Goal: Feedback & Contribution: Contribute content

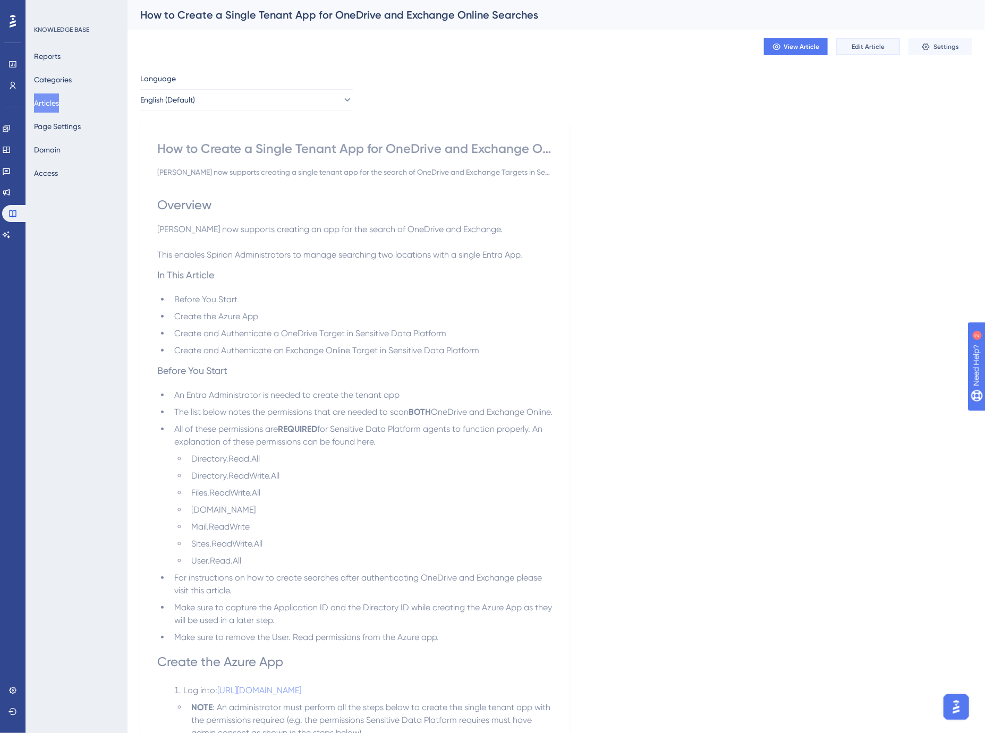
click at [862, 46] on span "Edit Article" at bounding box center [868, 47] width 33 height 9
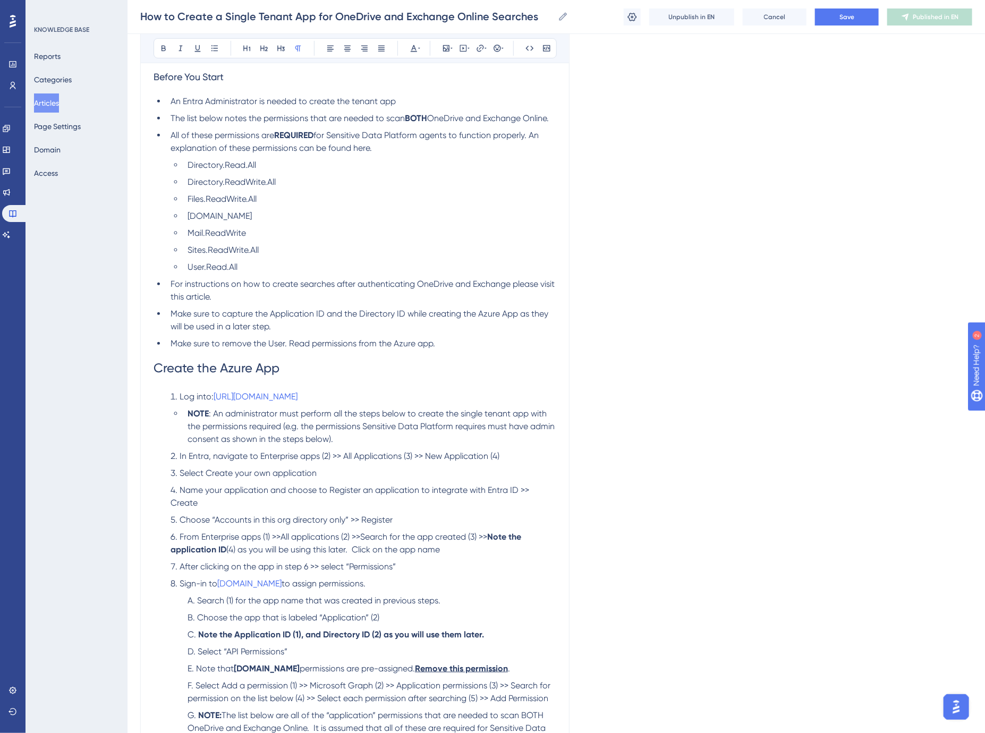
scroll to position [354, 0]
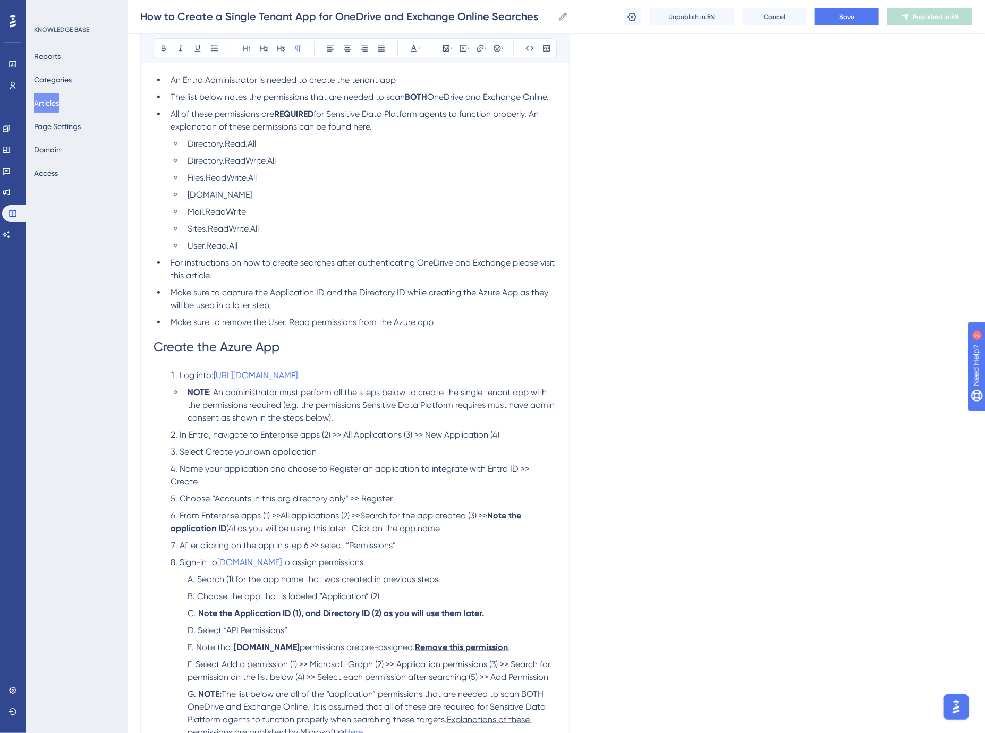
click at [513, 433] on li "In Entra, navigate to Enterprise apps (2) >> All Applications (3) >> New Applic…" at bounding box center [361, 435] width 390 height 13
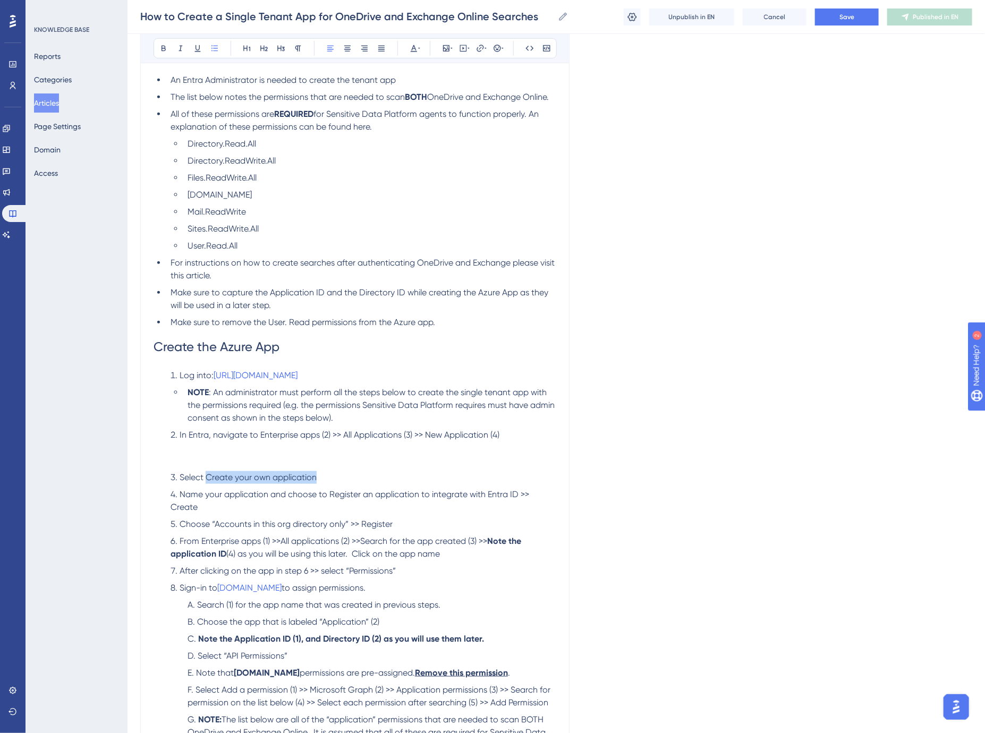
drag, startPoint x: 208, startPoint y: 477, endPoint x: 316, endPoint y: 479, distance: 107.3
click at [316, 479] on span "Select Create your own application" at bounding box center [248, 477] width 137 height 10
click at [203, 461] on li "In Entra, navigate to Enterprise apps (2) >> All Applications (3) >> New Applic…" at bounding box center [361, 448] width 390 height 38
drag, startPoint x: 261, startPoint y: 436, endPoint x: 319, endPoint y: 436, distance: 57.9
click at [319, 436] on span "In Entra, navigate to Enterprise apps (2) >> All Applications (3) >> New Applic…" at bounding box center [340, 435] width 320 height 10
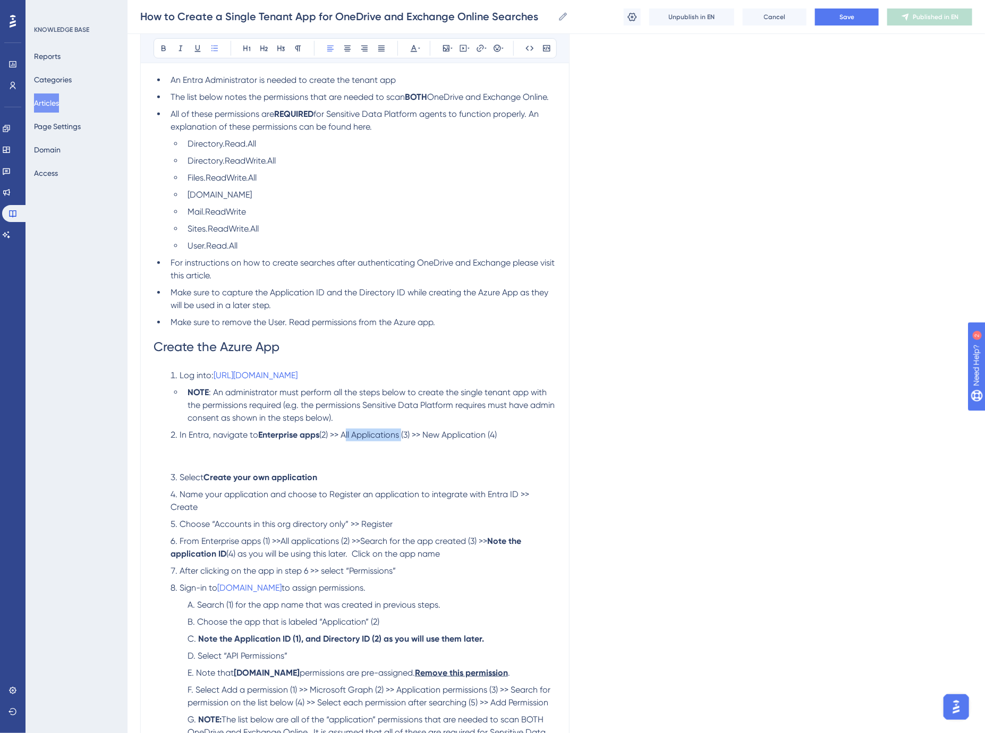
drag, startPoint x: 346, startPoint y: 434, endPoint x: 404, endPoint y: 437, distance: 58.0
click at [404, 437] on span "(2) >> All Applications (3) >> New Application (4)" at bounding box center [407, 435] width 177 height 10
drag, startPoint x: 432, startPoint y: 435, endPoint x: 494, endPoint y: 438, distance: 61.7
click at [494, 438] on span "(3) >> New Application (4)" at bounding box center [449, 435] width 96 height 10
click at [225, 458] on li "In Entra, navigate to Enterprise apps (2) >> All Applications (3) >> New Applic…" at bounding box center [361, 448] width 390 height 38
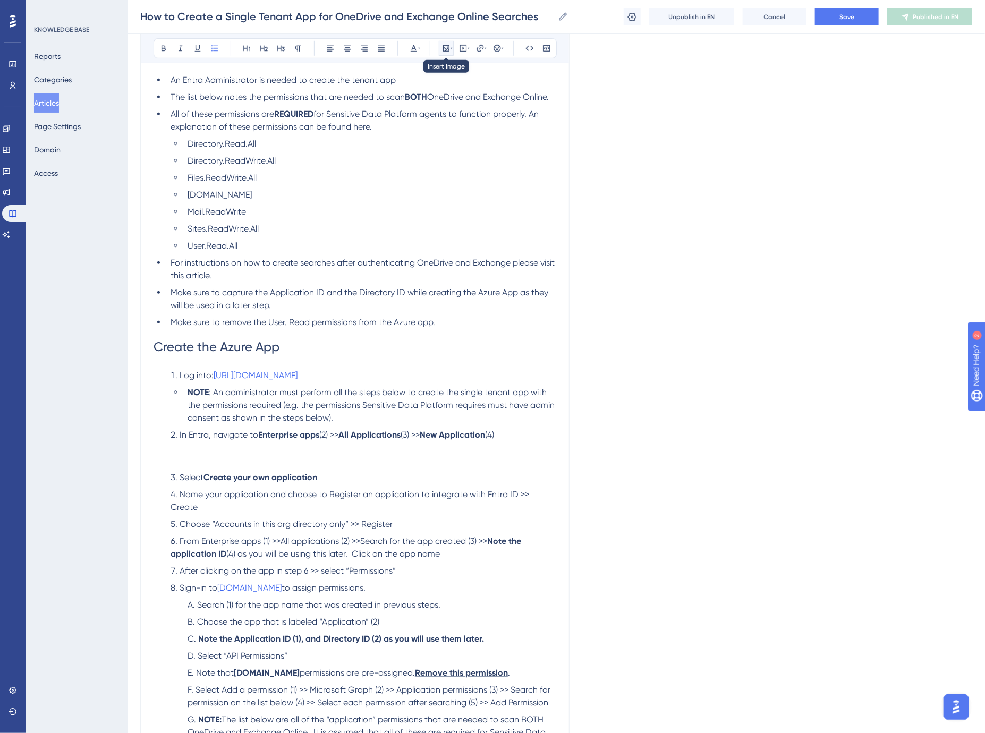
click at [445, 46] on icon at bounding box center [446, 48] width 9 height 9
click at [452, 103] on span "Upload Image" at bounding box center [451, 99] width 43 height 9
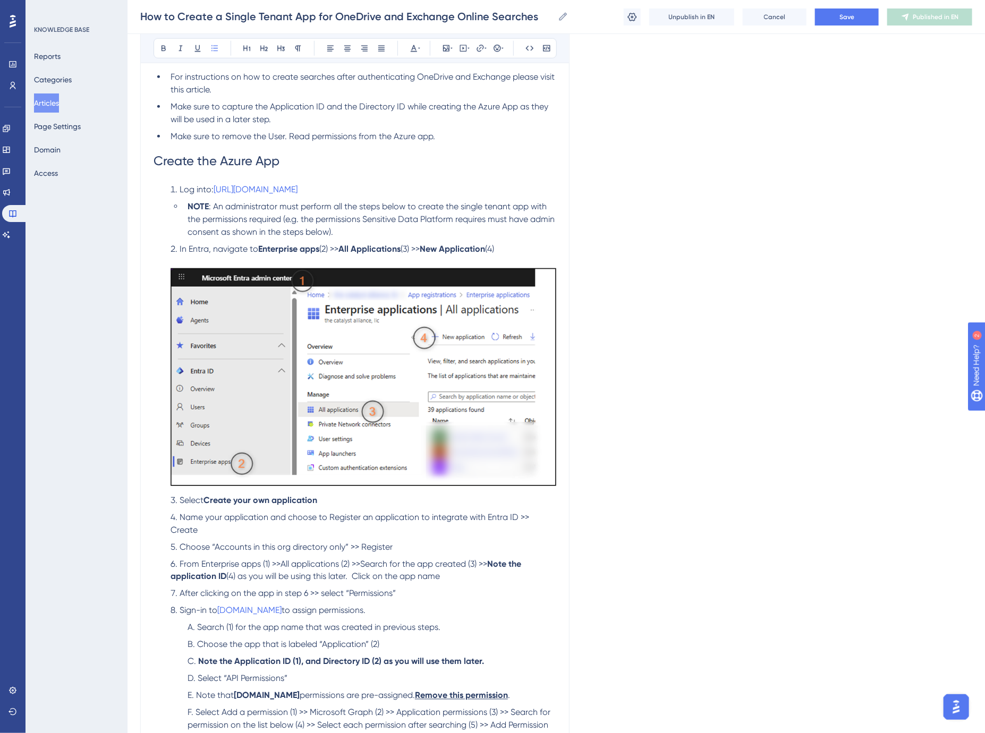
scroll to position [590, 0]
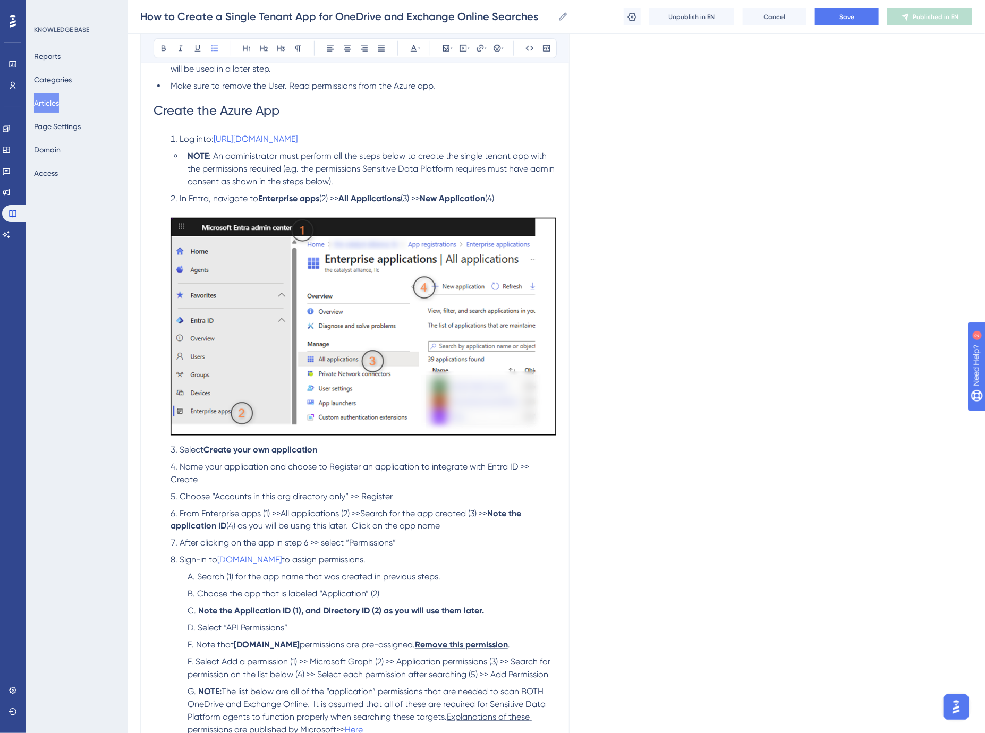
click at [352, 448] on li "Select Create your own application" at bounding box center [361, 450] width 390 height 13
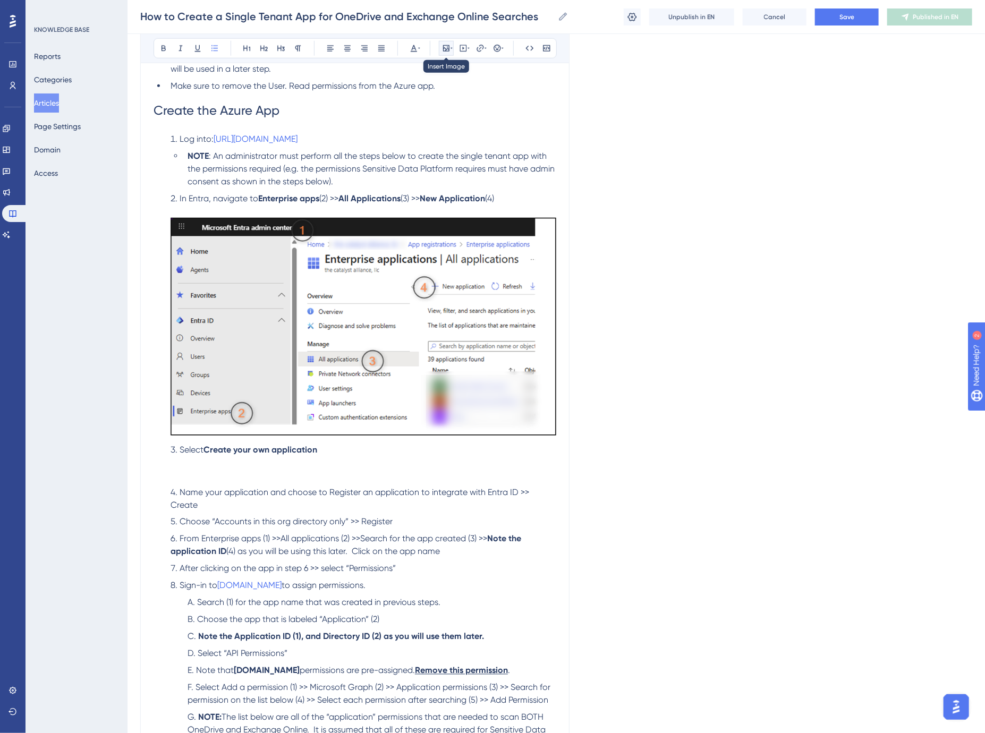
click at [451, 46] on icon at bounding box center [452, 48] width 2 height 9
click at [446, 95] on span "Upload Image" at bounding box center [451, 99] width 43 height 9
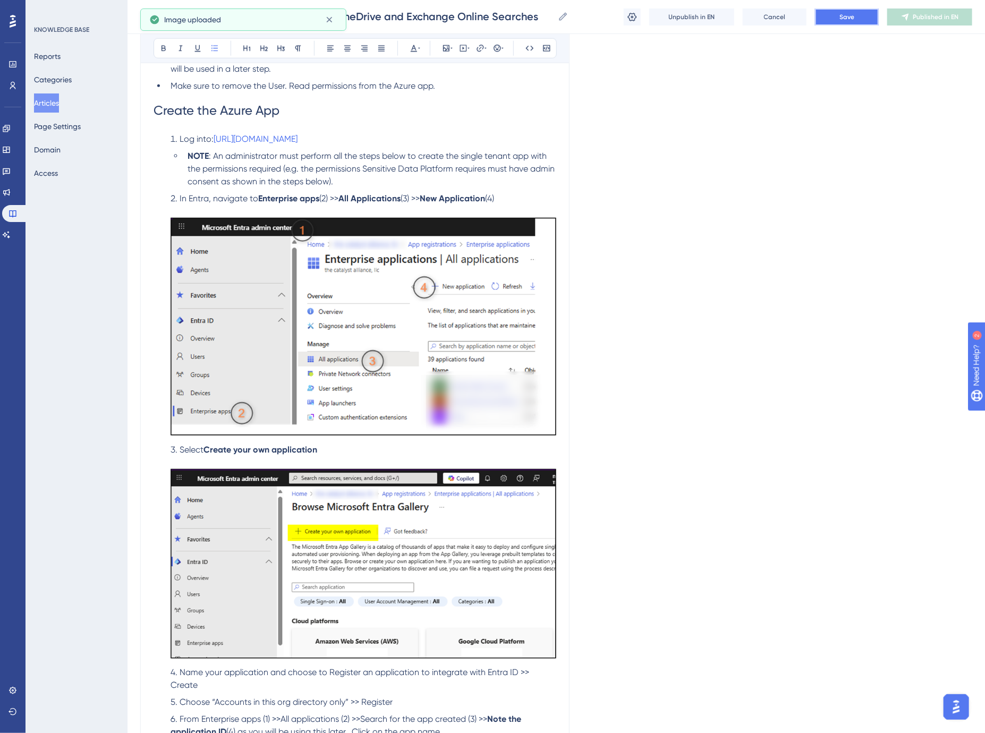
click at [855, 18] on button "Save" at bounding box center [847, 17] width 64 height 17
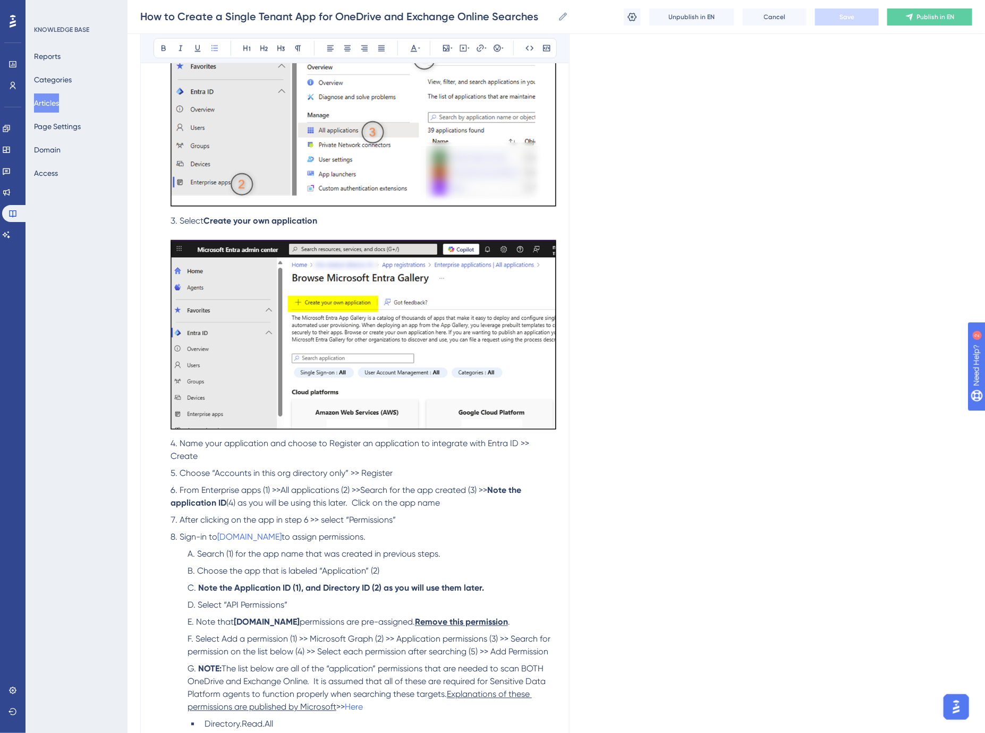
scroll to position [826, 0]
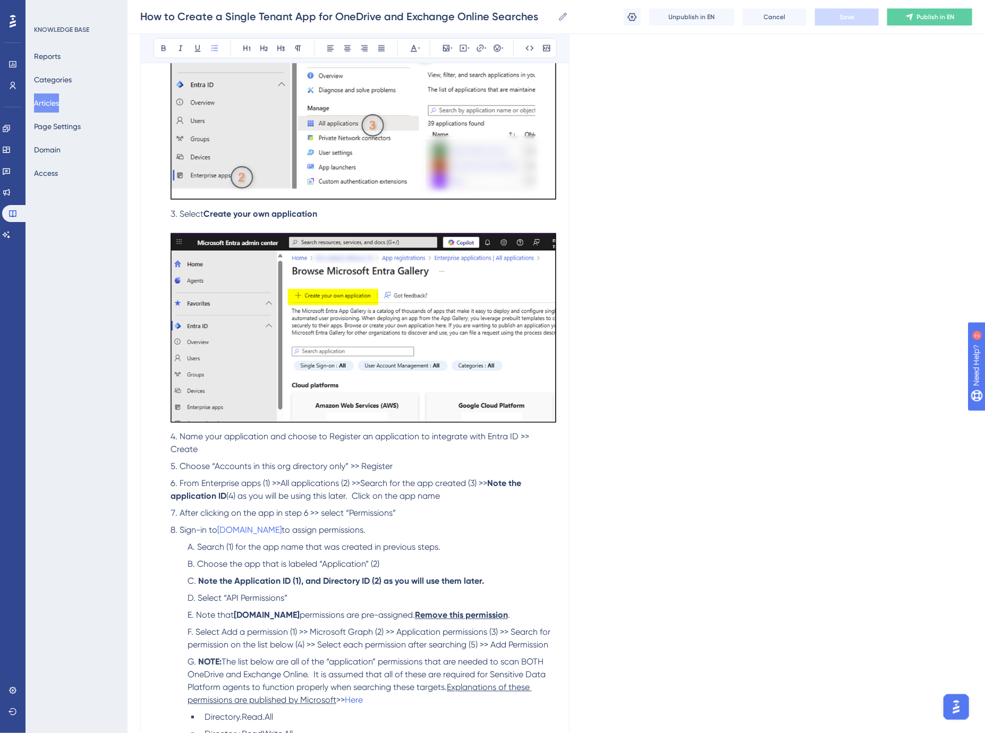
click at [260, 452] on li "Name your application and choose to Register an application to integrate with E…" at bounding box center [361, 444] width 390 height 26
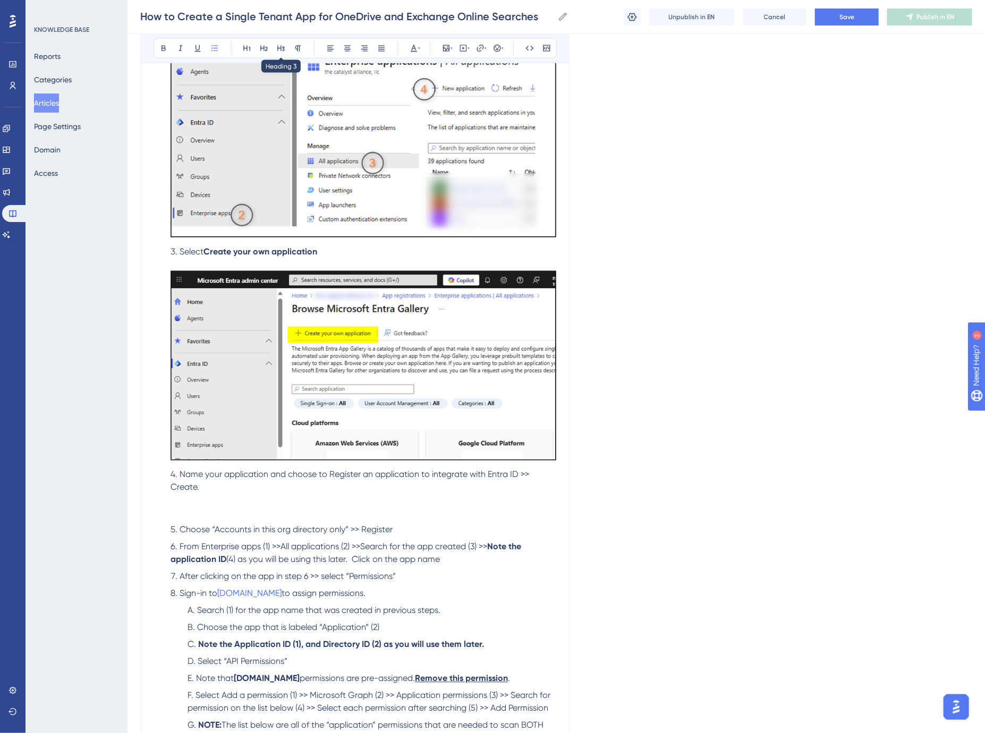
scroll to position [767, 0]
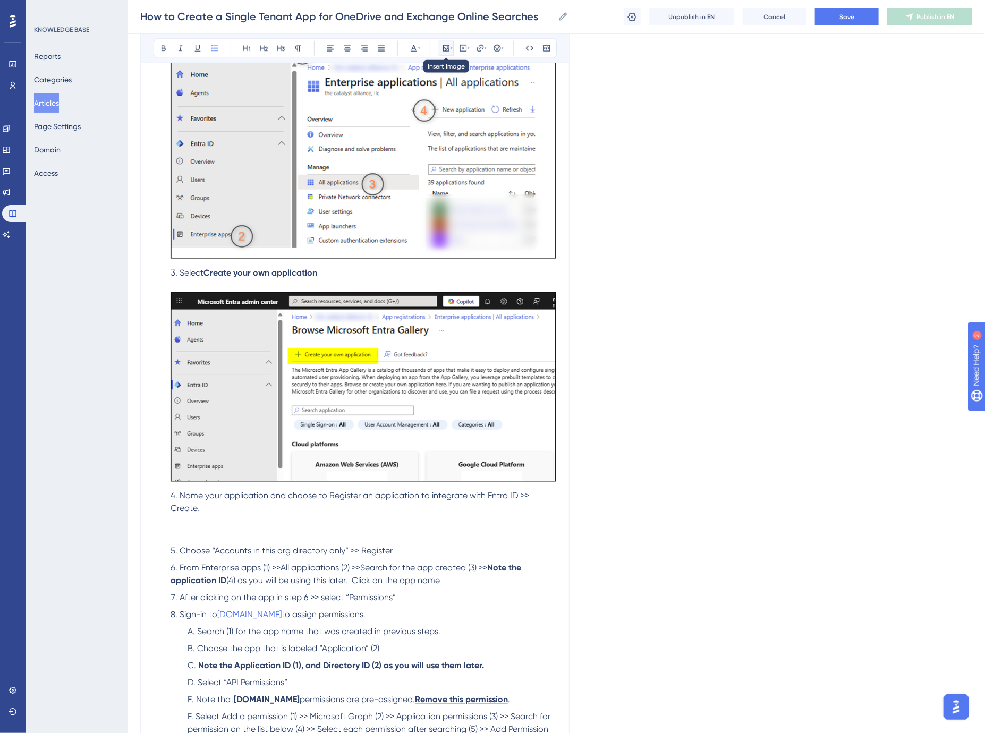
click at [446, 47] on icon at bounding box center [446, 48] width 9 height 9
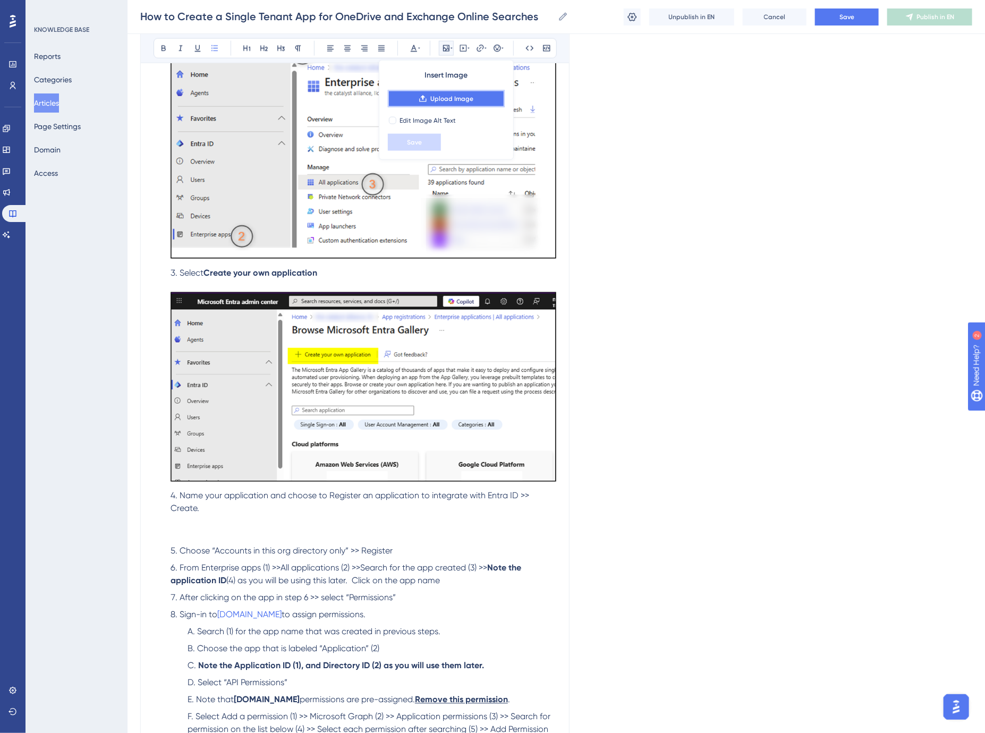
click at [447, 92] on button "Upload Image" at bounding box center [446, 98] width 117 height 17
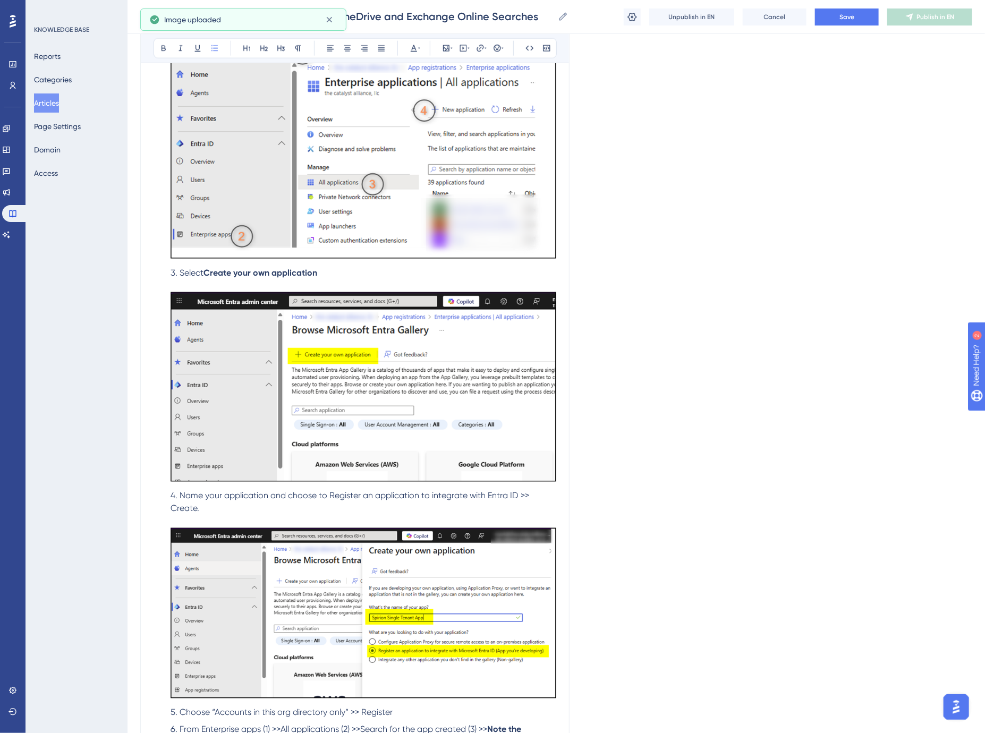
scroll to position [826, 0]
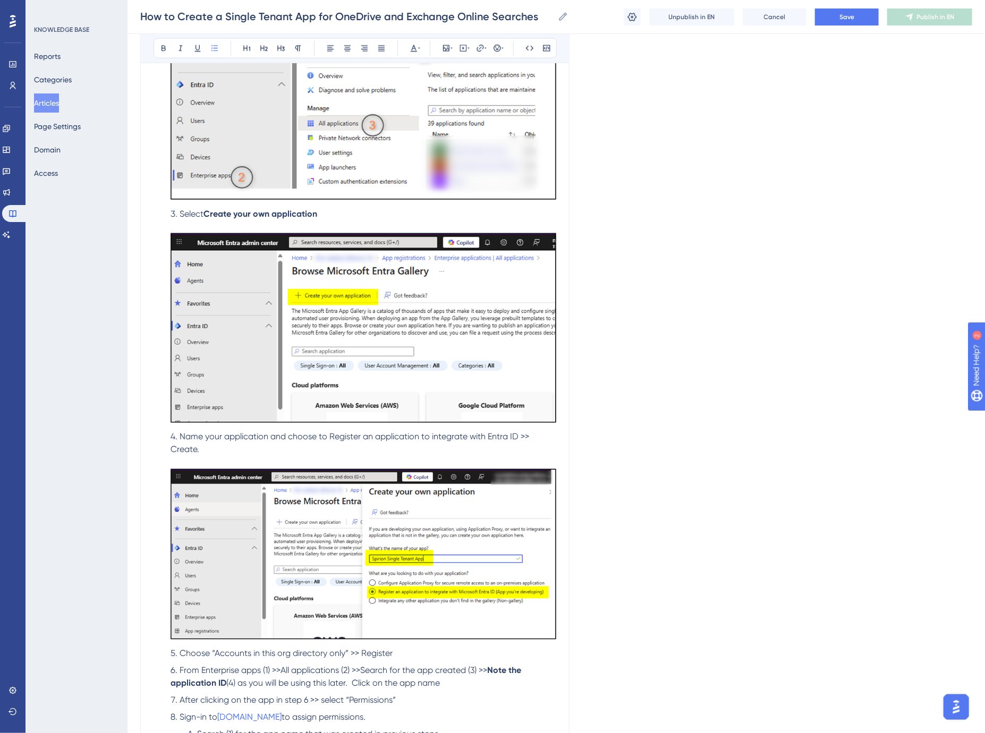
click at [336, 437] on span "Name your application and choose to Register an application to integrate with E…" at bounding box center [351, 443] width 361 height 23
click at [186, 448] on span ">> Create." at bounding box center [351, 443] width 361 height 23
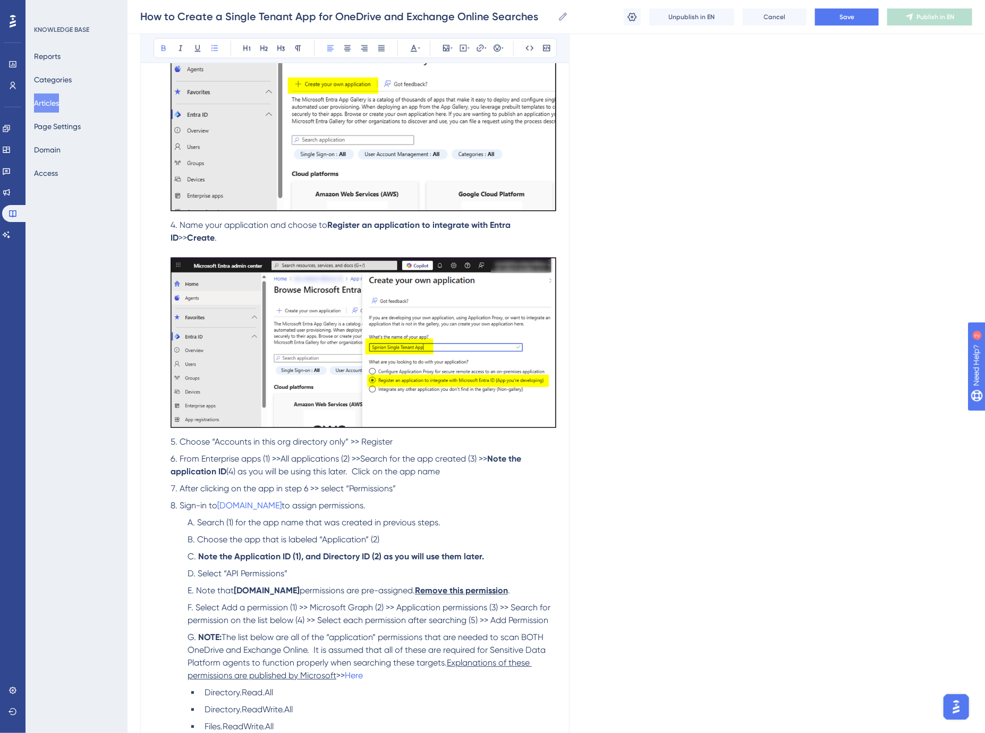
scroll to position [1063, 0]
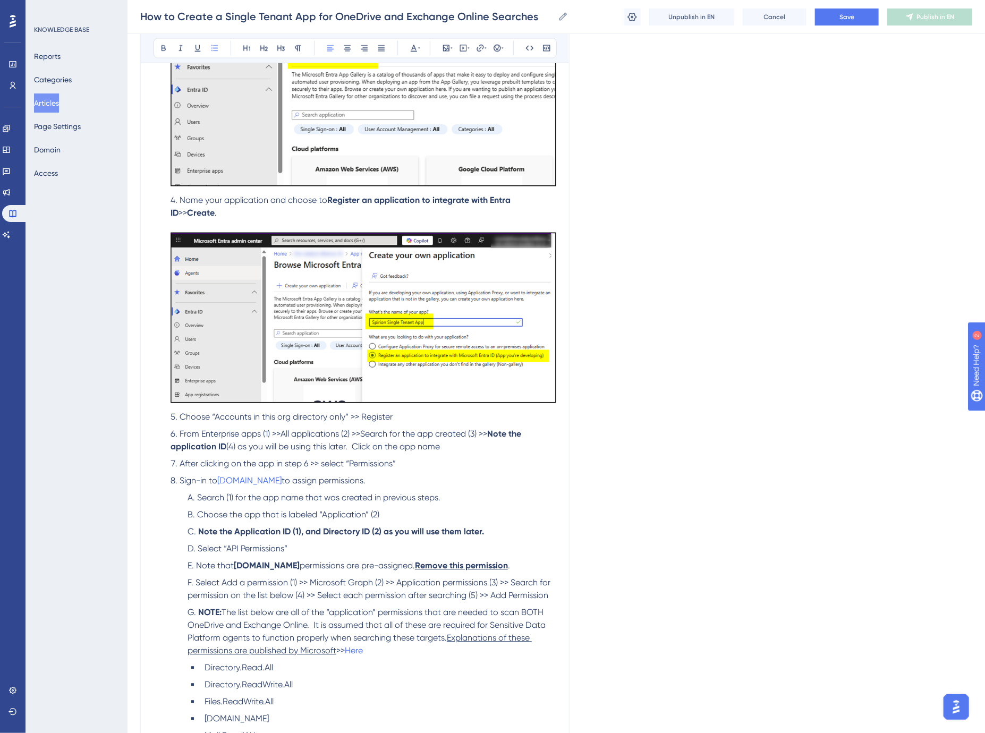
click at [409, 426] on ol "Log into: https://entra.microsoft.com/ NOTE : An administrator must perform all…" at bounding box center [355, 278] width 403 height 1235
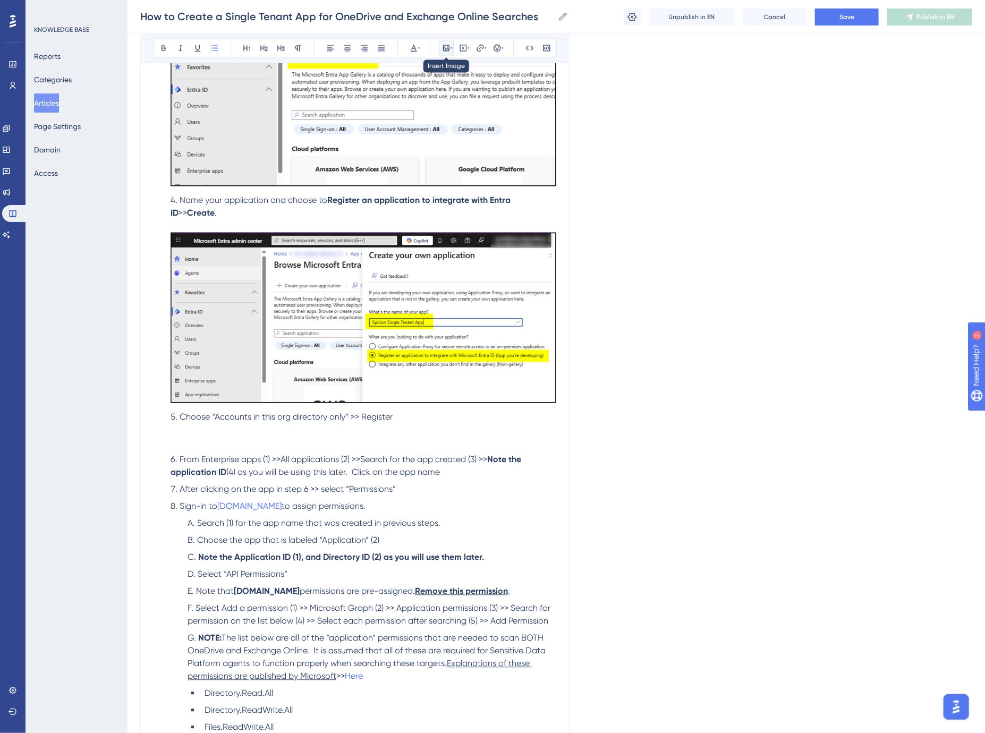
click at [448, 48] on icon at bounding box center [446, 48] width 9 height 9
click at [434, 93] on button "Upload Image" at bounding box center [446, 98] width 117 height 17
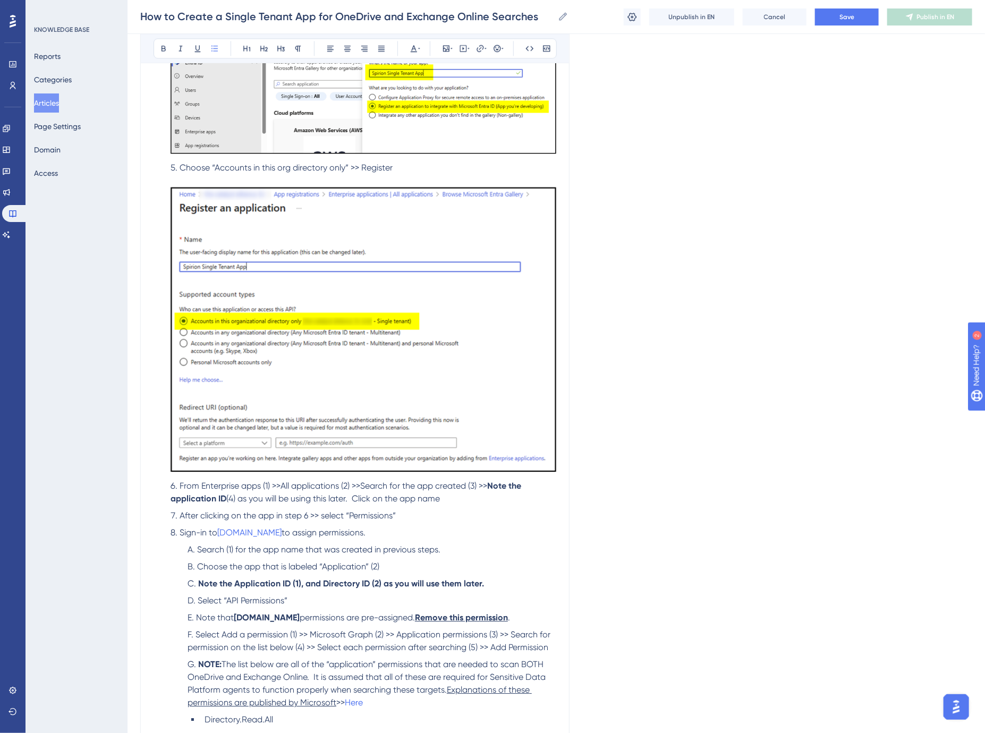
scroll to position [1298, 0]
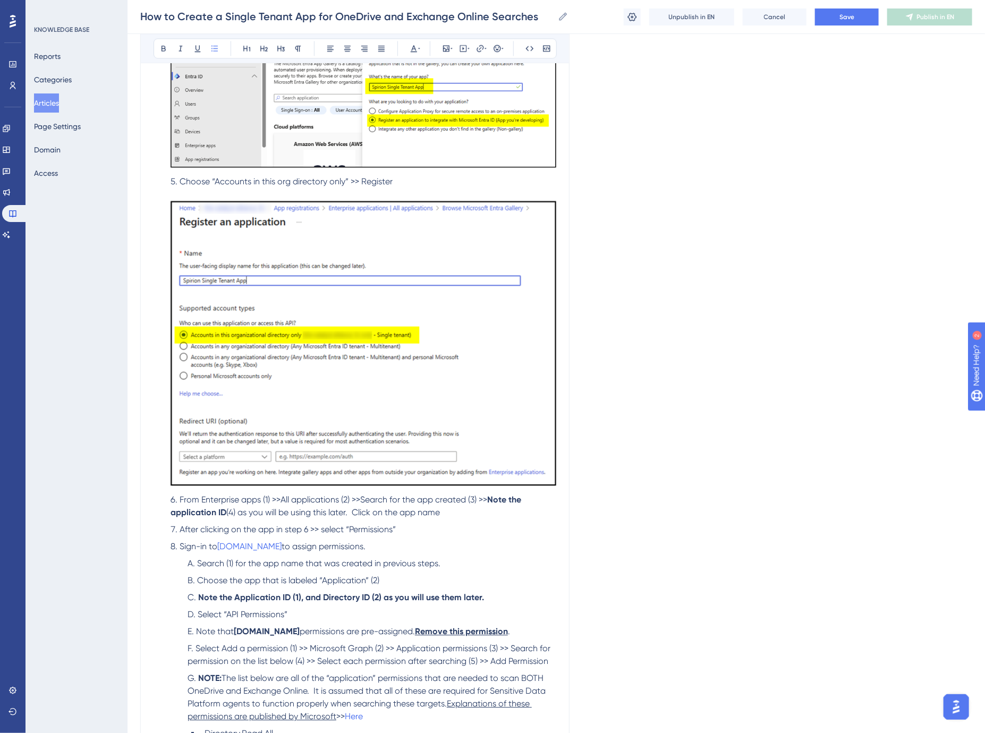
click at [289, 182] on span "Choose “Accounts in this org directory only” >> Register" at bounding box center [286, 181] width 213 height 10
click at [411, 180] on span ">> Register" at bounding box center [404, 181] width 42 height 10
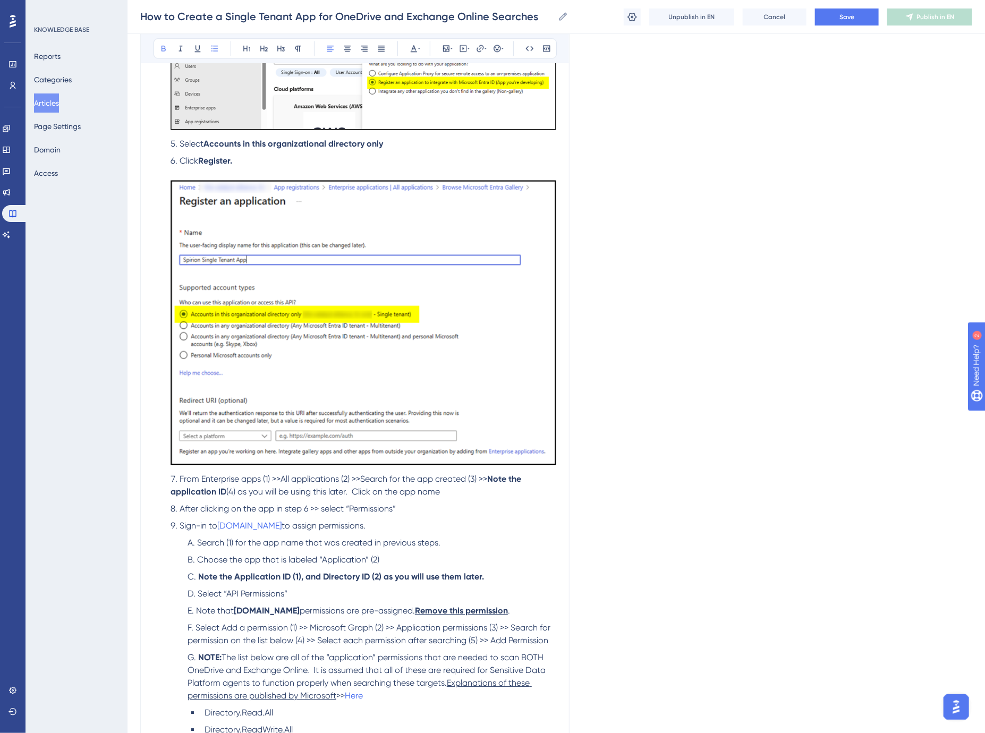
scroll to position [1357, 0]
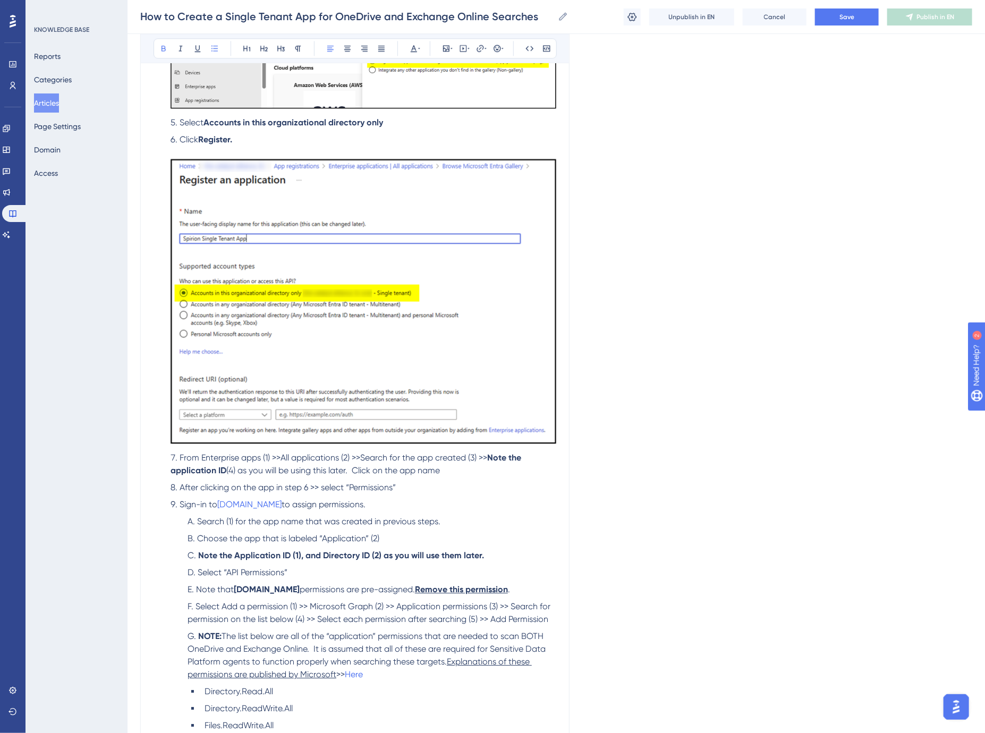
click at [456, 473] on li "From Enterprise apps (1) >>All applications (2) >>Search for the app created (3…" at bounding box center [361, 465] width 390 height 26
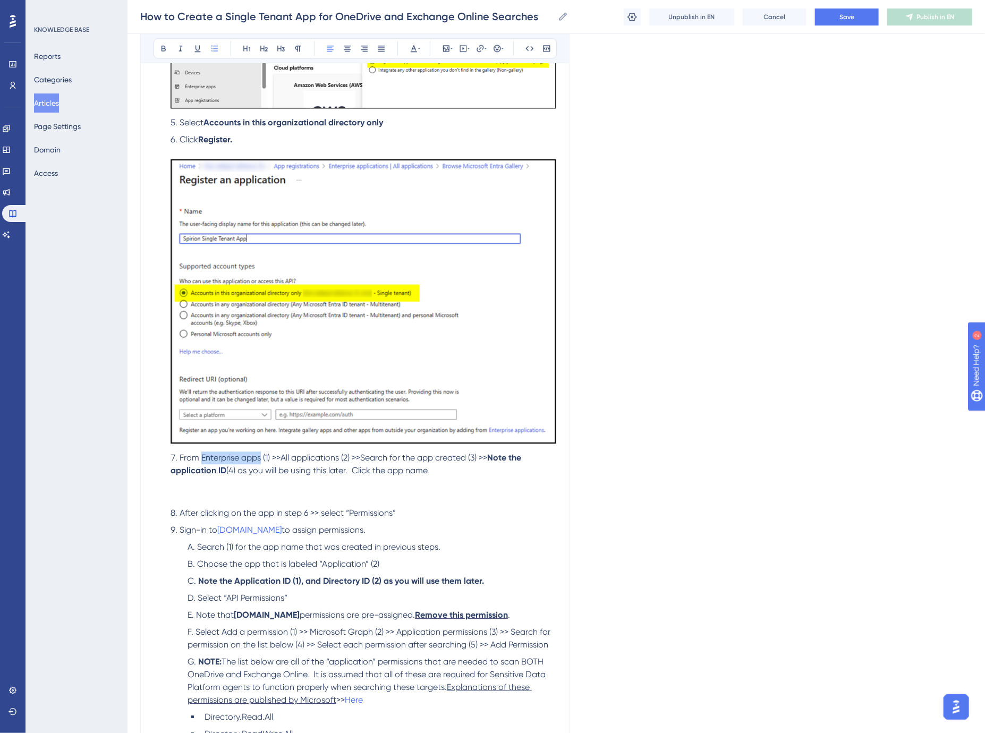
drag, startPoint x: 202, startPoint y: 457, endPoint x: 261, endPoint y: 457, distance: 58.4
click at [261, 457] on span "From Enterprise apps (1) >>All applications (2) >>Search for the app created (3…" at bounding box center [334, 458] width 308 height 10
click at [199, 458] on span "From" at bounding box center [190, 458] width 20 height 10
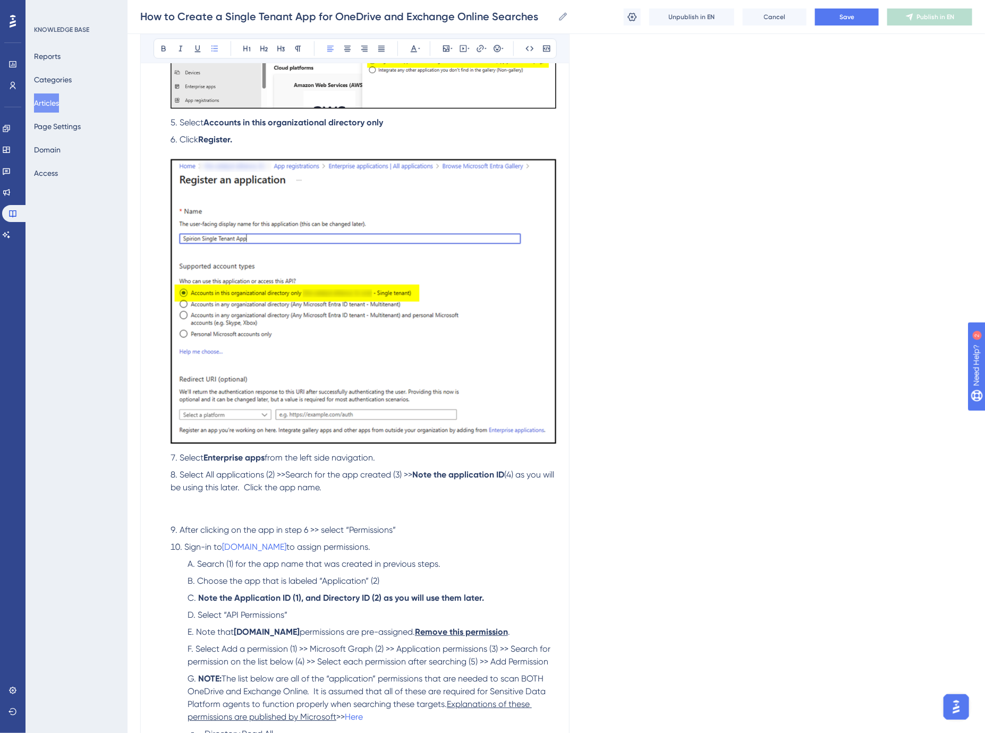
click at [263, 503] on li "Select All applications (2) >>Search for the app created (3) >> Note the applic…" at bounding box center [361, 494] width 390 height 51
click at [452, 44] on icon at bounding box center [452, 48] width 2 height 9
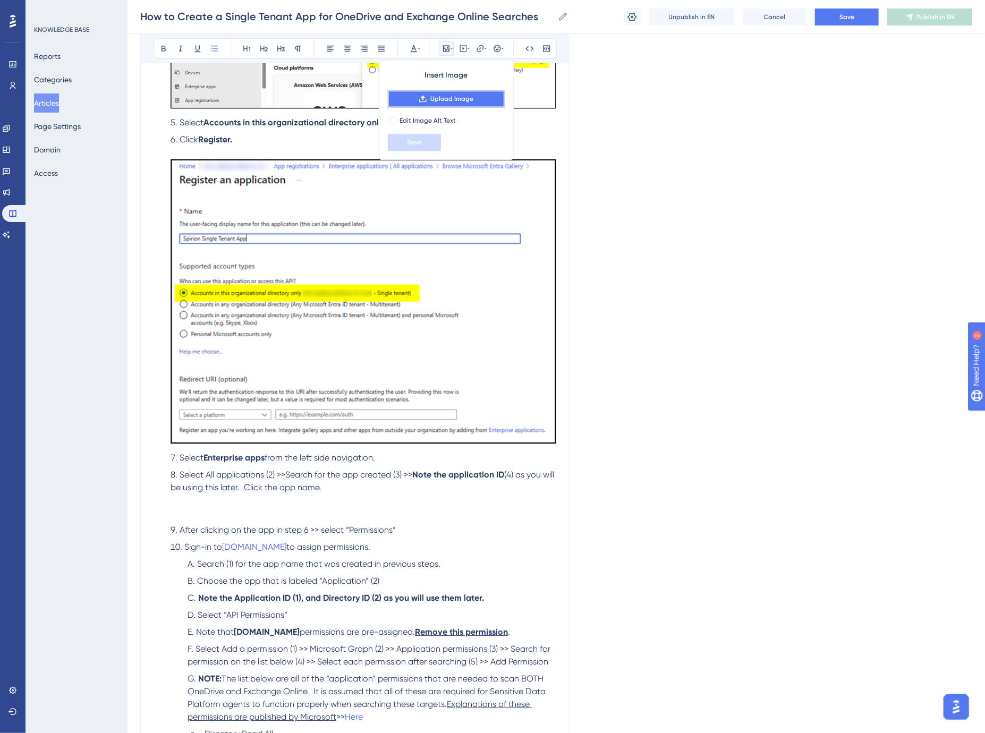
click at [449, 97] on span "Upload Image" at bounding box center [451, 99] width 43 height 9
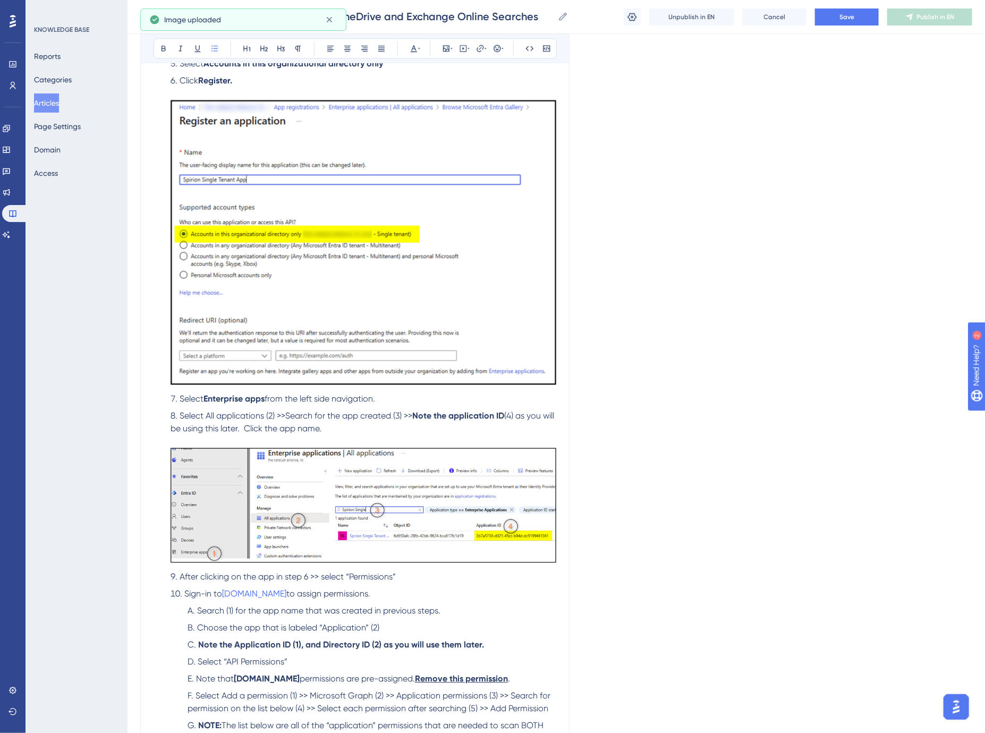
scroll to position [1475, 0]
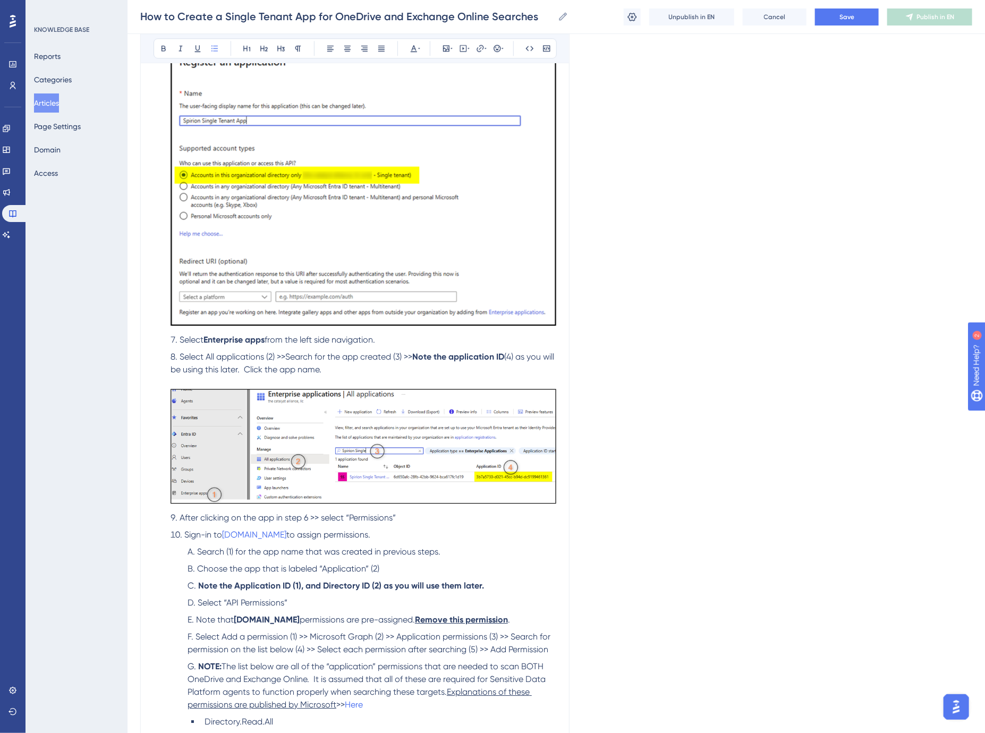
click at [307, 519] on span "After clicking on the app in step 6 >> select “Permissions”" at bounding box center [288, 518] width 216 height 10
drag, startPoint x: 261, startPoint y: 371, endPoint x: 280, endPoint y: 375, distance: 19.0
click at [262, 371] on span "(4) as you will be using this later. Click the app name." at bounding box center [364, 363] width 386 height 23
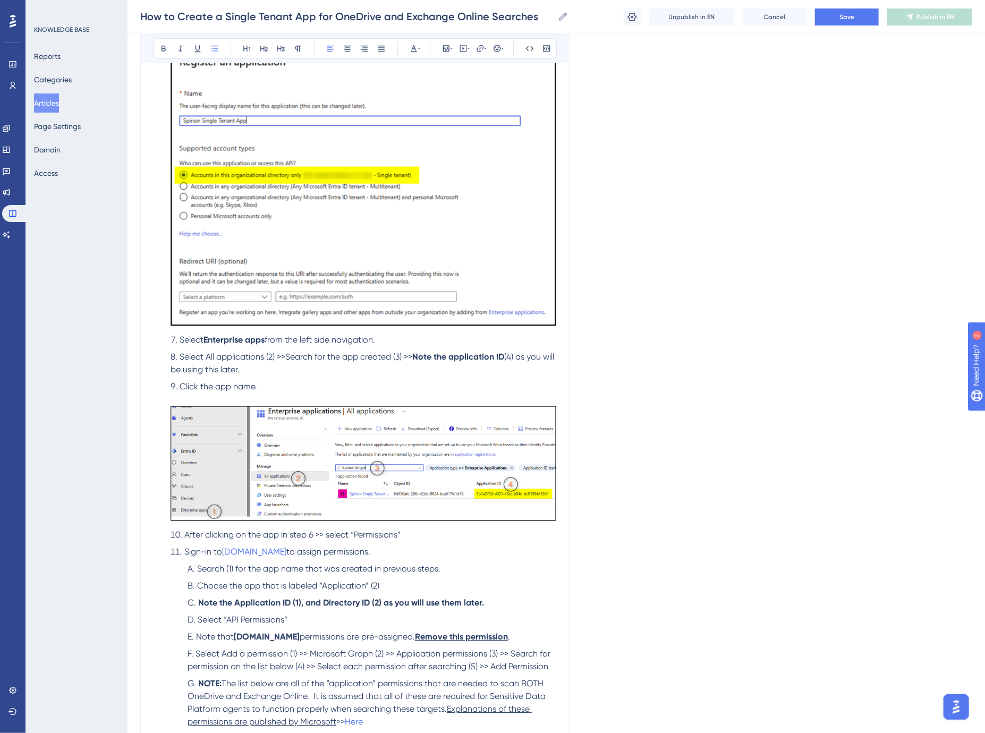
click at [274, 339] on span "from the left side navigation." at bounding box center [320, 340] width 111 height 10
click at [261, 545] on ol "Log into: https://entra.microsoft.com/ NOTE : An administrator must perform all…" at bounding box center [355, 107] width 403 height 1719
click at [294, 534] on span "After clicking on the app in step 6 >> select “Permissions”" at bounding box center [292, 535] width 216 height 10
click at [318, 536] on span "After clicking on the app in step 6 >> select “Permissions”" at bounding box center [292, 535] width 216 height 10
click at [438, 539] on li "After clicking on the app in step 9, select “Permissions”" at bounding box center [361, 535] width 390 height 13
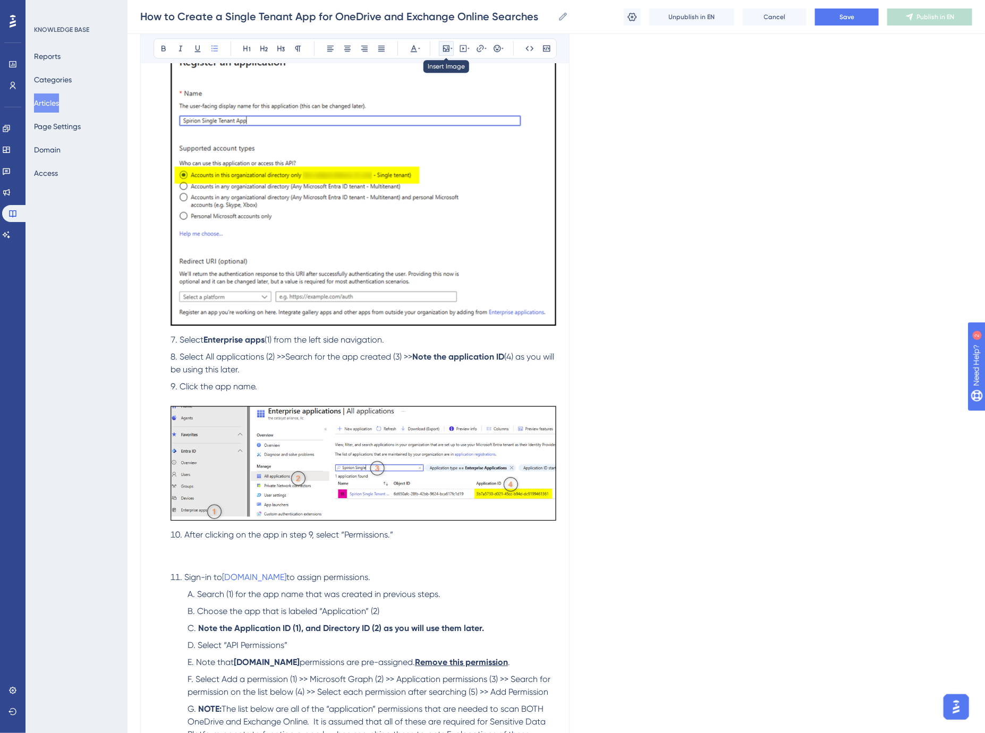
click at [451, 41] on button at bounding box center [446, 48] width 15 height 15
click at [429, 98] on button "Upload Image" at bounding box center [446, 98] width 117 height 17
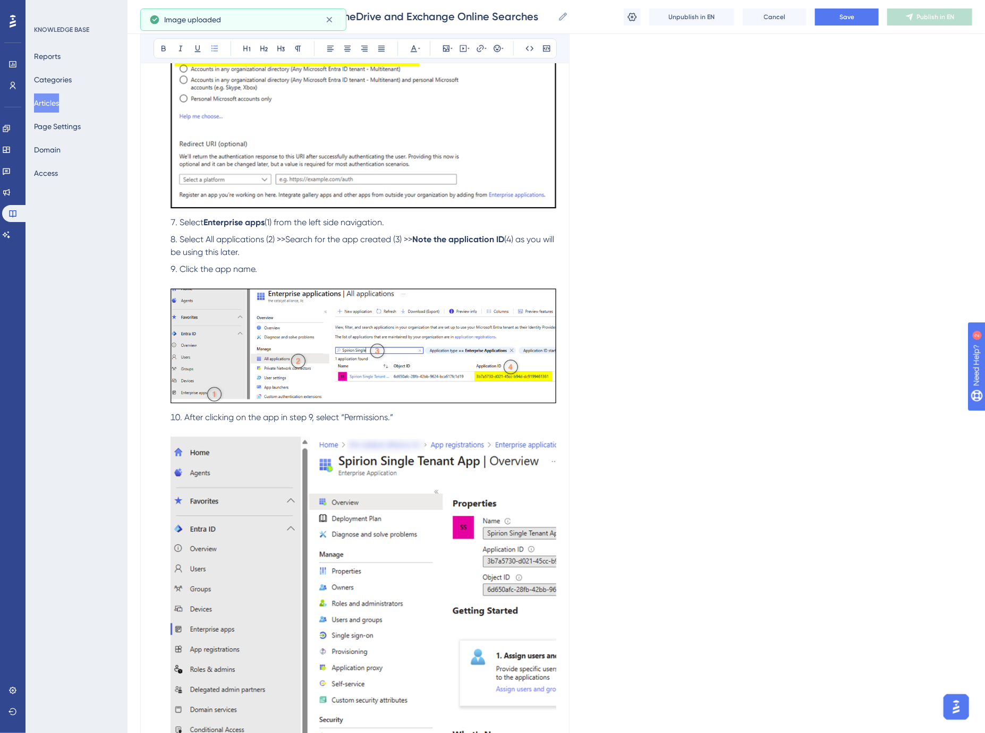
scroll to position [1653, 0]
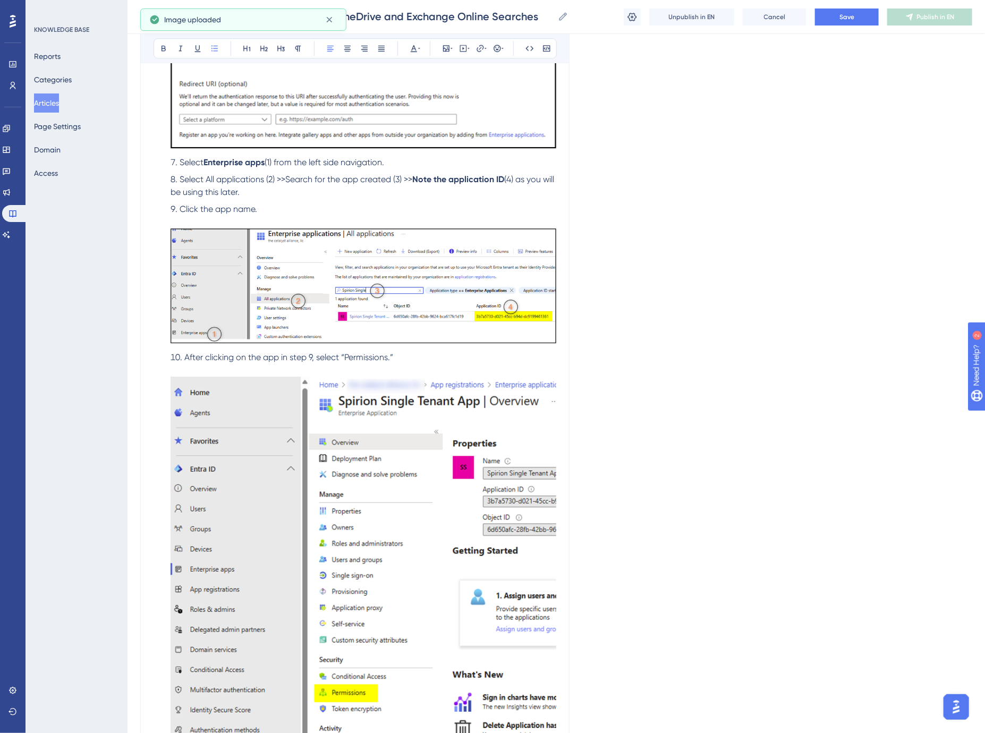
click at [242, 356] on span "After clicking on the app in step 9, select “Permissions.”" at bounding box center [288, 357] width 209 height 10
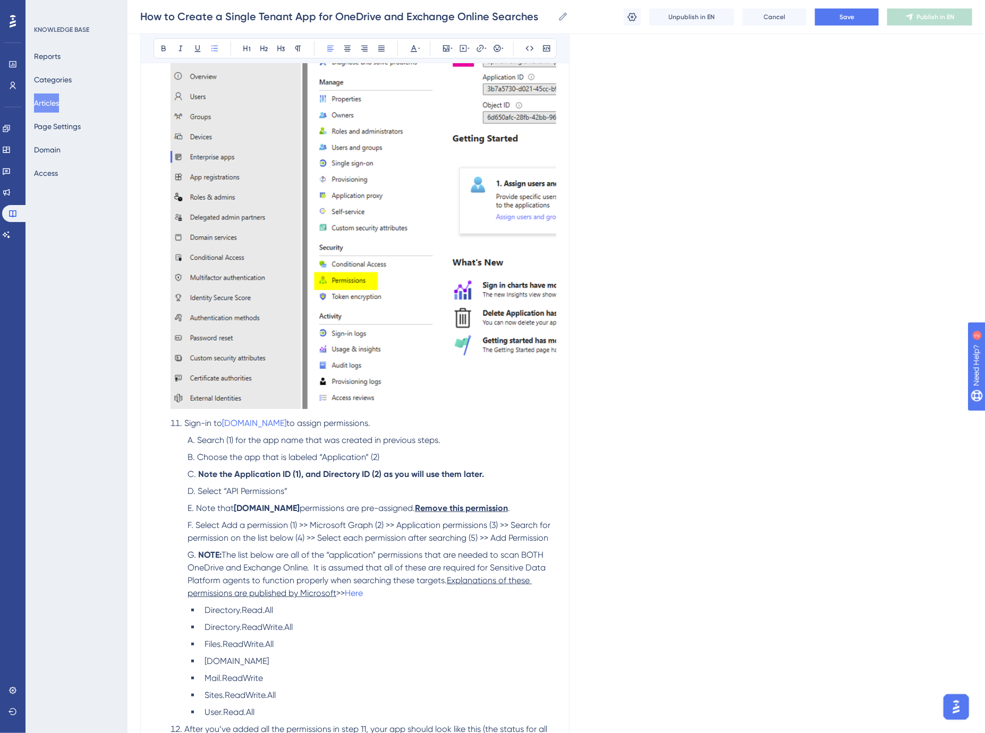
scroll to position [2066, 0]
click at [395, 458] on li "Choose the app that is labeled “Application” (2)" at bounding box center [369, 457] width 373 height 13
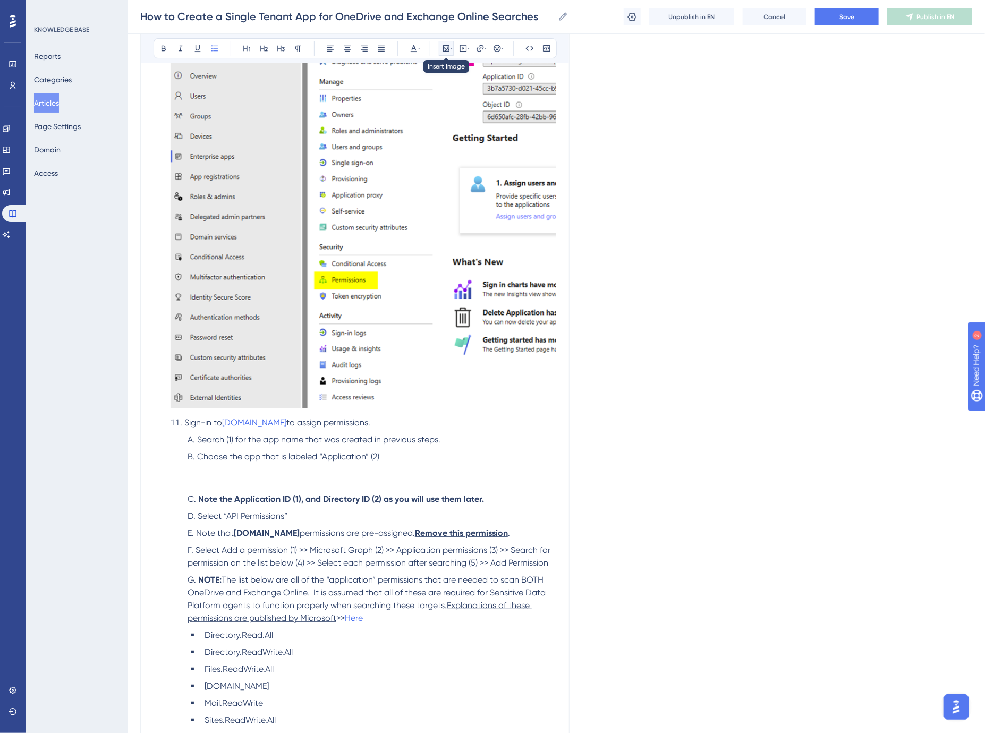
click at [452, 46] on icon at bounding box center [452, 48] width 2 height 9
click at [451, 87] on div "Insert Image Upload Image Edit Image Alt Text Save" at bounding box center [446, 110] width 135 height 100
click at [452, 97] on span "Upload Image" at bounding box center [451, 99] width 43 height 9
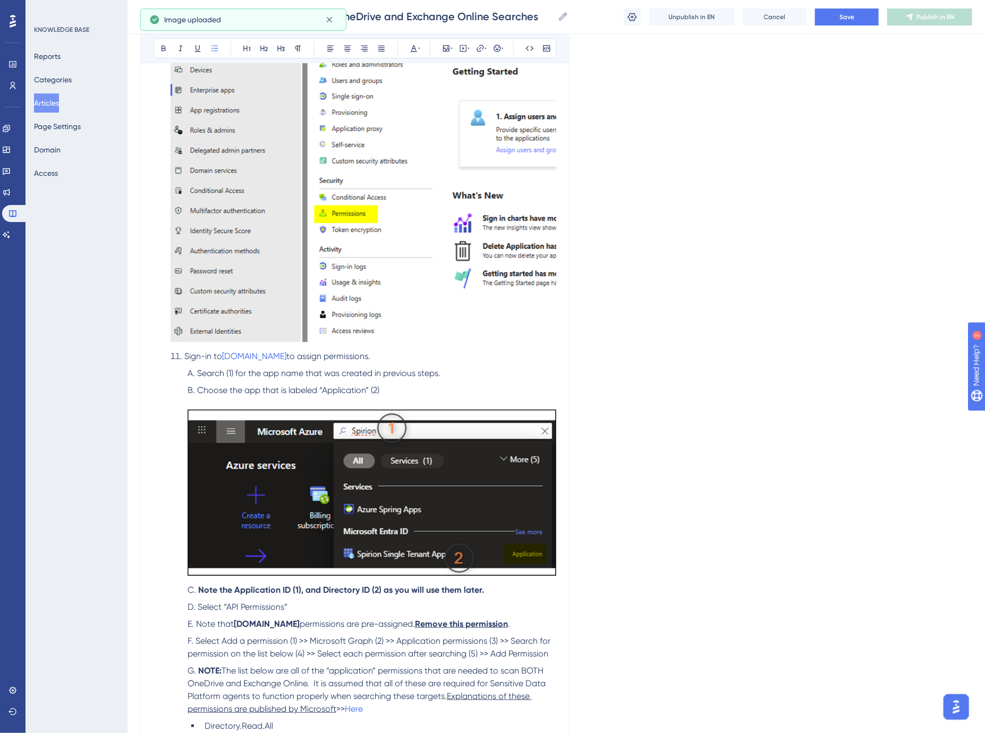
scroll to position [2184, 0]
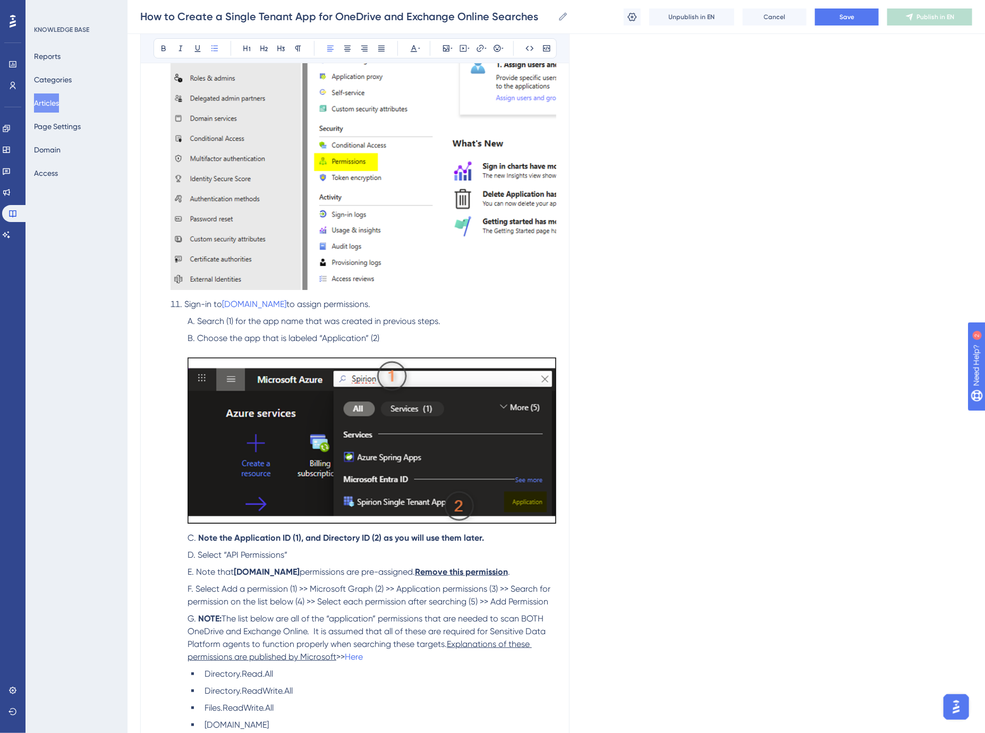
click at [503, 543] on li "Note the Application ID (1), and Directory ID (2) as you will use them later." at bounding box center [369, 538] width 373 height 13
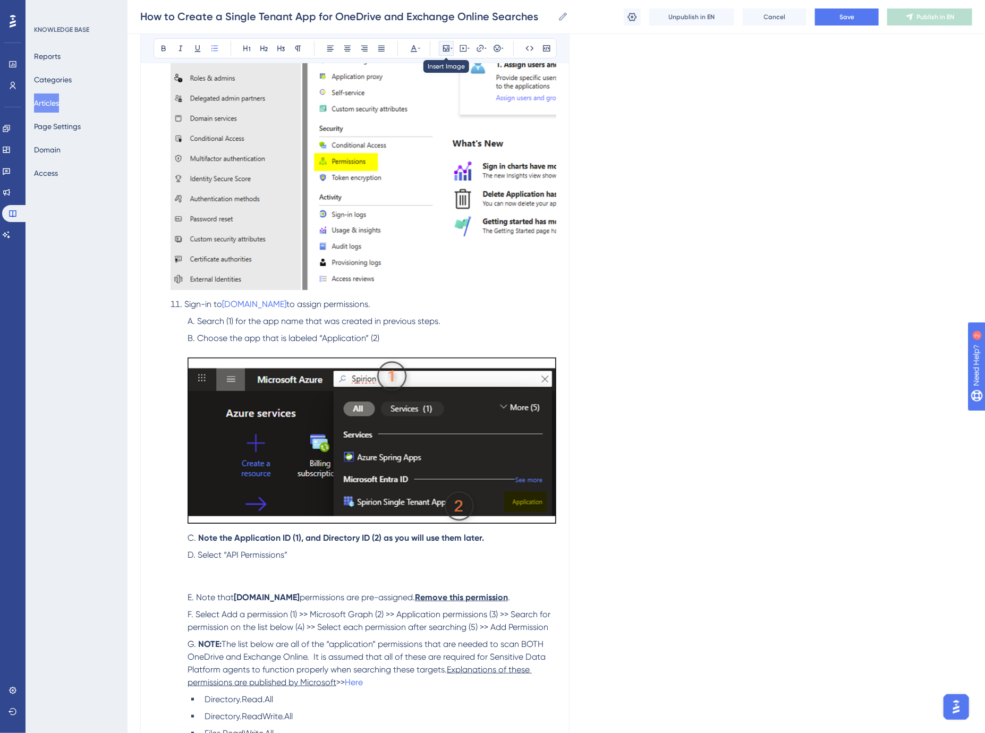
click at [447, 47] on icon at bounding box center [446, 48] width 9 height 9
click at [456, 101] on span "Upload Image" at bounding box center [451, 99] width 43 height 9
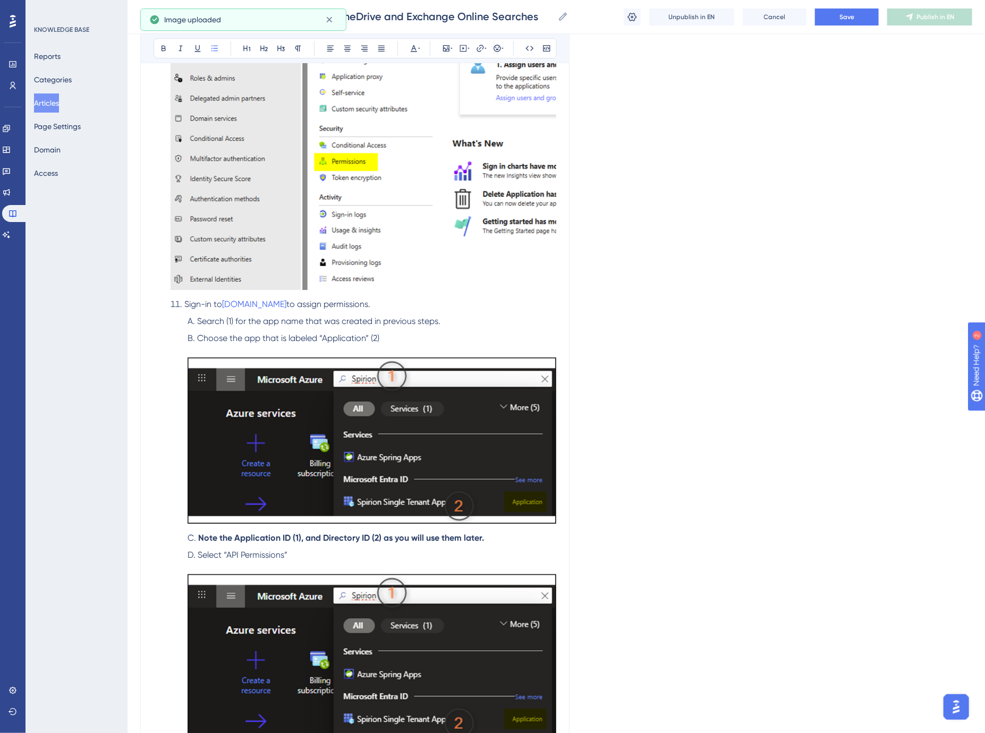
click at [222, 566] on li "Select “API Permissions”" at bounding box center [369, 647] width 373 height 196
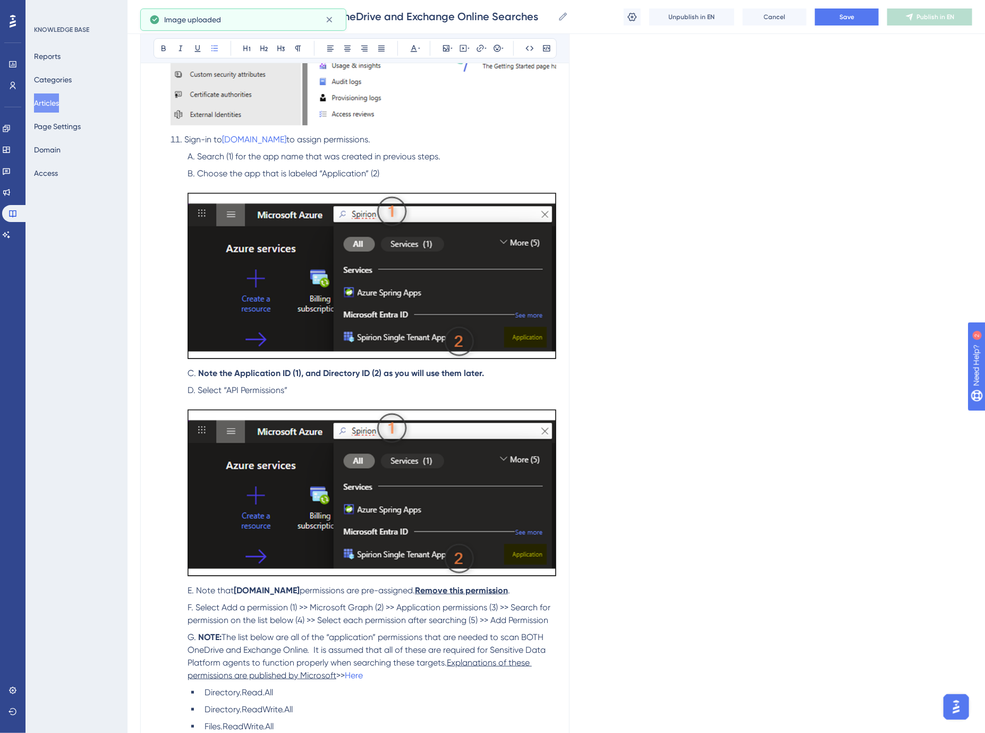
scroll to position [2361, 0]
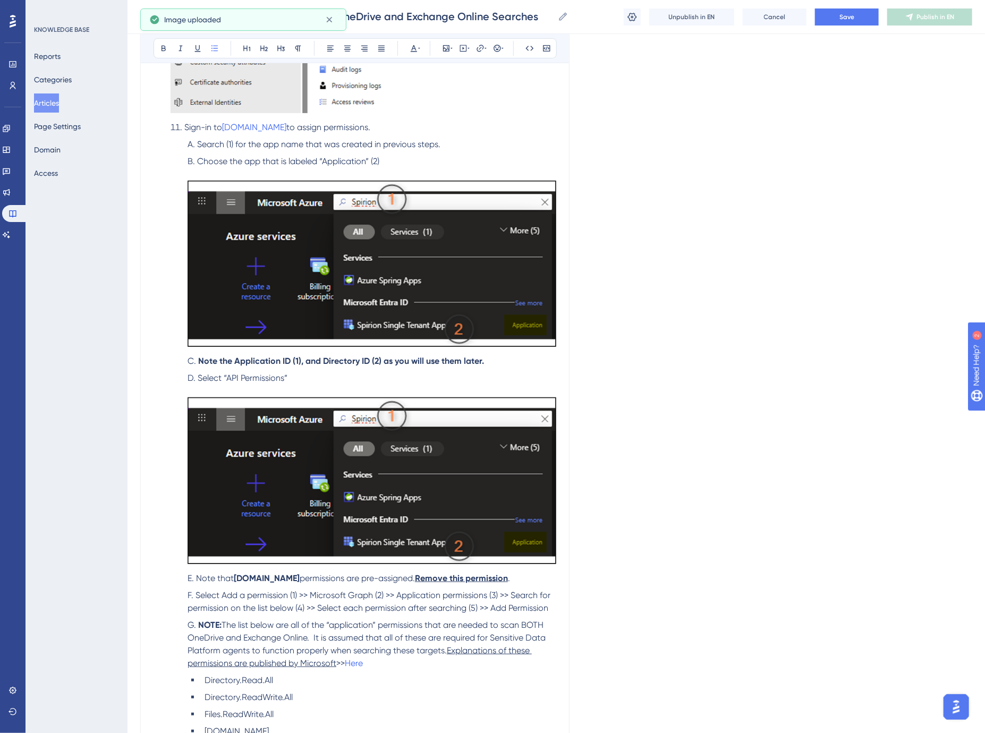
click at [415, 491] on img at bounding box center [372, 480] width 369 height 166
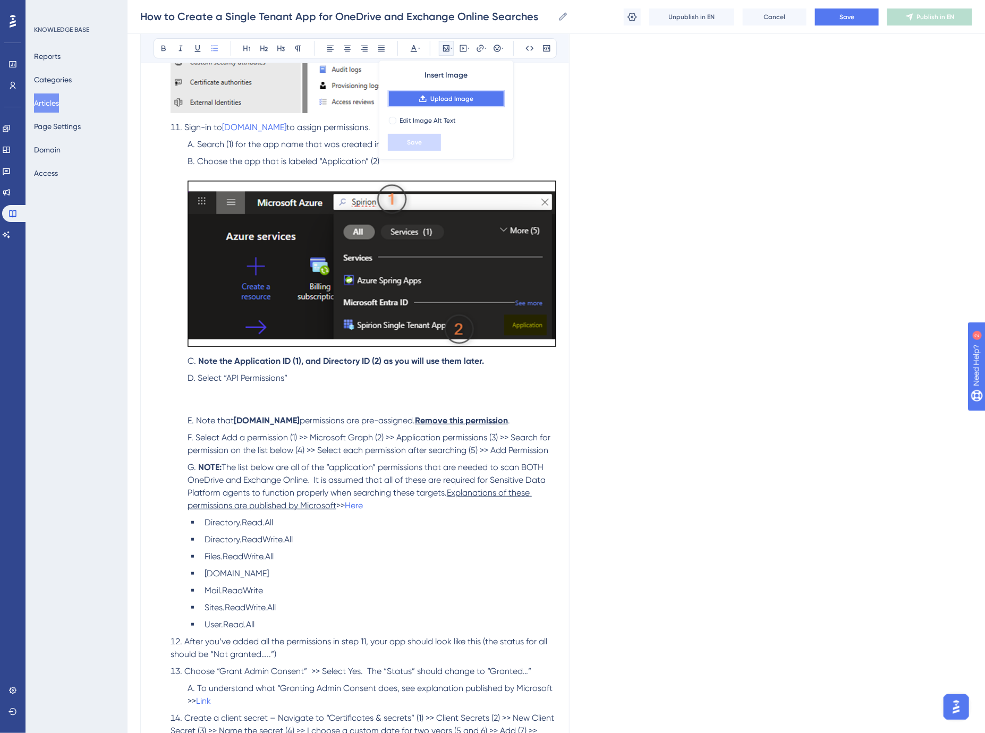
click at [454, 96] on span "Upload Image" at bounding box center [451, 99] width 43 height 9
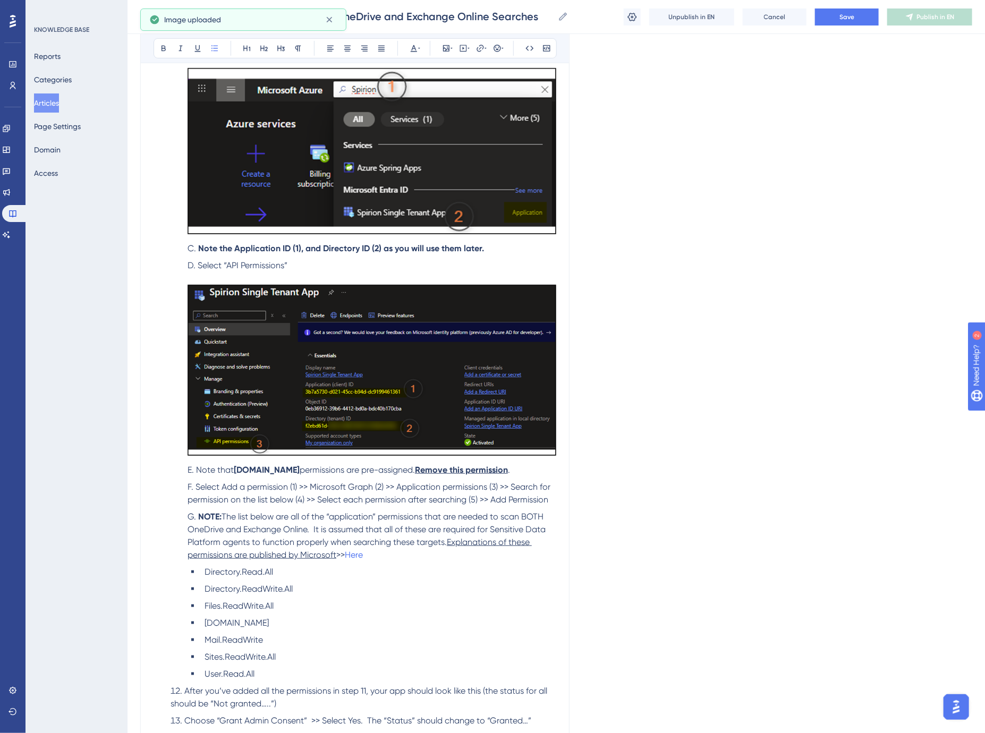
scroll to position [2479, 0]
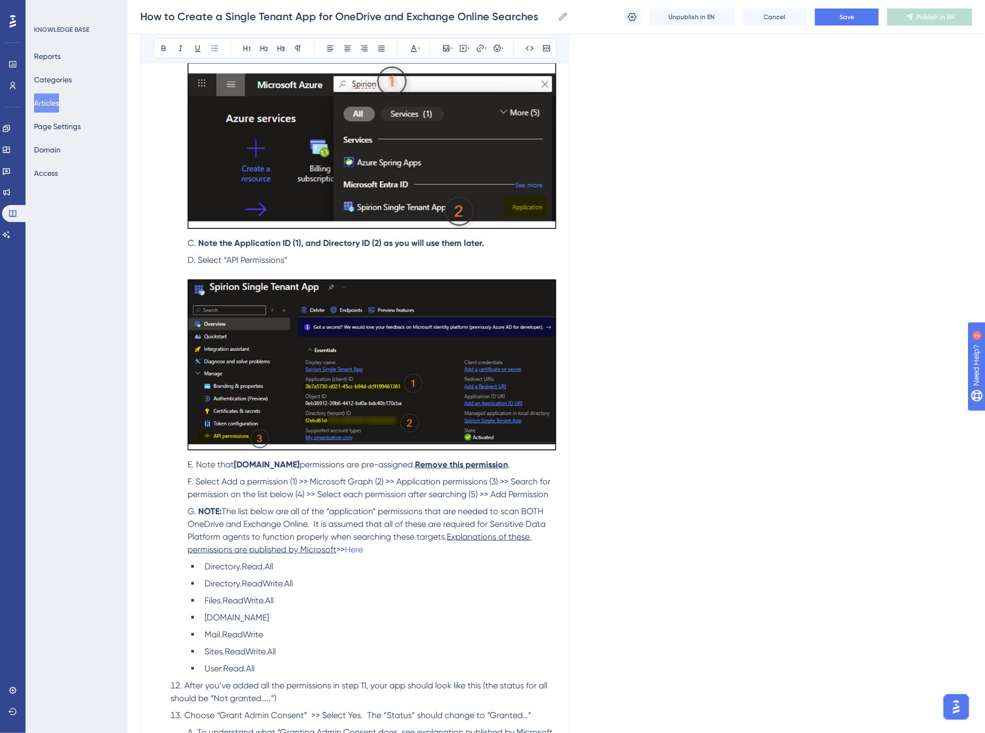
click at [506, 470] on li "Note that User.Read permissions are pre-assigned. Remove this permission ." at bounding box center [369, 464] width 373 height 13
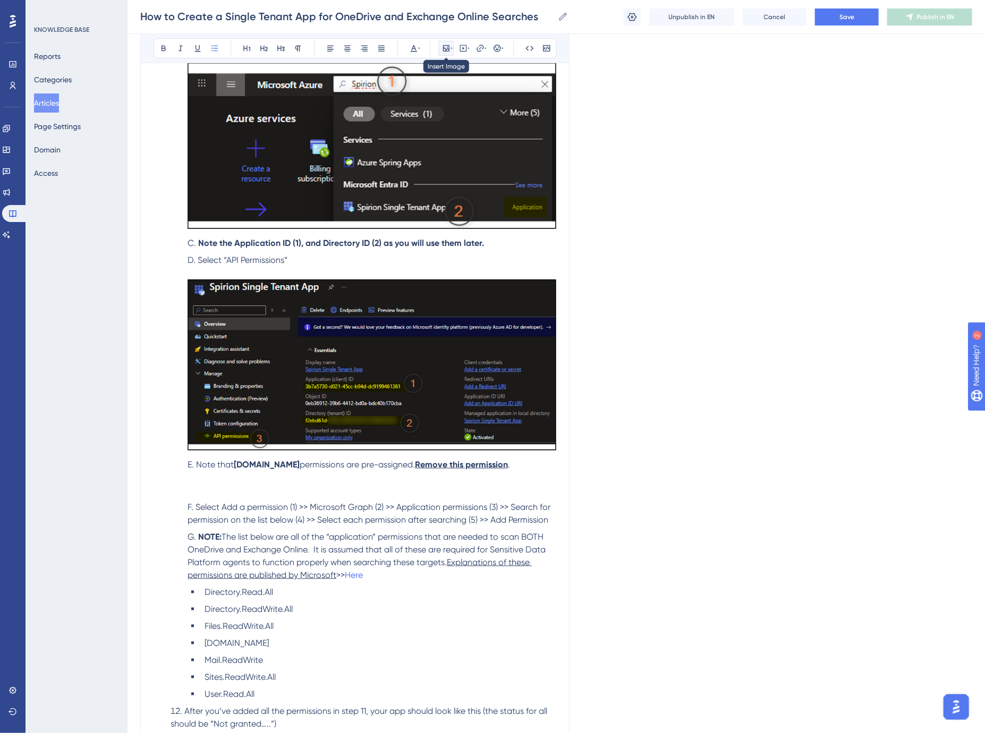
click at [452, 46] on icon at bounding box center [452, 48] width 2 height 9
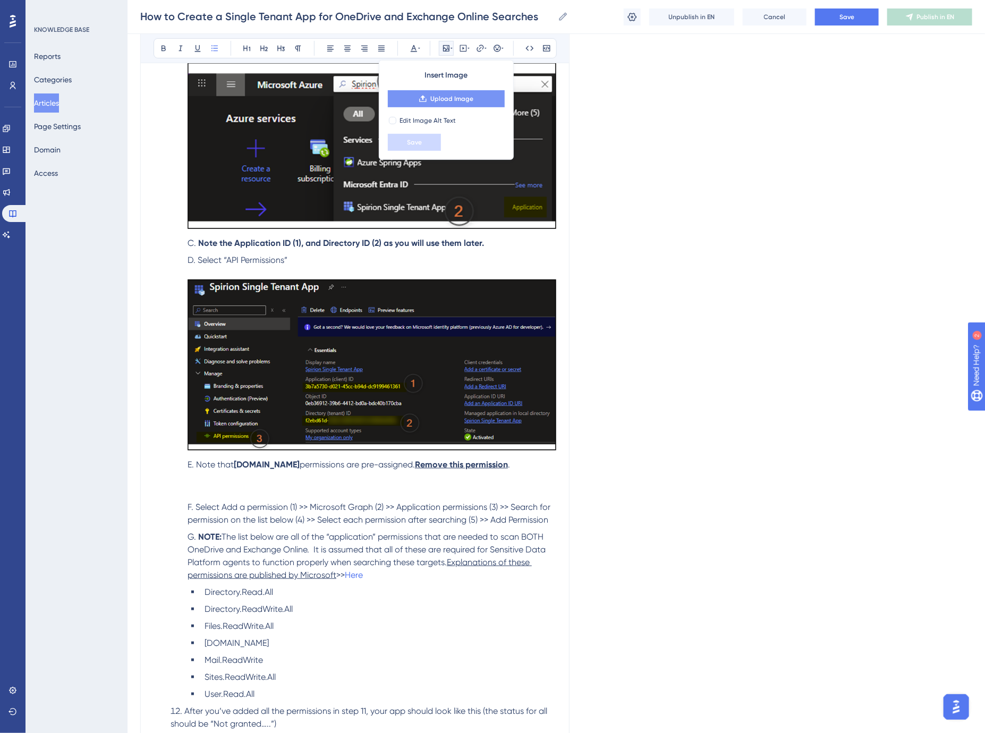
click at [461, 97] on span "Upload Image" at bounding box center [451, 99] width 43 height 9
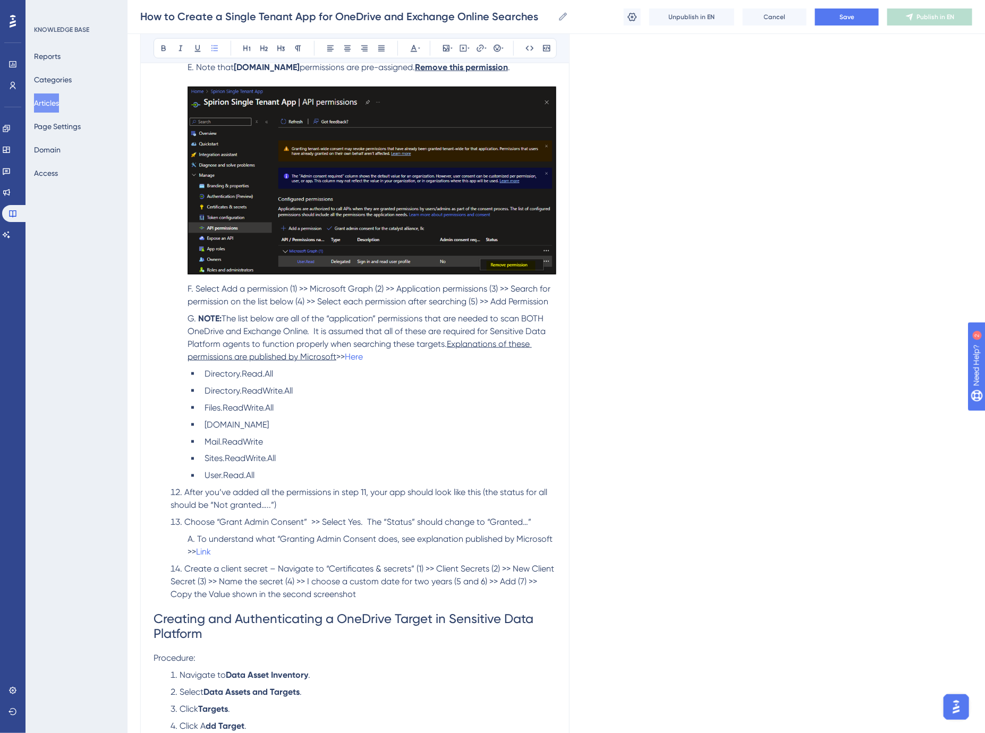
scroll to position [2892, 0]
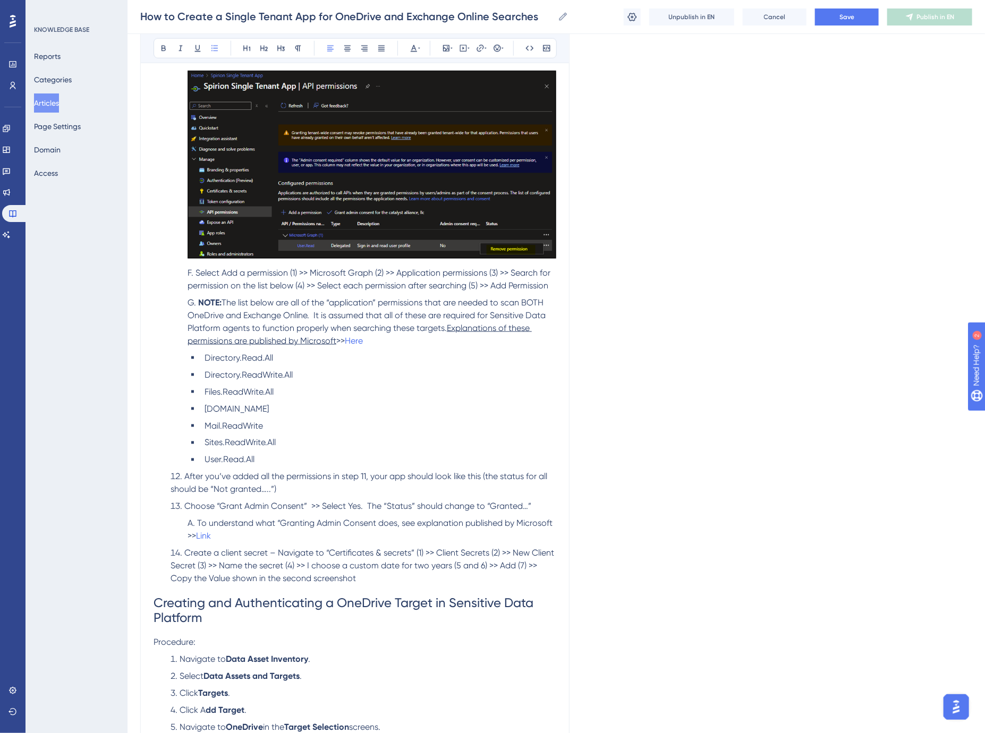
click at [296, 458] on li "User.Read.All" at bounding box center [378, 460] width 356 height 13
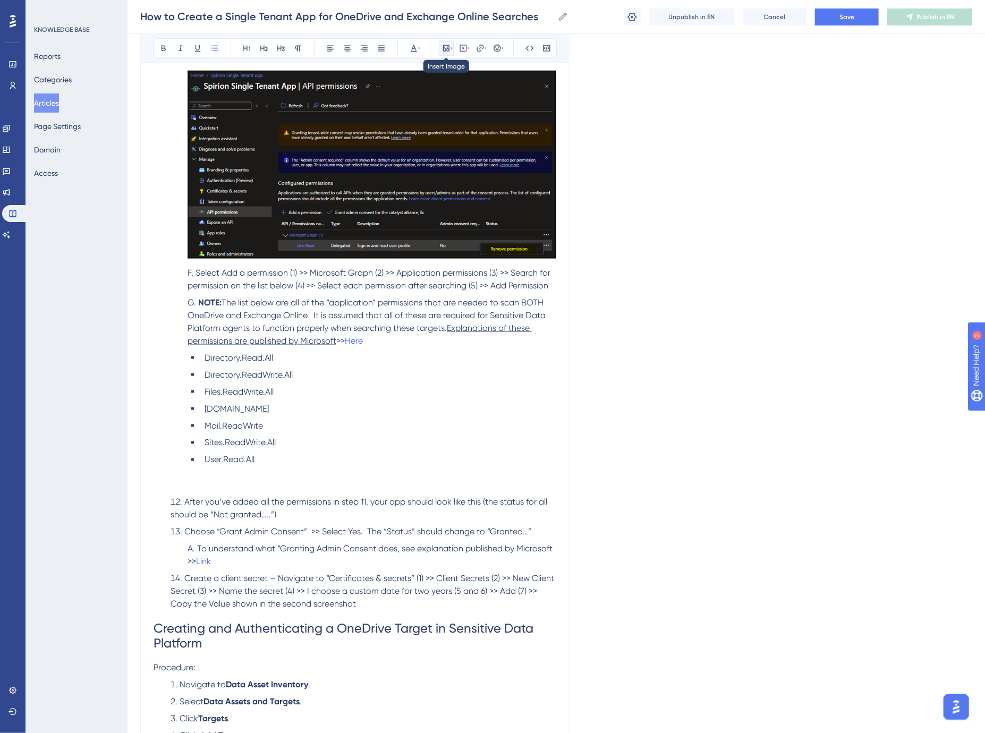
click at [444, 45] on icon at bounding box center [446, 48] width 6 height 6
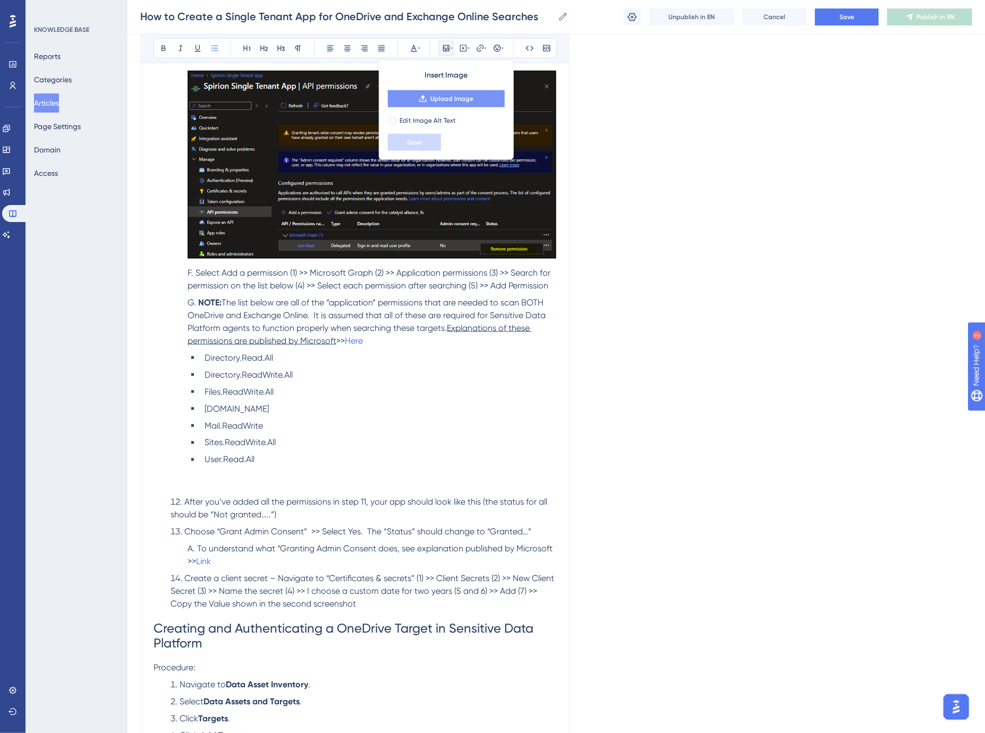
click at [458, 96] on span "Upload Image" at bounding box center [451, 99] width 43 height 9
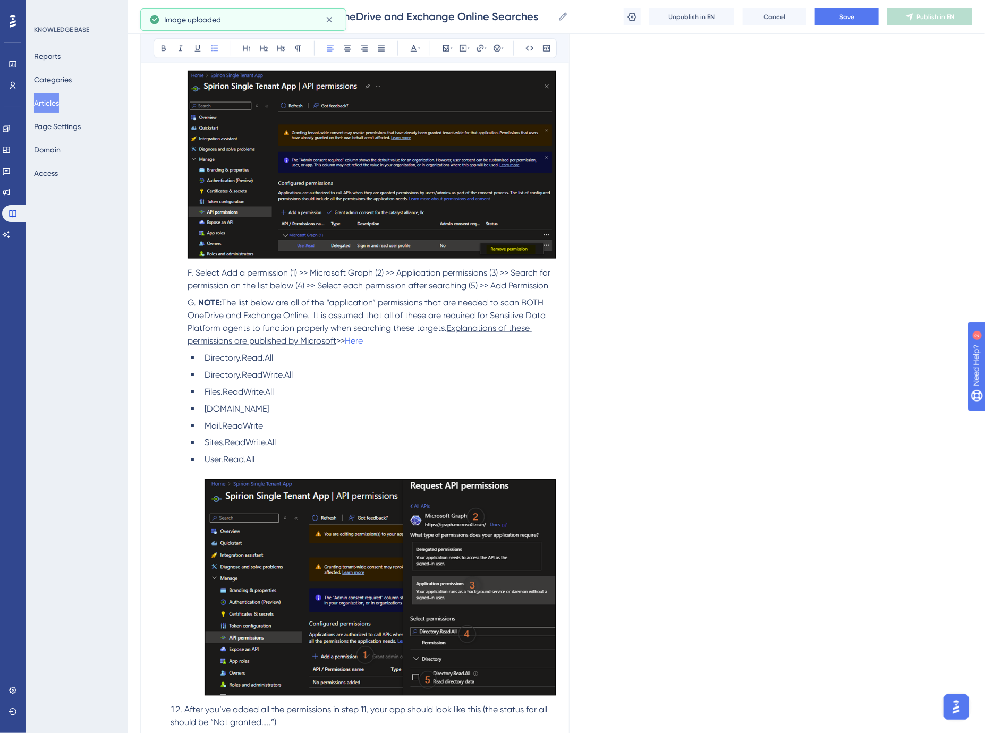
click at [381, 353] on li "Directory.Read.All" at bounding box center [378, 358] width 356 height 13
click at [330, 319] on span "The list below are all of the “application” permissions that are needed to scan…" at bounding box center [368, 316] width 360 height 36
click at [307, 427] on li "Mail.ReadWrite" at bounding box center [378, 426] width 356 height 13
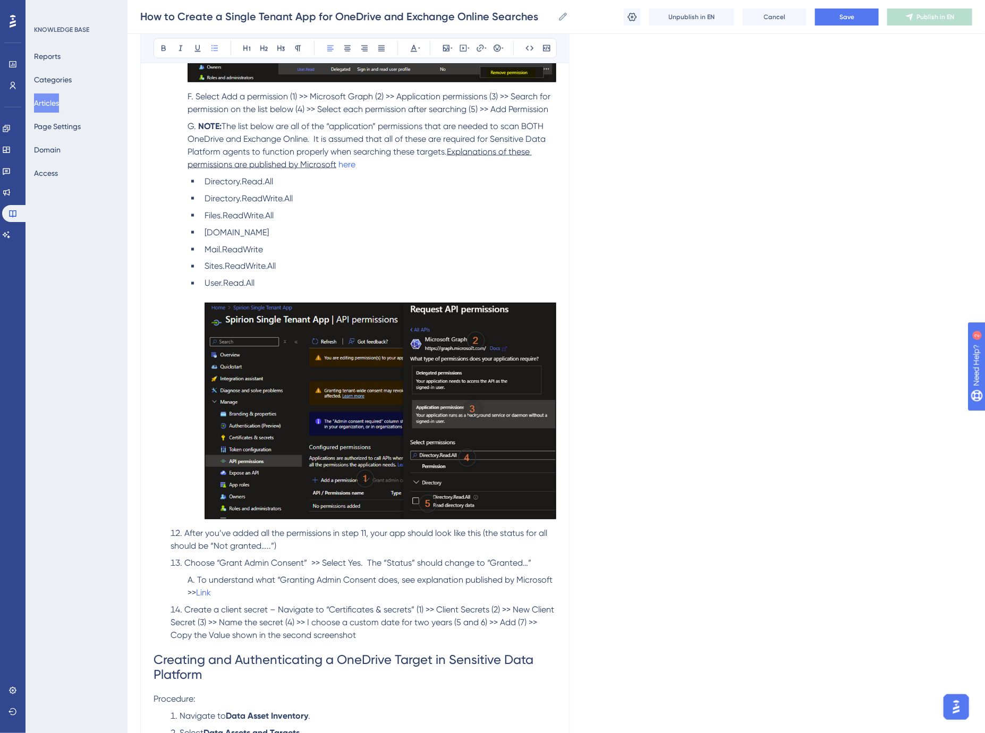
scroll to position [3069, 0]
click at [289, 546] on li "After you’ve added all the permissions in step 11, your app should look like th…" at bounding box center [361, 540] width 390 height 26
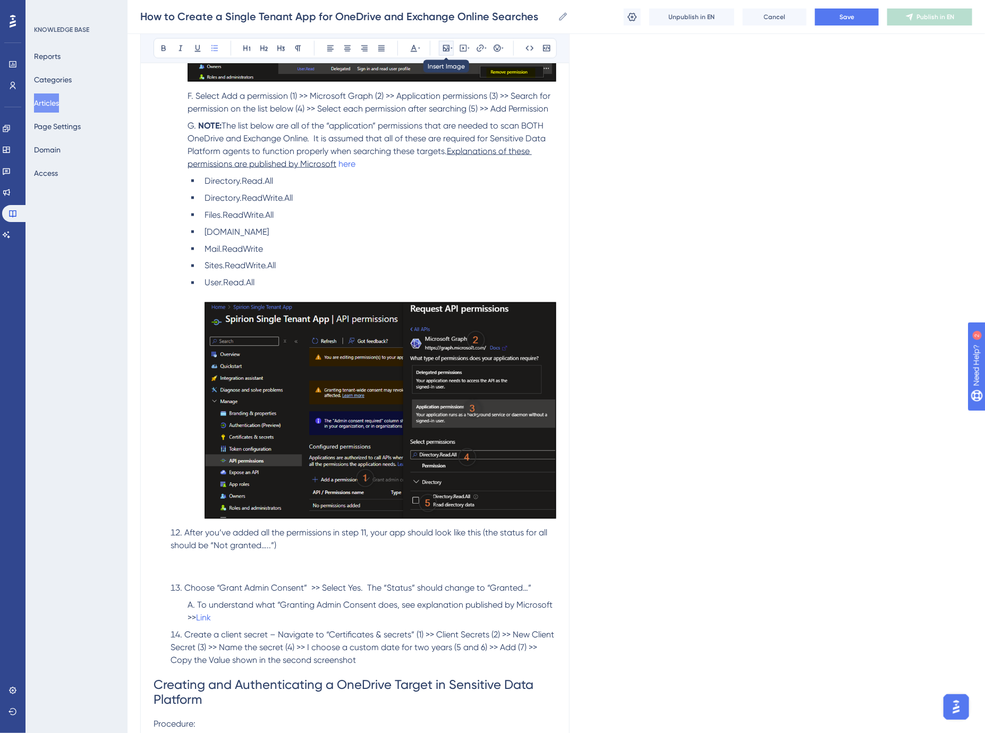
click at [445, 50] on icon at bounding box center [446, 48] width 6 height 6
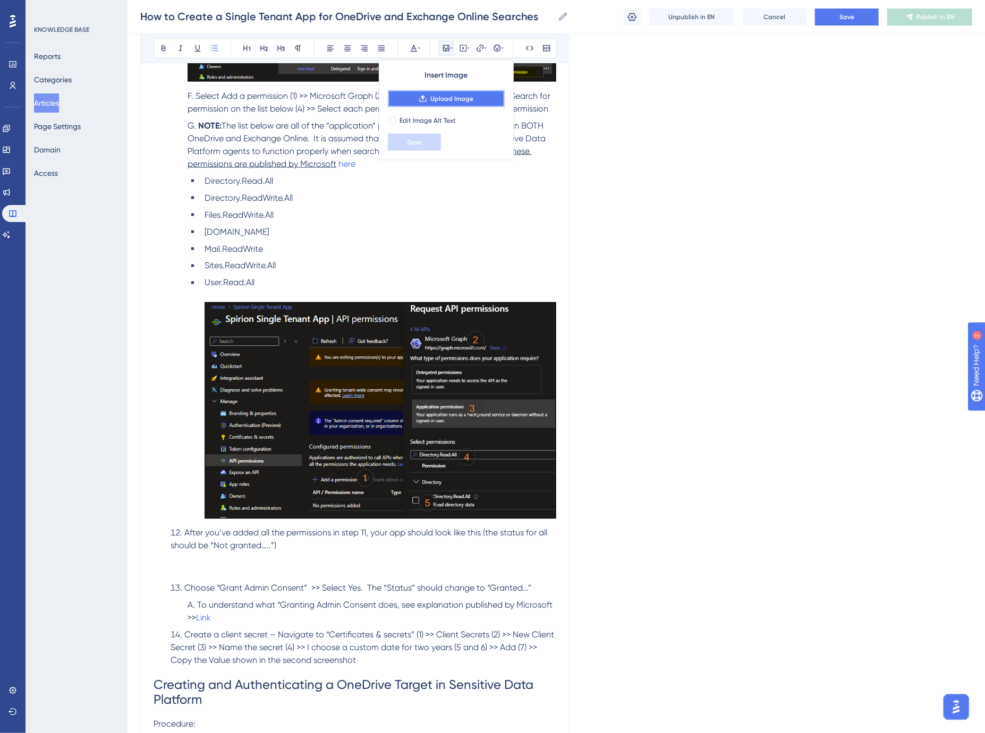
click at [439, 96] on span "Upload Image" at bounding box center [451, 99] width 43 height 9
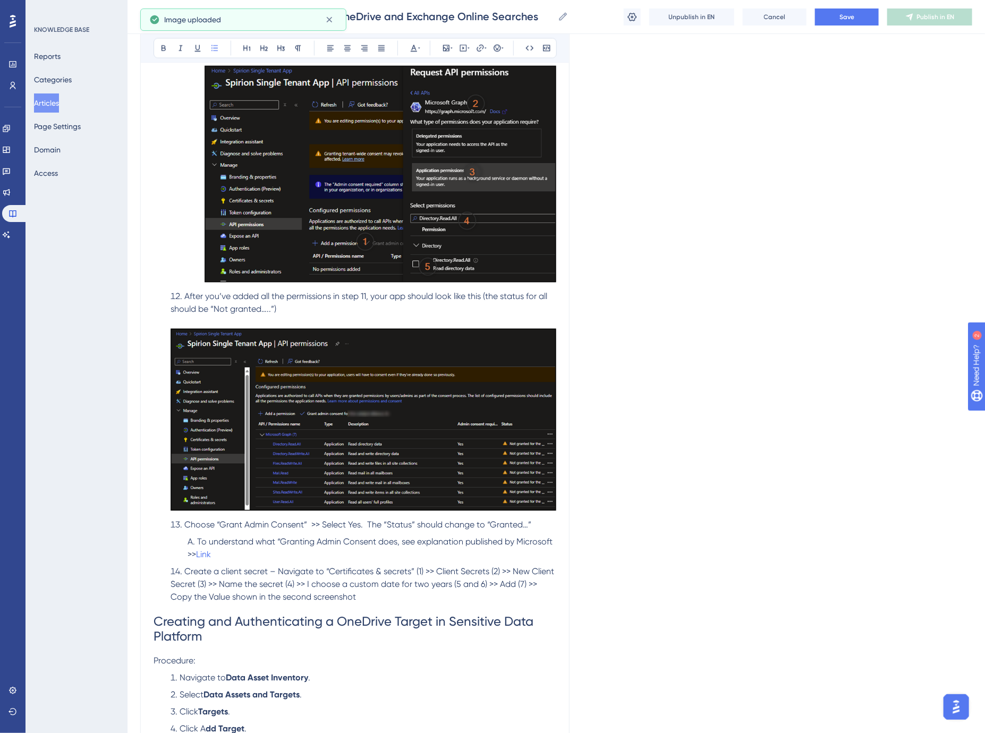
scroll to position [3423, 0]
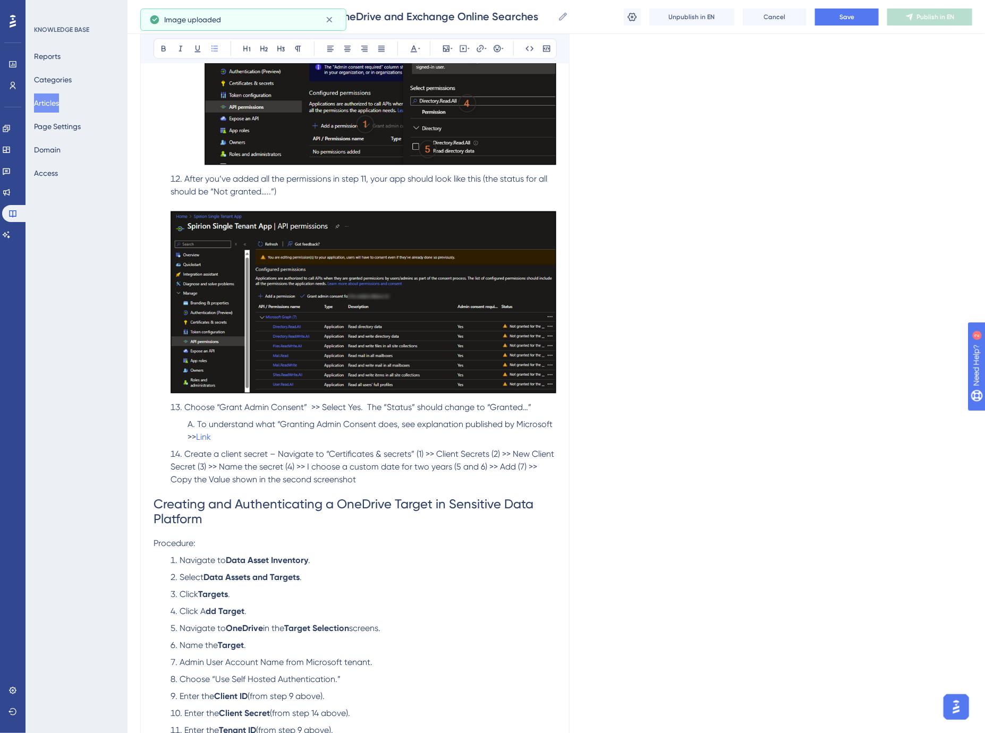
click at [234, 441] on li "To understand what “Granting Admin Consent does, see explanation published by M…" at bounding box center [369, 431] width 373 height 26
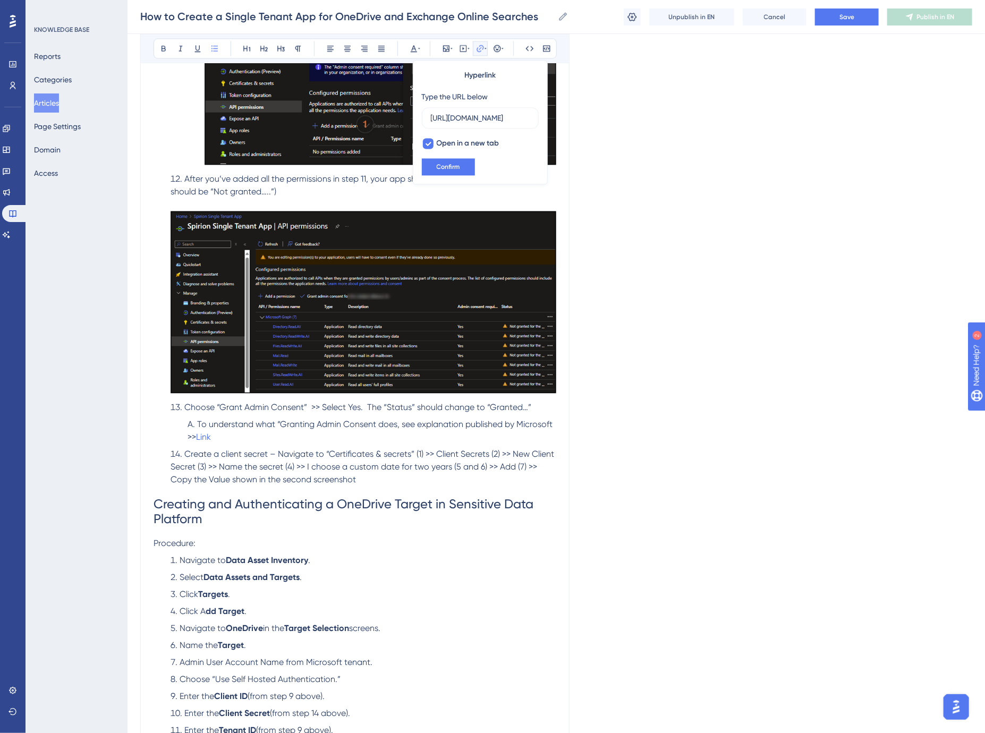
scroll to position [0, 261]
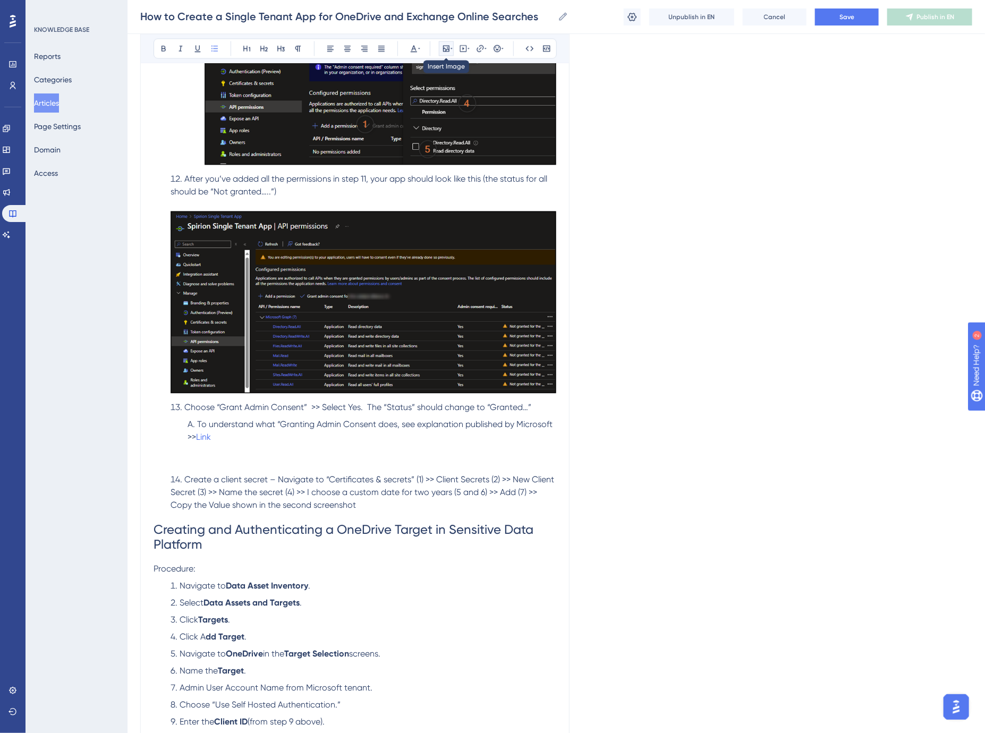
click at [453, 45] on button at bounding box center [446, 48] width 15 height 15
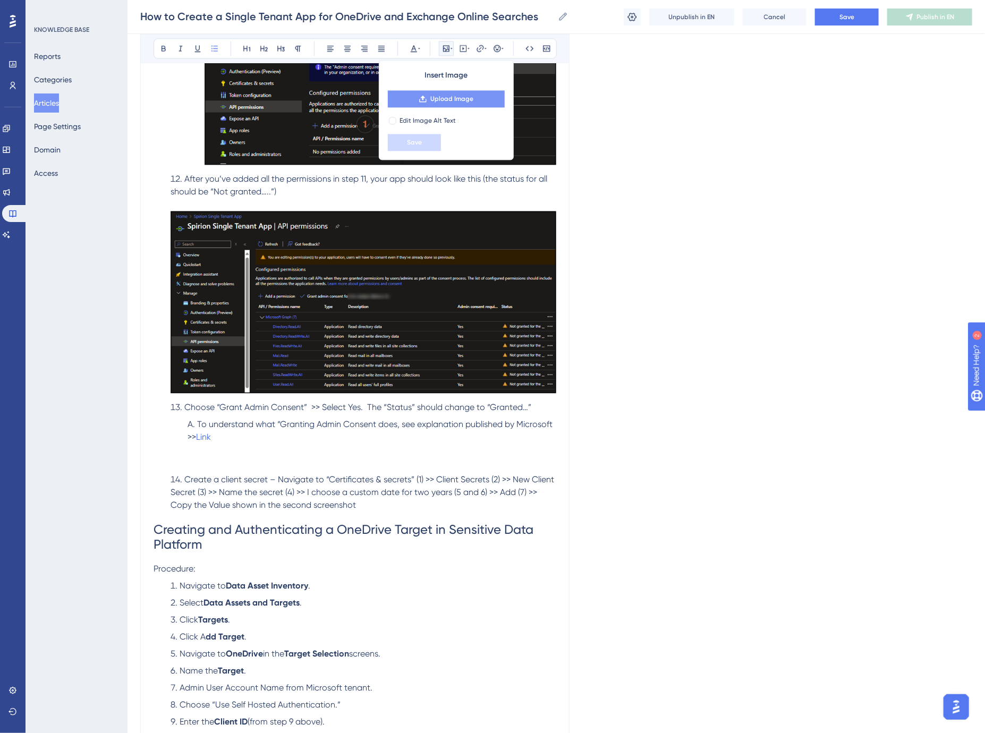
click at [449, 100] on span "Upload Image" at bounding box center [451, 99] width 43 height 9
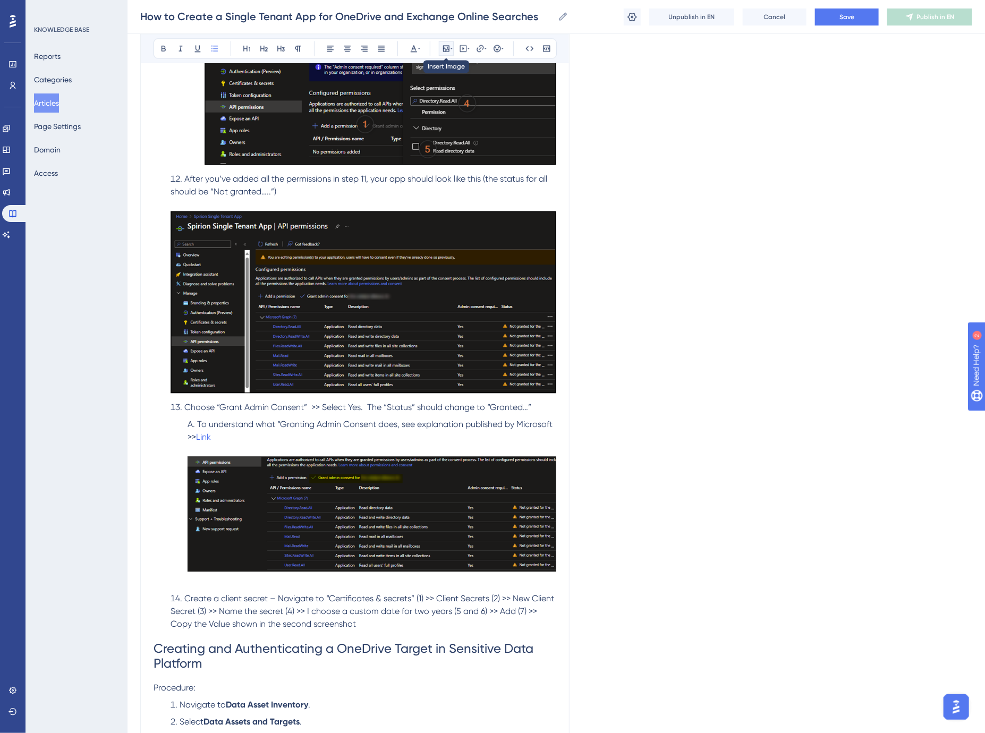
click at [447, 49] on icon at bounding box center [446, 48] width 6 height 6
click at [448, 46] on icon at bounding box center [446, 48] width 9 height 9
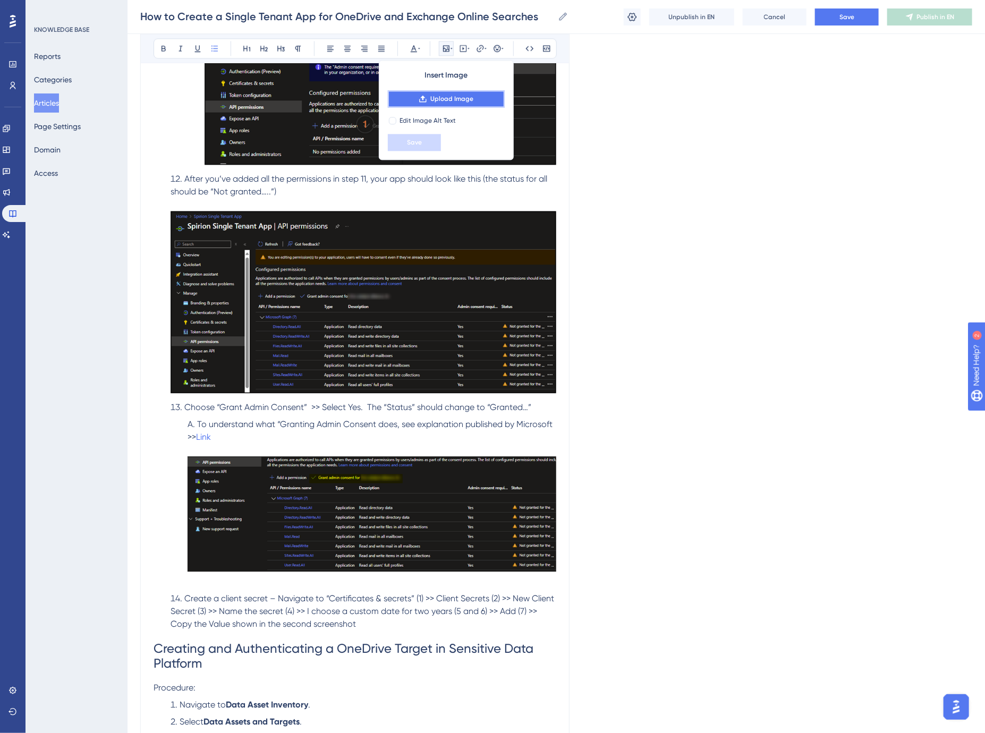
click at [453, 99] on span "Upload Image" at bounding box center [451, 99] width 43 height 9
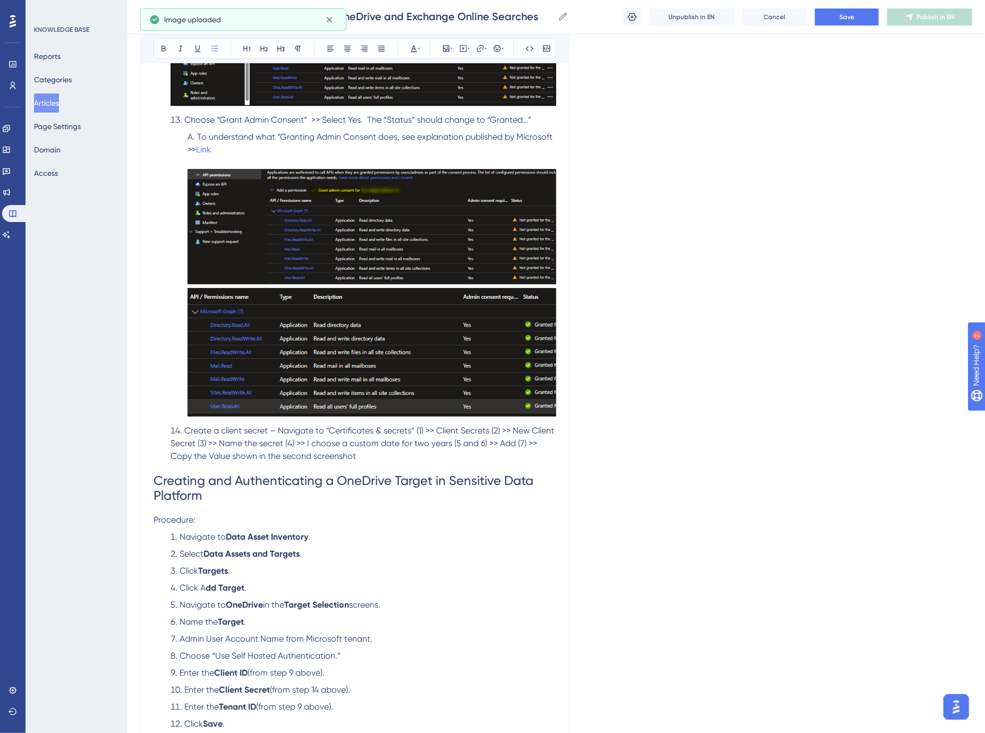
scroll to position [3719, 0]
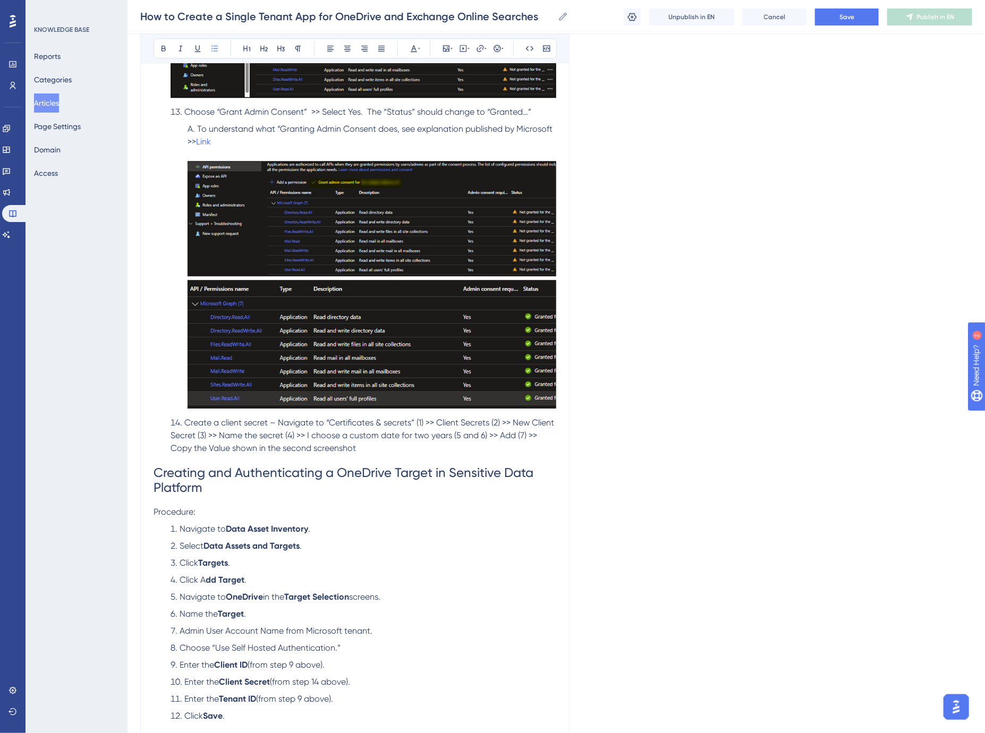
click at [394, 455] on li "Create a client secret – Navigate to “Certificates & secrets” (1) >> Client Sec…" at bounding box center [361, 436] width 390 height 38
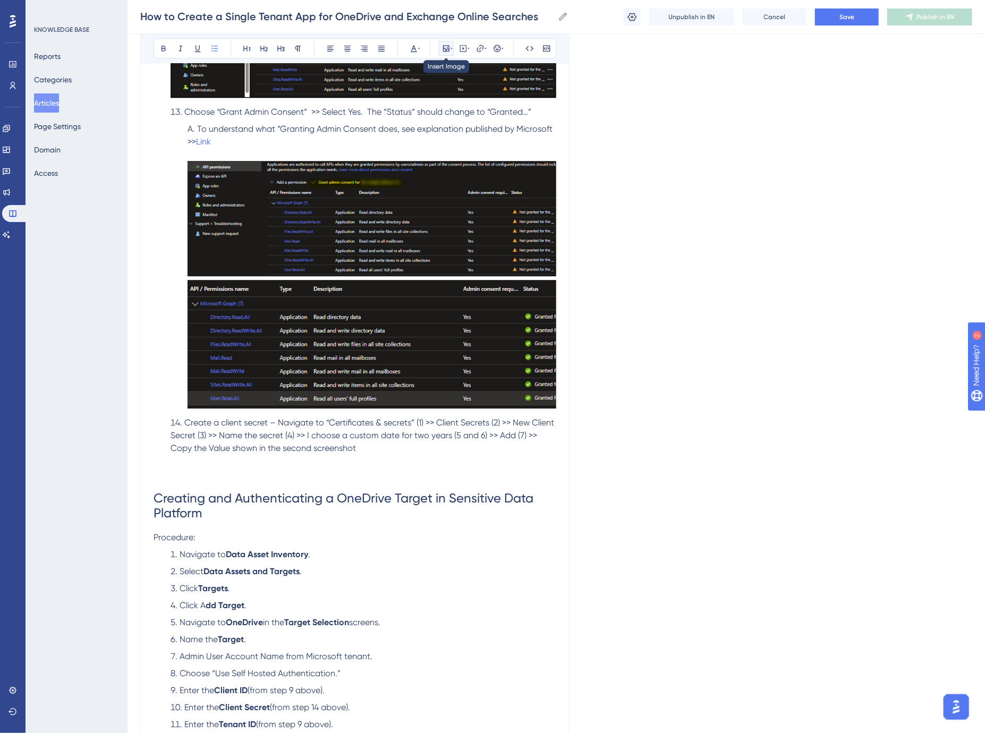
click at [451, 47] on icon at bounding box center [452, 48] width 2 height 9
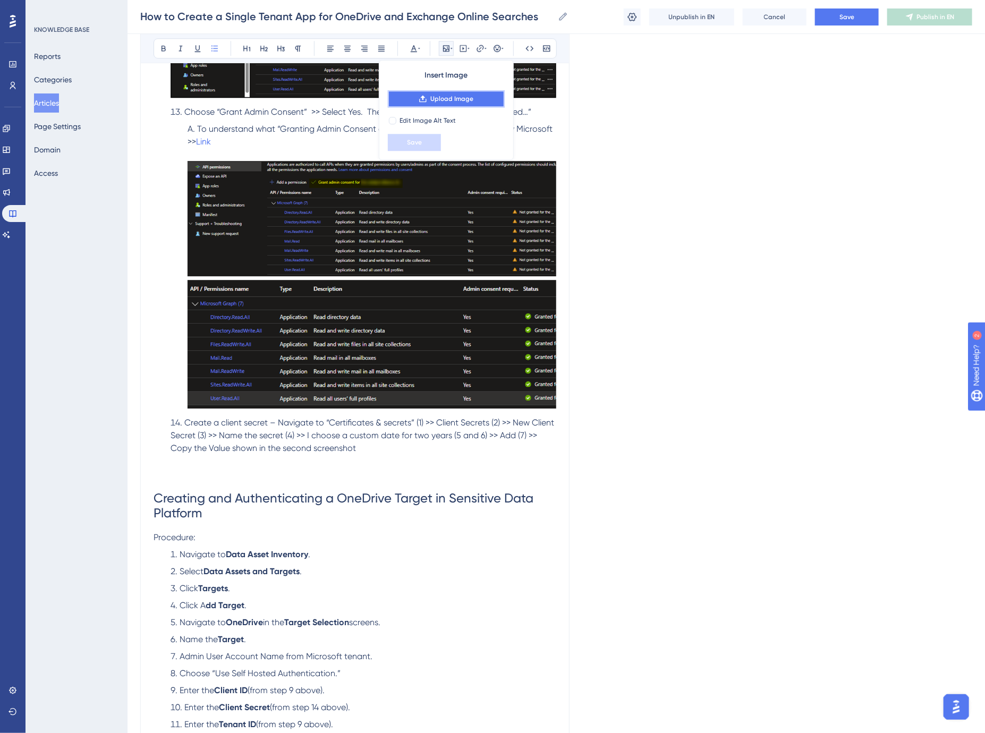
click at [455, 97] on span "Upload Image" at bounding box center [451, 99] width 43 height 9
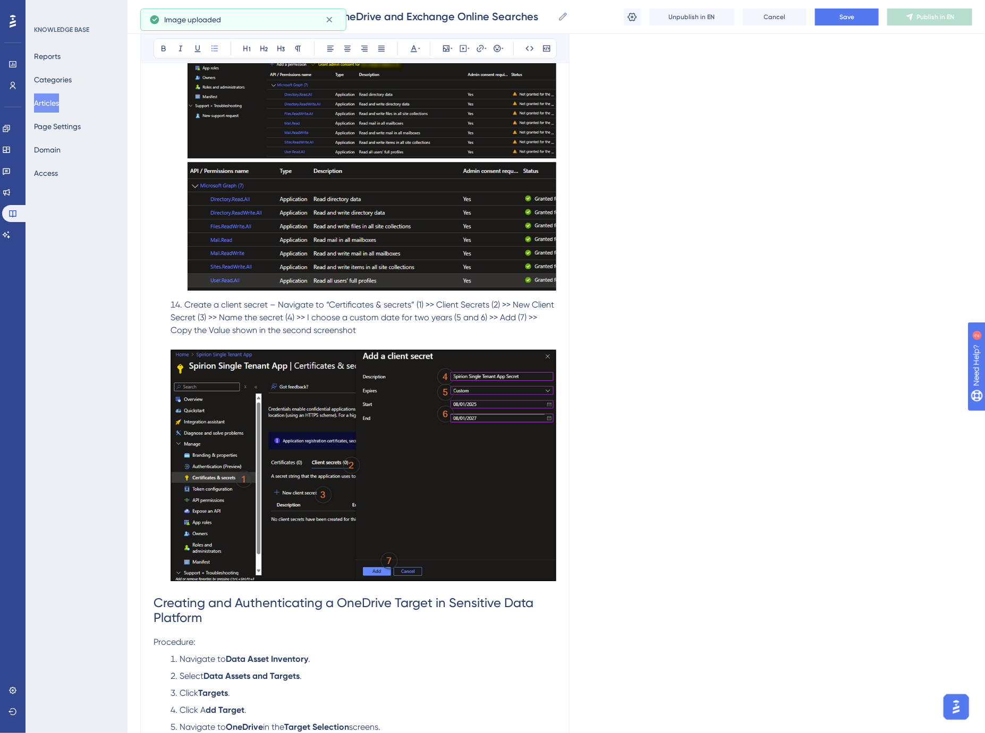
scroll to position [3896, 0]
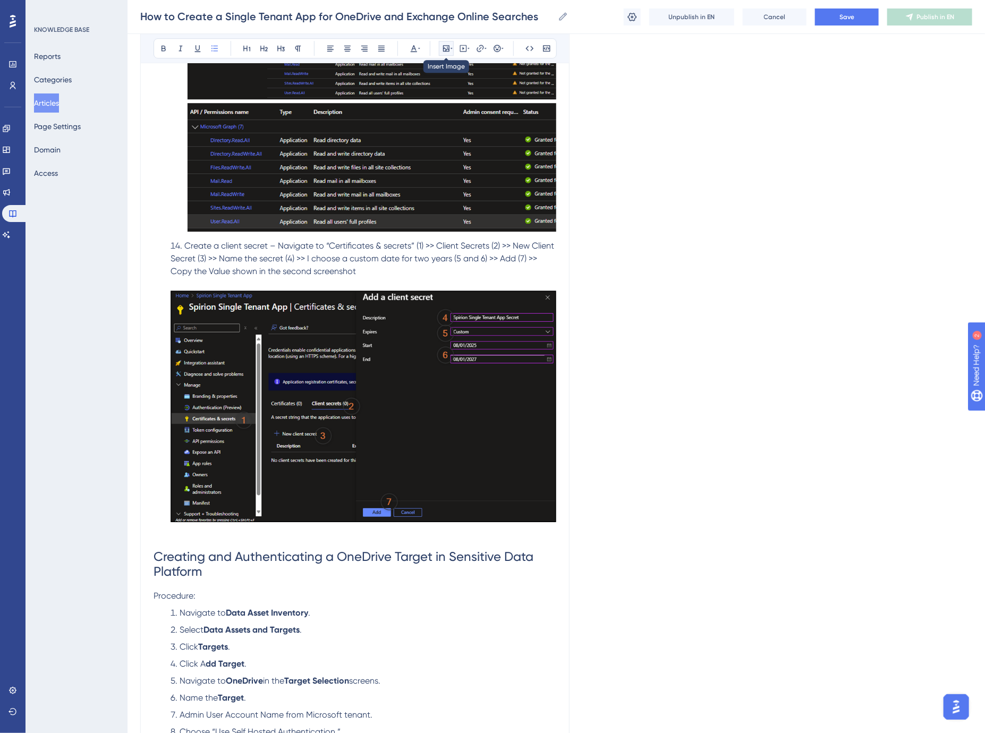
click at [449, 46] on icon at bounding box center [446, 48] width 6 height 6
click at [452, 49] on icon at bounding box center [452, 48] width 2 height 9
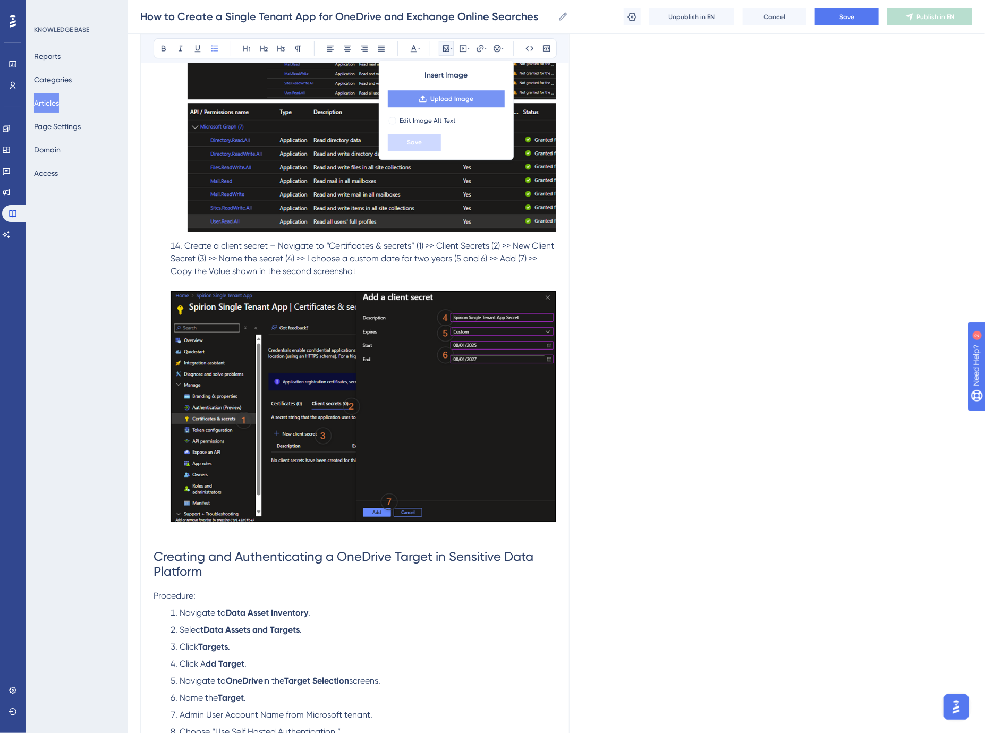
click at [454, 98] on span "Upload Image" at bounding box center [451, 99] width 43 height 9
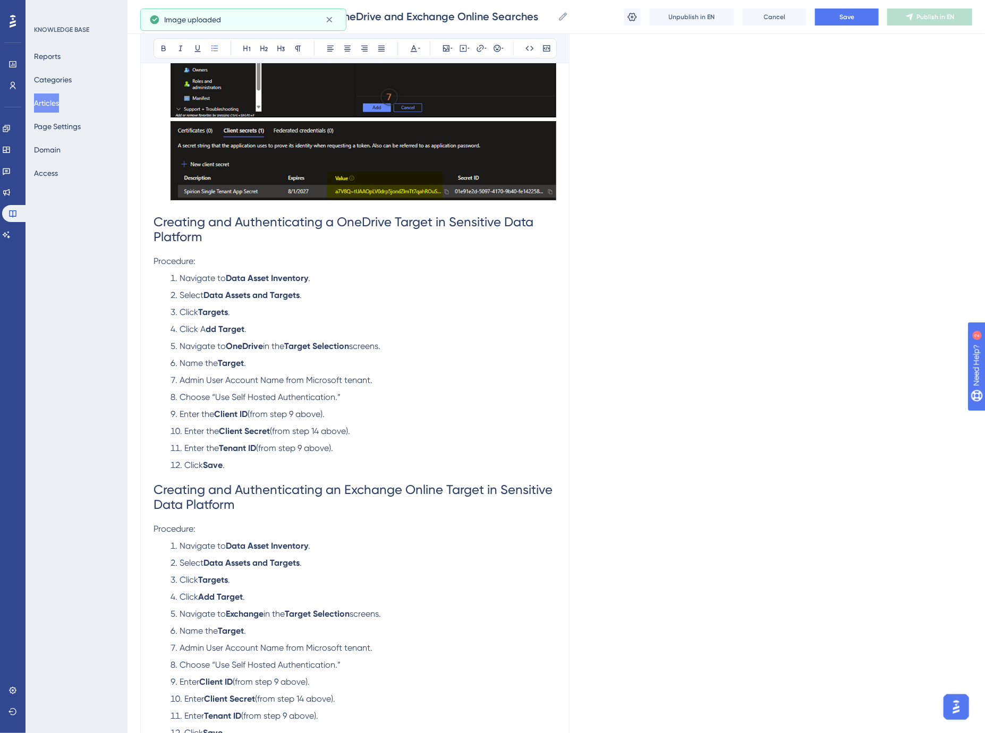
scroll to position [4368, 0]
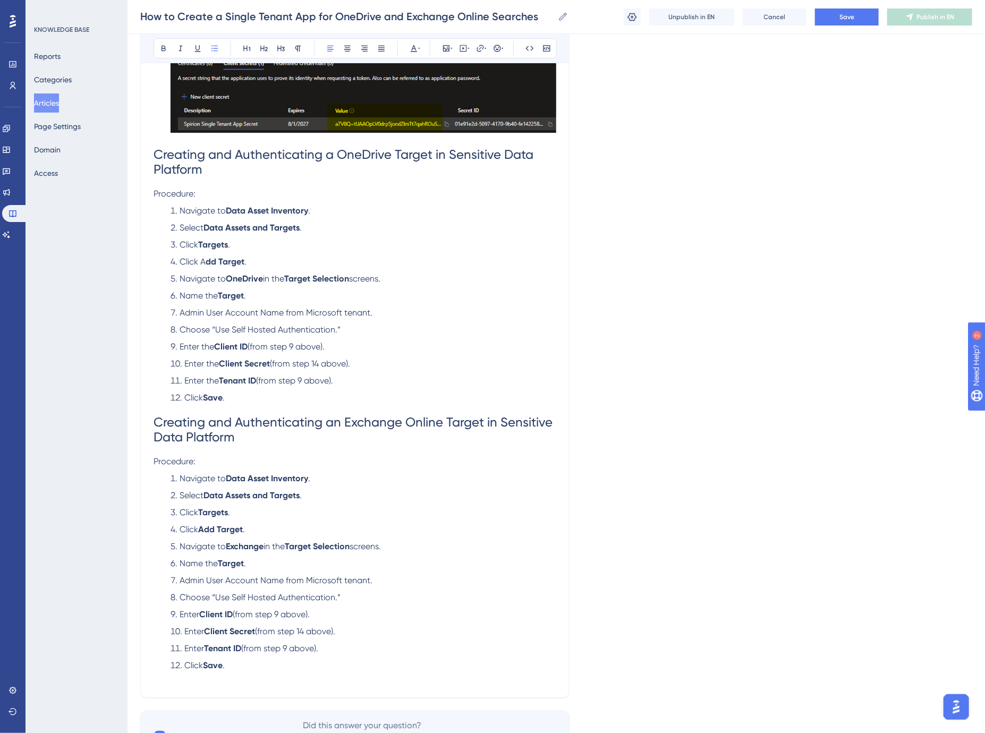
click at [275, 404] on li "Click Save ." at bounding box center [361, 398] width 390 height 13
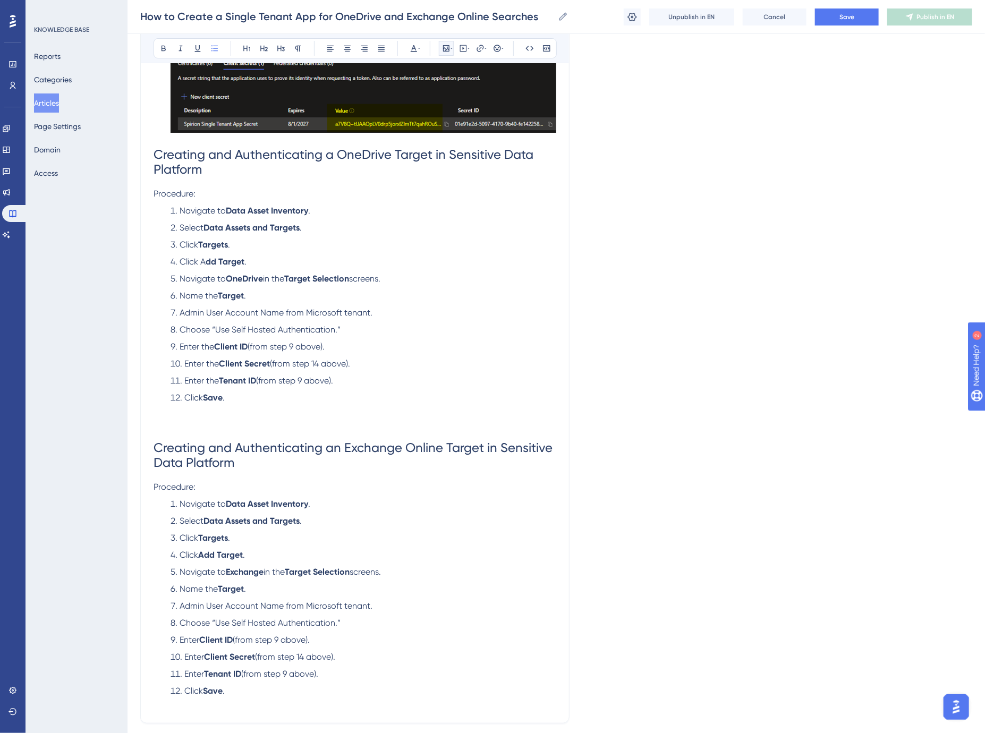
click at [449, 48] on icon at bounding box center [446, 48] width 9 height 9
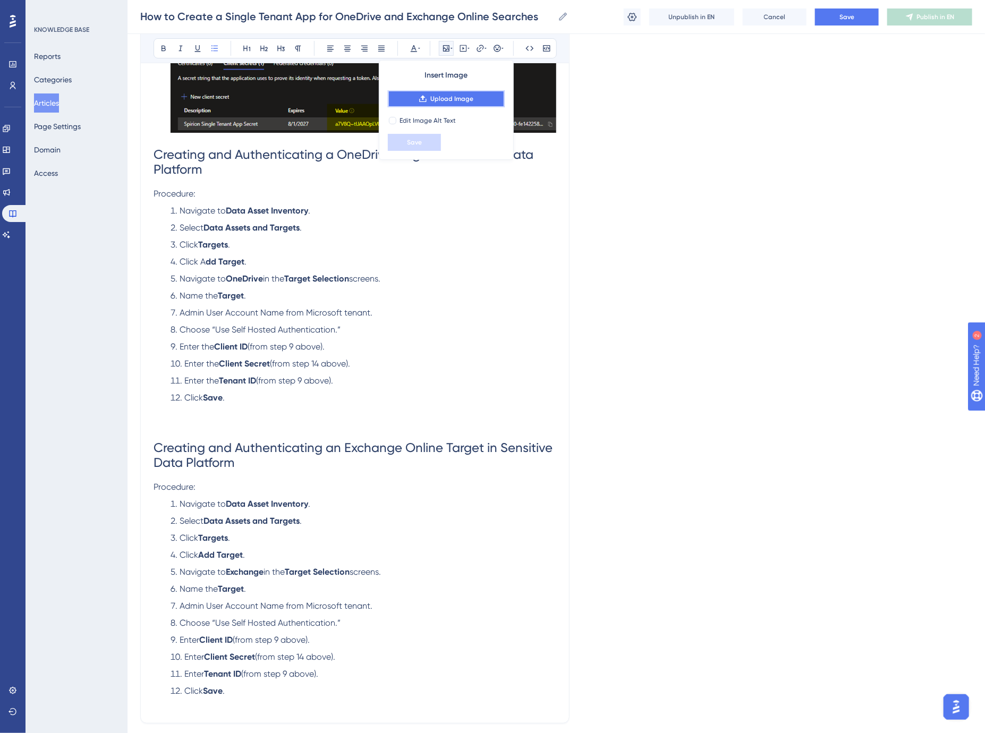
click at [458, 95] on span "Upload Image" at bounding box center [451, 99] width 43 height 9
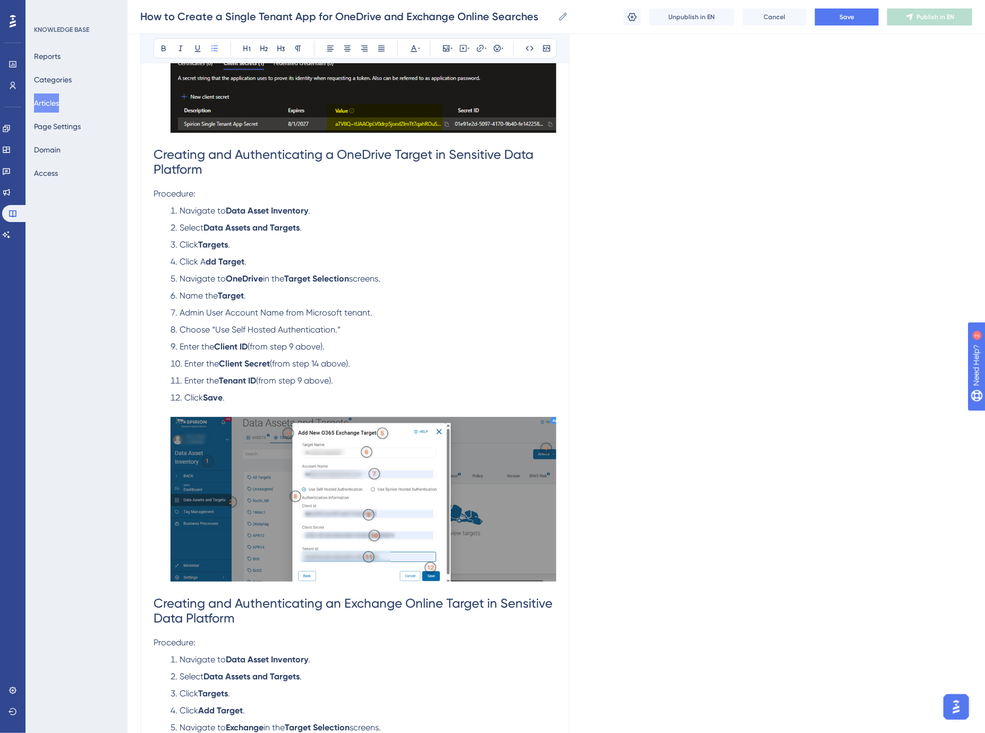
click at [364, 537] on img at bounding box center [364, 499] width 386 height 165
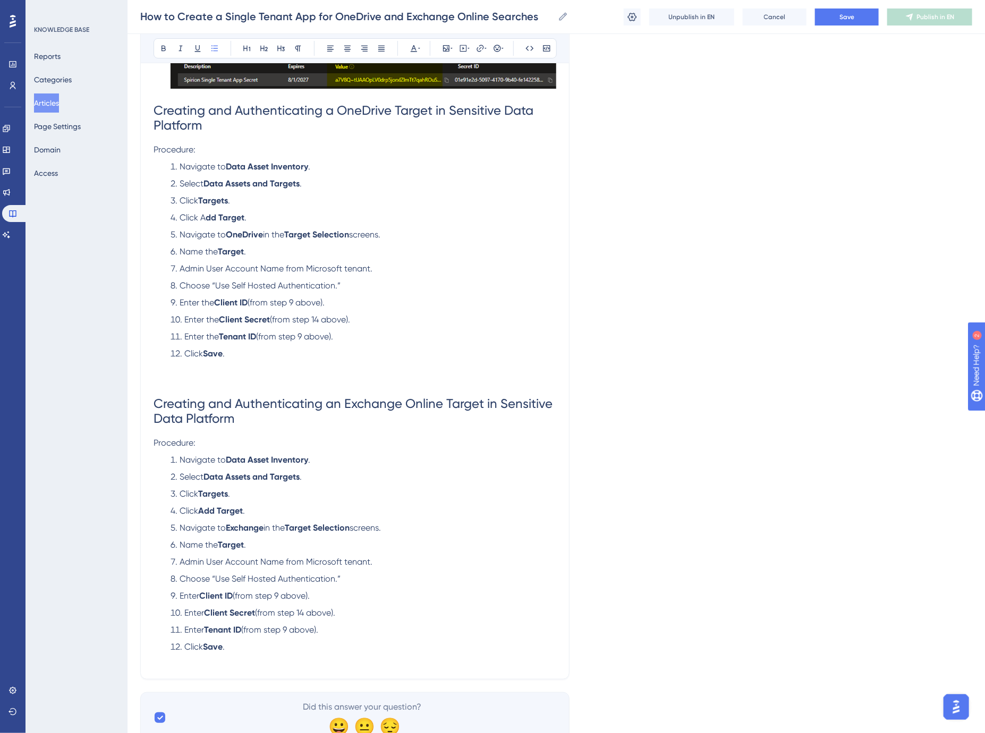
scroll to position [4458, 0]
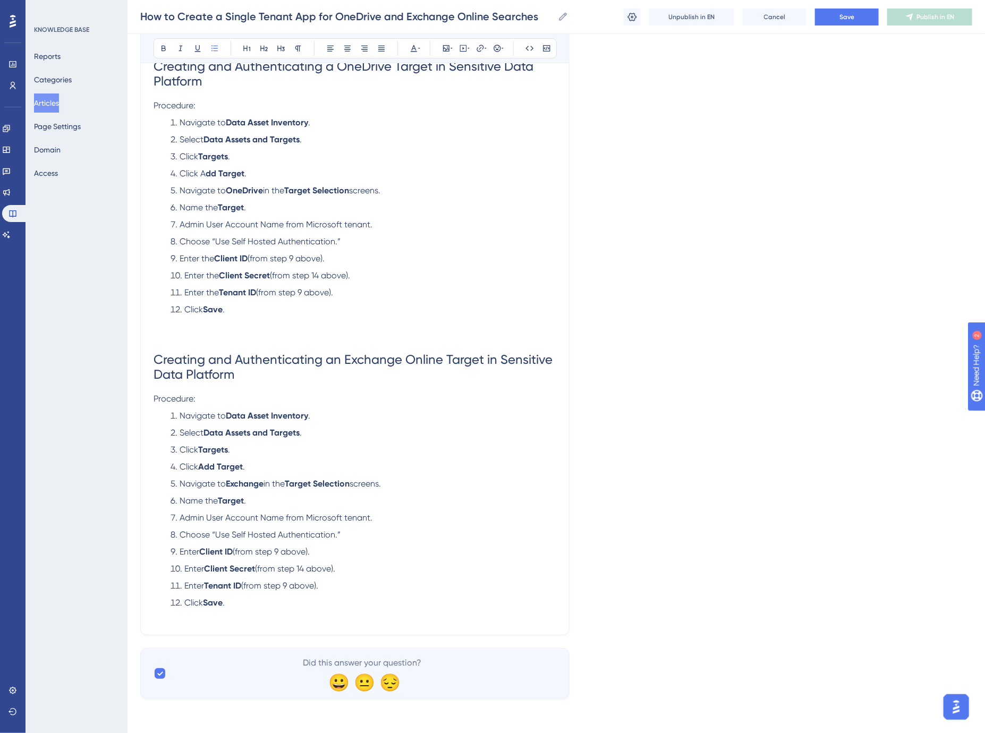
click at [290, 613] on p at bounding box center [355, 615] width 403 height 13
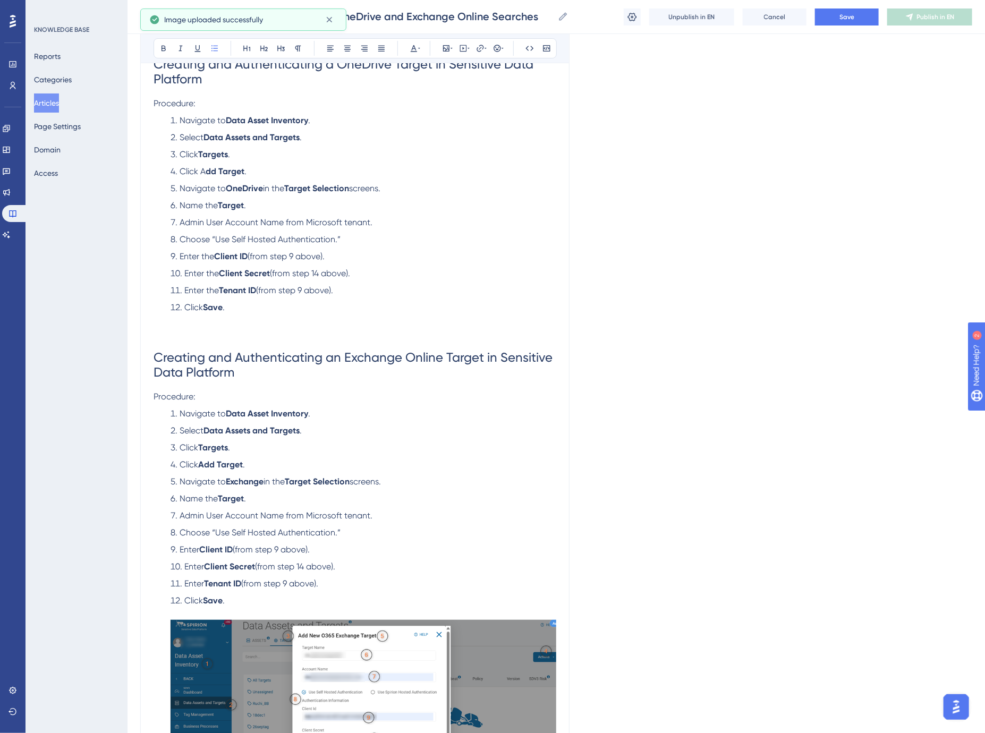
click at [266, 348] on h1 "Creating and Authenticating an Exchange Online Target in Sensitive Data Platform" at bounding box center [355, 364] width 403 height 51
click at [262, 336] on li "Click Save ." at bounding box center [361, 320] width 390 height 38
click at [449, 45] on icon at bounding box center [446, 48] width 9 height 9
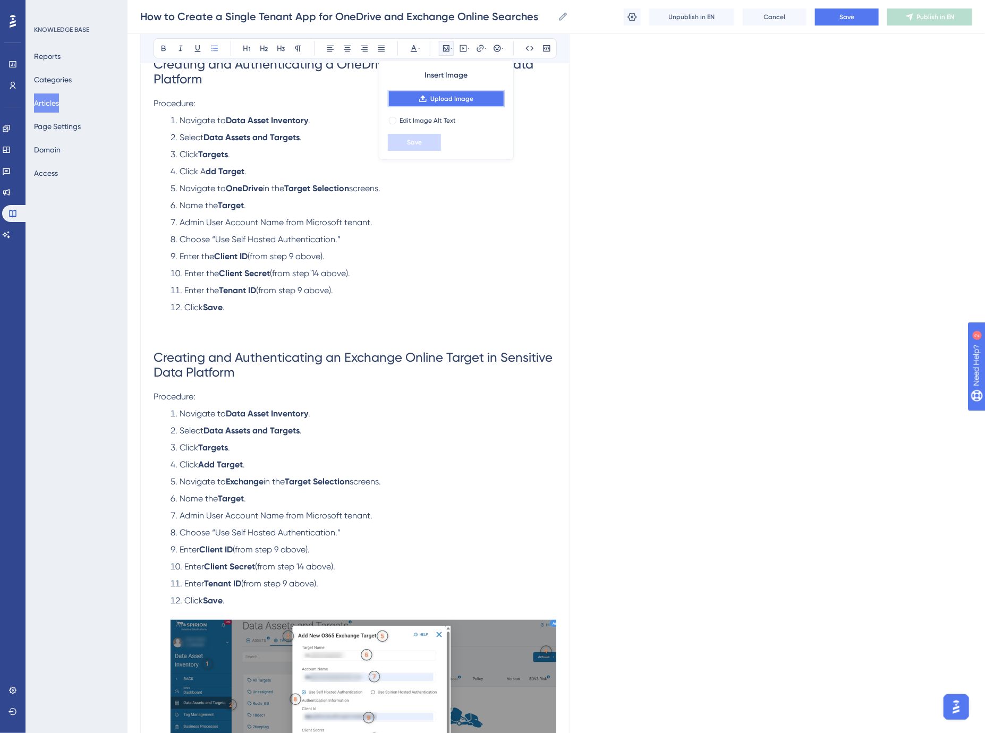
click at [458, 95] on span "Upload Image" at bounding box center [451, 99] width 43 height 9
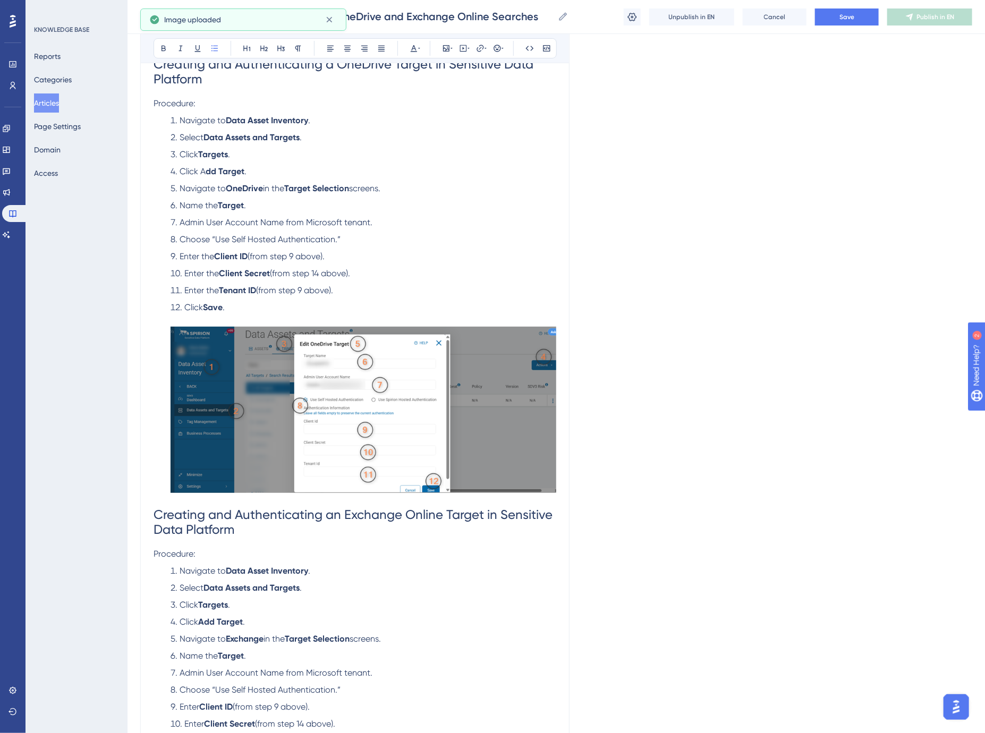
click at [385, 374] on img at bounding box center [364, 410] width 386 height 166
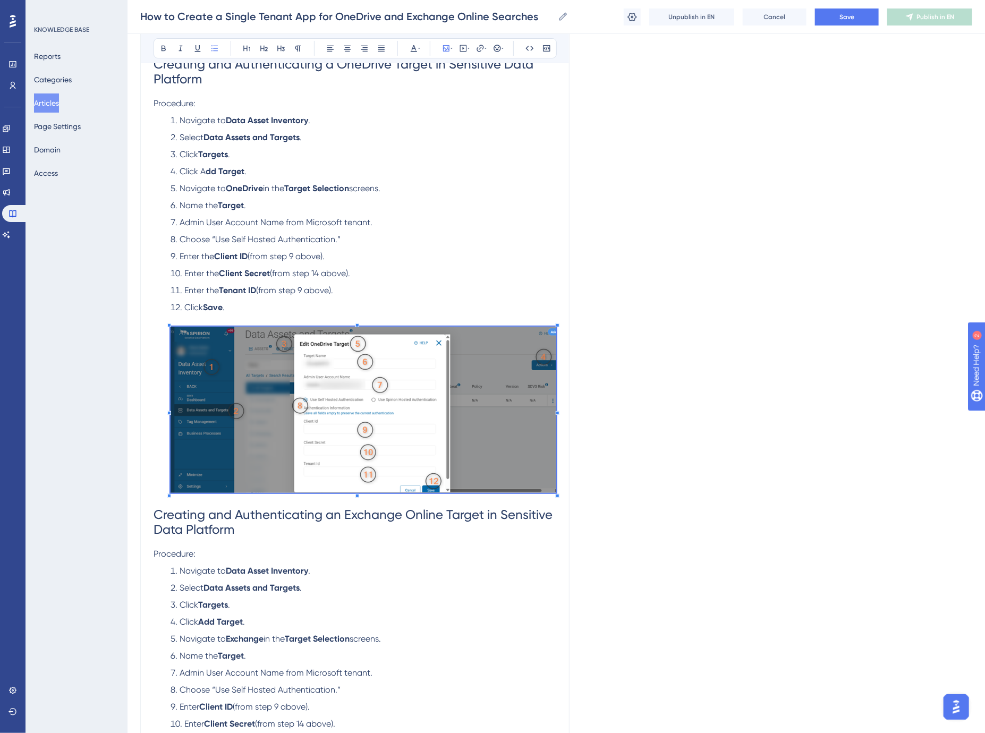
click at [395, 386] on img at bounding box center [364, 410] width 386 height 166
click at [405, 121] on span "Edit Image Alt Text" at bounding box center [428, 120] width 56 height 9
checkbox input "true"
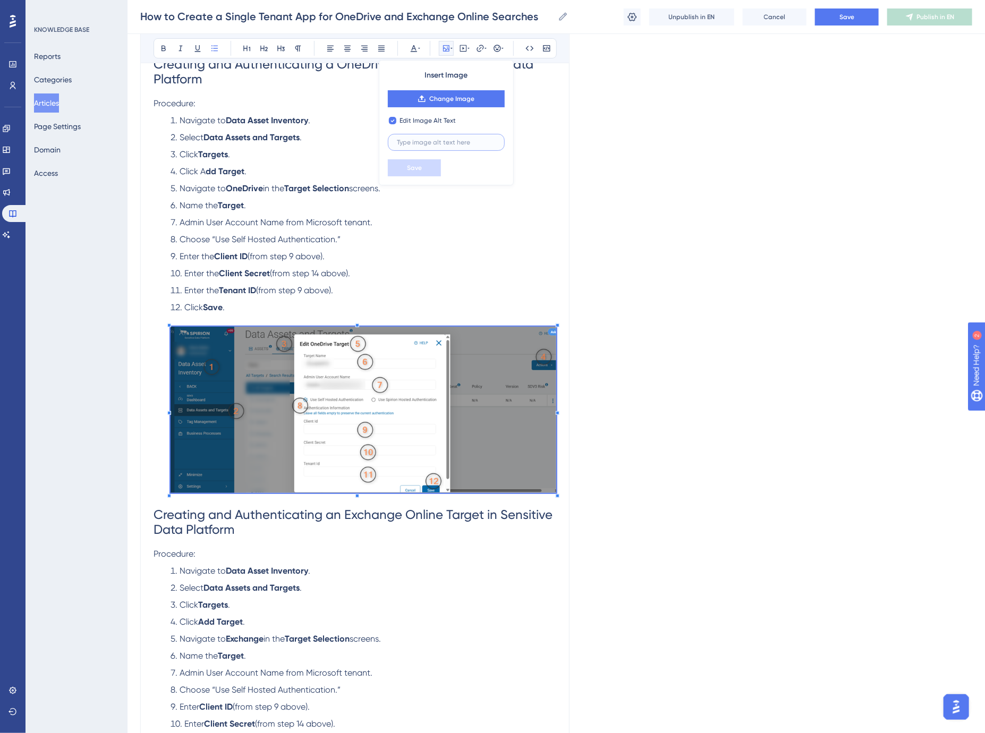
click at [418, 142] on input "text" at bounding box center [446, 142] width 99 height 7
type input "Edit OneDrive Target"
drag, startPoint x: 473, startPoint y: 144, endPoint x: 360, endPoint y: 147, distance: 113.7
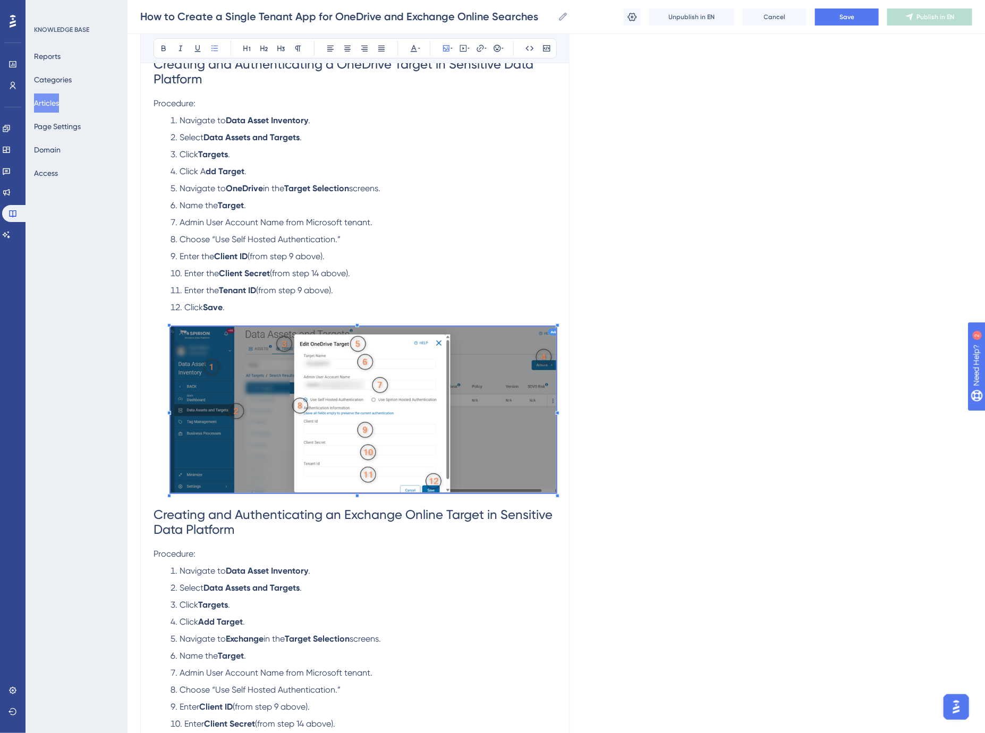
click at [398, 287] on li "Enter the Tenant ID (from step 9 above)." at bounding box center [361, 290] width 390 height 13
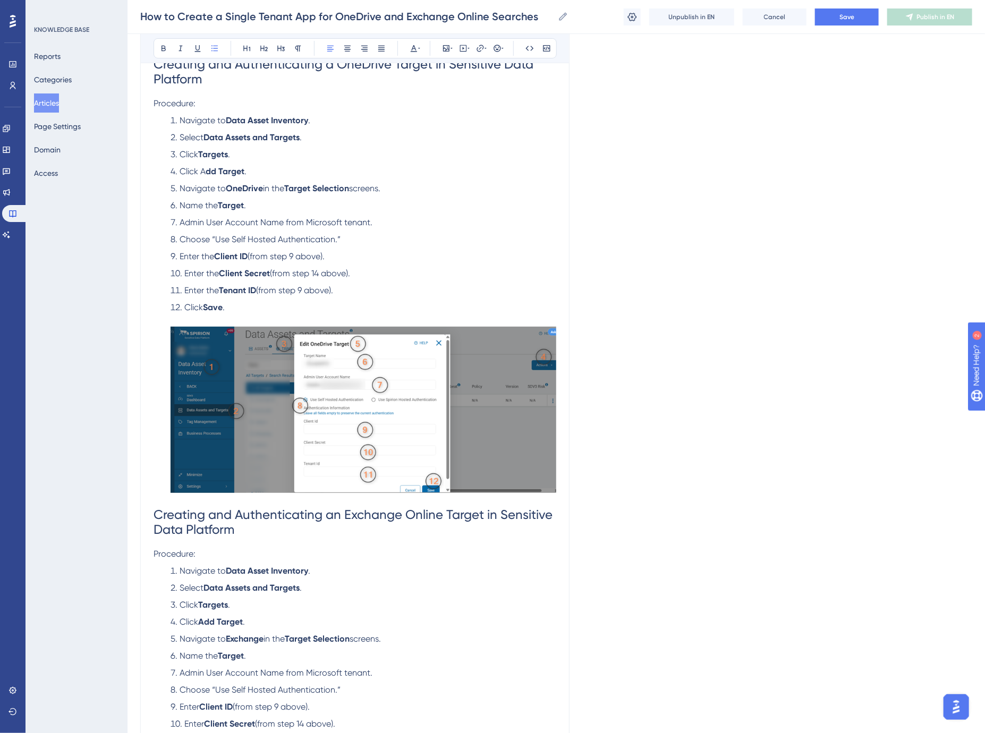
scroll to position [4694, 0]
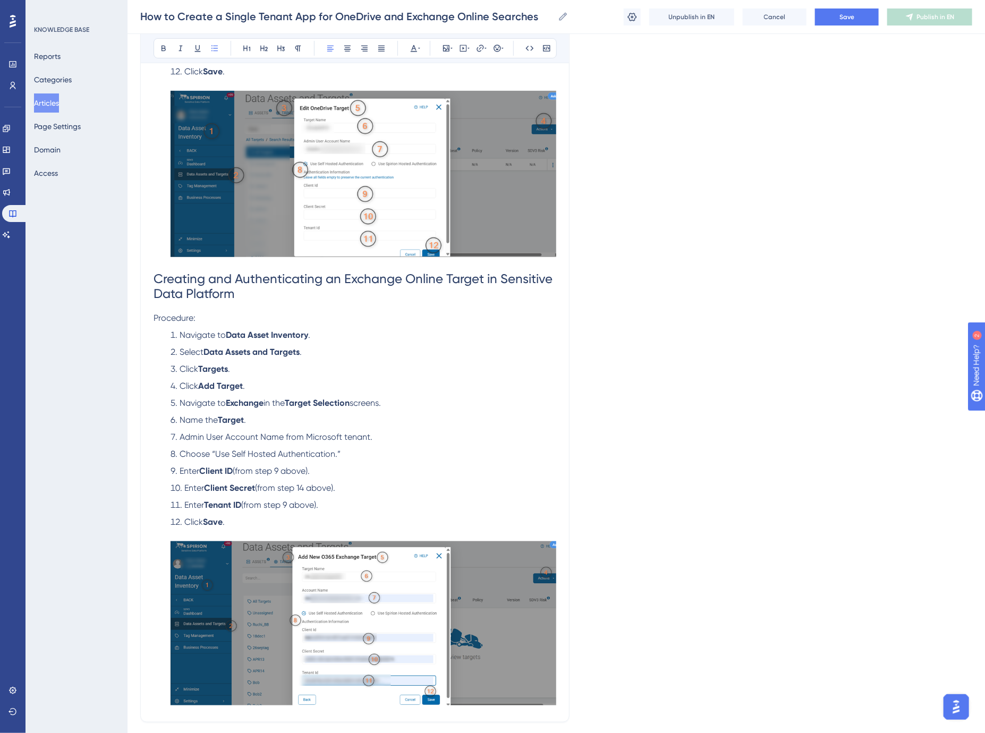
click at [393, 242] on img at bounding box center [364, 174] width 386 height 166
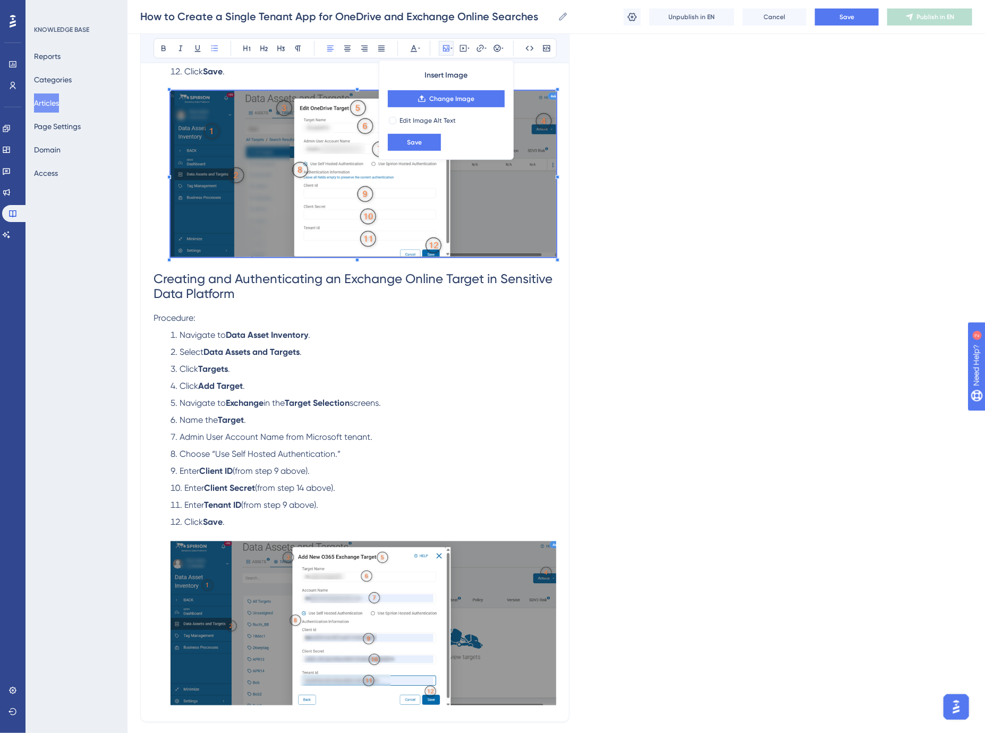
click at [422, 115] on div "Insert Image Change Image Edit Image Alt Text Save" at bounding box center [446, 110] width 135 height 100
click at [428, 120] on span "Edit Image Alt Text" at bounding box center [428, 120] width 56 height 9
checkbox input "true"
click at [438, 141] on input "text" at bounding box center [446, 142] width 99 height 7
paste input "E"
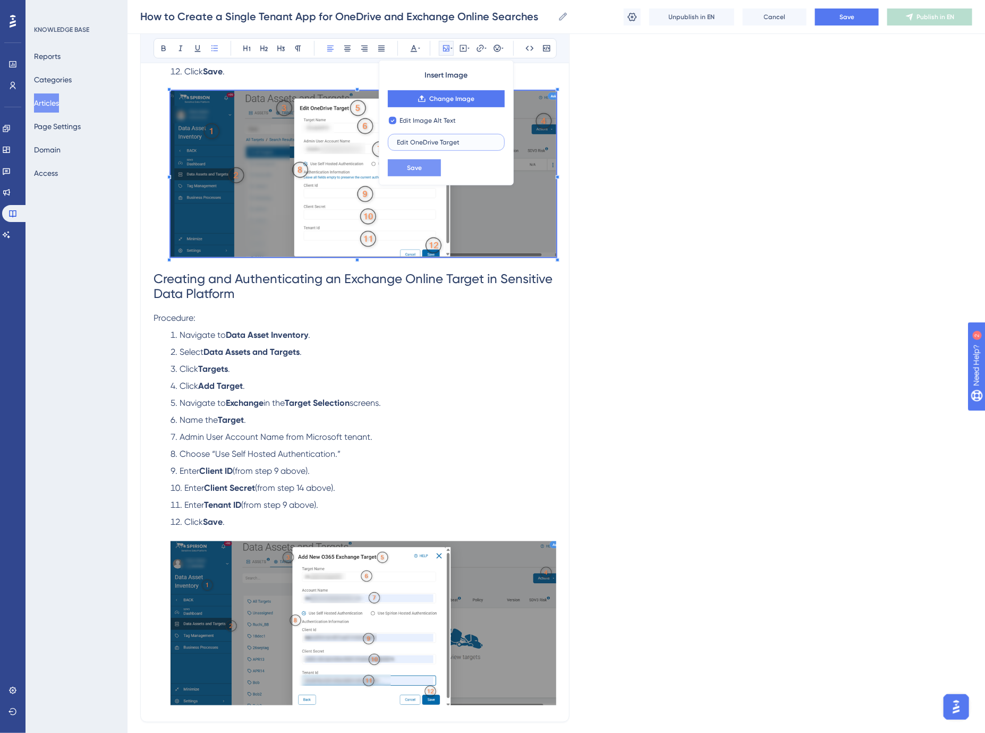
type input "Edit OneDrive Target"
click at [426, 165] on button "Save" at bounding box center [414, 167] width 53 height 17
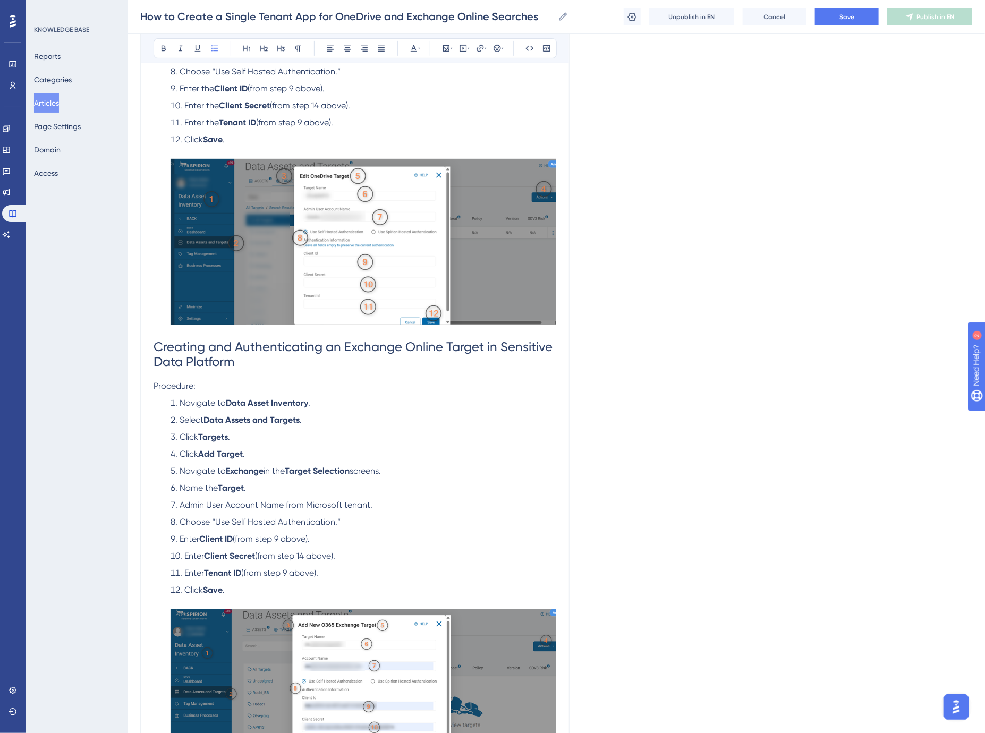
click at [388, 688] on img at bounding box center [364, 691] width 386 height 165
click at [388, 687] on img at bounding box center [364, 691] width 386 height 165
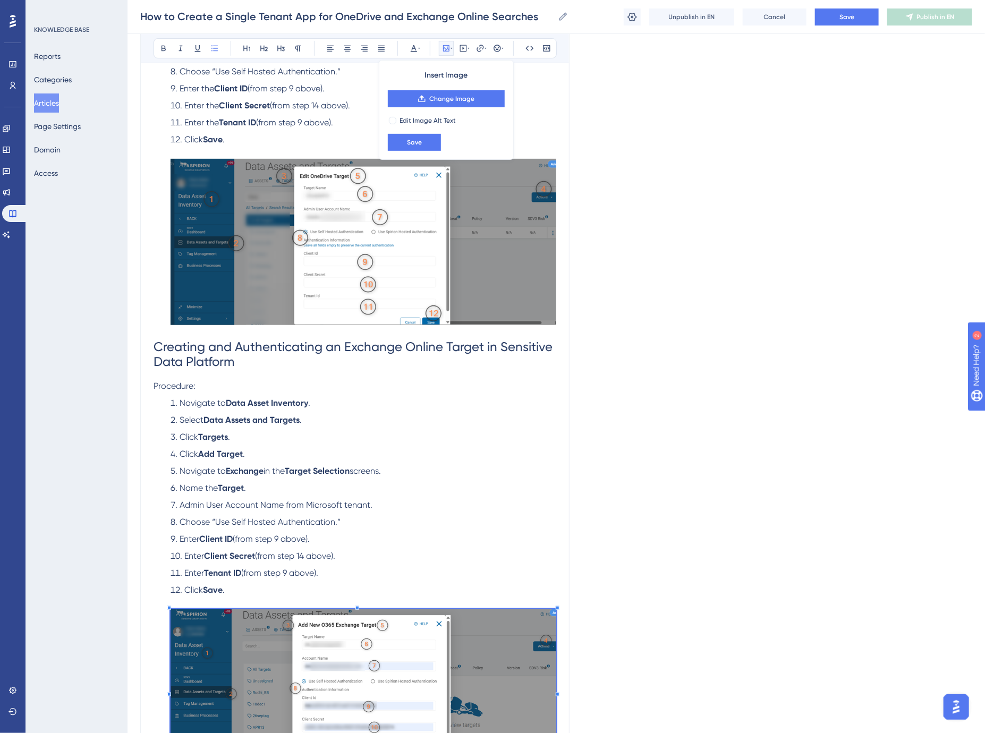
click at [417, 112] on div "Insert Image Change Image Edit Image Alt Text Save" at bounding box center [446, 110] width 135 height 100
click at [419, 119] on span "Edit Image Alt Text" at bounding box center [428, 120] width 56 height 9
checkbox input "true"
click at [435, 147] on label at bounding box center [446, 142] width 117 height 17
click at [435, 146] on input "text" at bounding box center [446, 142] width 99 height 7
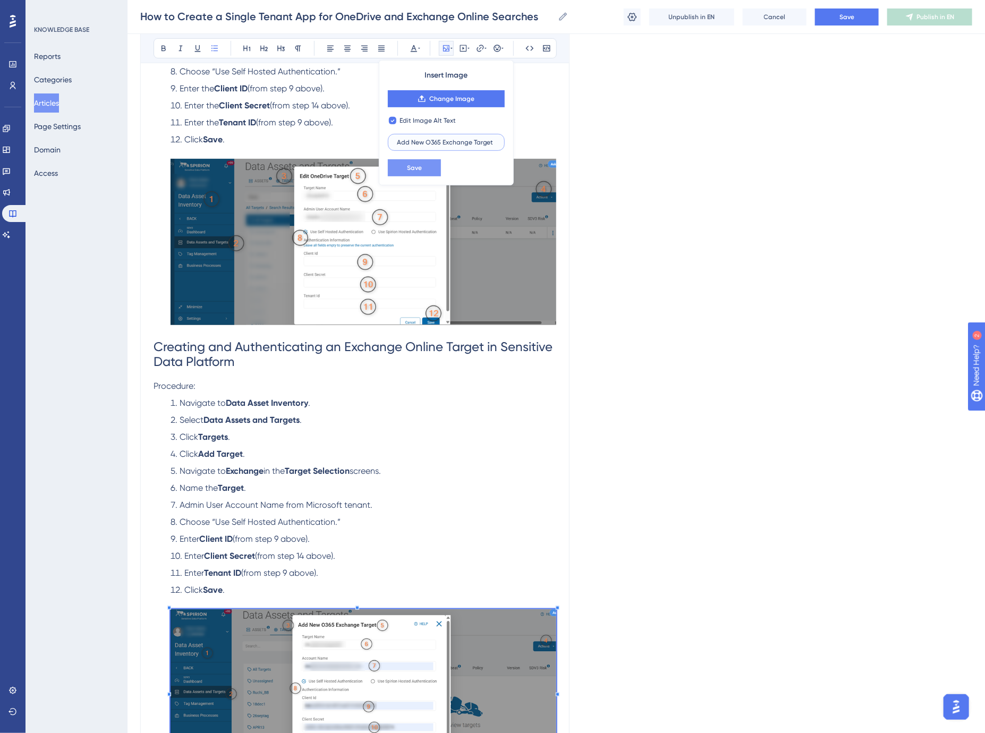
type input "Add New O365 Exchange Target"
click at [416, 168] on span "Save" at bounding box center [414, 168] width 15 height 9
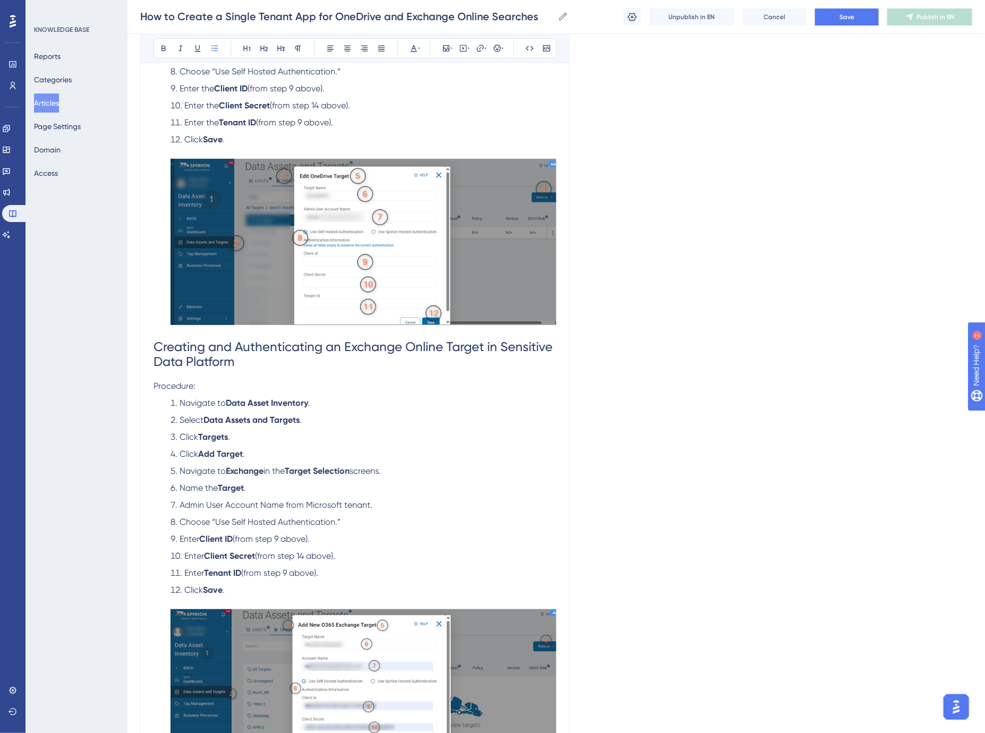
scroll to position [4662, 0]
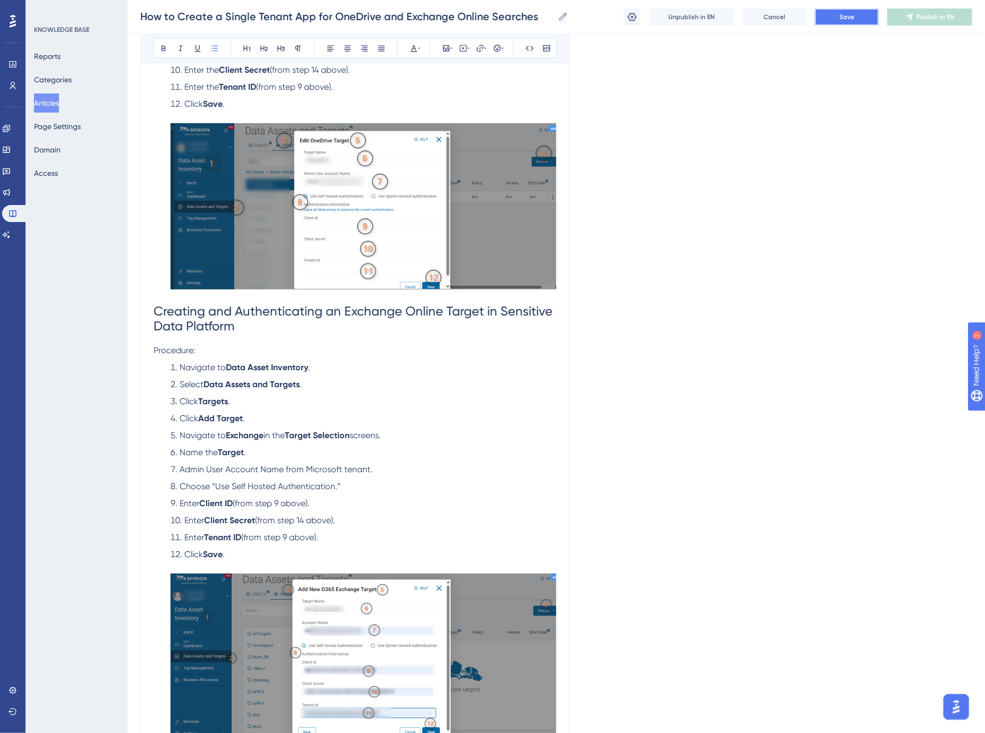
click at [838, 16] on button "Save" at bounding box center [847, 17] width 64 height 17
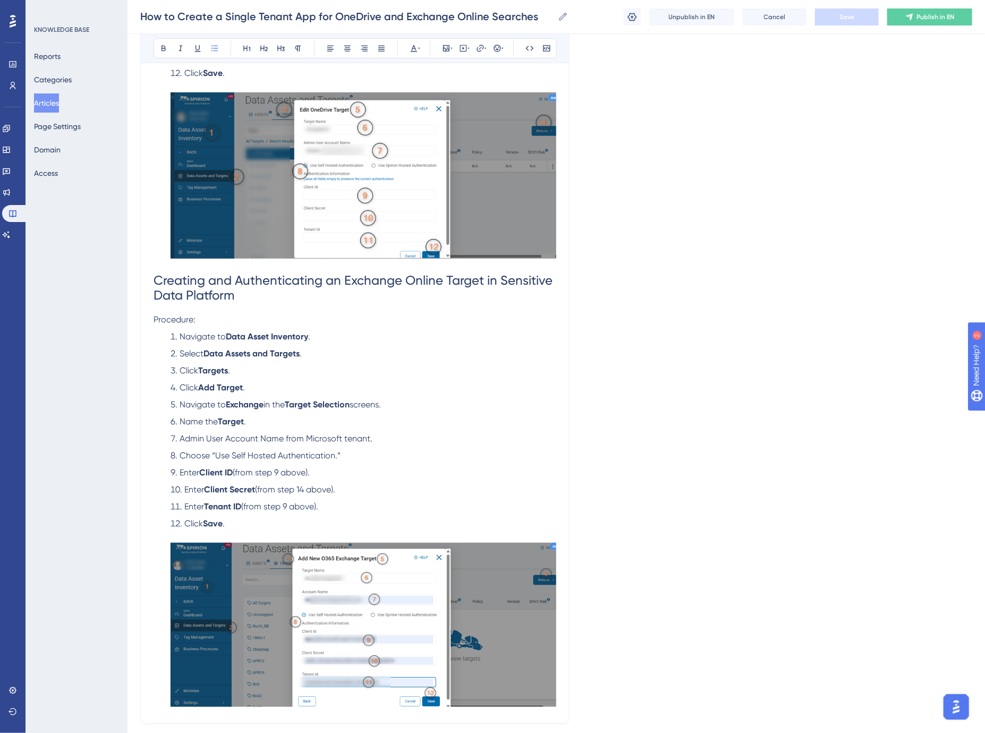
scroll to position [4721, 0]
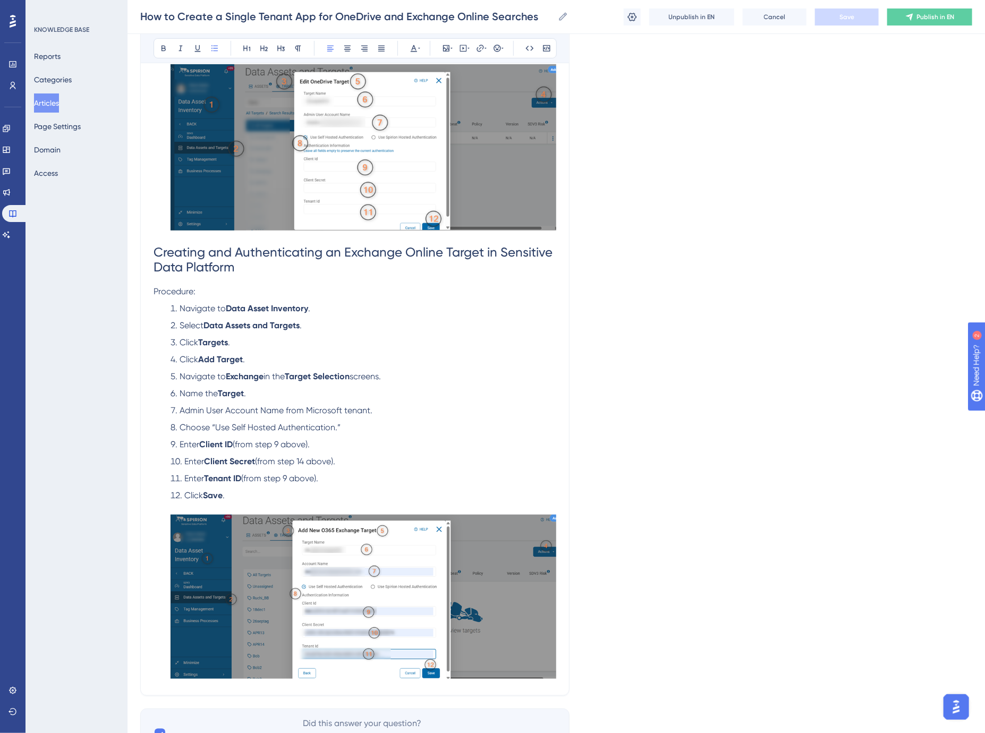
click at [223, 413] on span "Admin User Account Name from Microsoft tenant." at bounding box center [276, 410] width 193 height 10
click at [304, 411] on span "Enter the Admin User Account Name from Microsoft tenant into the" at bounding box center [309, 410] width 259 height 10
click at [336, 480] on li "Enter Tenant ID (from step 9 above)." at bounding box center [361, 478] width 390 height 13
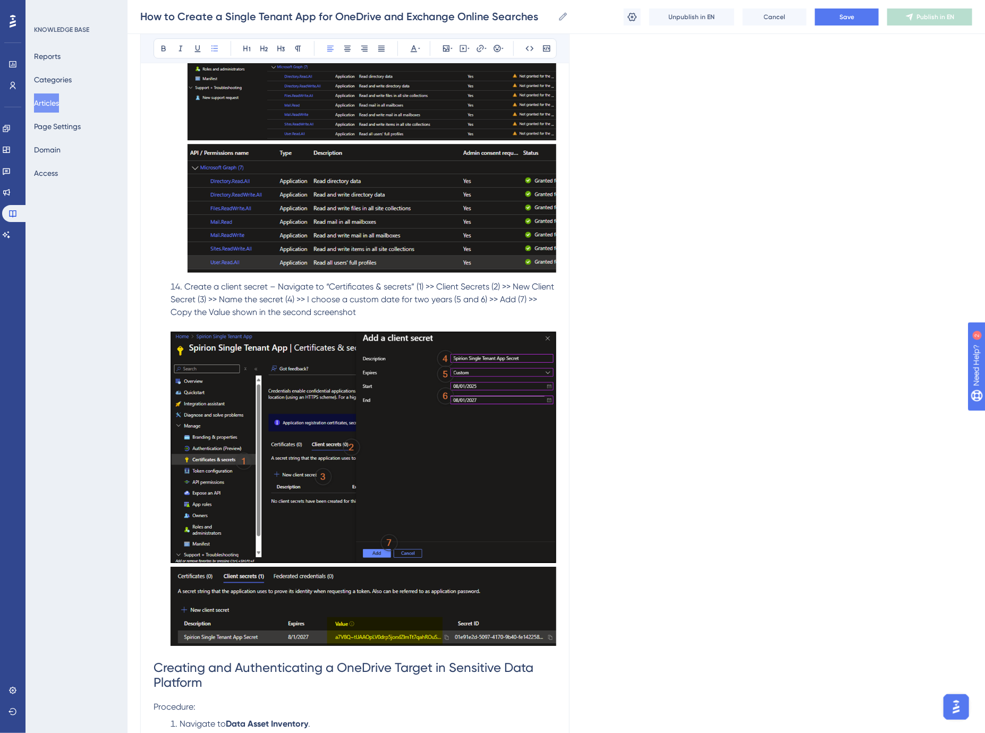
scroll to position [3776, 0]
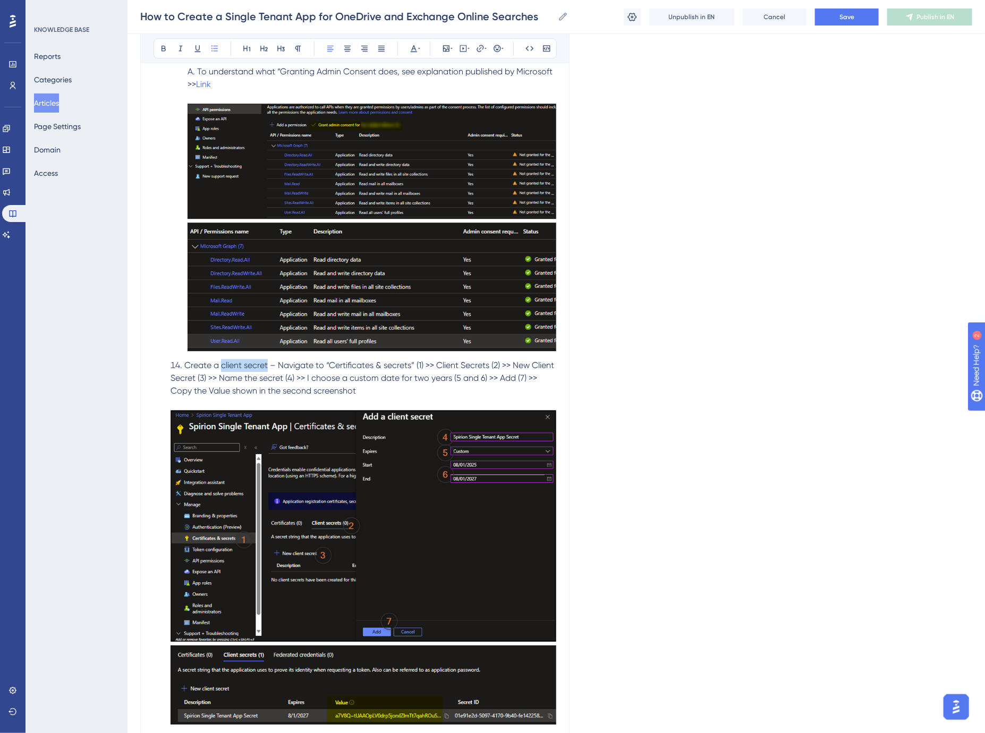
drag, startPoint x: 222, startPoint y: 363, endPoint x: 268, endPoint y: 367, distance: 46.4
click at [268, 367] on span "Create a client secret – Navigate to “Certificates & secrets” (1) >> Client Sec…" at bounding box center [364, 378] width 386 height 36
click at [249, 364] on strong "client secret" at bounding box center [243, 365] width 48 height 10
click at [274, 367] on span "– Navigate to “Certificates & secrets” (1) >> Client Secrets (2) >> New Client …" at bounding box center [362, 378] width 383 height 36
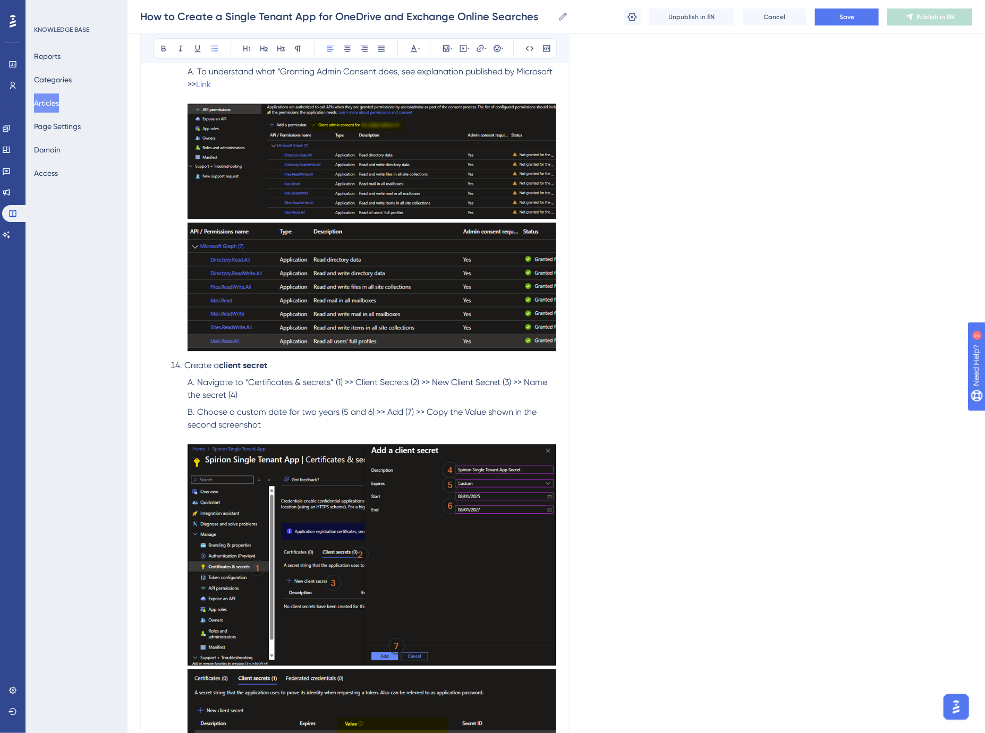
click at [299, 415] on span "Choose a custom date for two years (5 and 6) >> Add (7) >> Copy the Value shown…" at bounding box center [363, 418] width 351 height 23
click at [383, 412] on span "Choose a custom date for two years (5 and 6) >> Add (7) >> Copy the Value shown…" at bounding box center [363, 418] width 351 height 23
click at [525, 409] on span "Choose a custom date for two years (5 and 6) >> Add (7) >> Copy the Value shown…" at bounding box center [363, 418] width 351 height 23
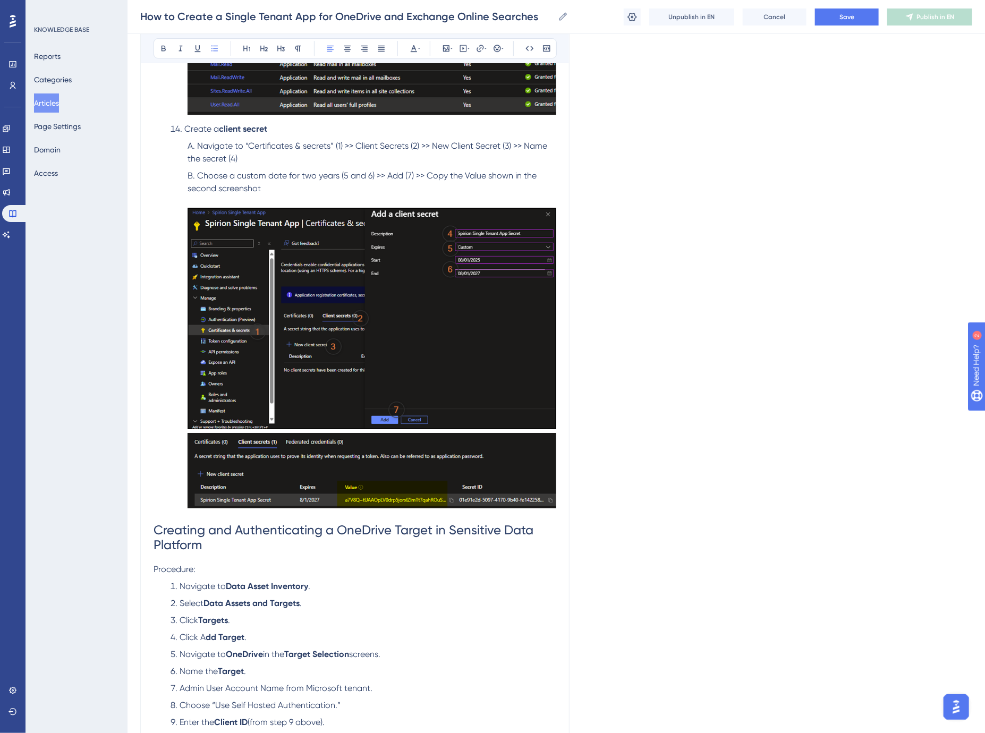
scroll to position [3895, 0]
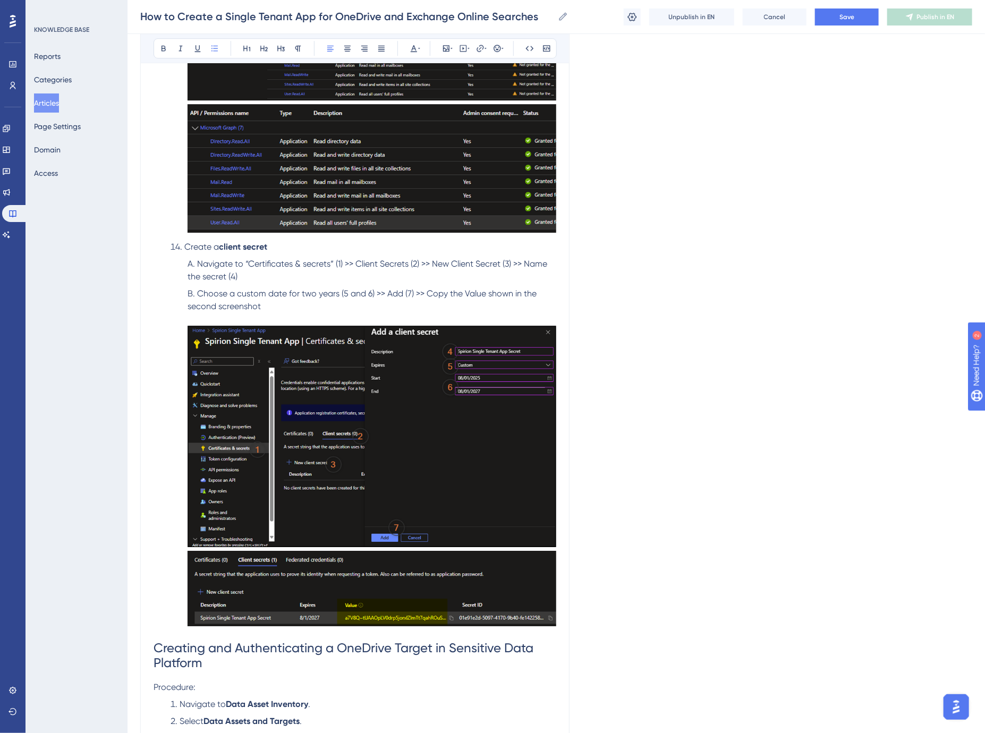
click at [272, 309] on li "Choose a custom date for two years (5 and 6) >> Add (7) >> Copy the Value shown…" at bounding box center [369, 458] width 373 height 343
click at [836, 20] on button "Save" at bounding box center [847, 17] width 64 height 17
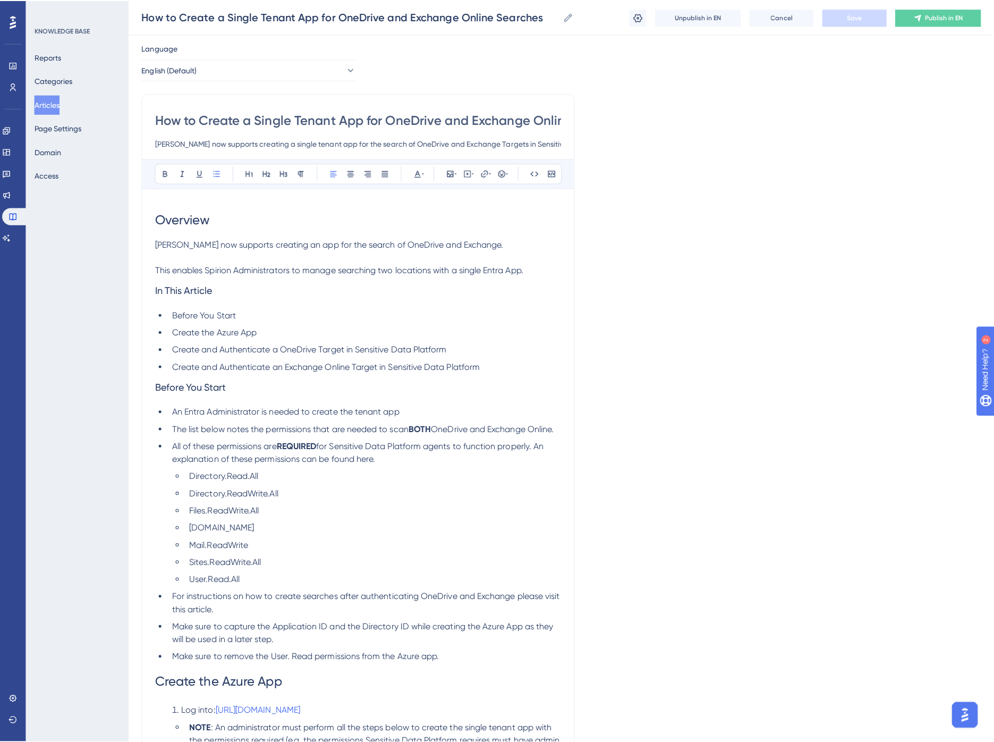
scroll to position [0, 0]
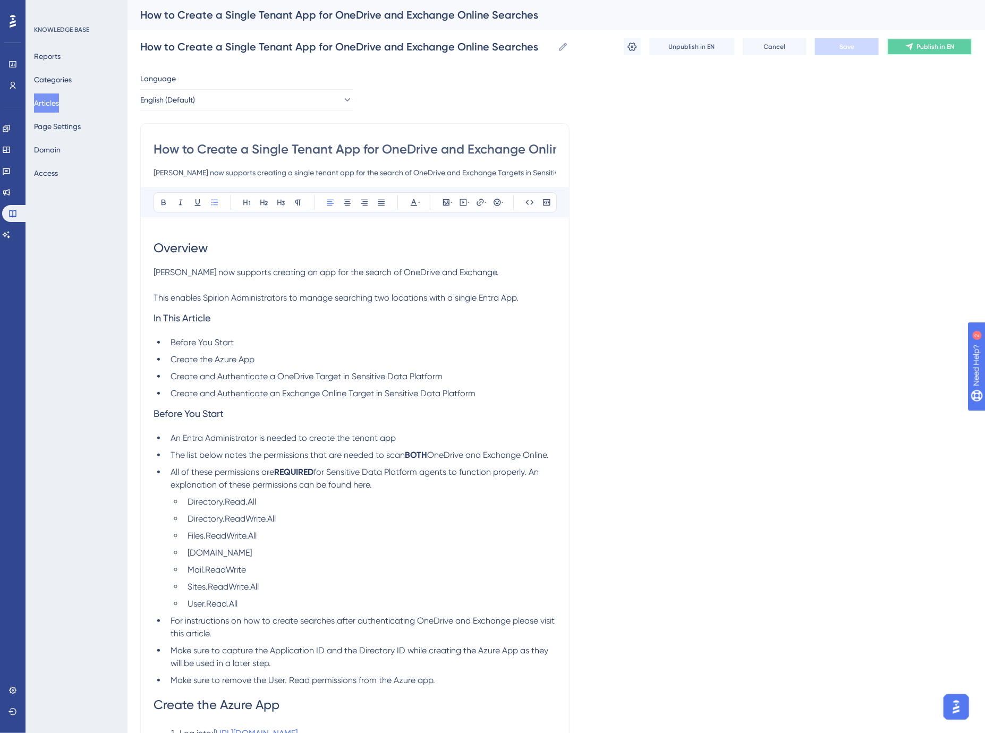
click at [928, 51] on button "Publish in EN" at bounding box center [929, 46] width 85 height 17
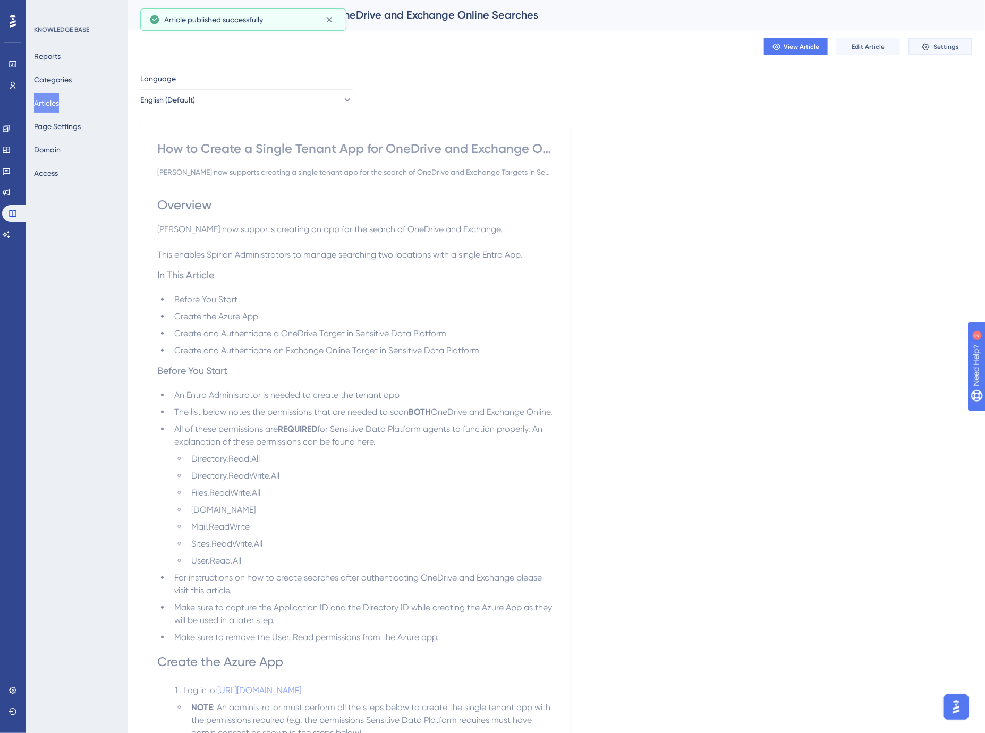
click at [943, 45] on span "Settings" at bounding box center [946, 47] width 26 height 9
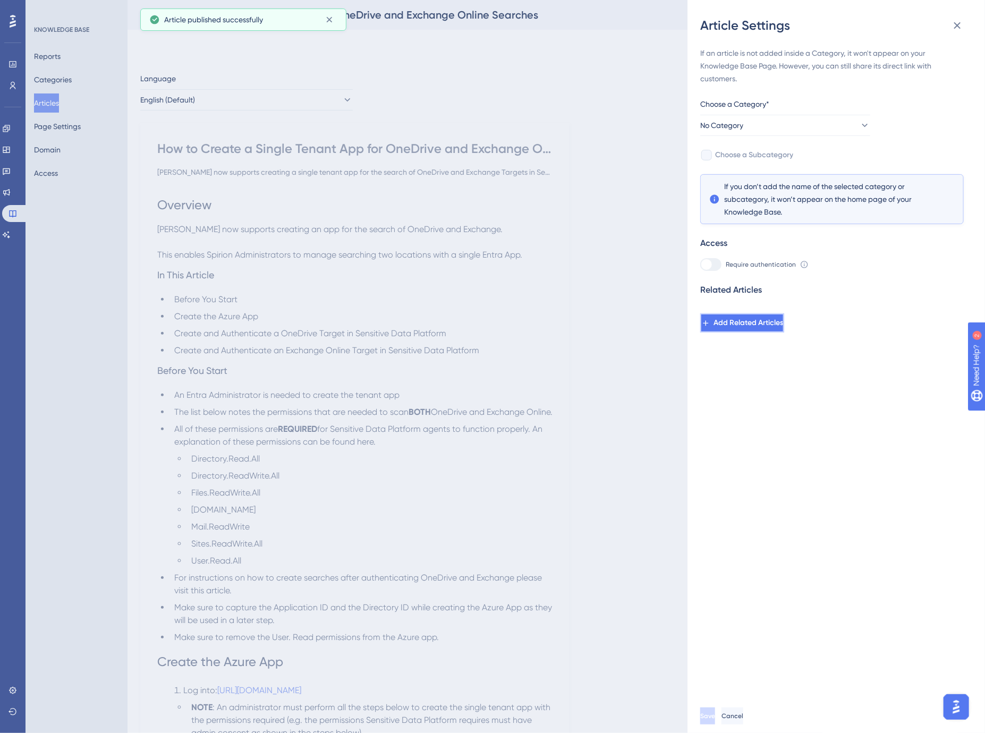
click at [753, 322] on span "Add Related Articles" at bounding box center [748, 323] width 70 height 13
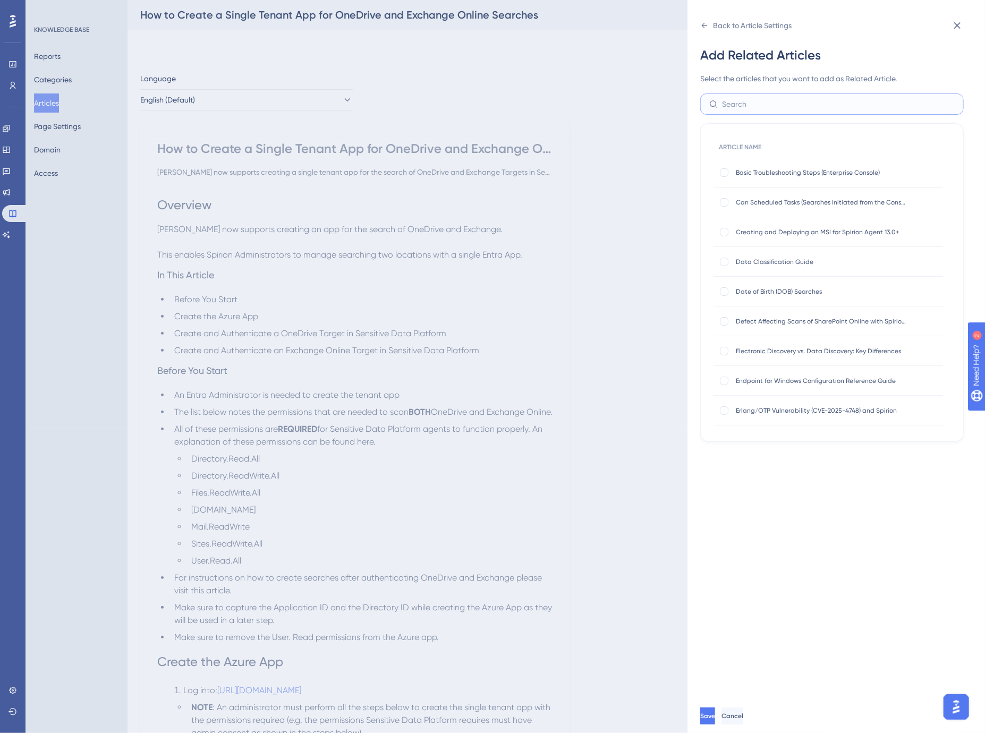
click at [736, 102] on input "text" at bounding box center [838, 104] width 233 height 12
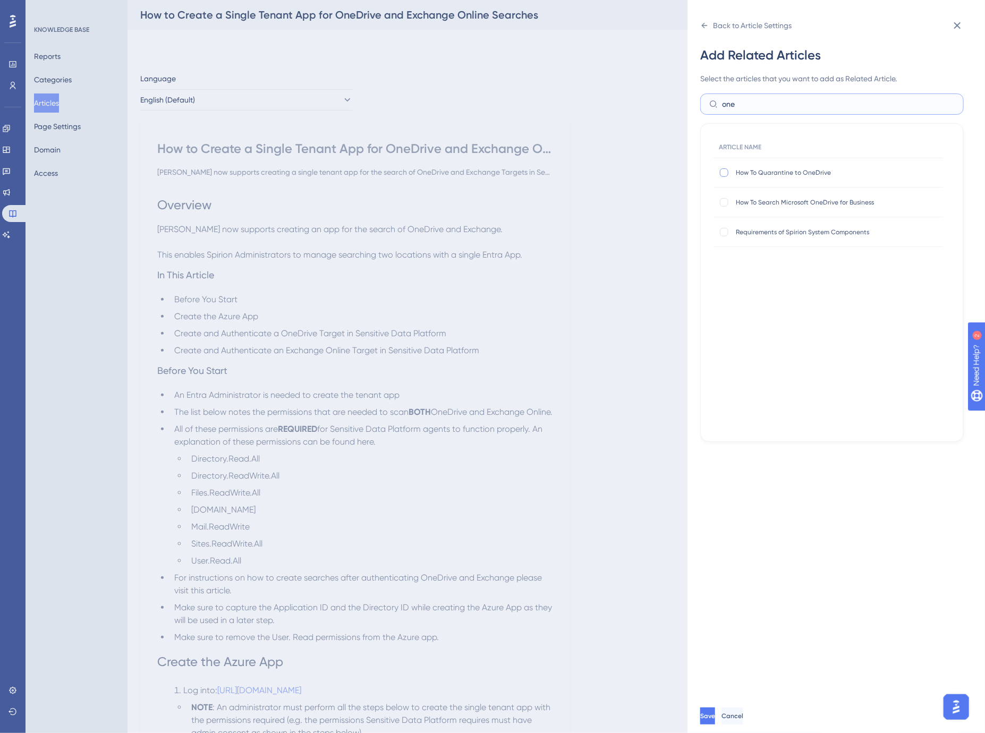
type input "one"
click at [724, 174] on div at bounding box center [724, 172] width 9 height 9
checkbox input "true"
click at [725, 200] on div at bounding box center [724, 202] width 9 height 9
checkbox input "true"
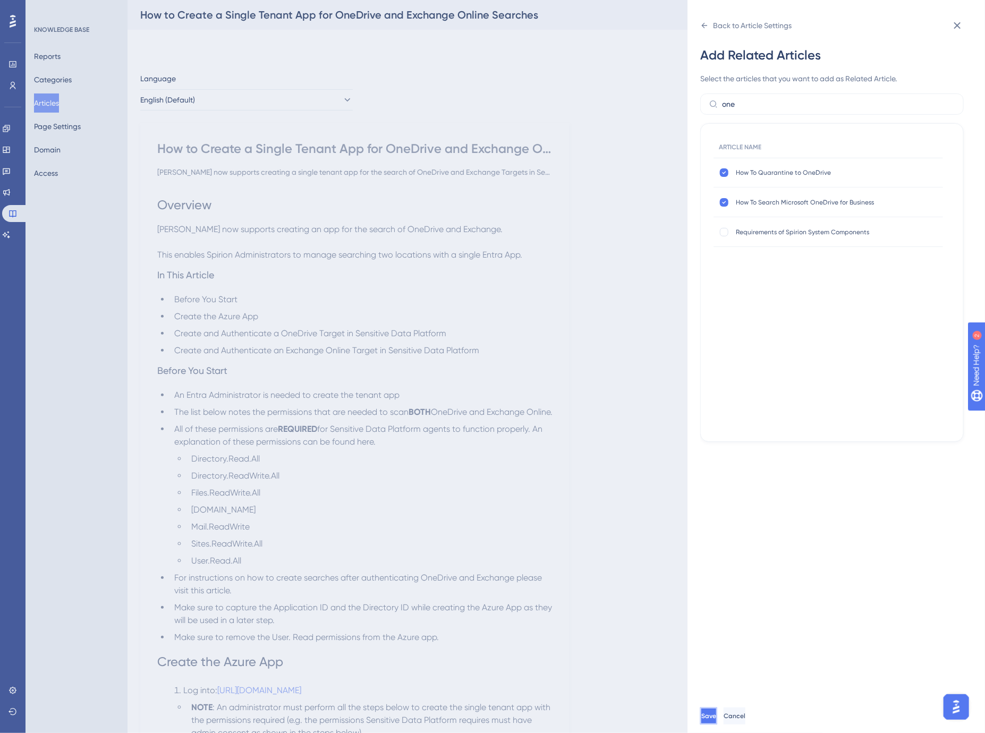
click at [716, 720] on span "Save" at bounding box center [708, 716] width 15 height 9
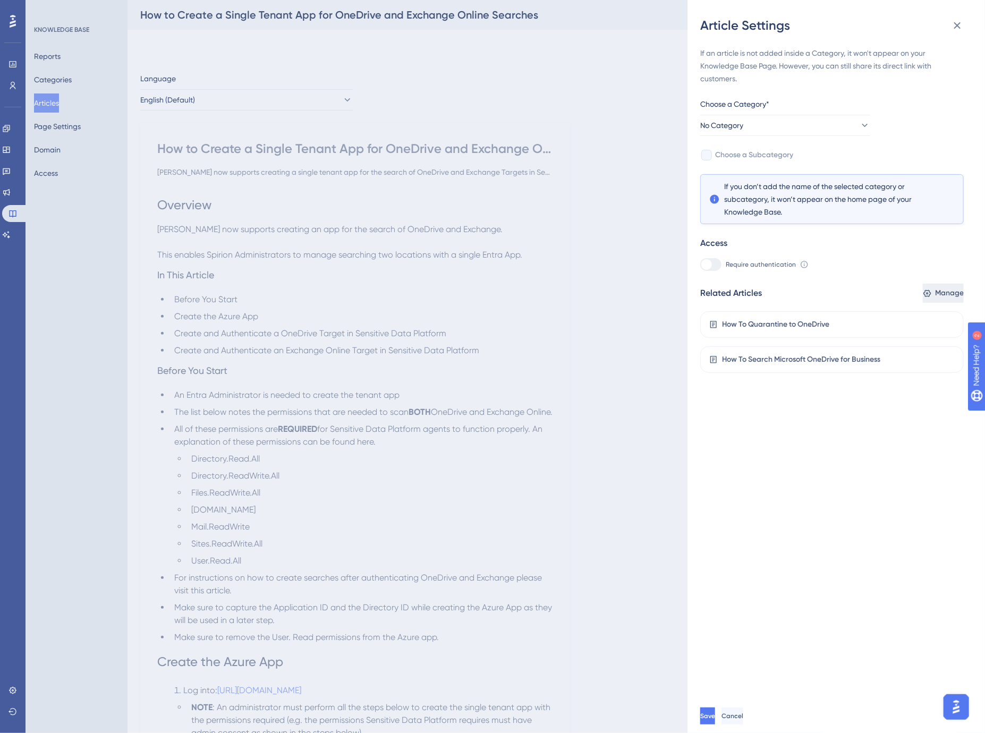
click at [935, 296] on span "Manage" at bounding box center [949, 293] width 29 height 13
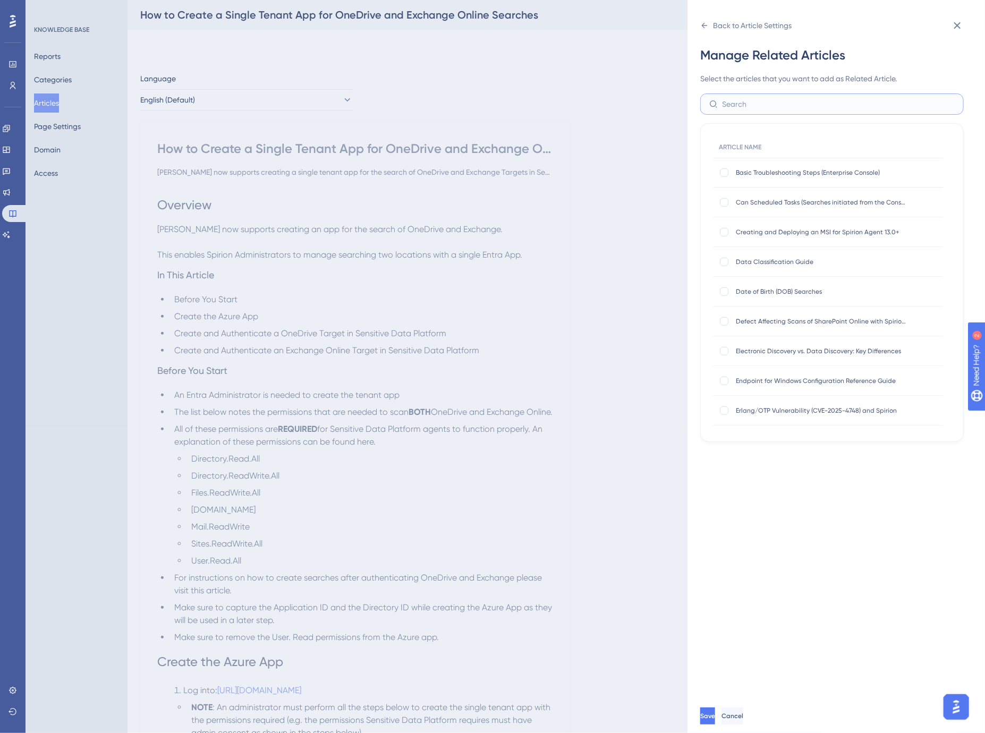
click at [754, 102] on input "text" at bounding box center [838, 104] width 233 height 12
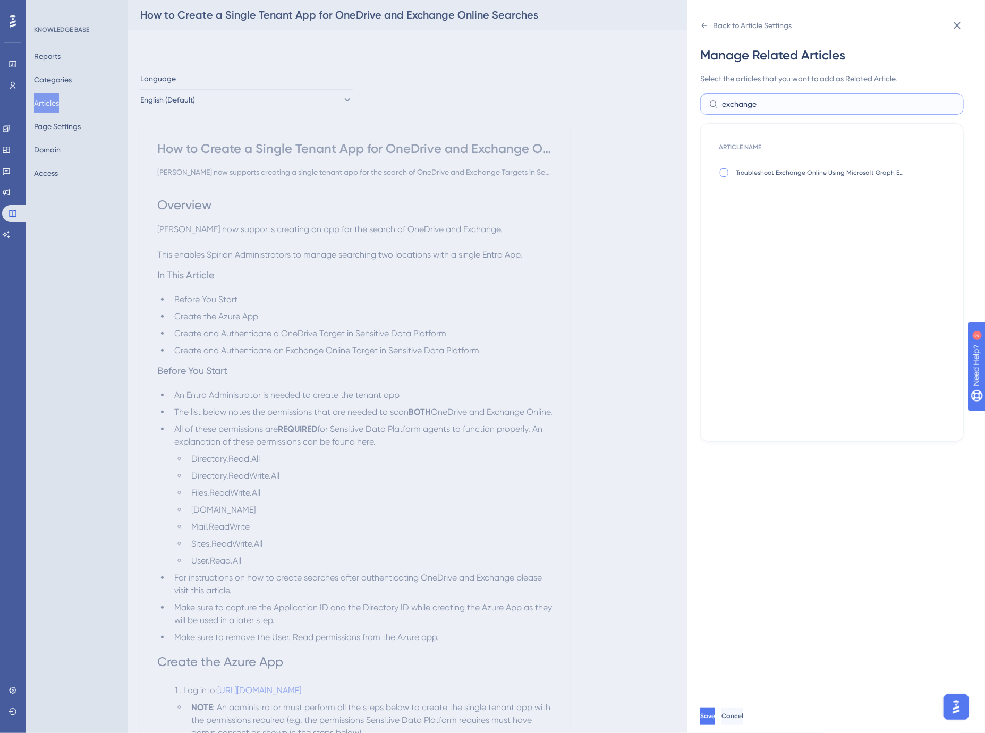
type input "exchange"
click at [727, 176] on div at bounding box center [724, 172] width 11 height 11
checkbox input "true"
click at [716, 720] on span "Save" at bounding box center [708, 716] width 15 height 9
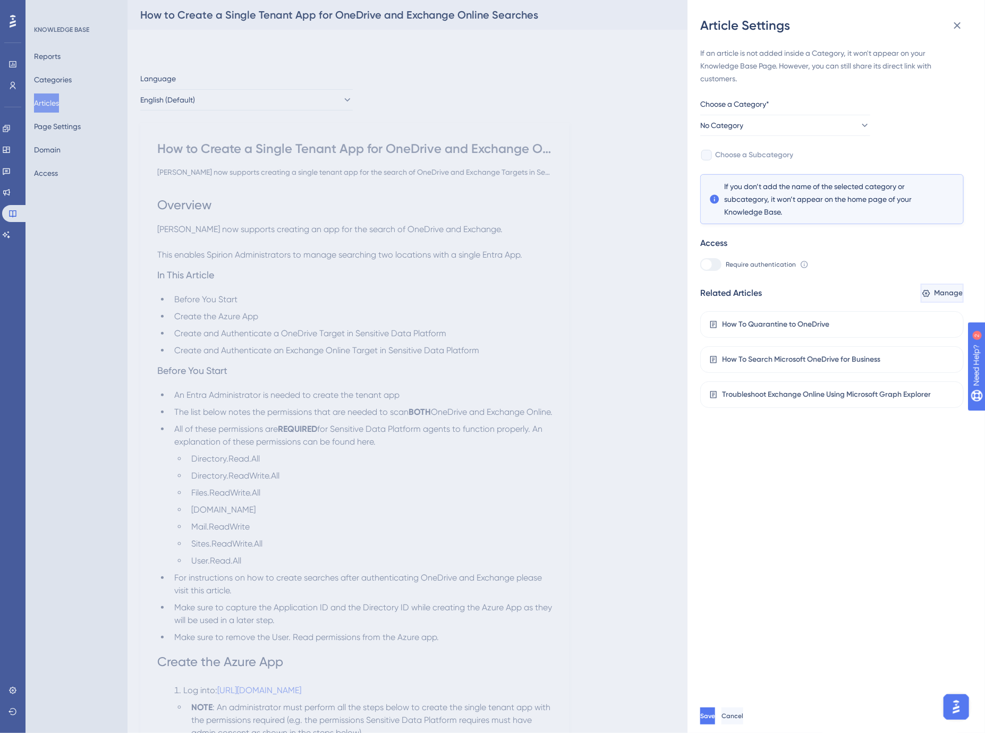
click at [934, 293] on span "Manage" at bounding box center [948, 293] width 29 height 13
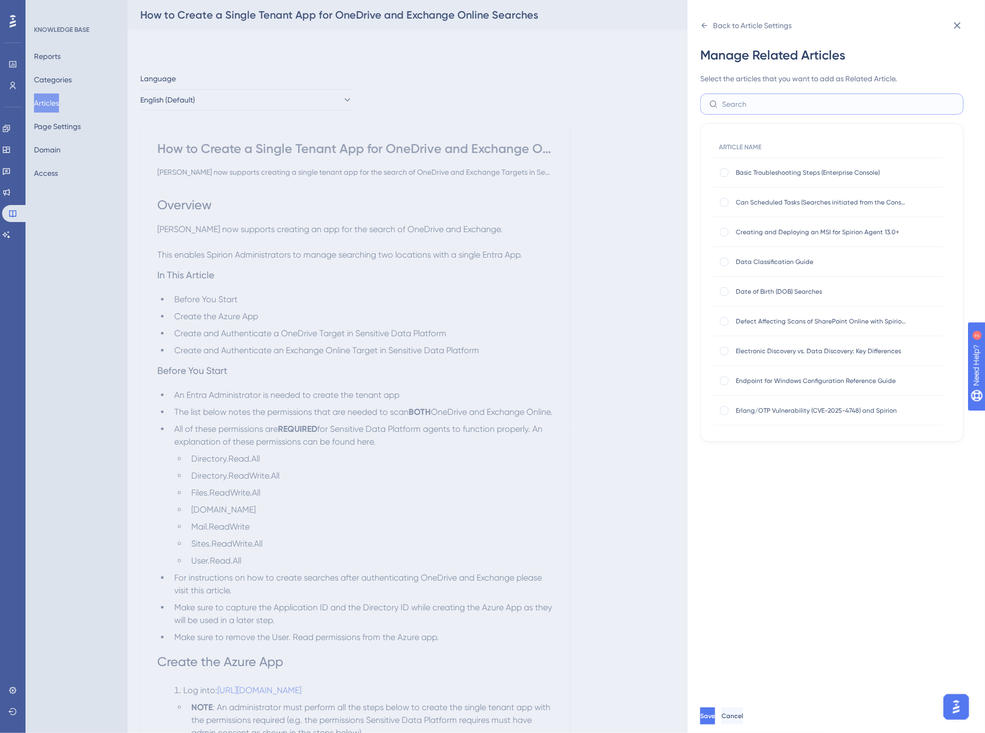
click at [761, 101] on input "text" at bounding box center [838, 104] width 233 height 12
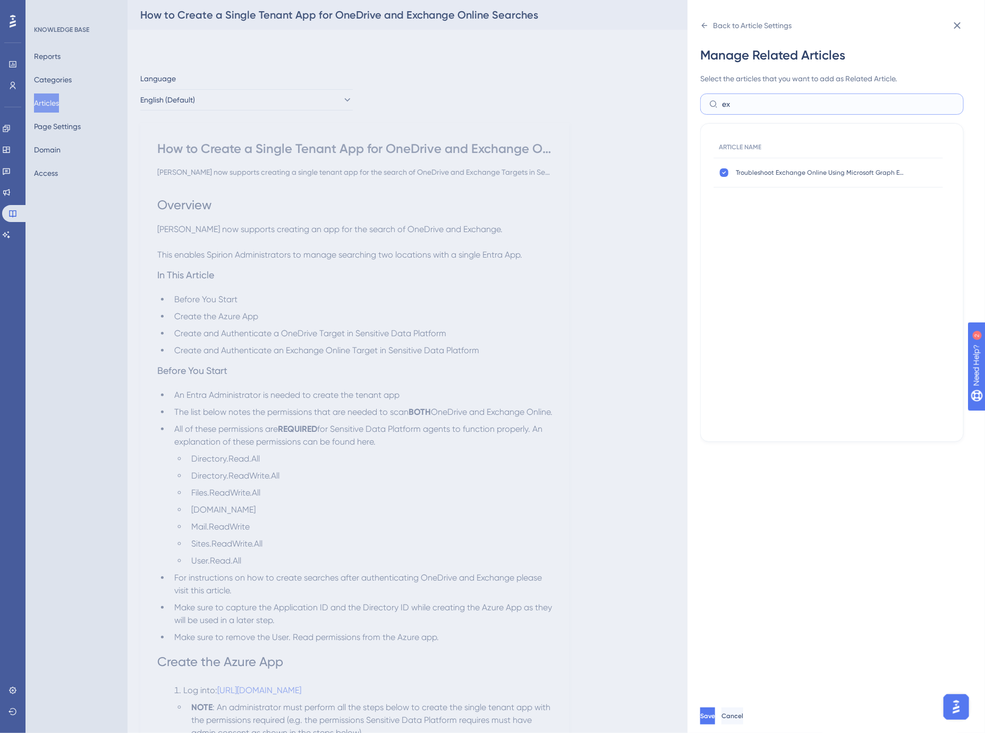
type input "e"
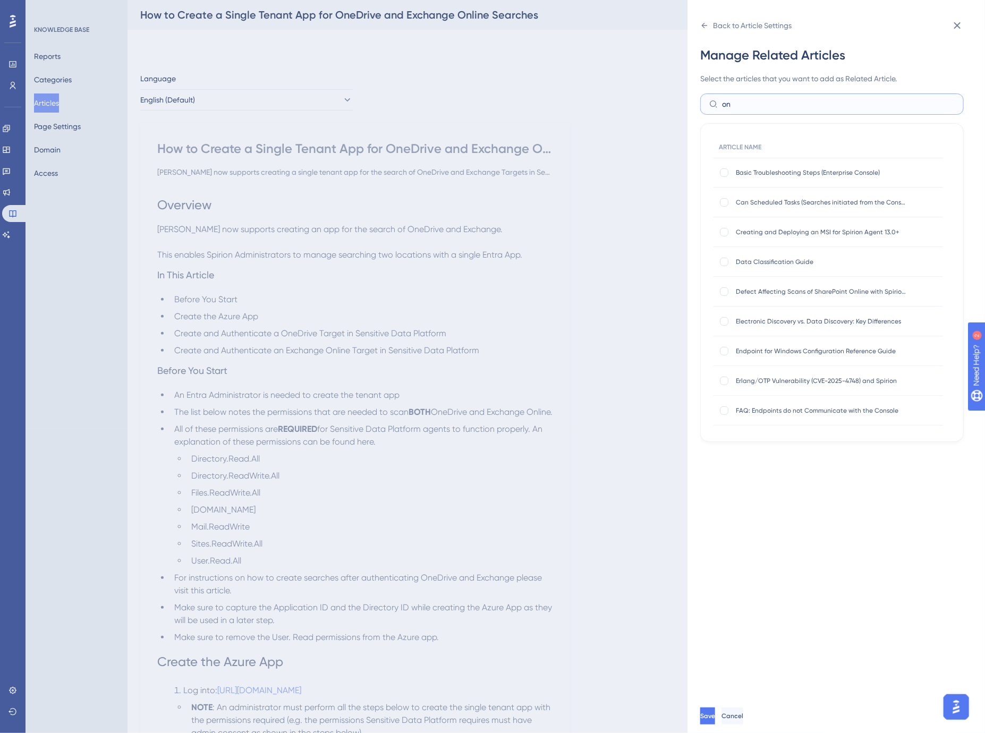
type input "o"
type input "micros"
click at [724, 170] on div at bounding box center [724, 172] width 9 height 9
checkbox input "true"
click at [723, 231] on div at bounding box center [724, 232] width 9 height 9
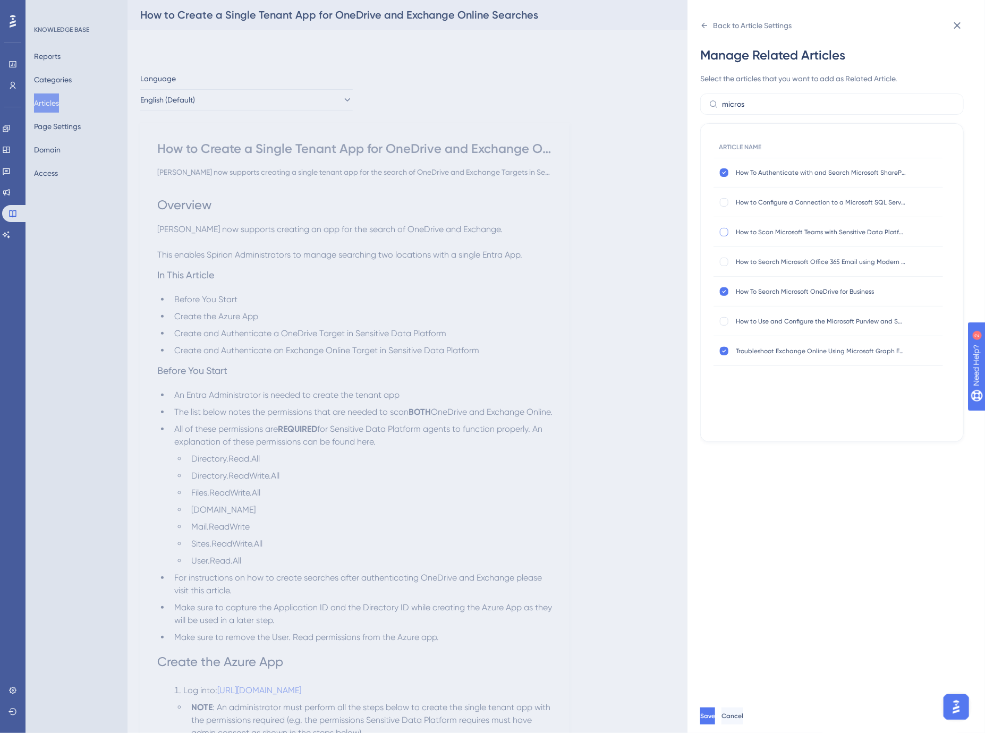
checkbox input "true"
click at [715, 720] on span "Save" at bounding box center [707, 716] width 15 height 9
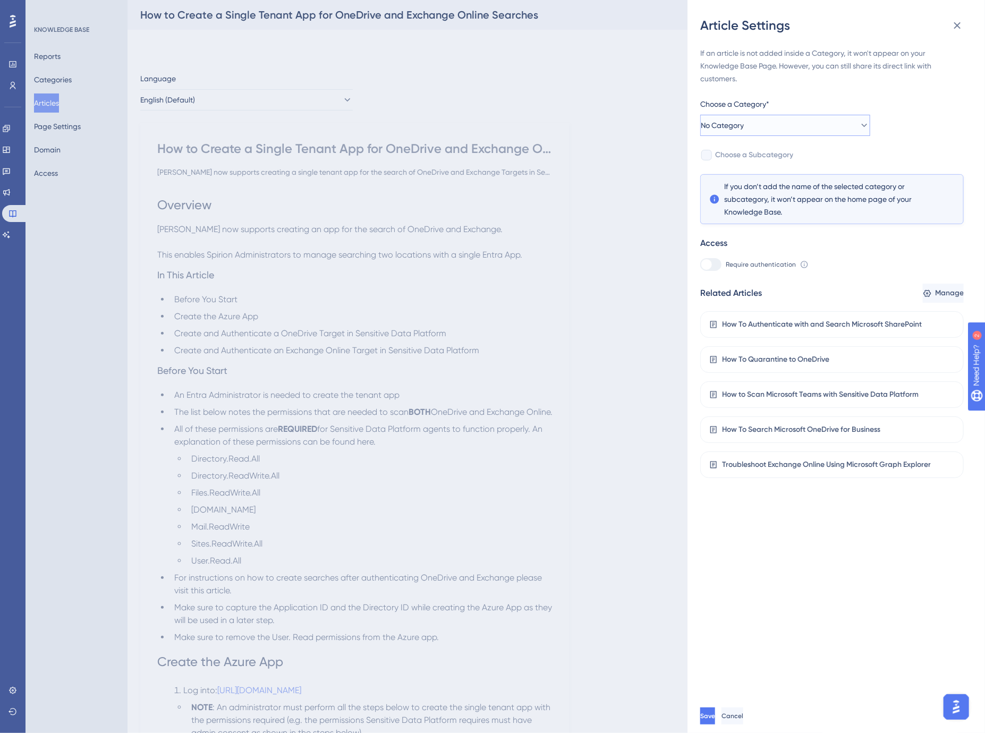
click at [762, 122] on button "No Category" at bounding box center [785, 125] width 170 height 21
click at [761, 176] on div "Content Content" at bounding box center [785, 178] width 156 height 21
click at [715, 720] on span "Save" at bounding box center [707, 716] width 15 height 9
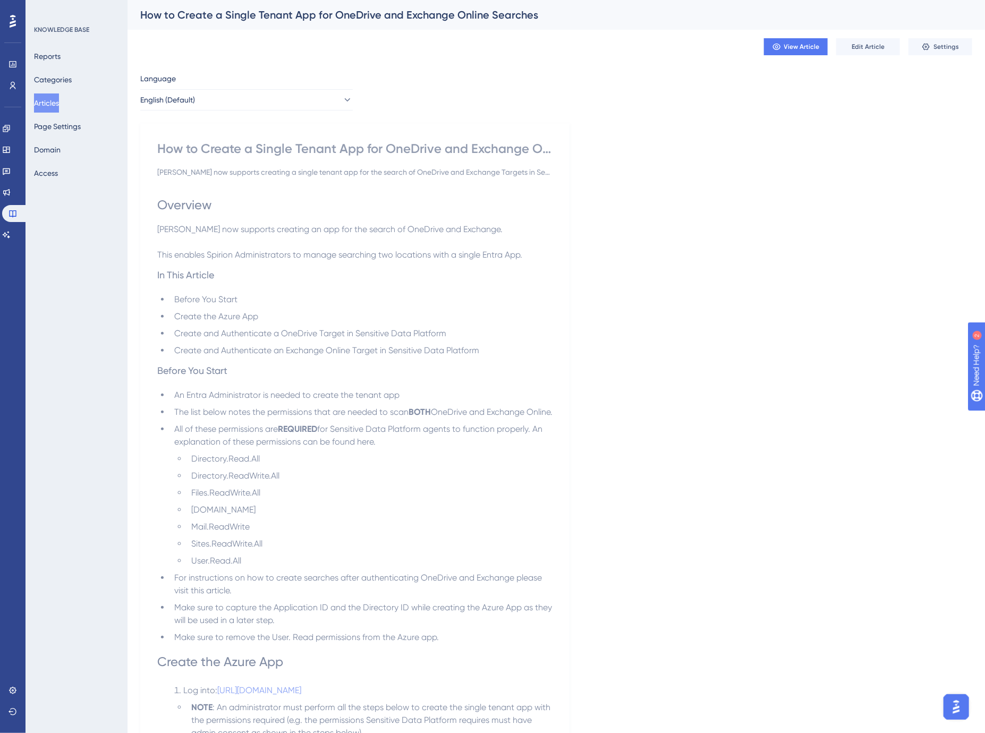
click at [55, 104] on button "Articles" at bounding box center [46, 103] width 25 height 19
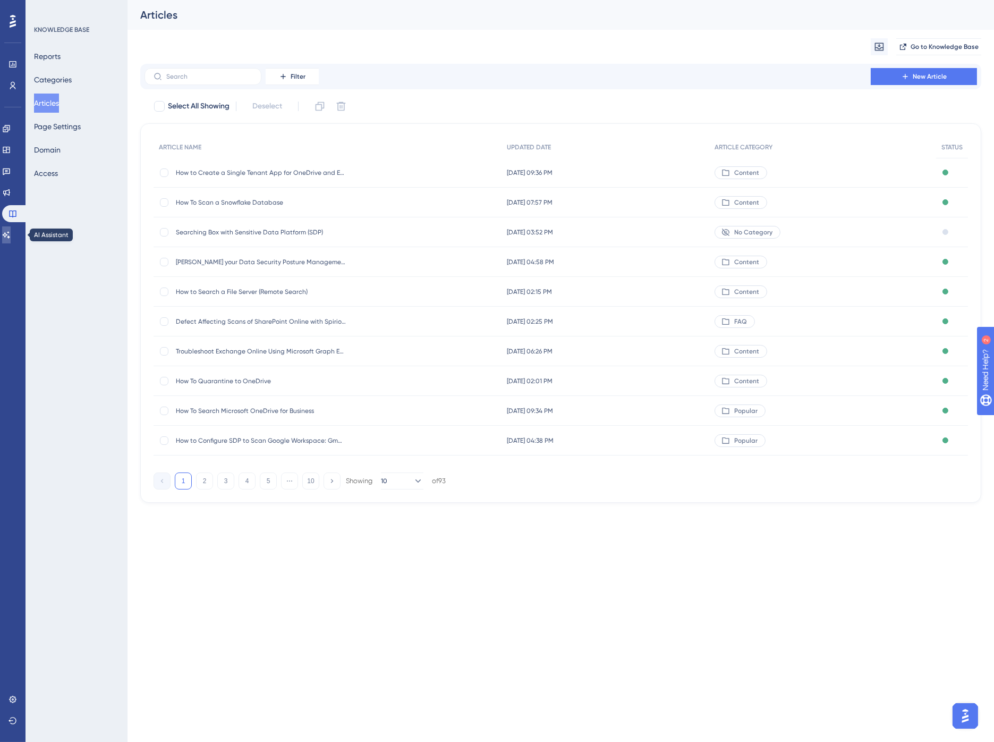
click at [9, 232] on icon at bounding box center [6, 235] width 9 height 9
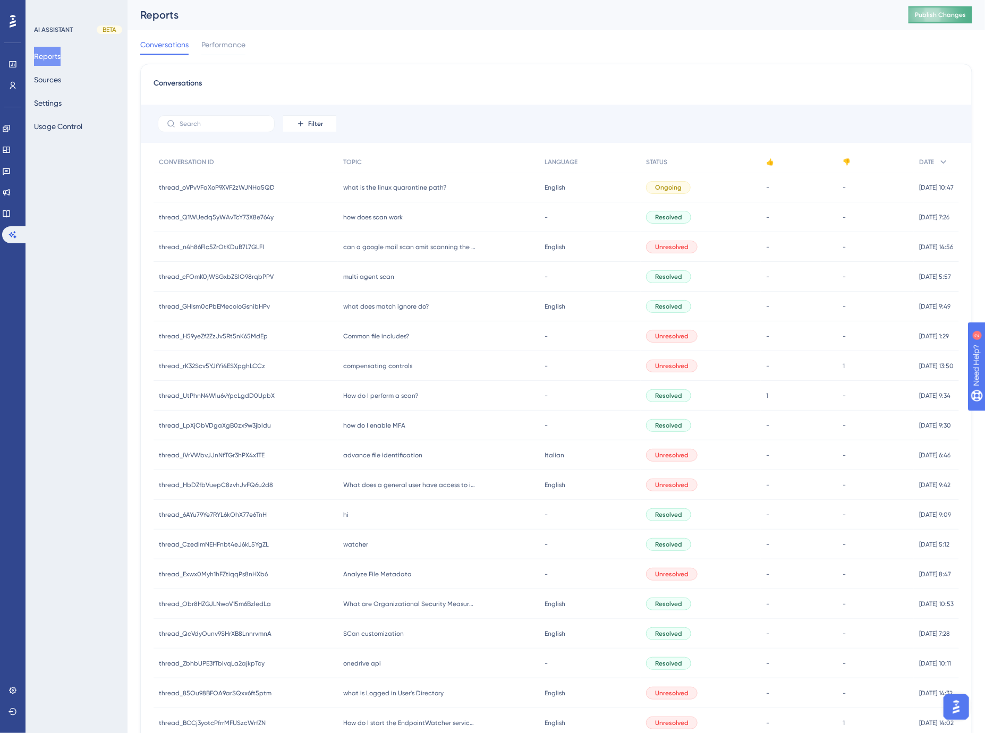
click at [958, 9] on button "Publish Changes" at bounding box center [940, 14] width 64 height 17
click at [611, 32] on div "Conversations Performance" at bounding box center [556, 47] width 832 height 34
click at [57, 80] on button "Sources" at bounding box center [47, 79] width 27 height 19
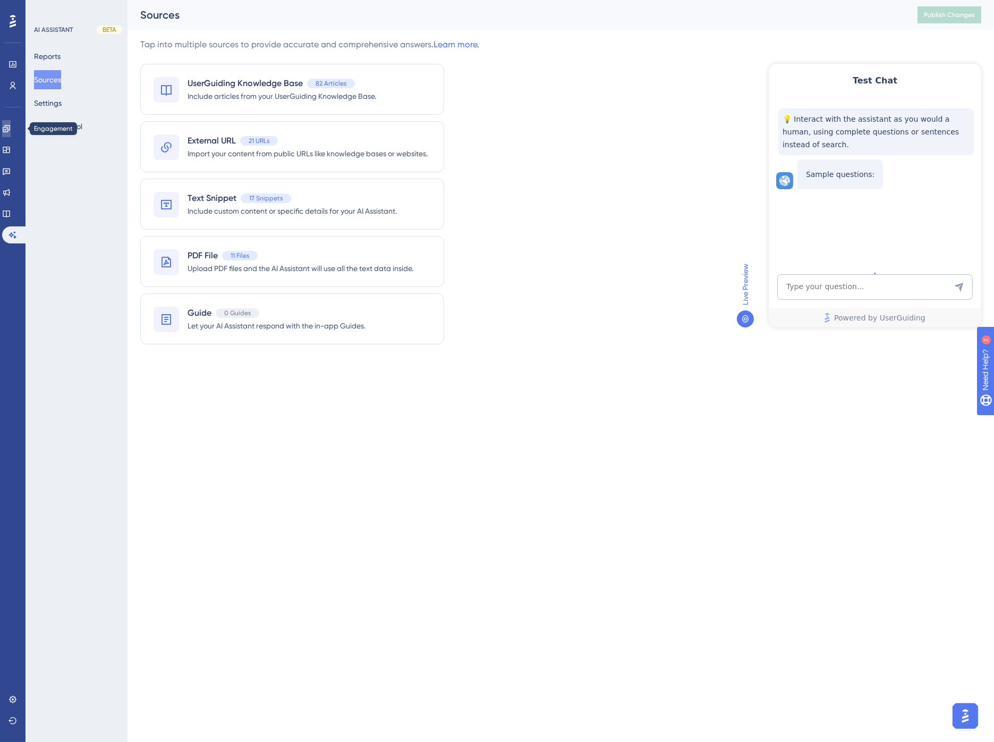
click at [11, 125] on icon at bounding box center [6, 128] width 9 height 9
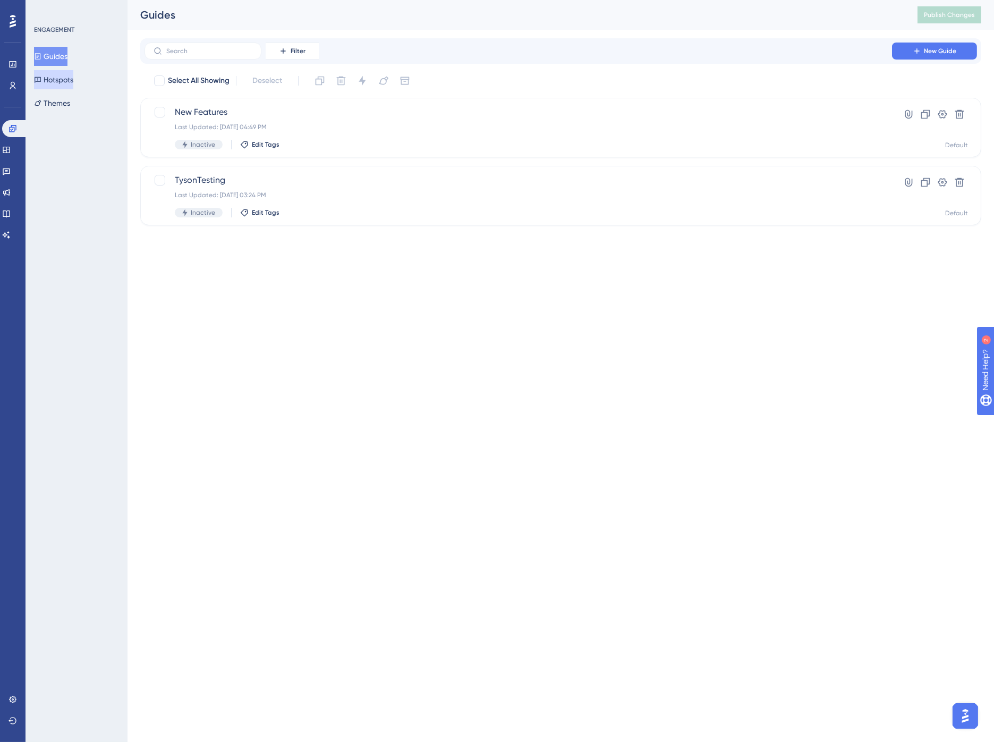
click at [62, 76] on button "Hotspots" at bounding box center [53, 79] width 39 height 19
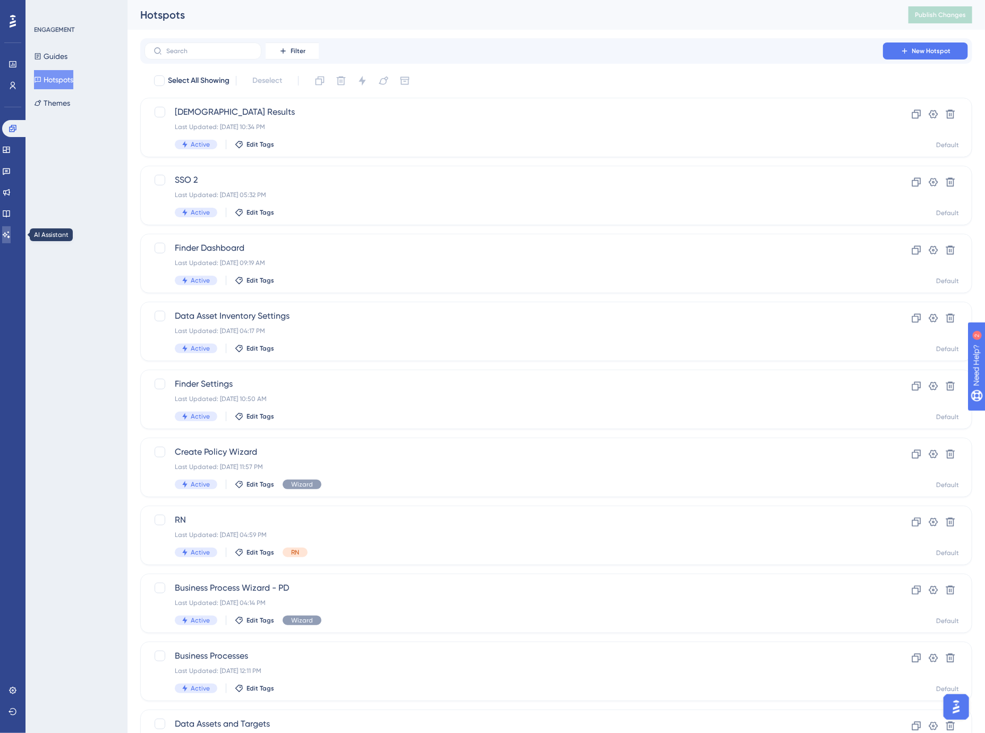
click at [9, 232] on icon at bounding box center [6, 235] width 9 height 9
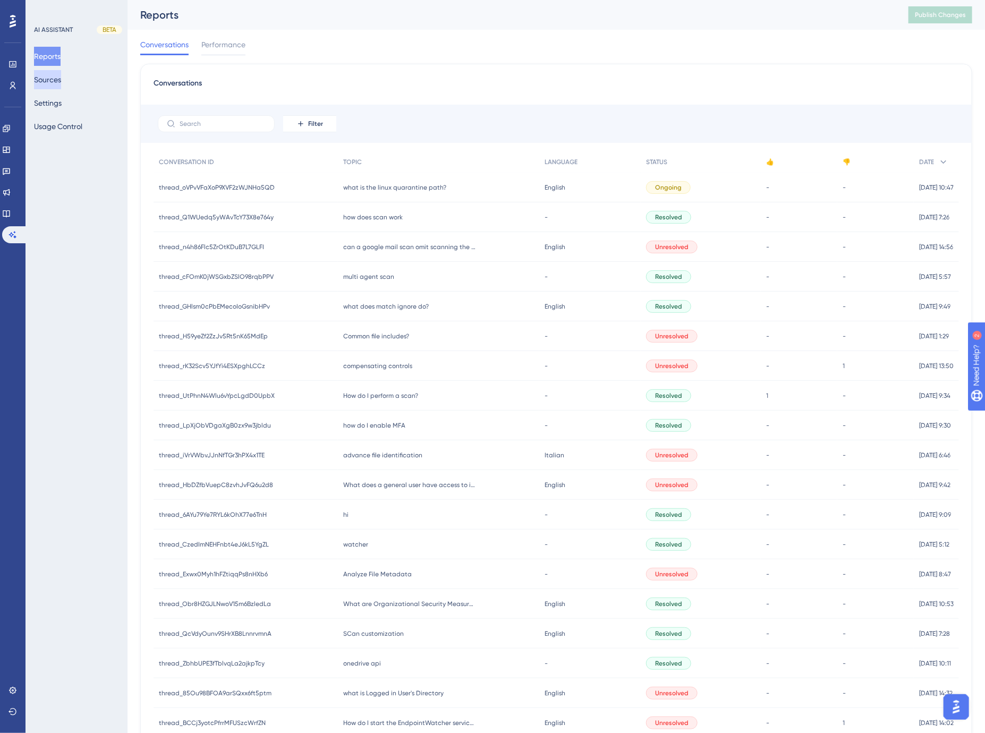
click at [56, 80] on button "Sources" at bounding box center [47, 79] width 27 height 19
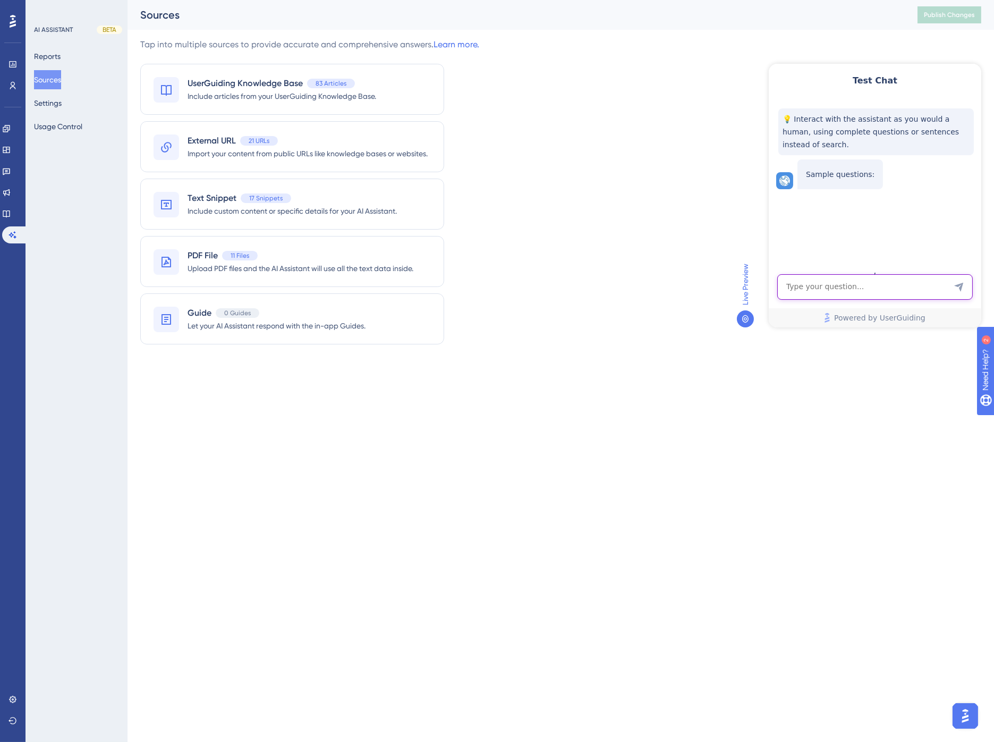
click at [868, 290] on textarea "AI Assistant Text Input" at bounding box center [875, 287] width 196 height 26
type textarea "where do i create a client secret?"
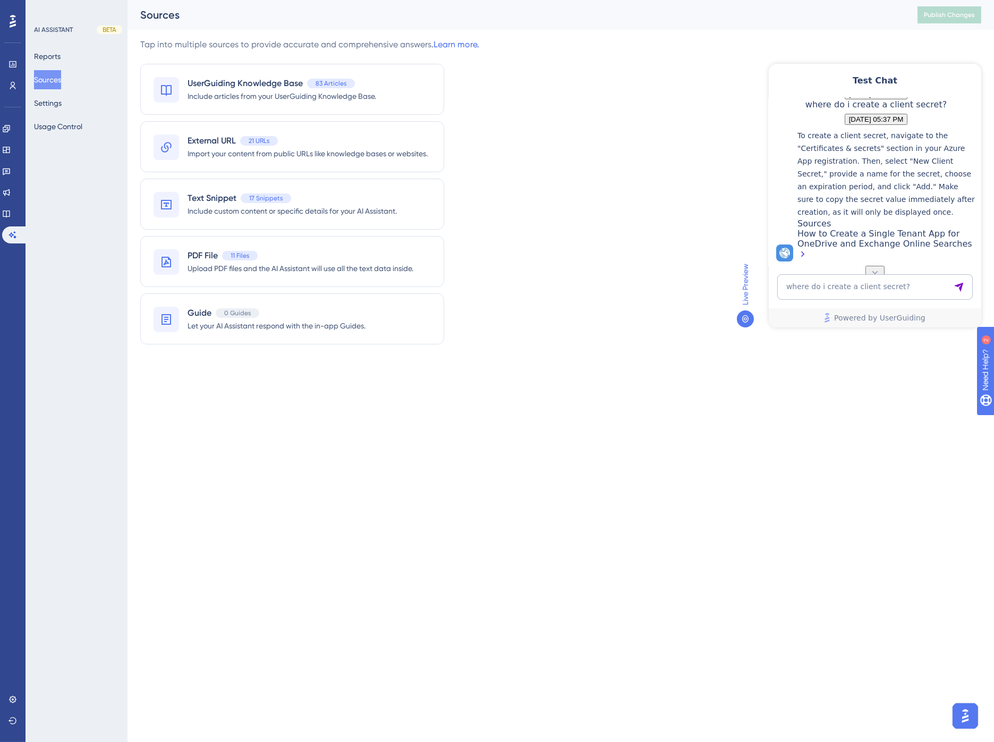
scroll to position [158, 0]
click at [596, 163] on div "Tap into multiple sources to provide accurate and comprehensive answers. Learn …" at bounding box center [560, 197] width 841 height 319
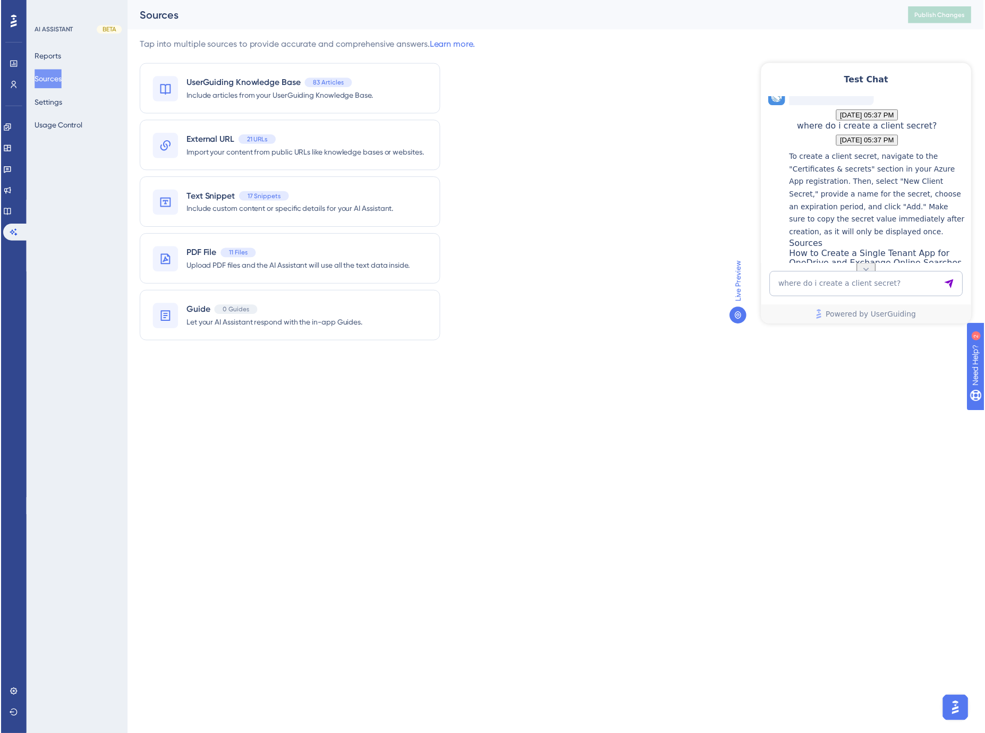
scroll to position [0, 0]
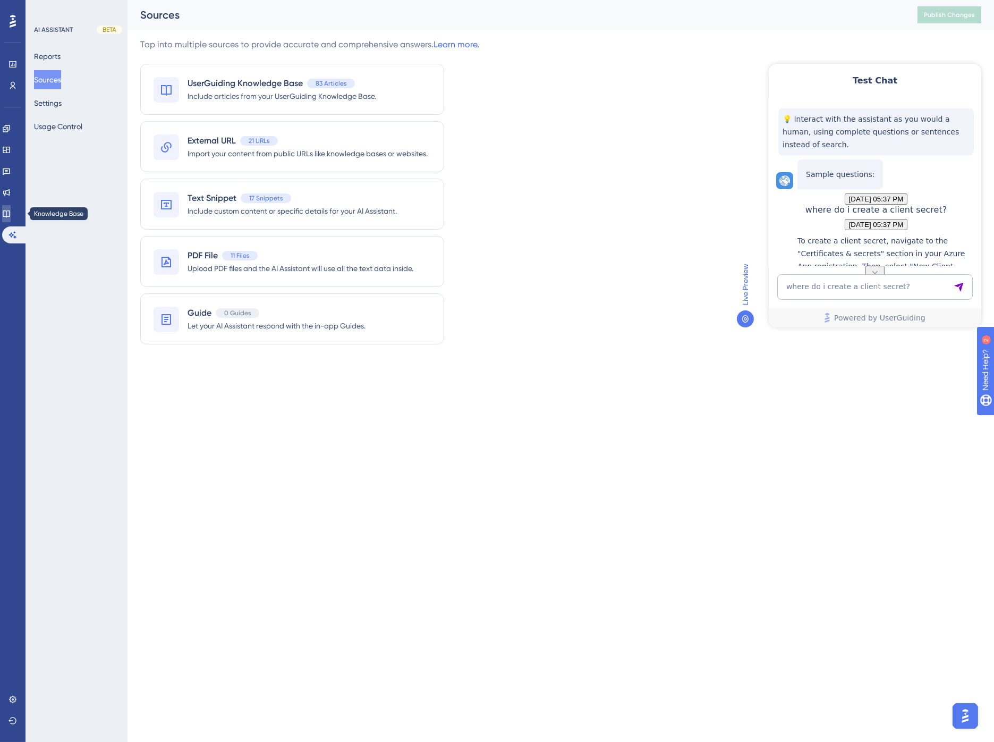
click at [10, 214] on icon at bounding box center [6, 213] width 7 height 7
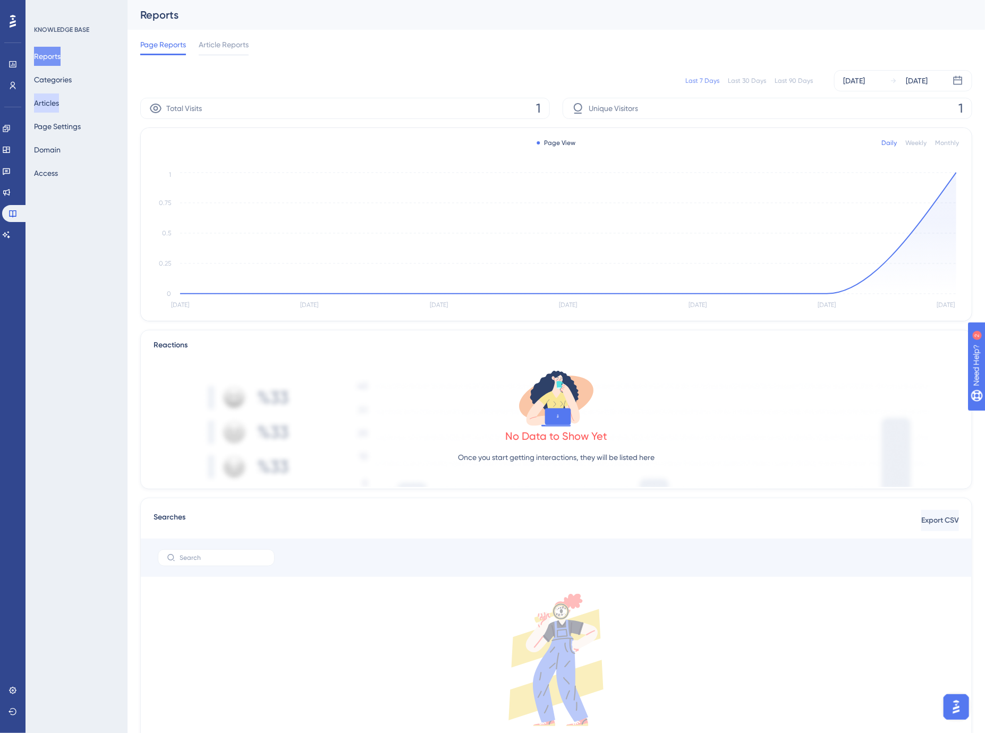
click at [57, 104] on button "Articles" at bounding box center [46, 103] width 25 height 19
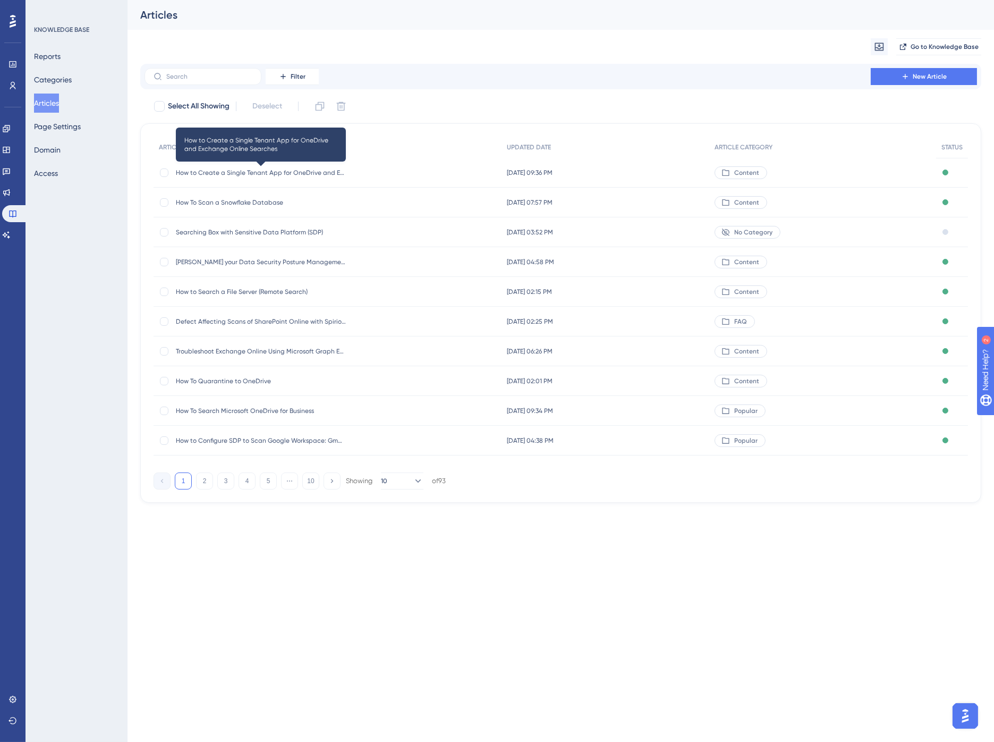
click at [256, 170] on span "How to Create a Single Tenant App for OneDrive and Exchange Online Searches" at bounding box center [261, 172] width 170 height 9
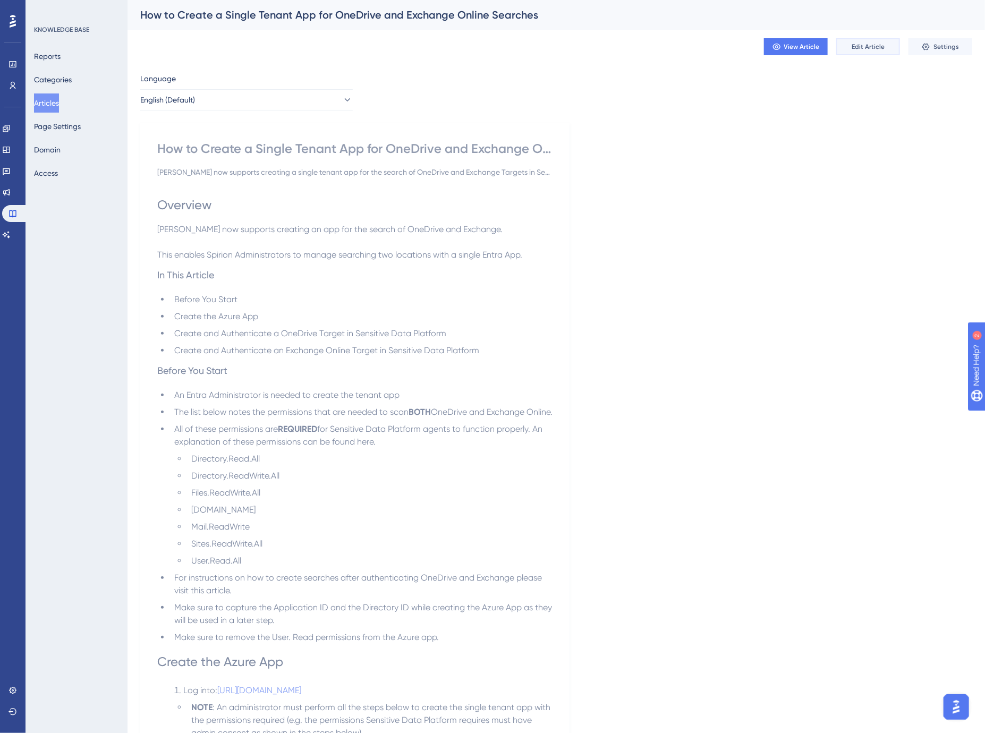
click at [877, 48] on span "Edit Article" at bounding box center [868, 47] width 33 height 9
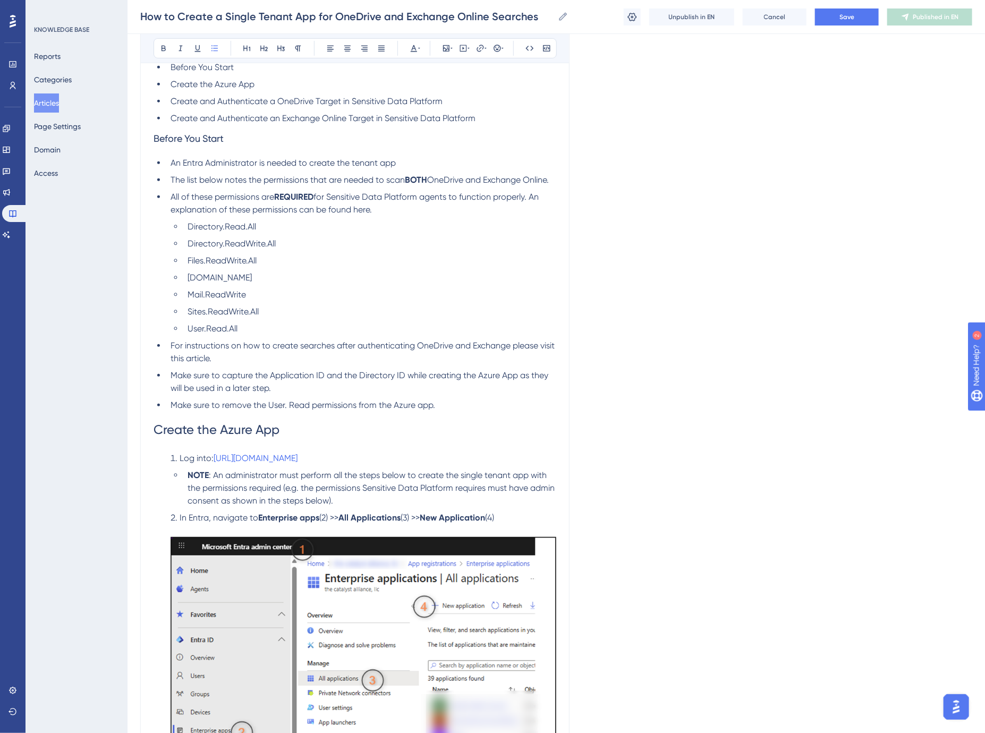
scroll to position [202, 0]
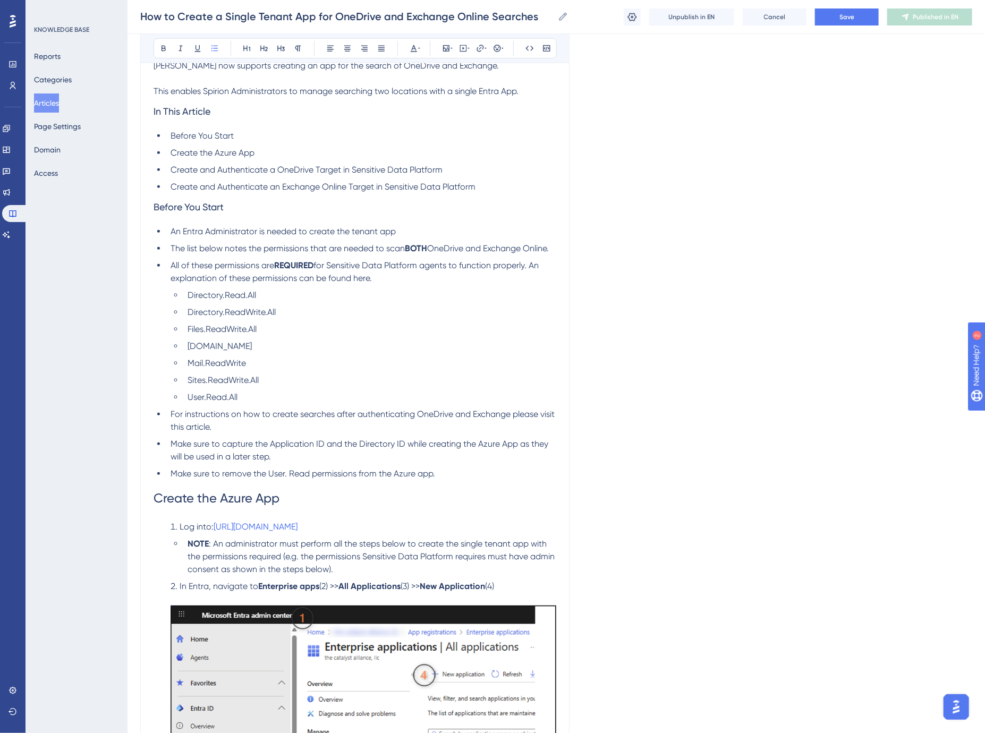
click at [197, 262] on span "All of these permissions are" at bounding box center [223, 265] width 104 height 10
click at [185, 251] on span "The list below notes the permissions that are needed to scan" at bounding box center [288, 248] width 234 height 10
click at [851, 20] on span "Save" at bounding box center [846, 17] width 15 height 9
click at [933, 13] on span "Publish in EN" at bounding box center [936, 17] width 38 height 9
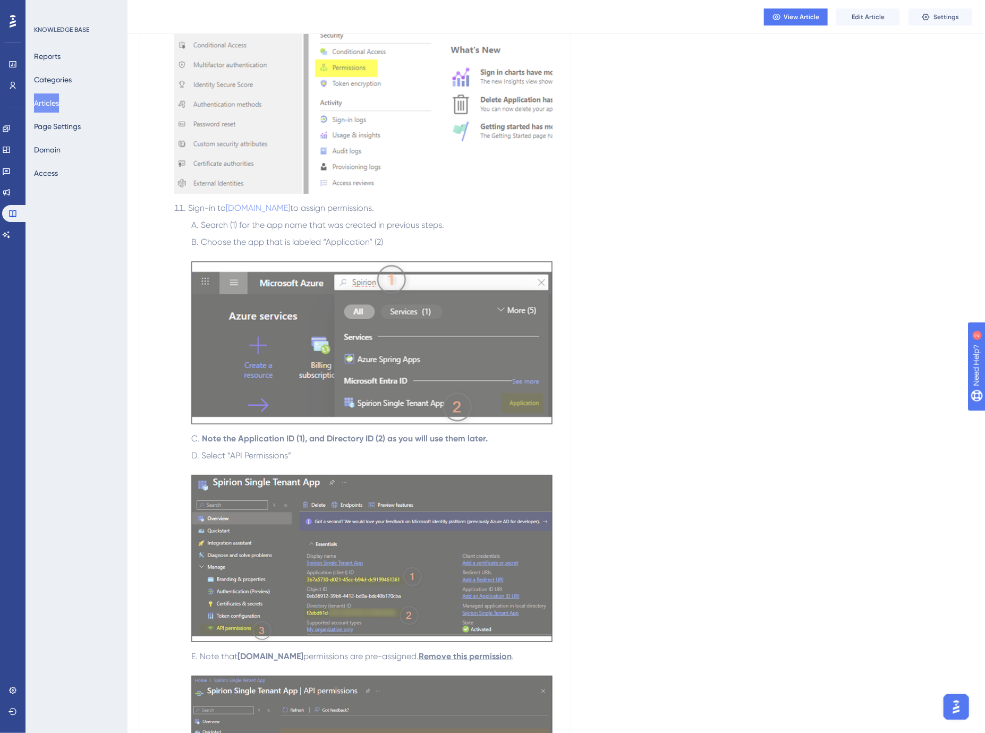
scroll to position [2445, 0]
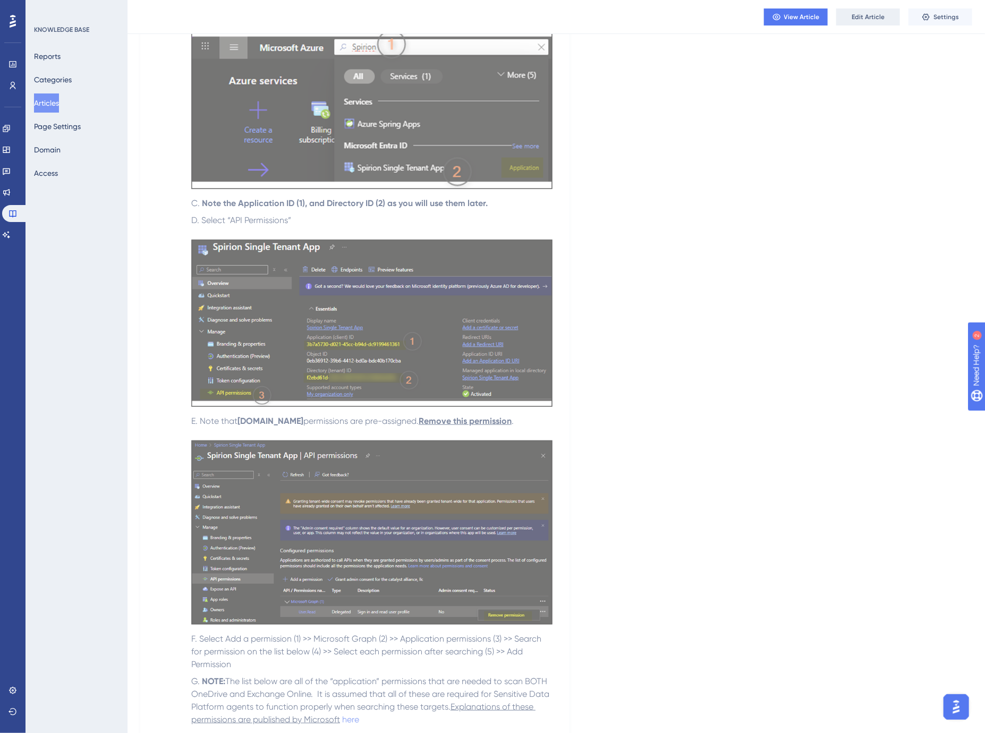
click at [873, 19] on span "Edit Article" at bounding box center [868, 17] width 33 height 9
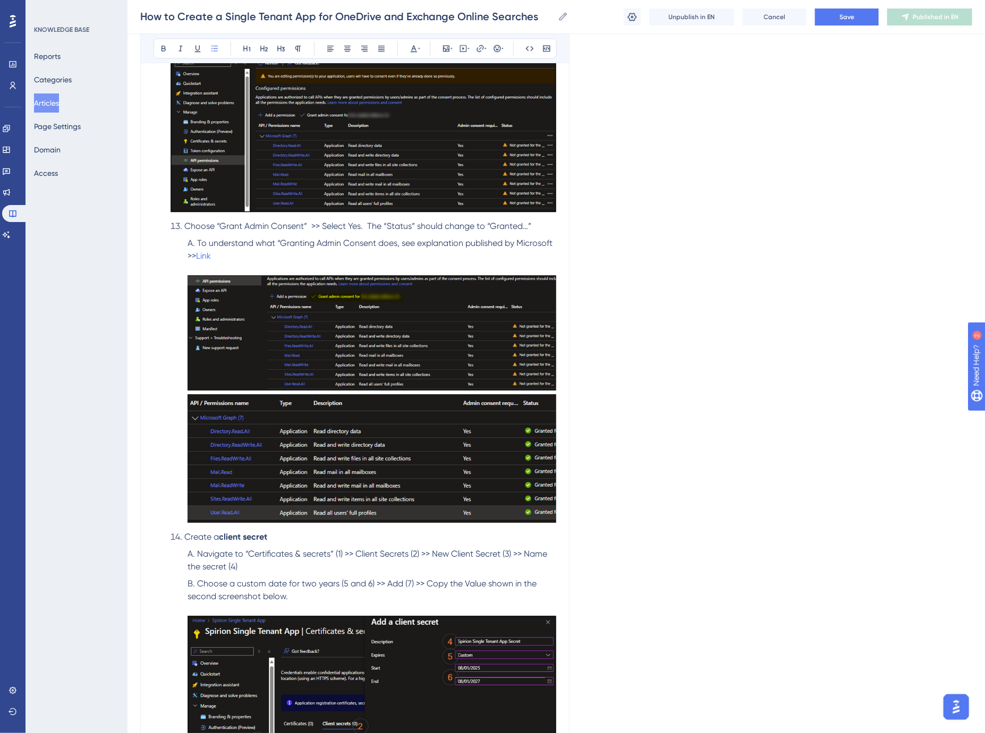
scroll to position [3624, 0]
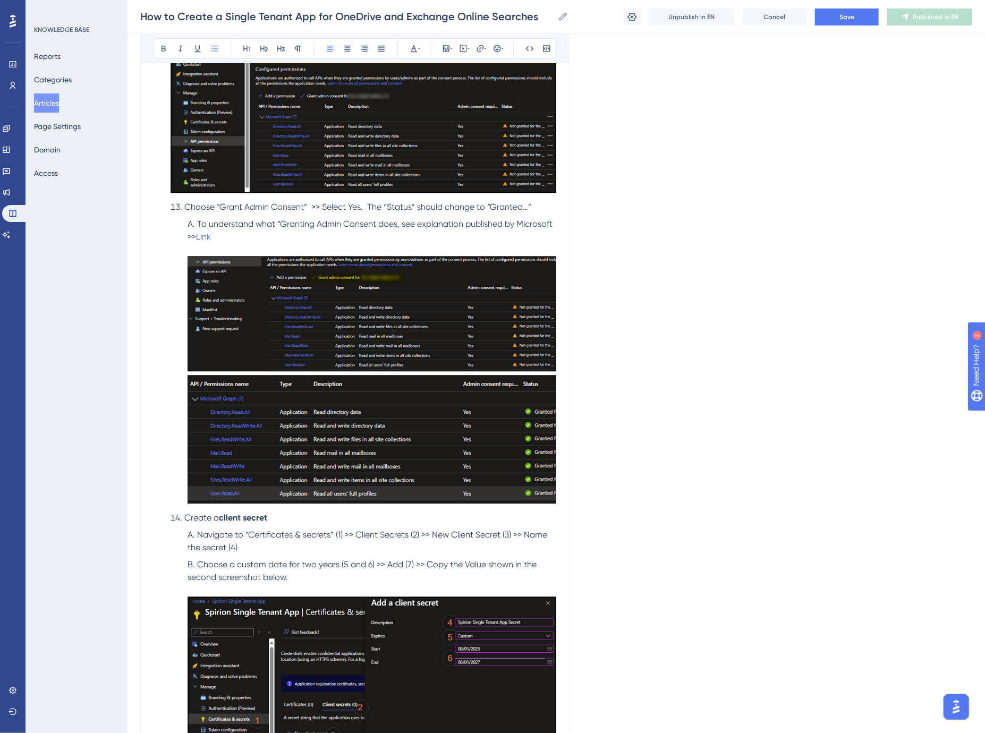
click at [370, 206] on span "Choose “Grant Admin Consent” >> Select Yes. The “Status” should change to “Gran…" at bounding box center [357, 207] width 347 height 10
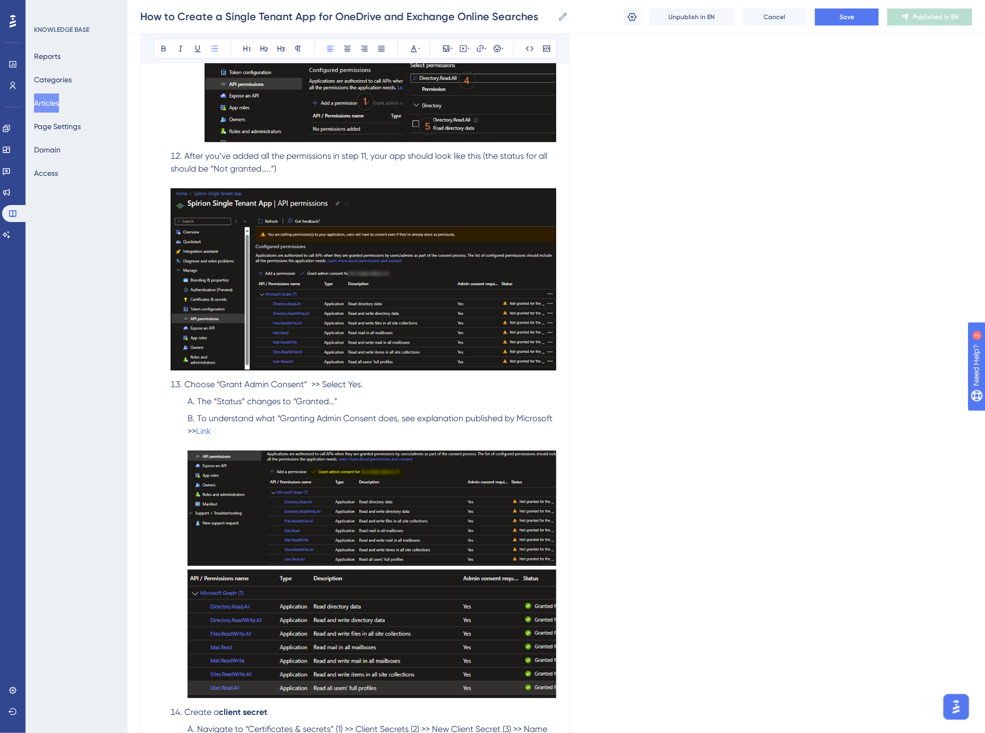
scroll to position [3742, 0]
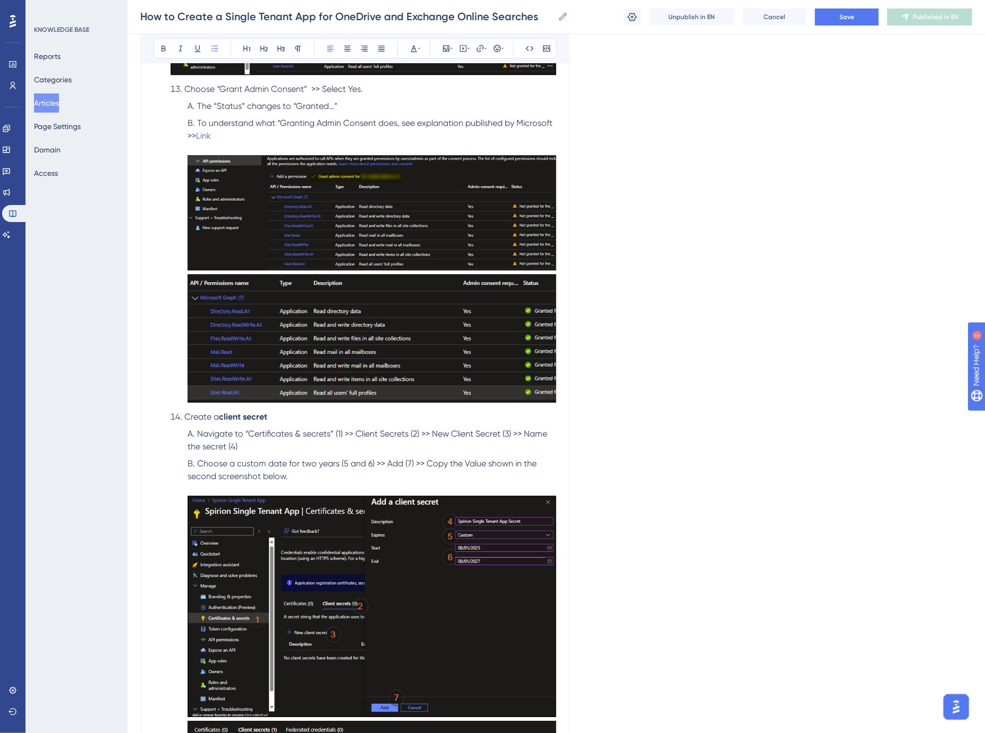
click at [224, 418] on strong "client secret" at bounding box center [243, 417] width 48 height 10
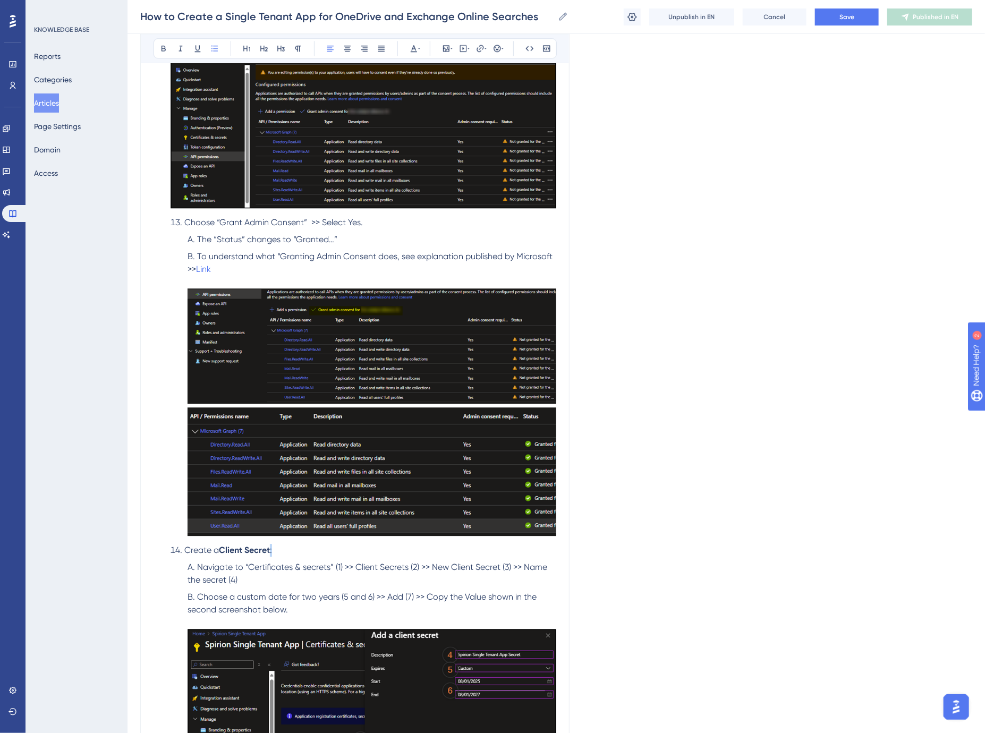
scroll to position [3446, 0]
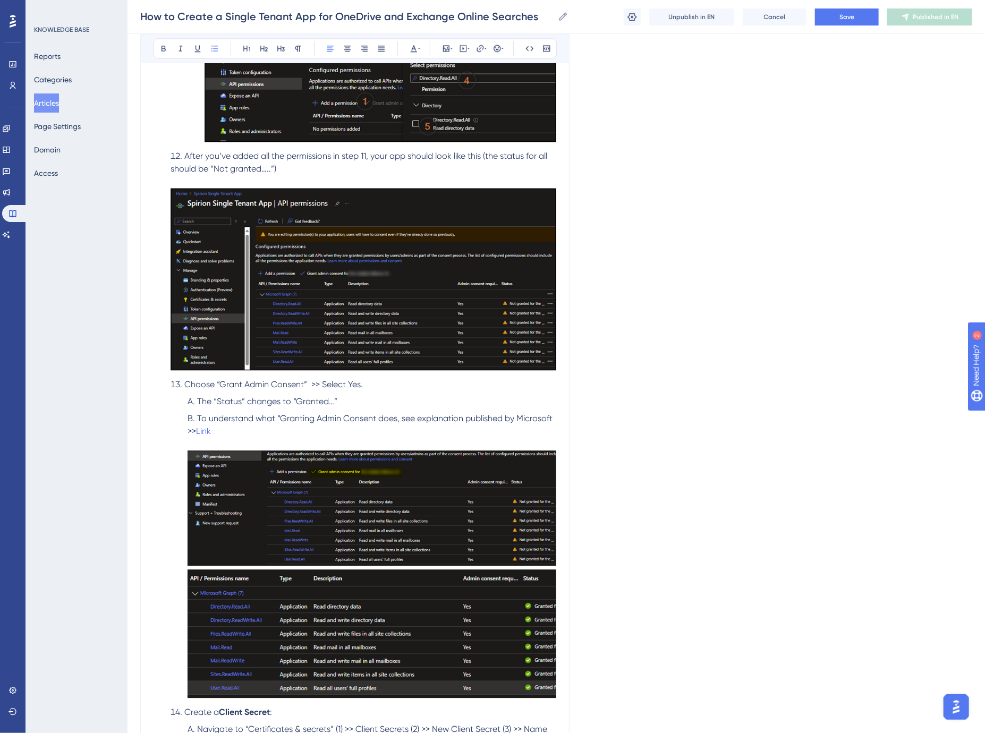
click at [330, 396] on li "The “Status” changes to “Granted…”" at bounding box center [369, 401] width 373 height 13
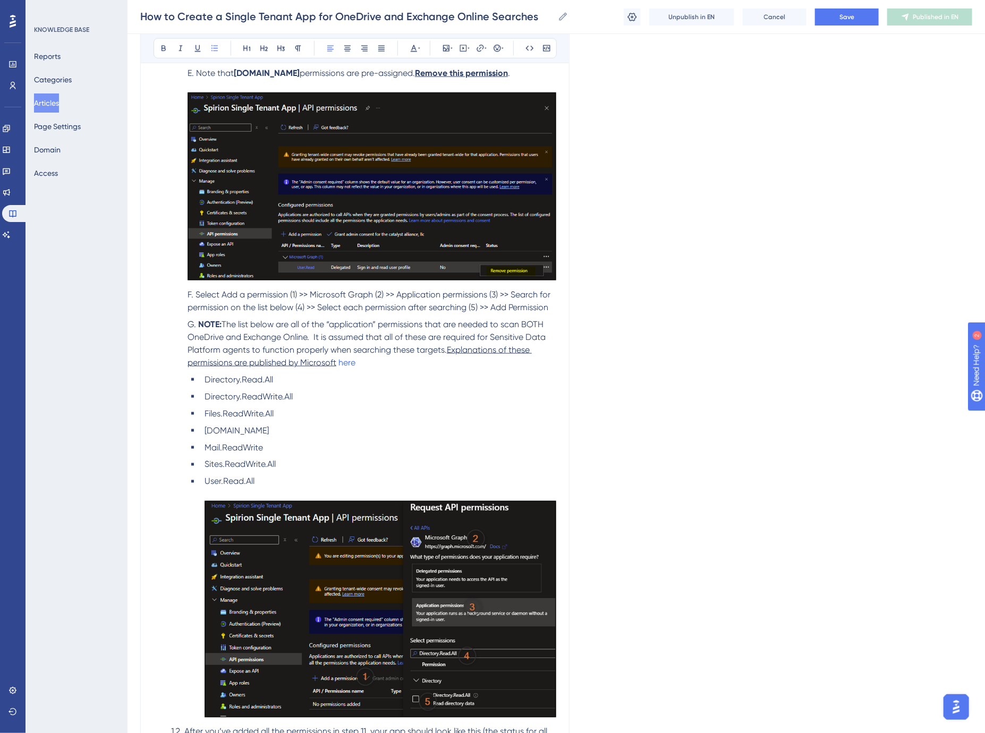
scroll to position [2856, 0]
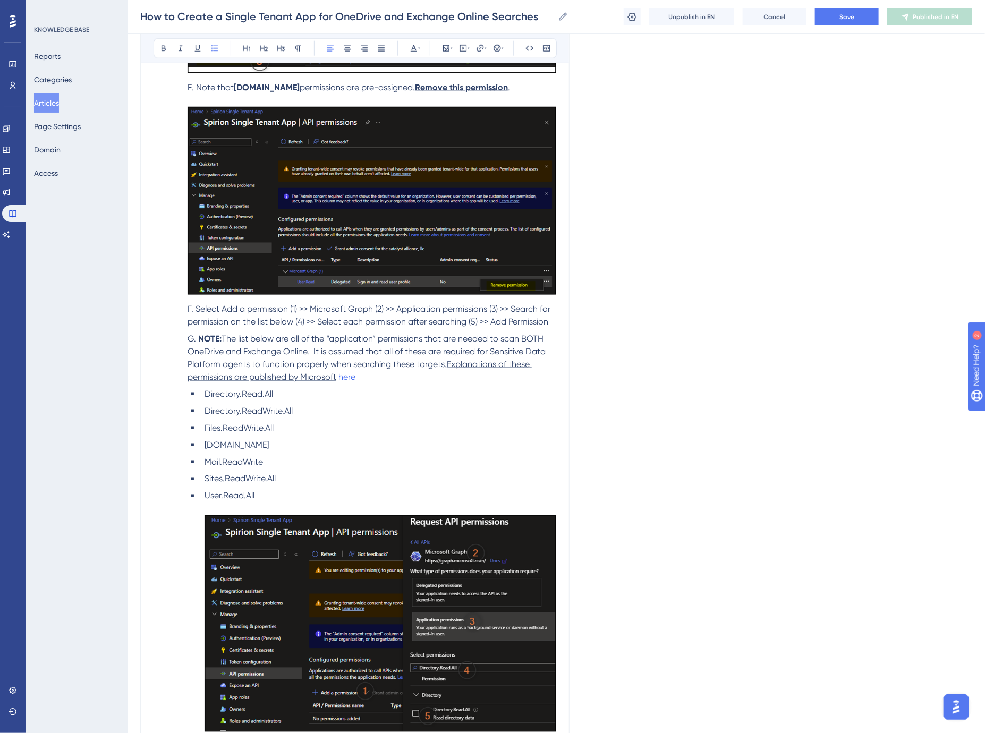
click at [325, 356] on span "The list below are all of the “application” permissions that are needed to scan…" at bounding box center [368, 352] width 360 height 36
click at [224, 311] on span "Select Add a permission (1) >> Microsoft Graph (2) >> Application permissions (…" at bounding box center [370, 315] width 365 height 23
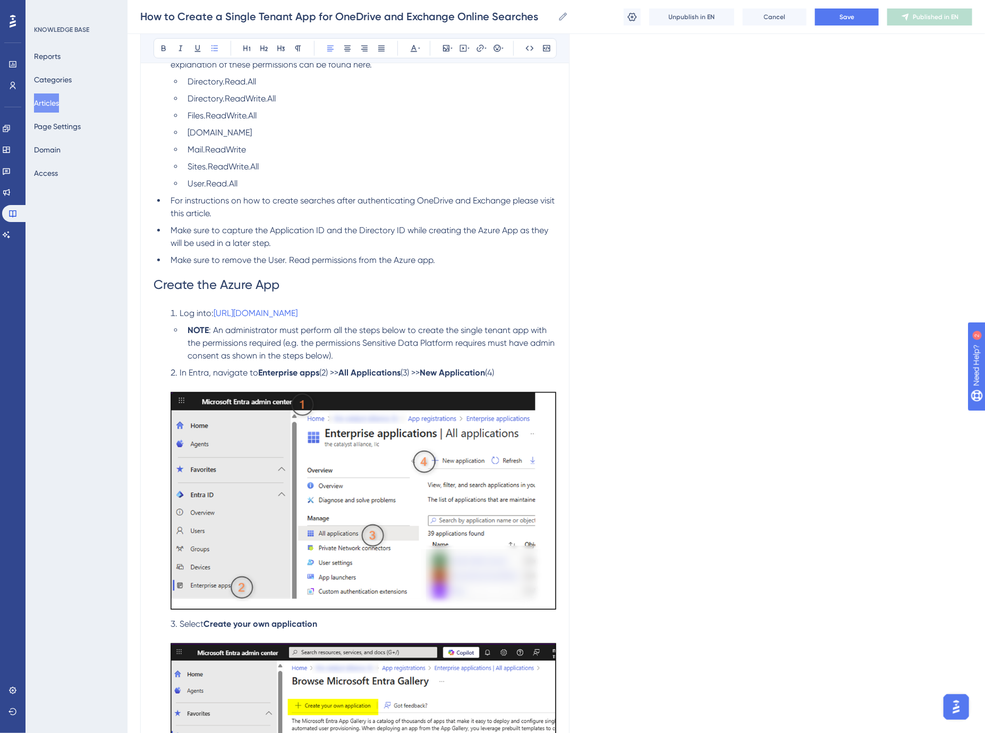
scroll to position [259, 0]
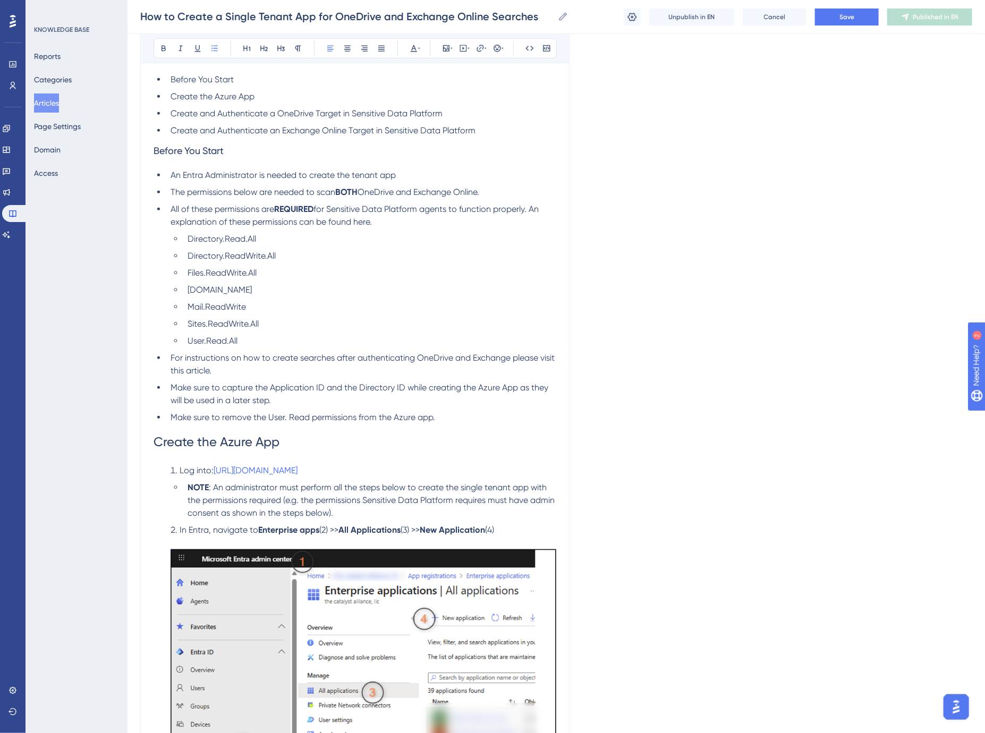
click at [202, 207] on span "All of these permissions are" at bounding box center [223, 209] width 104 height 10
click at [182, 211] on span "All of these permissions are" at bounding box center [223, 209] width 104 height 10
click at [367, 224] on span "for Sensitive Data Platform agents to function properly. An explanation of thes…" at bounding box center [356, 215] width 370 height 23
click at [853, 16] on span "Save" at bounding box center [846, 17] width 15 height 9
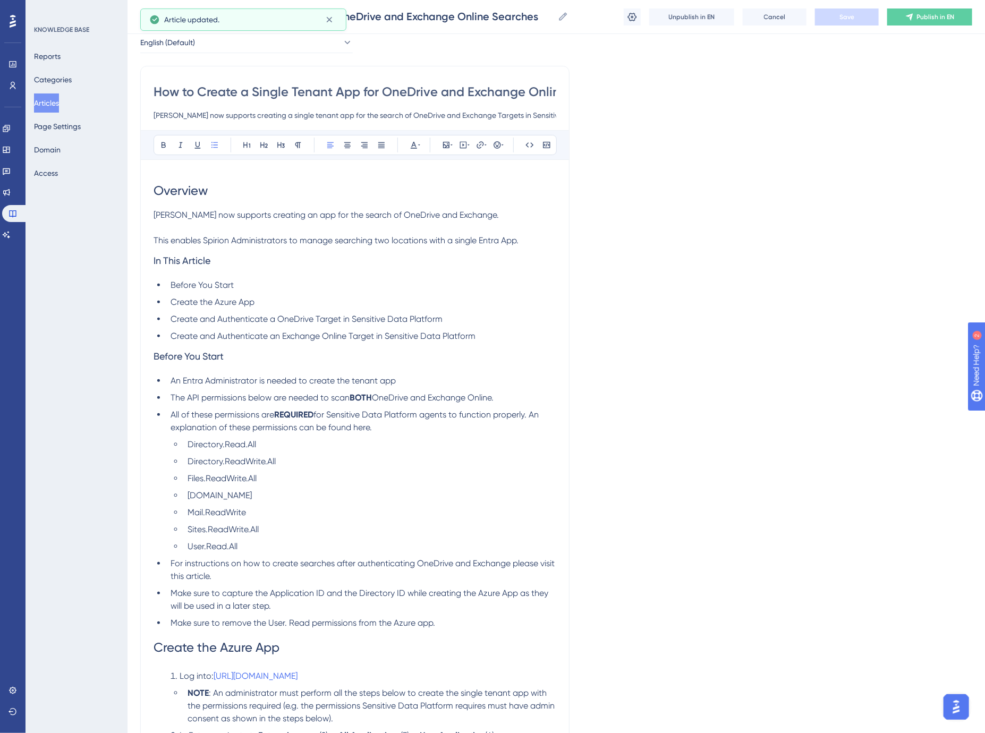
scroll to position [0, 0]
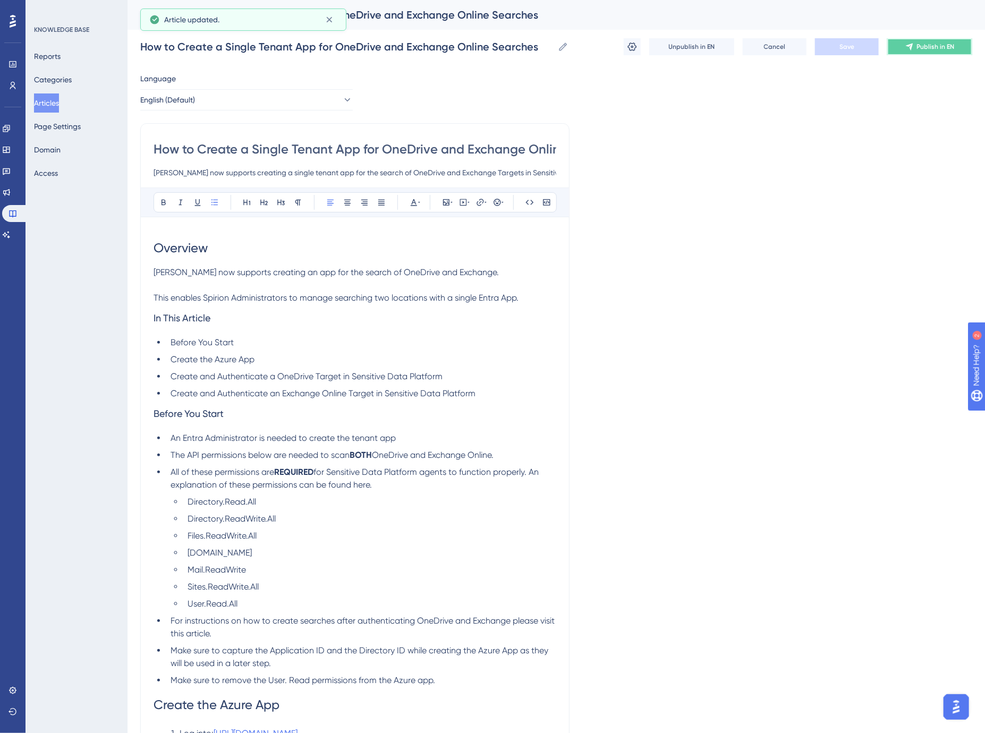
click at [936, 48] on span "Publish in EN" at bounding box center [936, 47] width 38 height 9
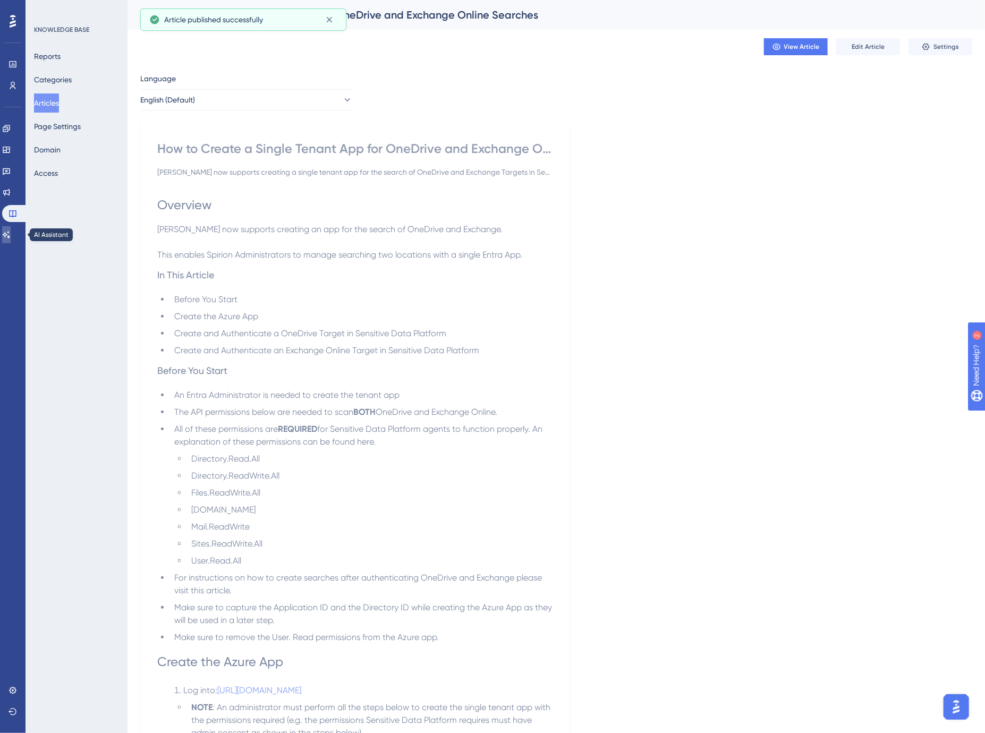
drag, startPoint x: 9, startPoint y: 228, endPoint x: 69, endPoint y: 223, distance: 60.8
click at [9, 228] on link at bounding box center [6, 234] width 9 height 17
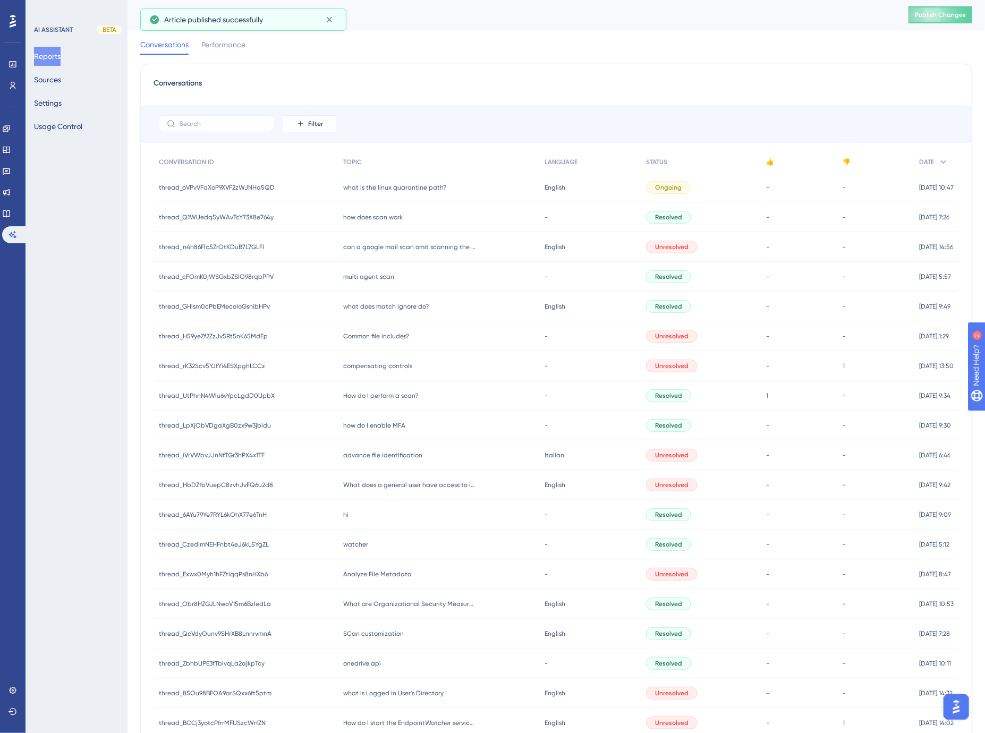
click at [935, 5] on div "Reports Publish Changes" at bounding box center [556, 15] width 857 height 30
click at [939, 16] on span "Publish Changes" at bounding box center [940, 15] width 51 height 9
click at [10, 211] on icon at bounding box center [6, 213] width 7 height 7
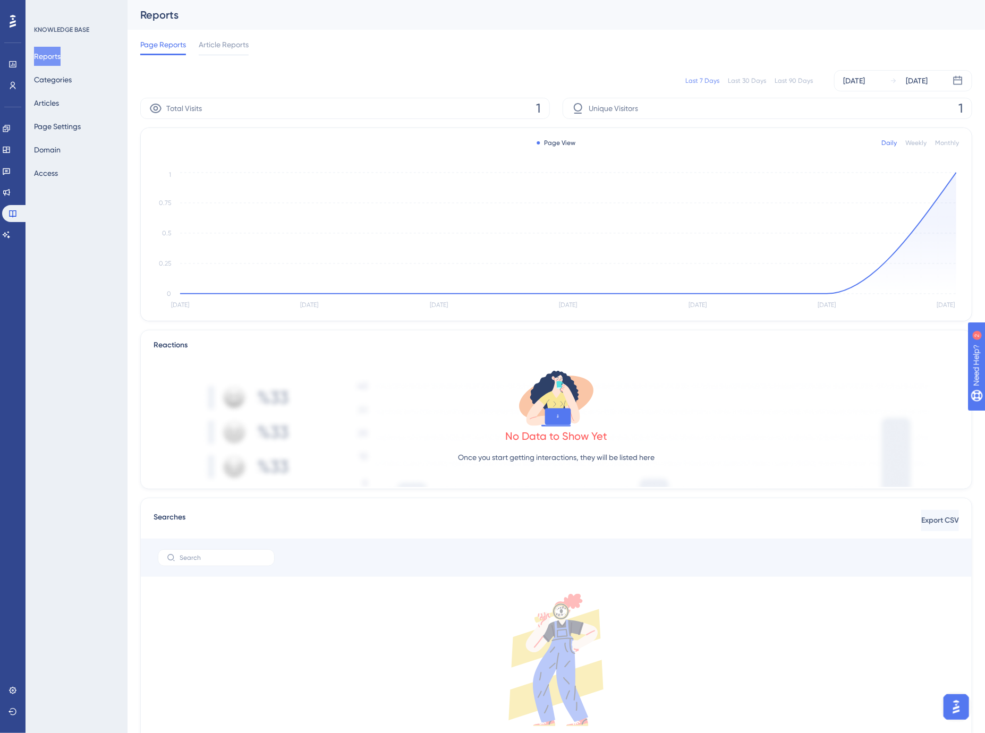
click at [803, 82] on div "Last 90 Days" at bounding box center [794, 81] width 38 height 9
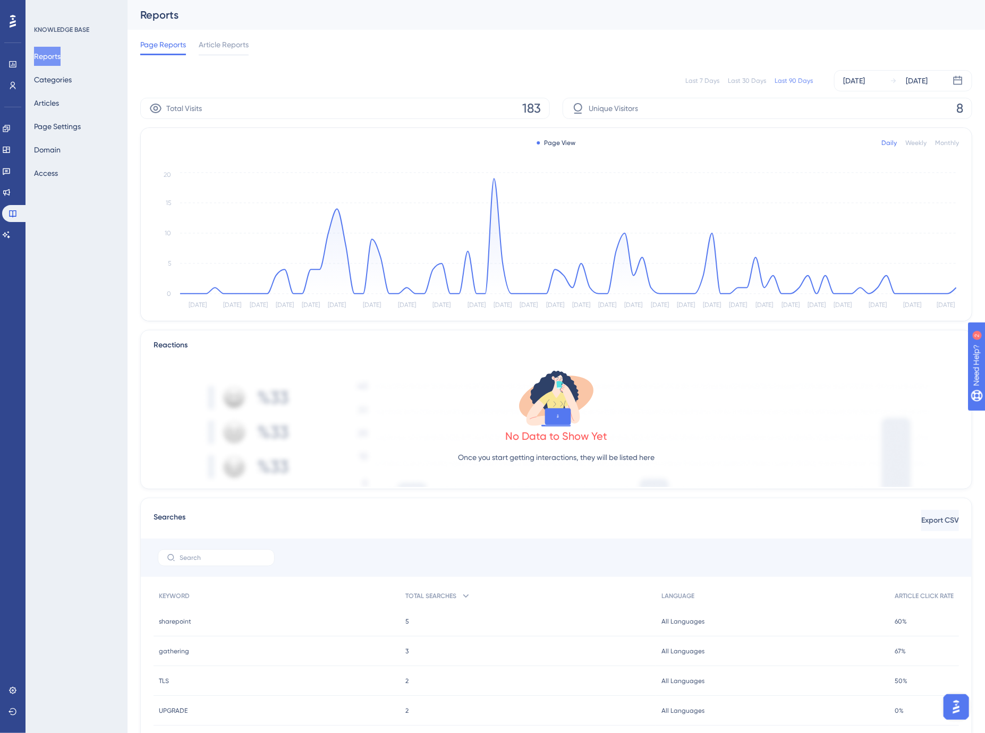
click at [436, 56] on div "Page Reports Article Reports" at bounding box center [556, 47] width 832 height 34
click at [372, 54] on div "Page Reports Article Reports" at bounding box center [556, 47] width 832 height 34
click at [296, 38] on div "Page Reports Article Reports" at bounding box center [556, 47] width 832 height 34
click at [61, 120] on button "Page Settings" at bounding box center [57, 126] width 47 height 19
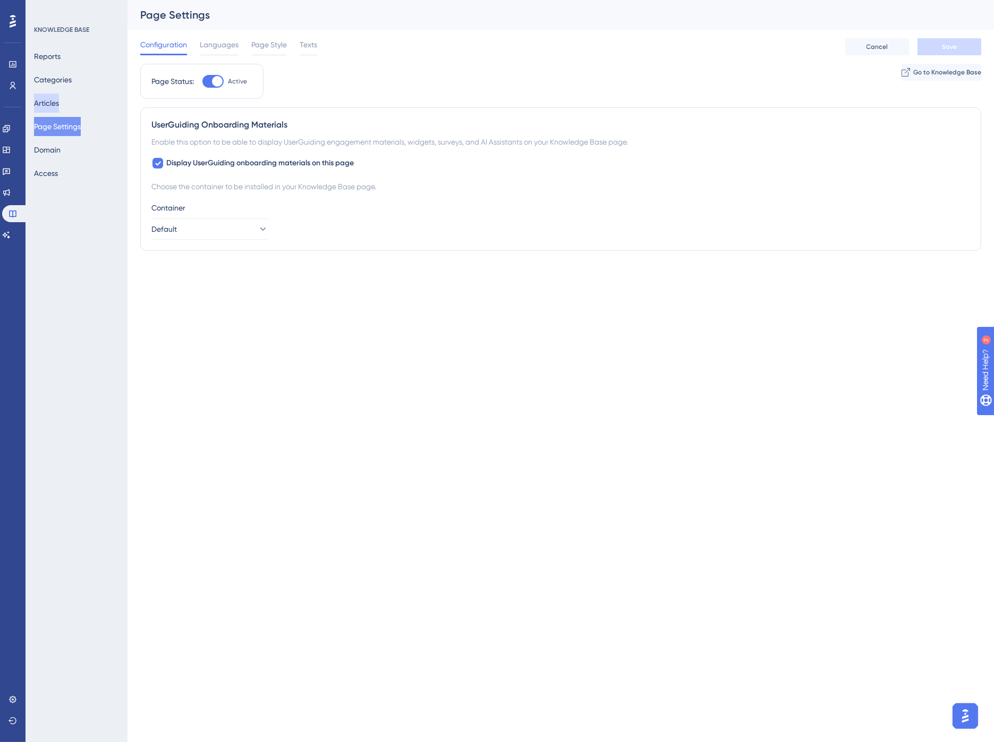
click at [59, 99] on button "Articles" at bounding box center [46, 103] width 25 height 19
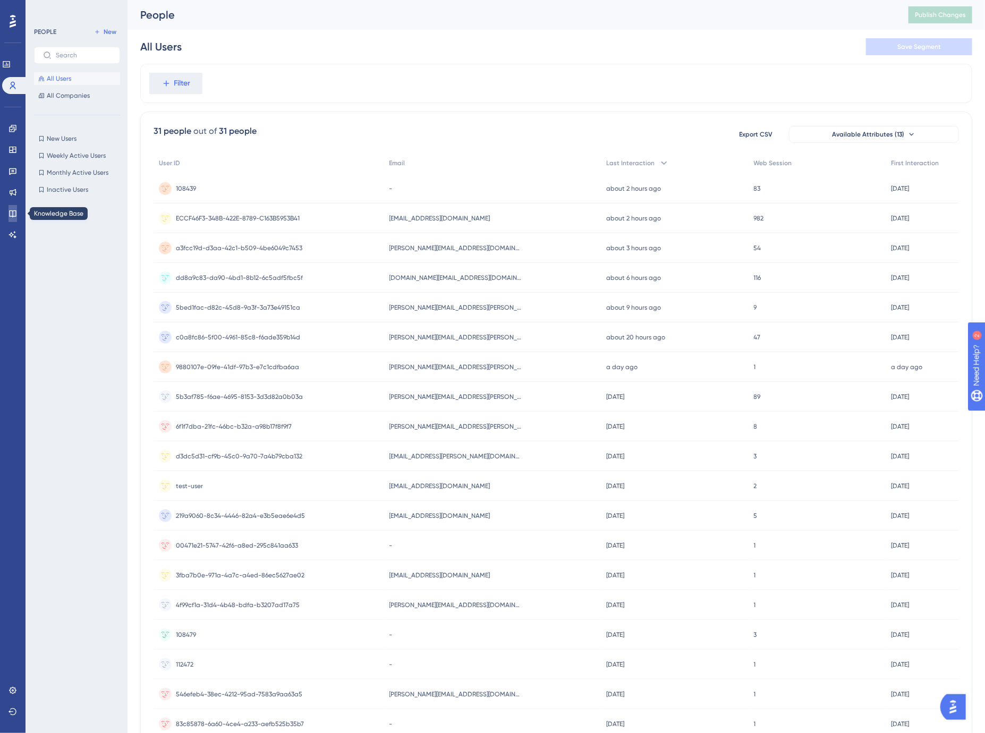
click at [16, 207] on link at bounding box center [13, 213] width 9 height 17
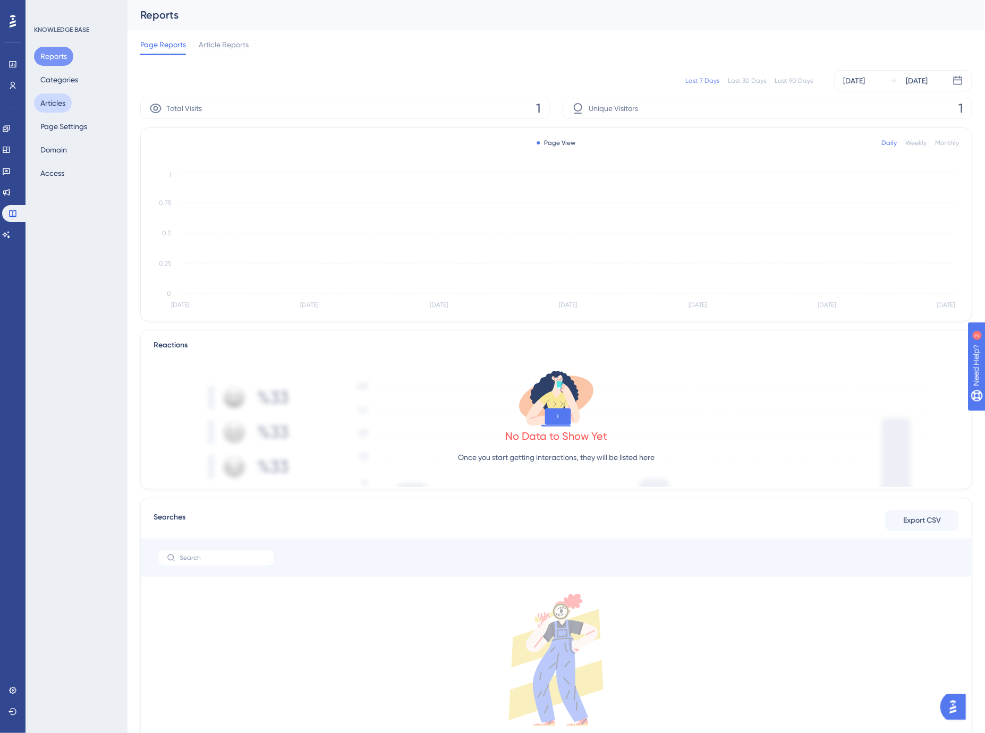
click at [69, 103] on button "Articles" at bounding box center [53, 103] width 38 height 19
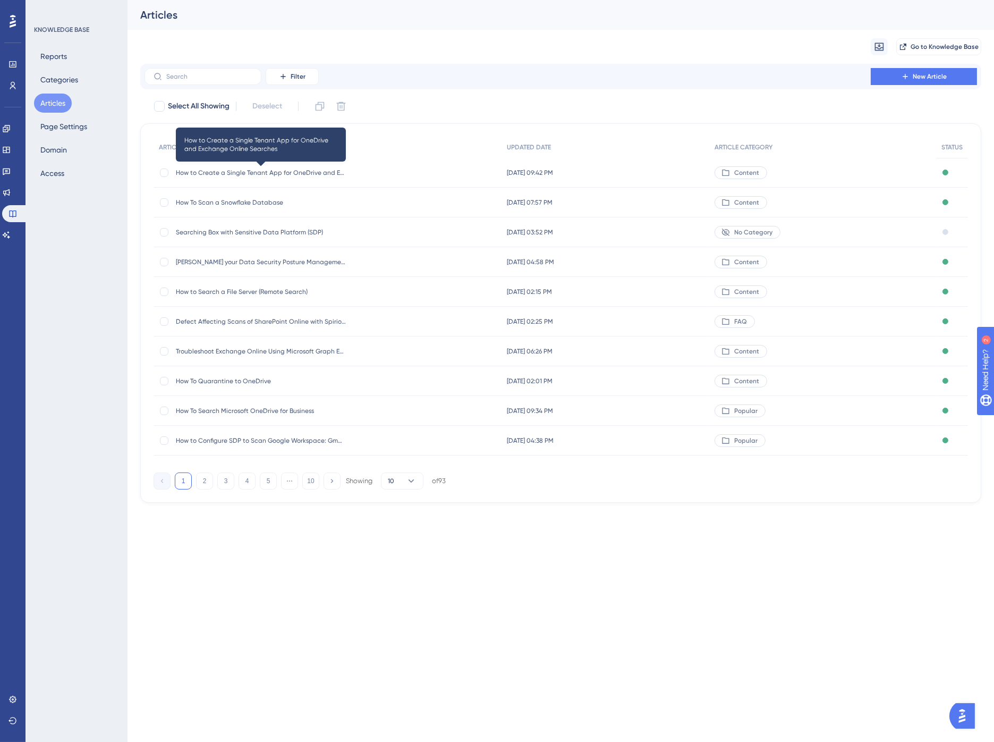
click at [291, 175] on span "How to Create a Single Tenant App for OneDrive and Exchange Online Searches" at bounding box center [261, 172] width 170 height 9
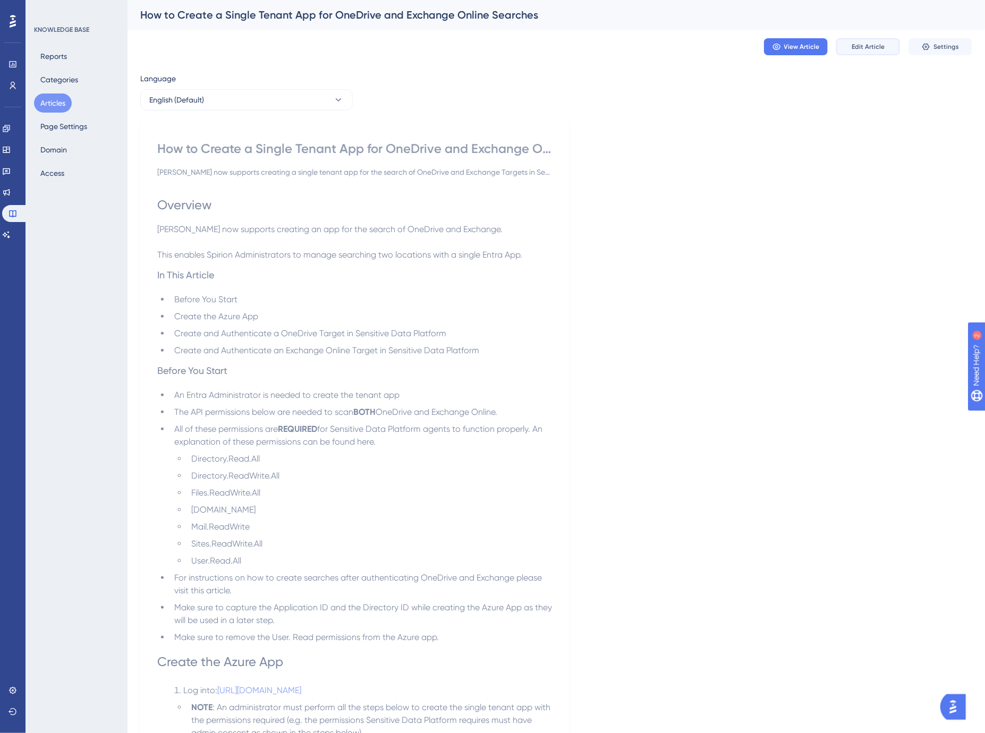
click at [875, 46] on span "Edit Article" at bounding box center [868, 47] width 33 height 9
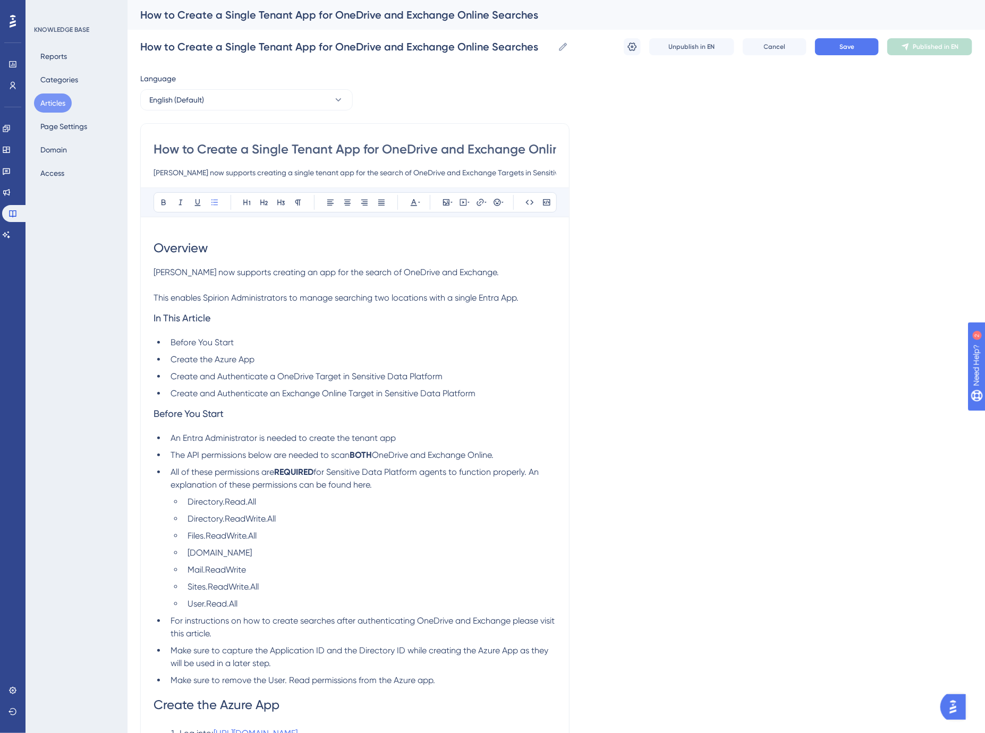
click at [365, 487] on span "for Sensitive Data Platform agents to function properly. An explanation of thes…" at bounding box center [356, 478] width 370 height 23
click at [479, 200] on icon at bounding box center [480, 202] width 9 height 9
type input "https://learn.microsoft.com/en-us/graph/permissions-reference"
click at [469, 296] on span "Open in a new tab" at bounding box center [468, 297] width 63 height 13
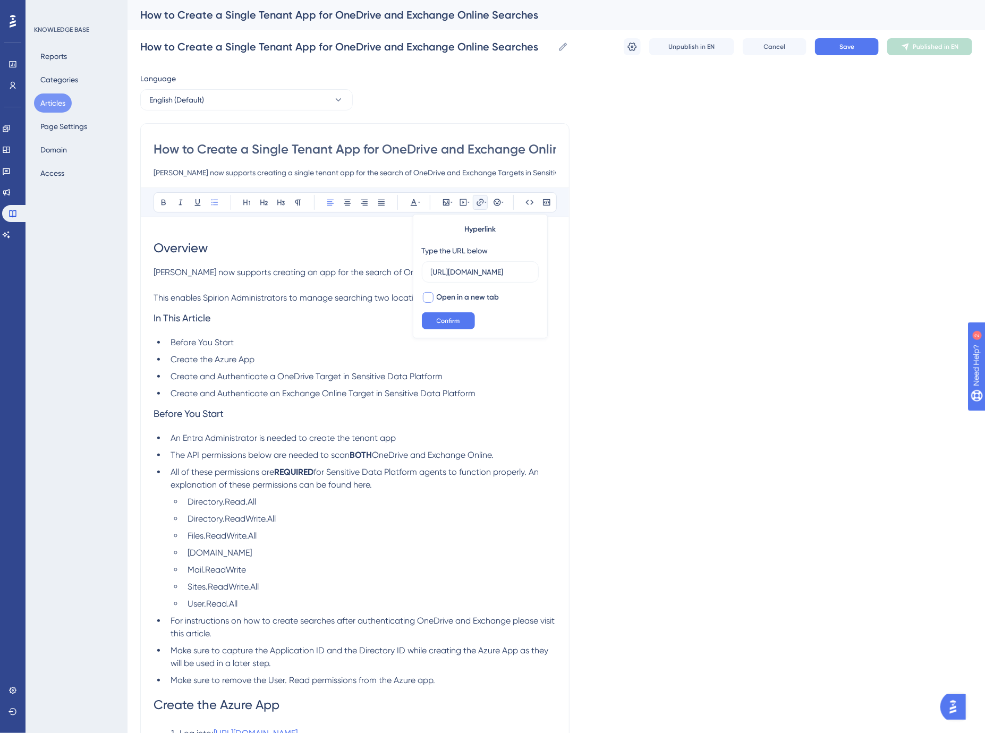
checkbox input "true"
click at [457, 312] on button "Confirm" at bounding box center [448, 320] width 53 height 17
click at [388, 405] on h3 "Before You Start" at bounding box center [355, 414] width 403 height 28
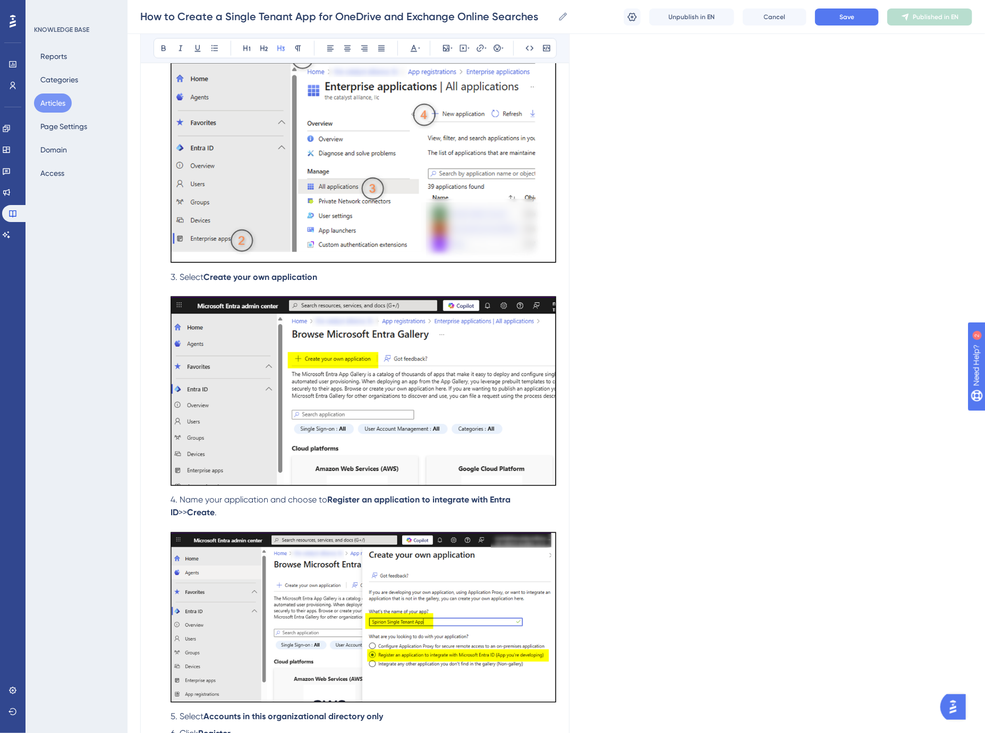
scroll to position [767, 0]
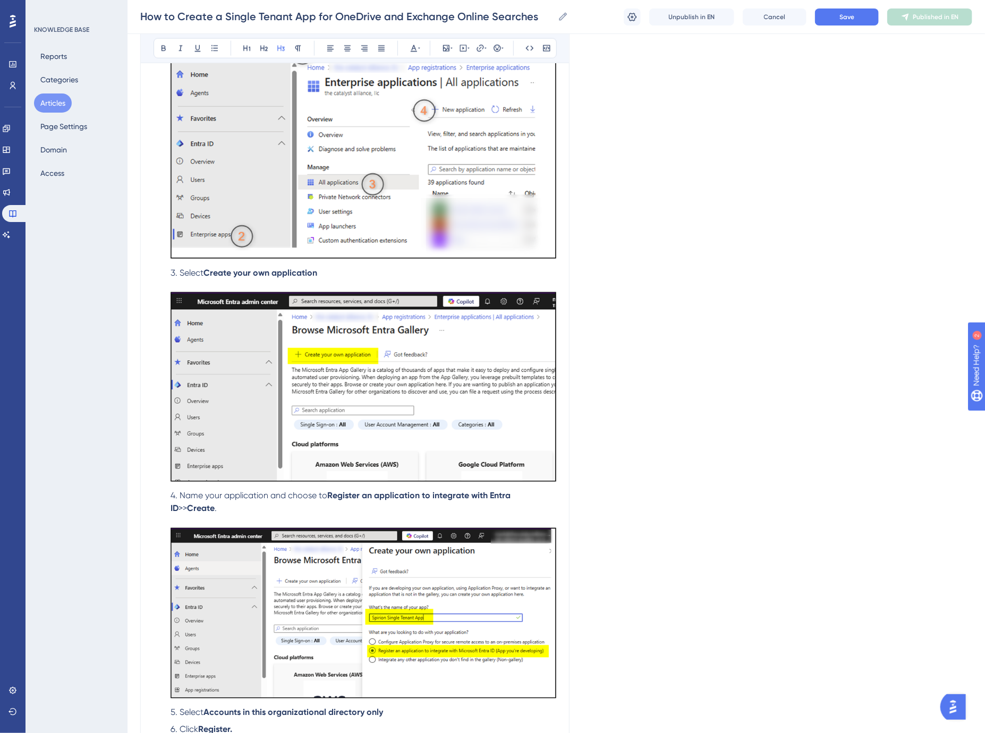
click at [301, 498] on span "Name your application and choose to" at bounding box center [254, 496] width 148 height 10
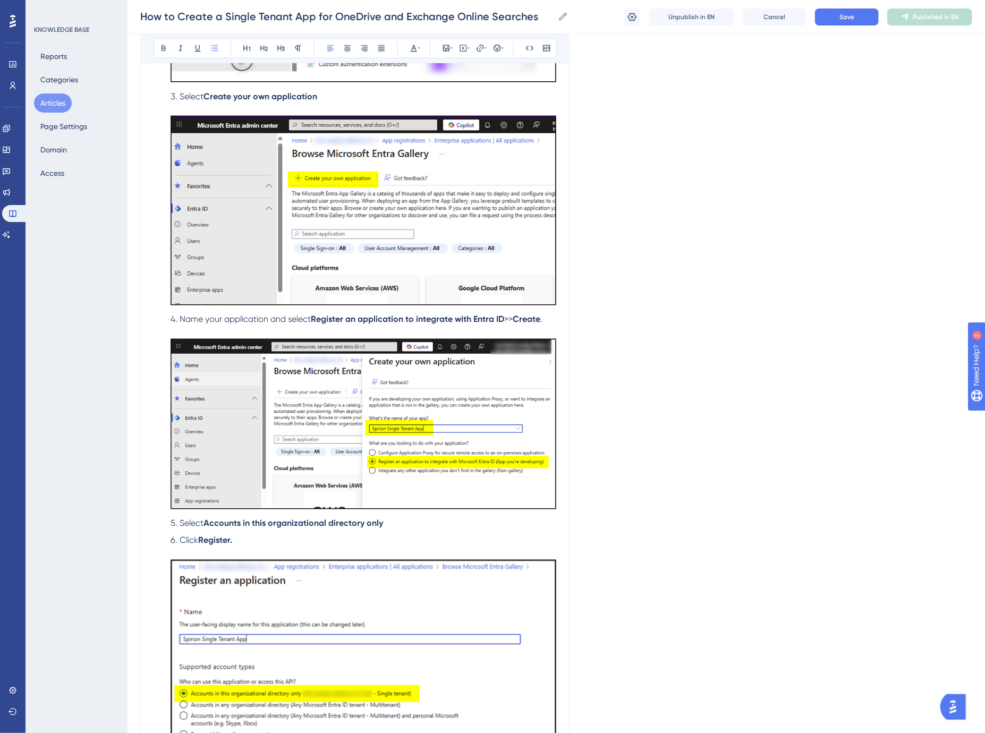
scroll to position [944, 0]
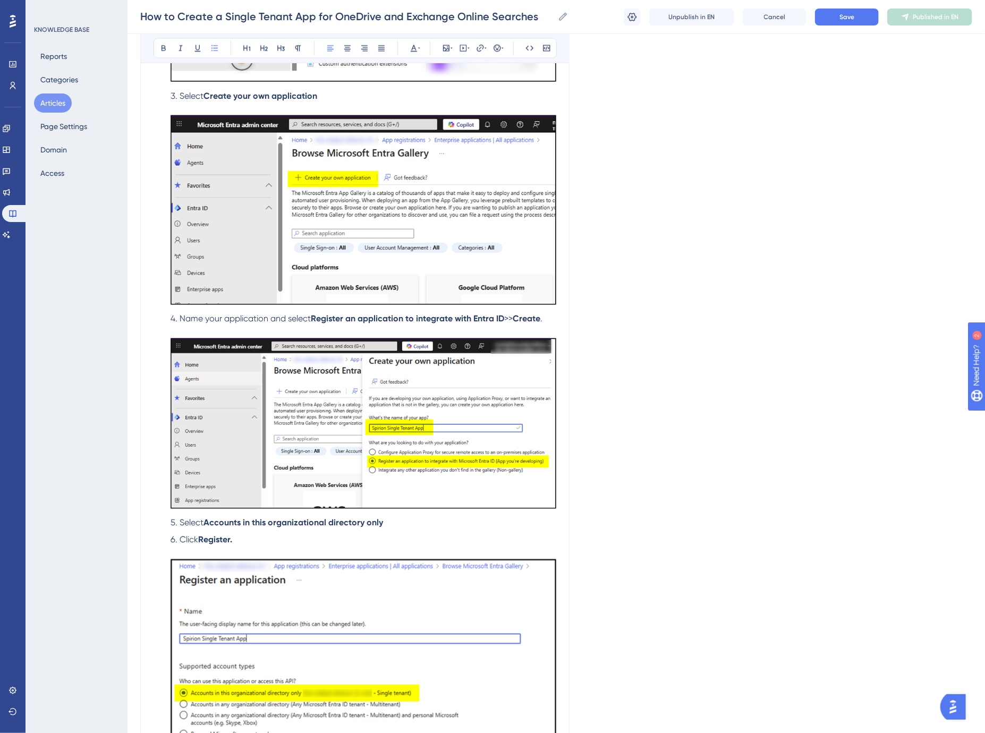
click at [507, 320] on span ">>" at bounding box center [508, 319] width 9 height 10
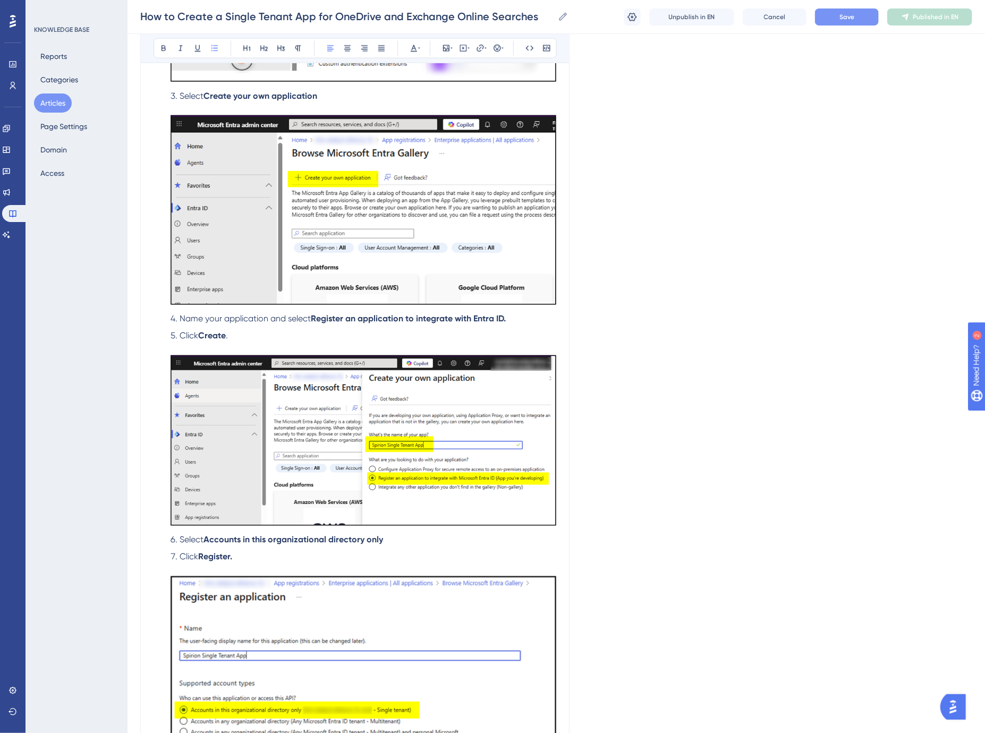
click at [851, 21] on button "Save" at bounding box center [847, 17] width 64 height 17
click at [928, 15] on span "Publish in EN" at bounding box center [936, 17] width 38 height 9
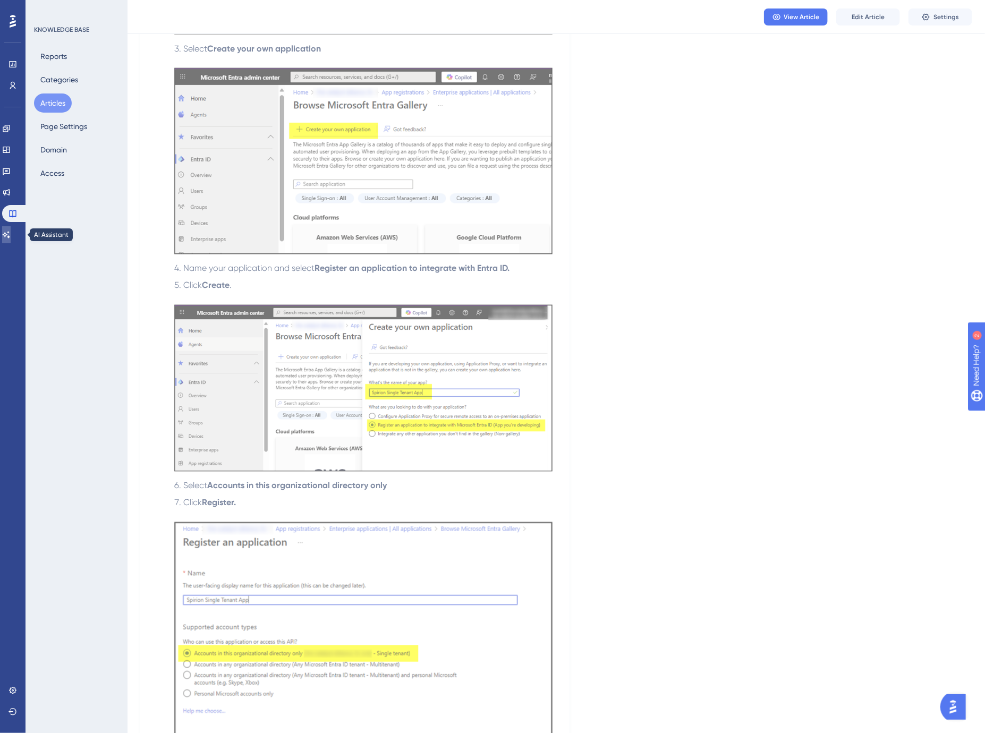
click at [11, 232] on icon at bounding box center [6, 235] width 9 height 9
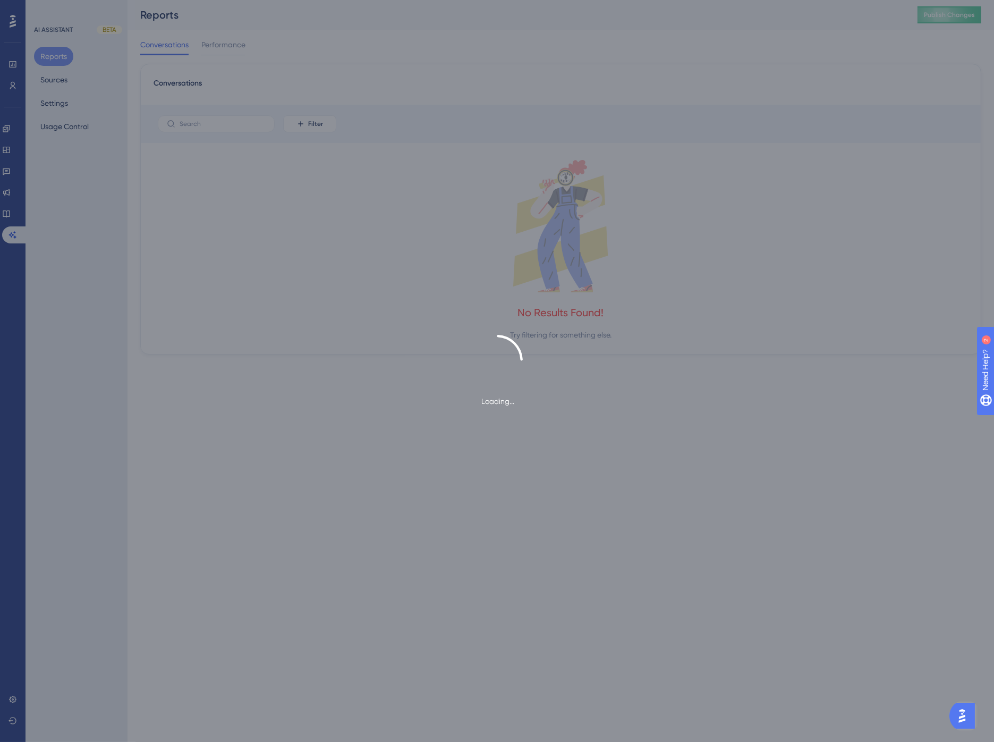
click at [957, 15] on div "Loading..." at bounding box center [497, 371] width 994 height 742
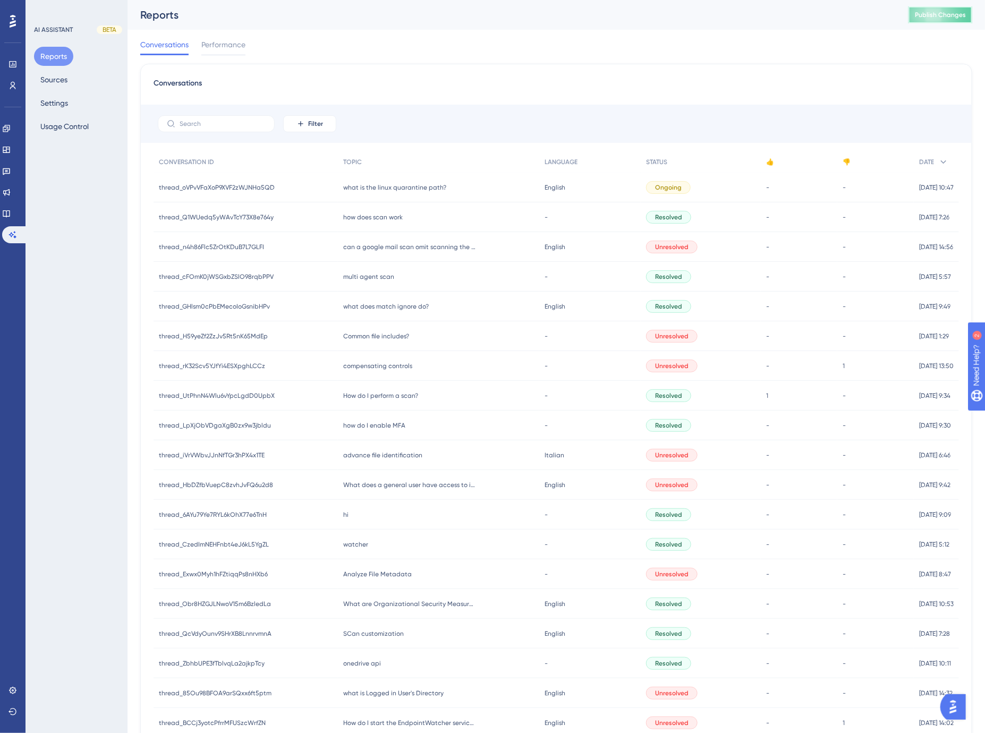
click at [957, 15] on span "Publish Changes" at bounding box center [940, 15] width 51 height 9
click at [51, 78] on button "Sources" at bounding box center [54, 79] width 40 height 19
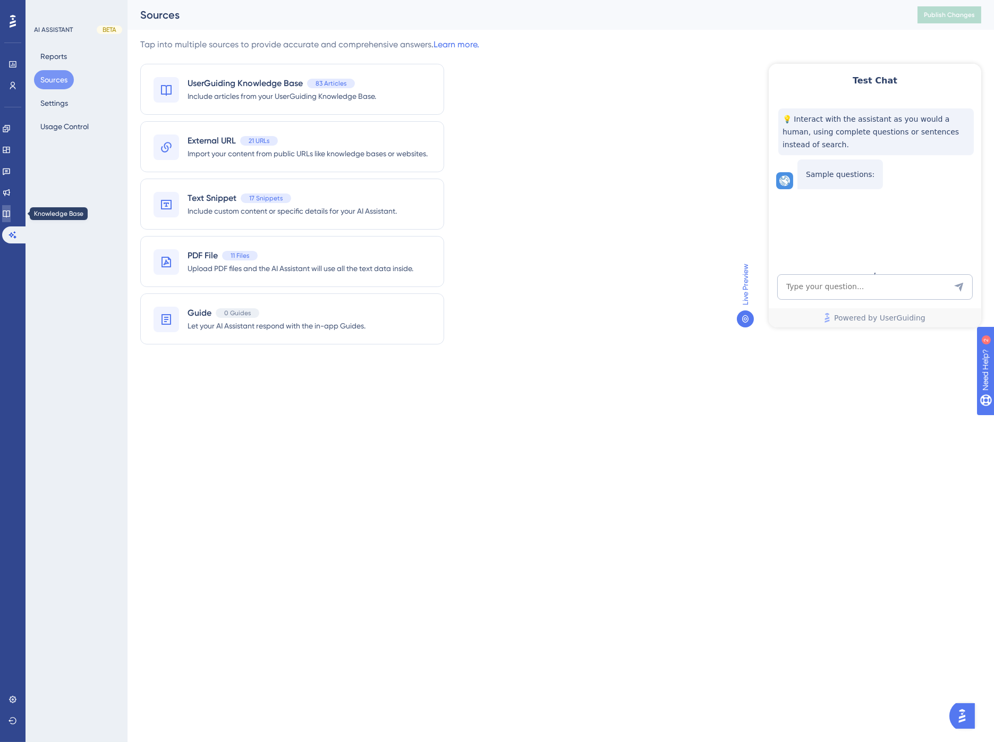
click at [10, 211] on icon at bounding box center [6, 213] width 7 height 7
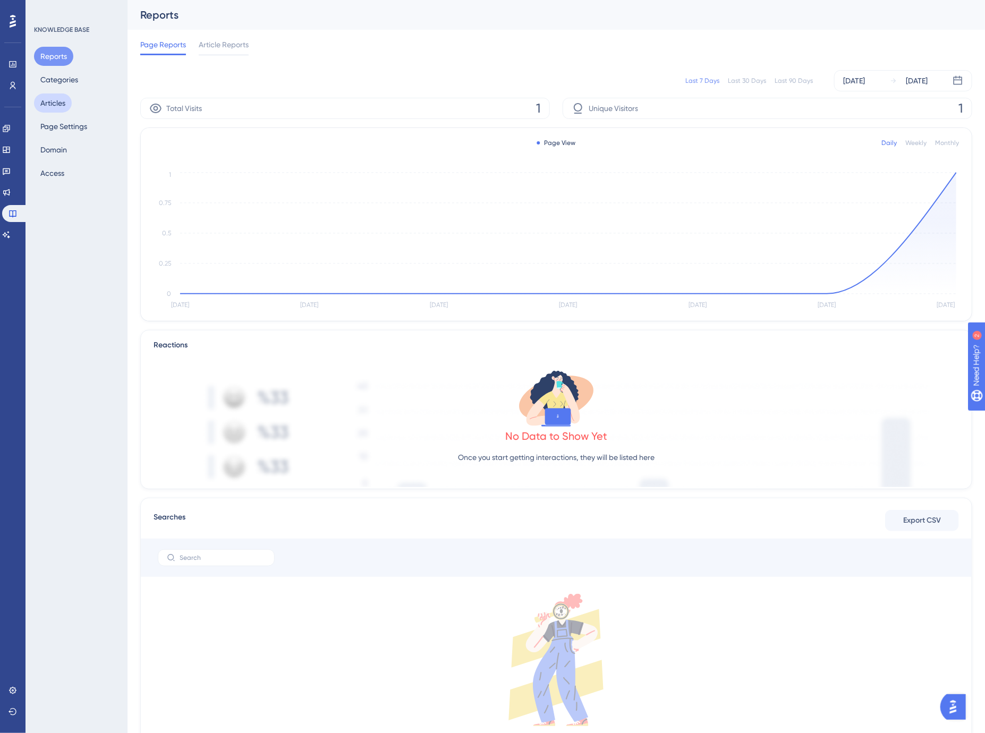
click at [55, 106] on button "Articles" at bounding box center [53, 103] width 38 height 19
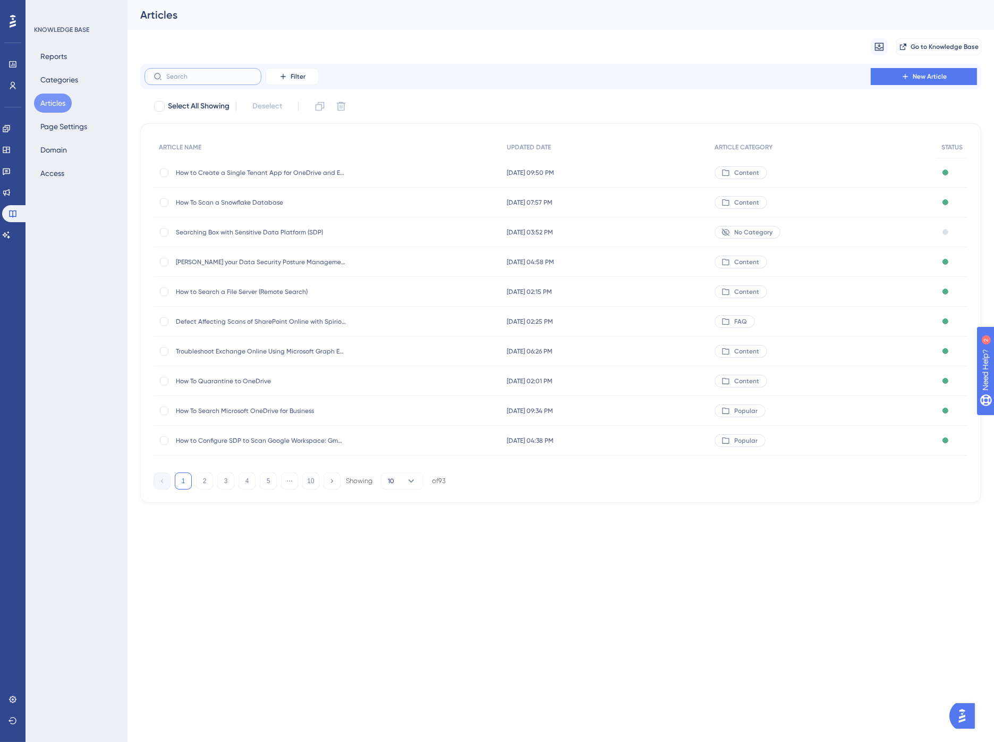
click at [215, 78] on input "text" at bounding box center [209, 76] width 86 height 7
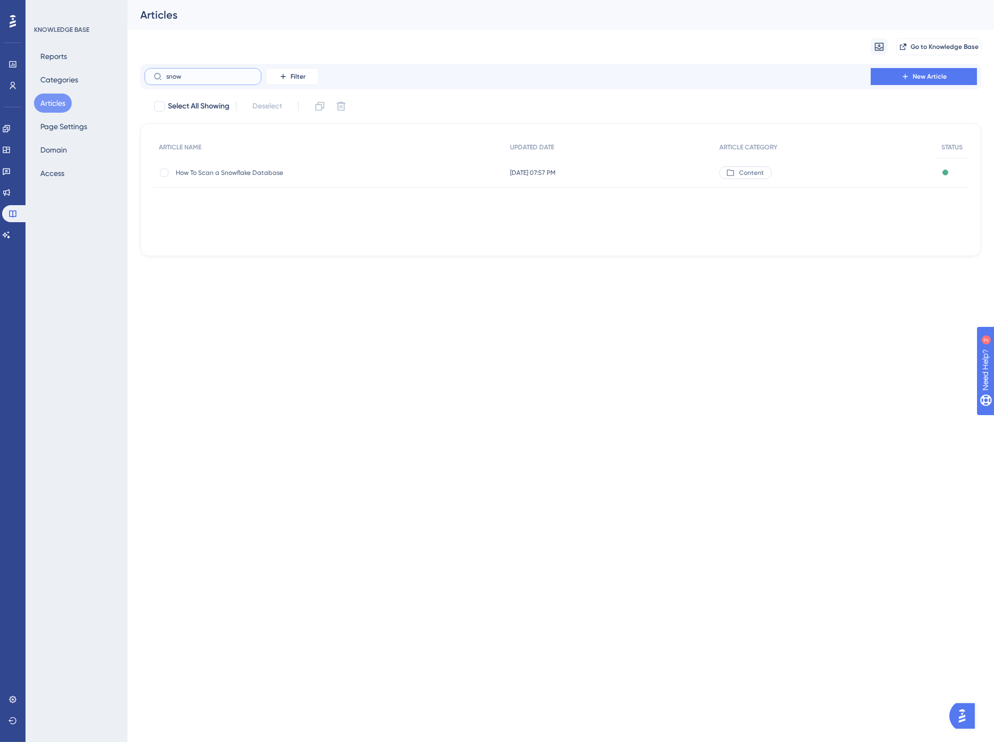
type input "snow"
click at [244, 169] on span "How To Scan a Snowflake Database" at bounding box center [261, 172] width 170 height 9
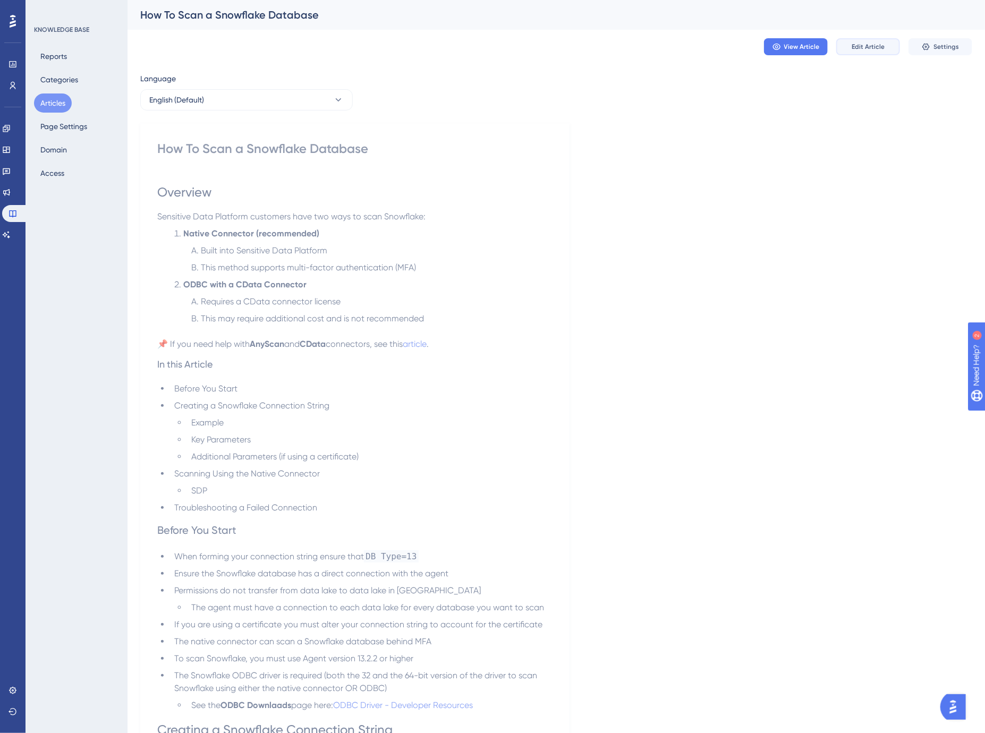
click at [869, 45] on span "Edit Article" at bounding box center [868, 47] width 33 height 9
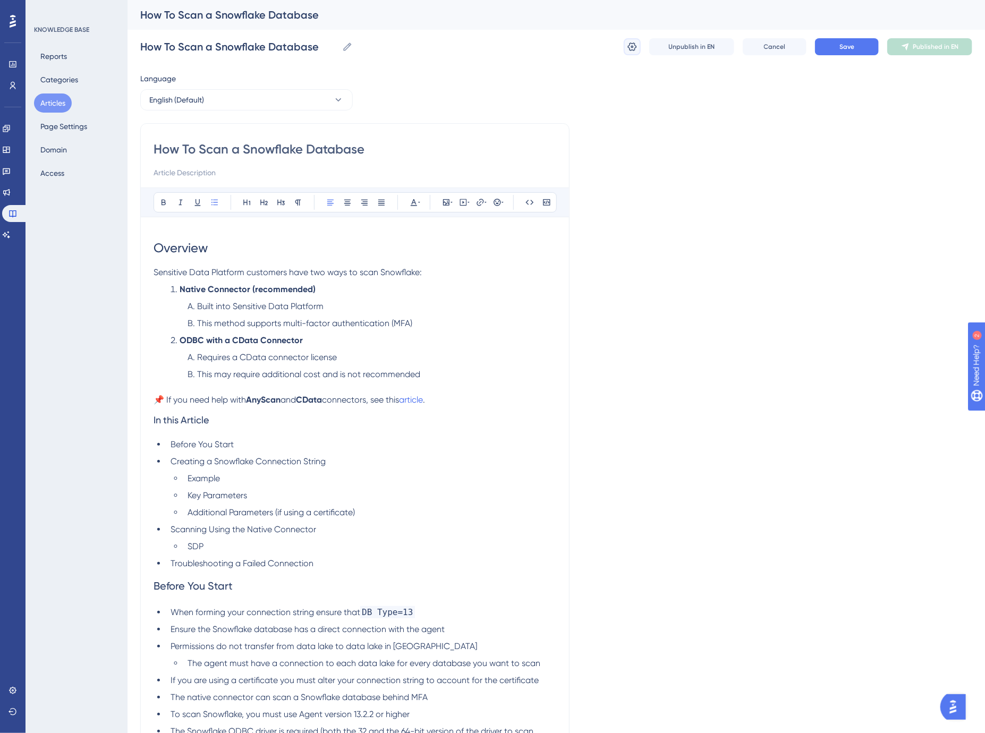
click at [628, 47] on icon at bounding box center [632, 47] width 9 height 9
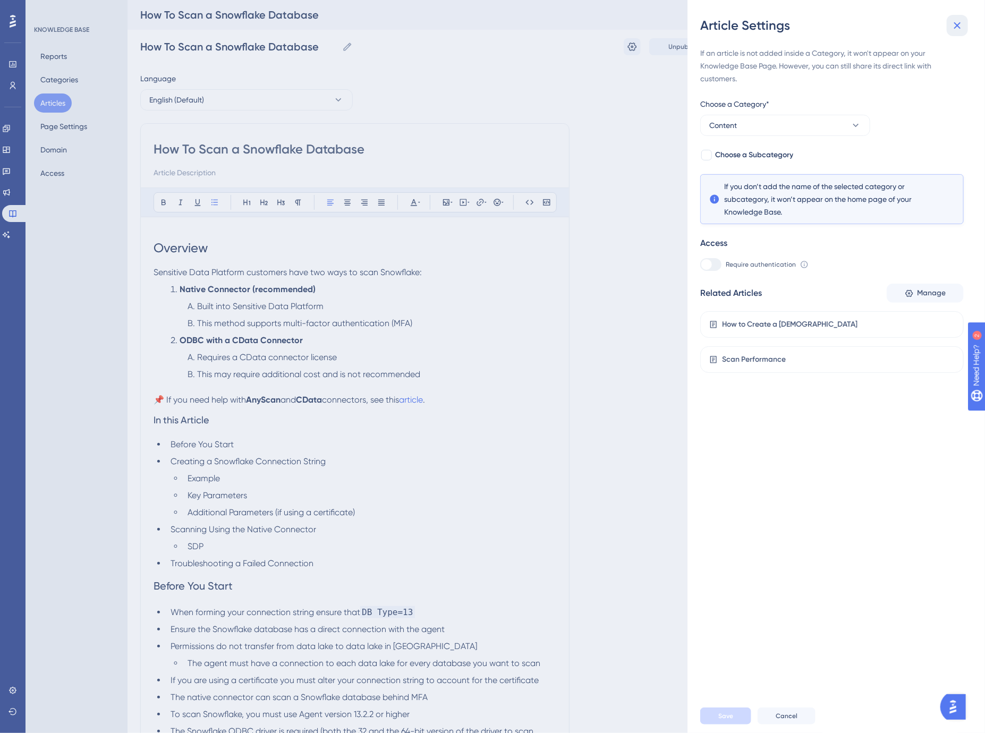
click at [963, 27] on icon at bounding box center [957, 25] width 13 height 13
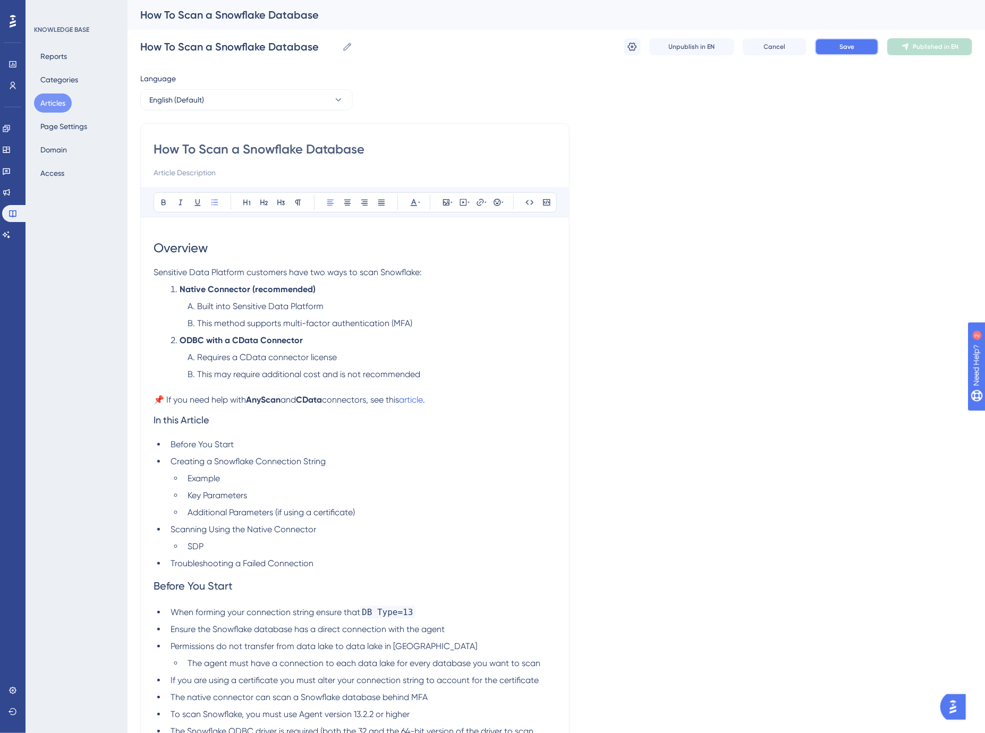
click at [838, 41] on button "Save" at bounding box center [847, 46] width 64 height 17
click at [179, 176] on input at bounding box center [355, 172] width 403 height 13
type input "This article covers the requirements and steps necessary to scan a Snowflake da…"
click at [838, 44] on button "Save" at bounding box center [847, 46] width 64 height 17
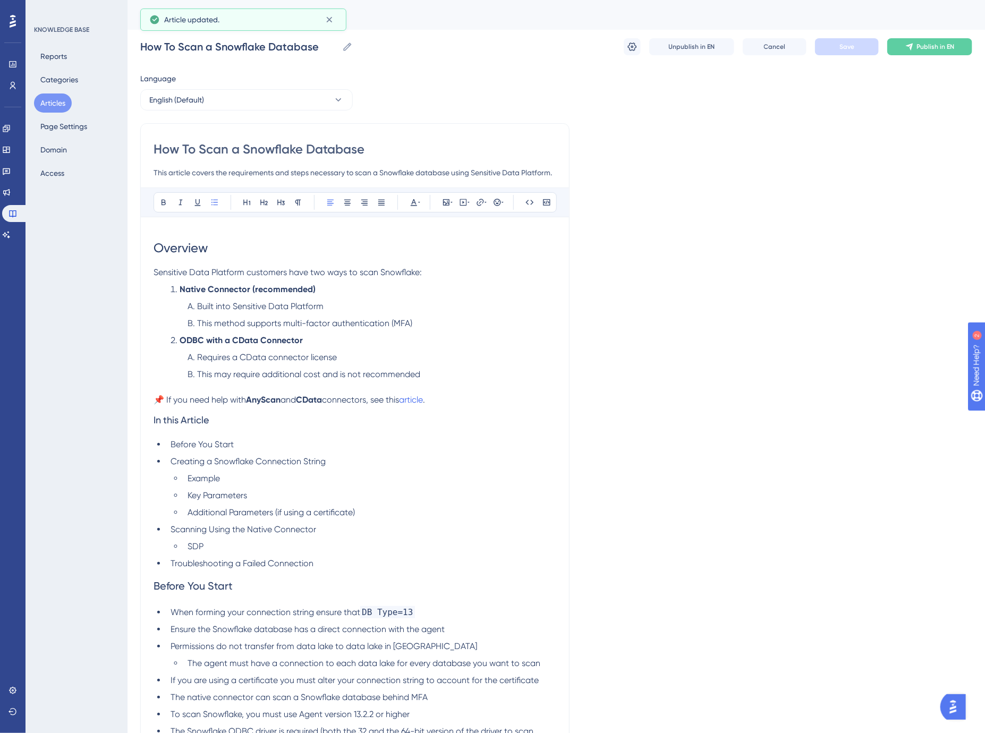
click at [930, 48] on span "Publish in EN" at bounding box center [936, 47] width 38 height 9
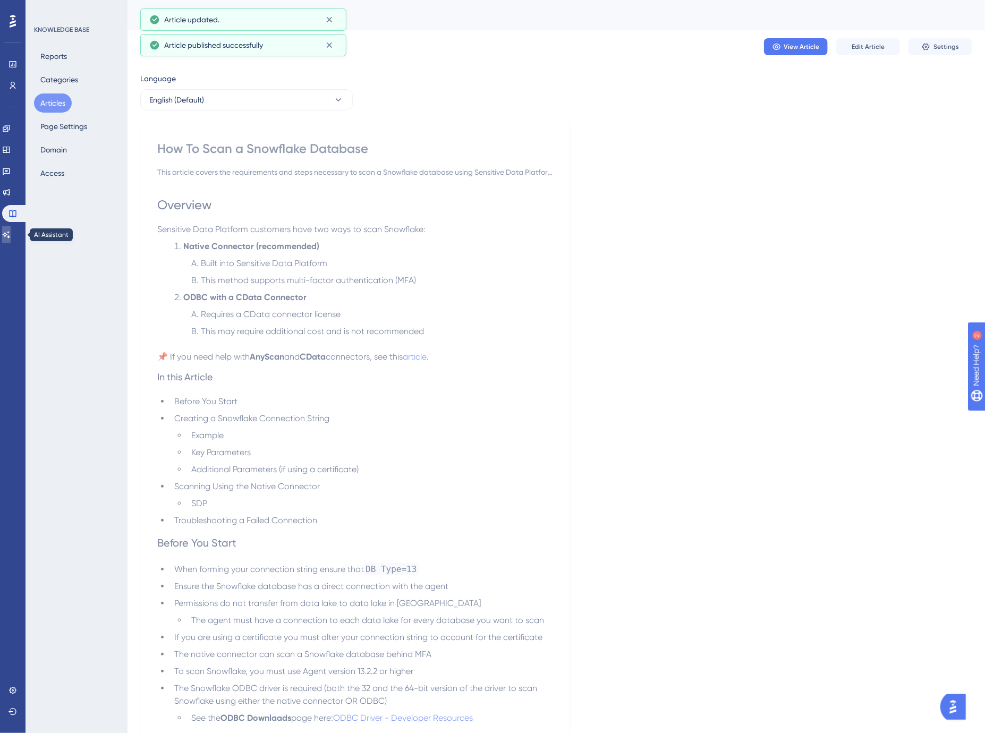
click at [9, 236] on icon at bounding box center [6, 235] width 9 height 9
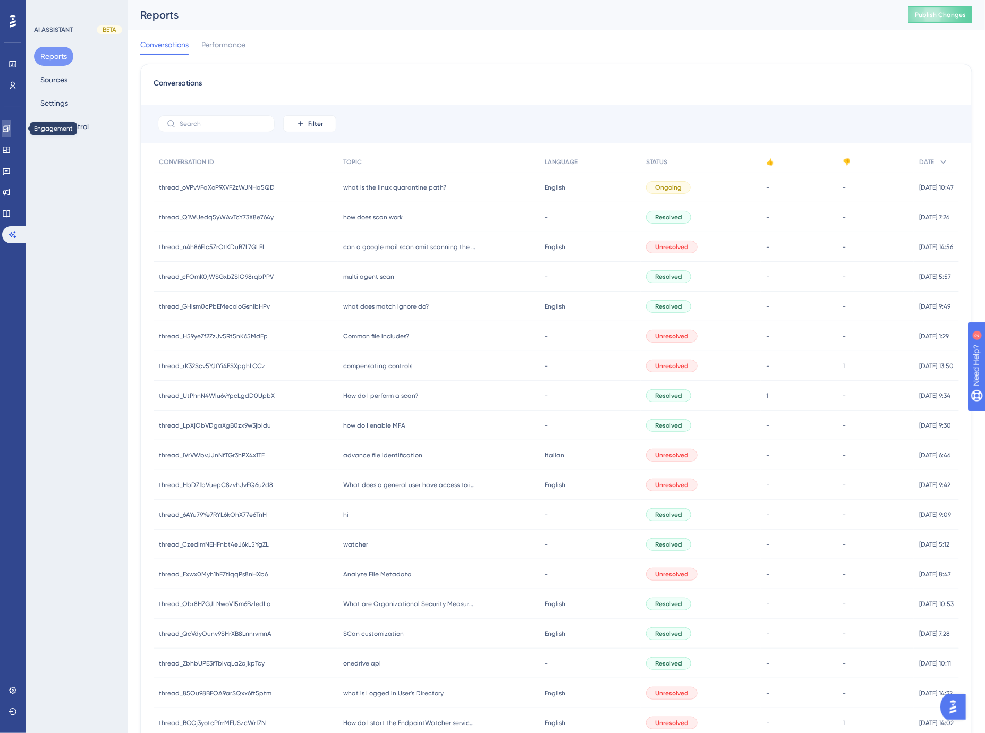
click at [11, 129] on icon at bounding box center [6, 128] width 9 height 9
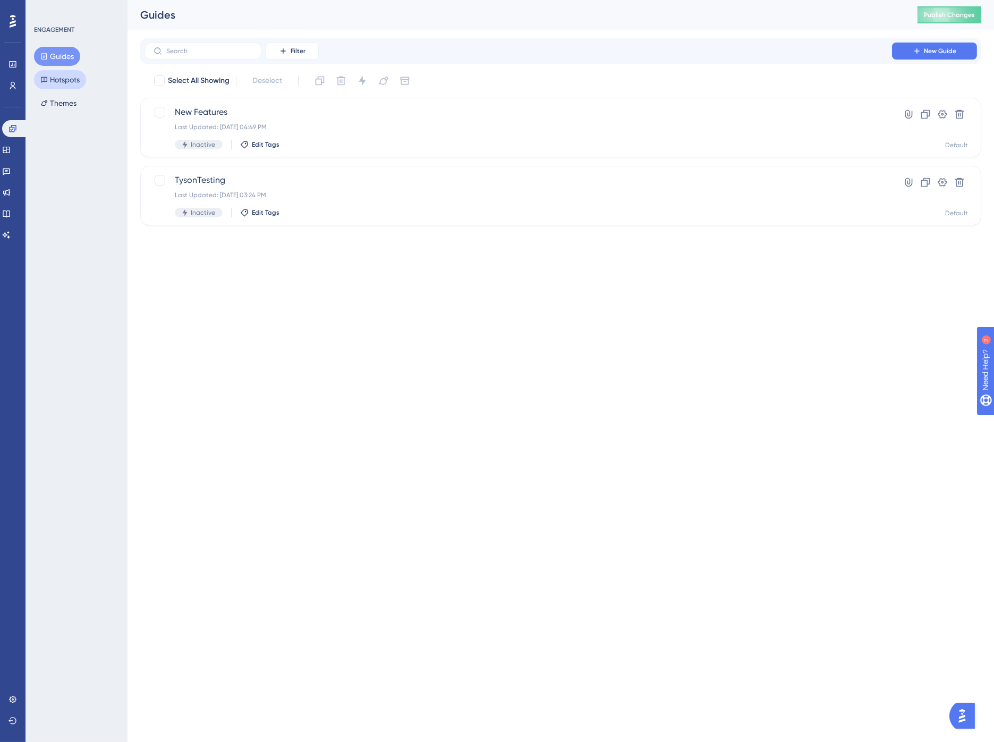
click at [58, 81] on button "Hotspots" at bounding box center [60, 79] width 52 height 19
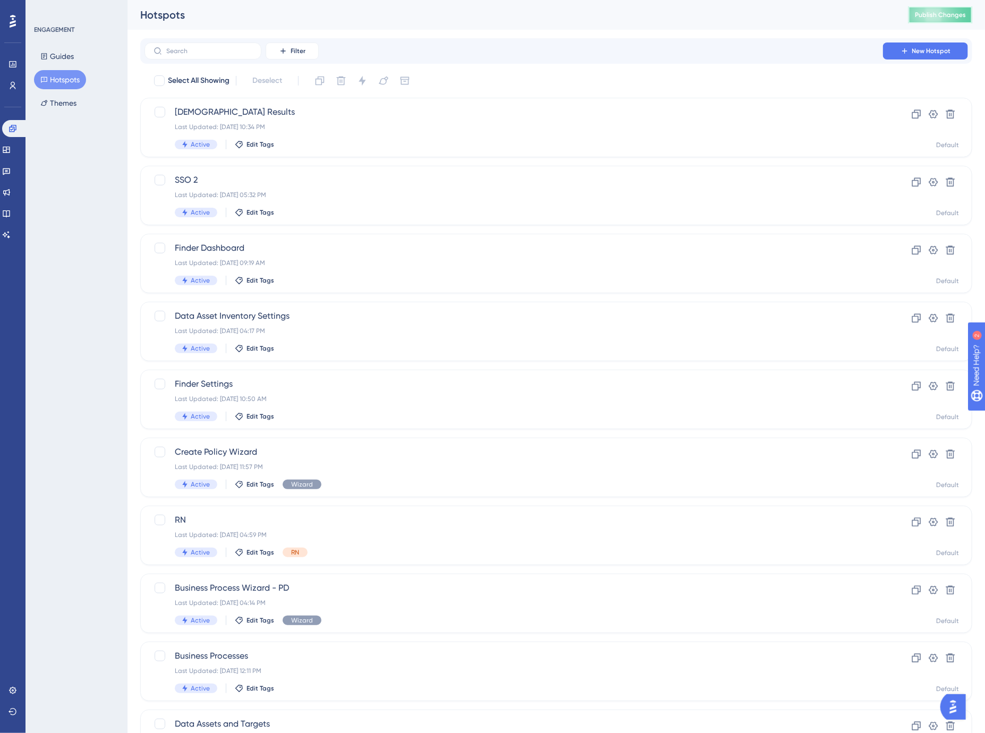
click at [964, 13] on span "Publish Changes" at bounding box center [940, 15] width 51 height 9
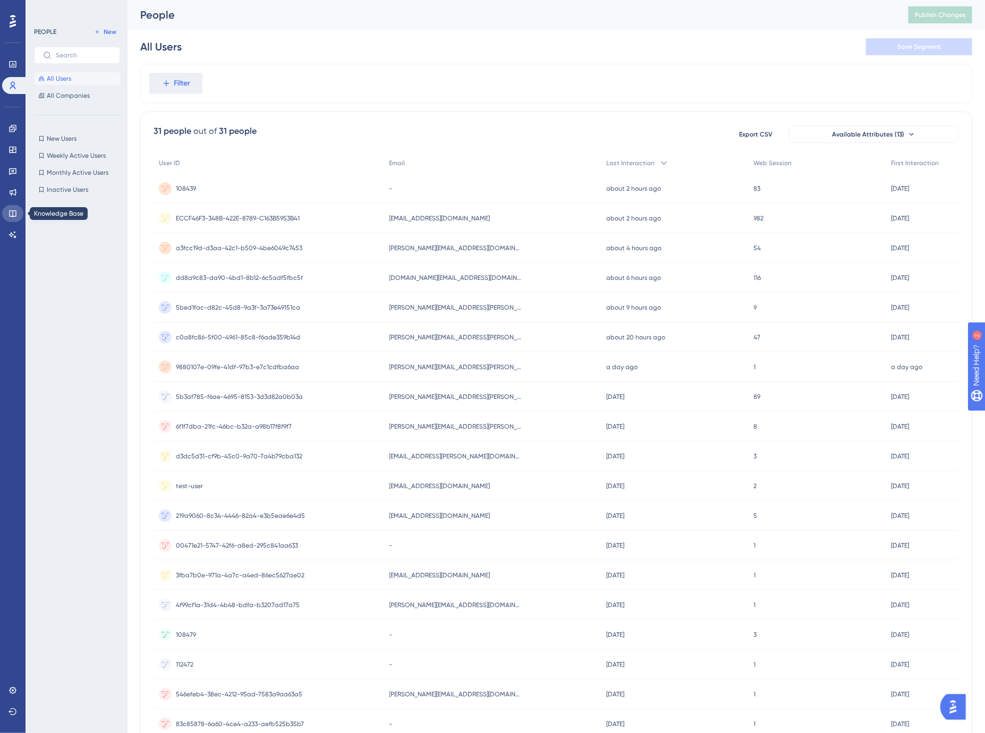
click at [12, 213] on icon at bounding box center [13, 213] width 9 height 9
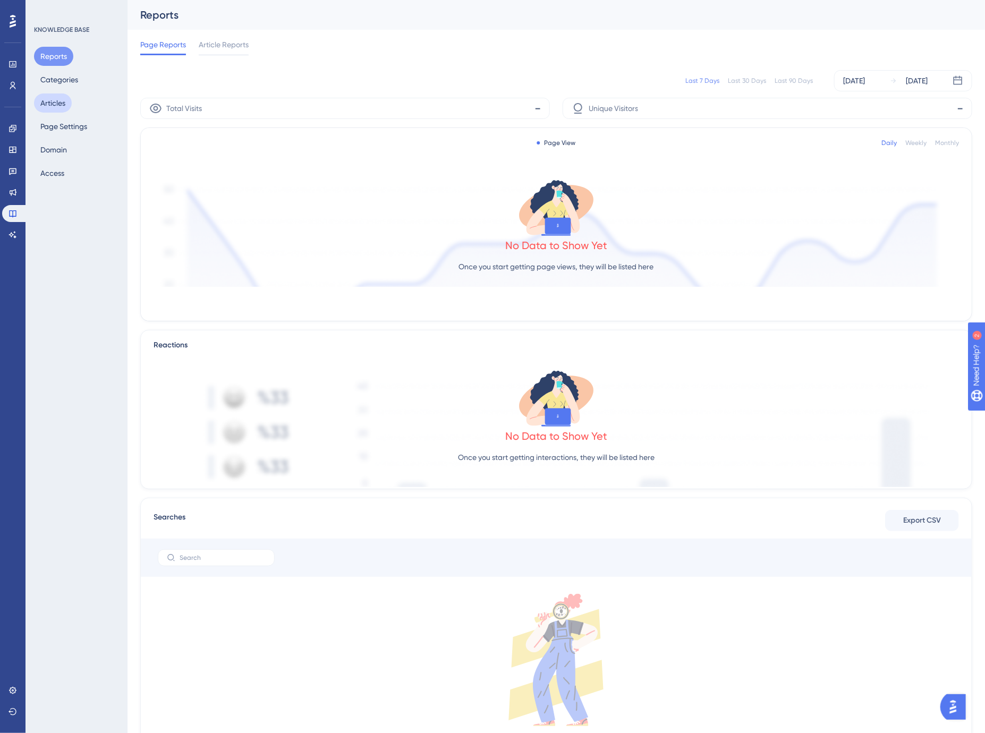
click at [61, 105] on button "Articles" at bounding box center [53, 103] width 38 height 19
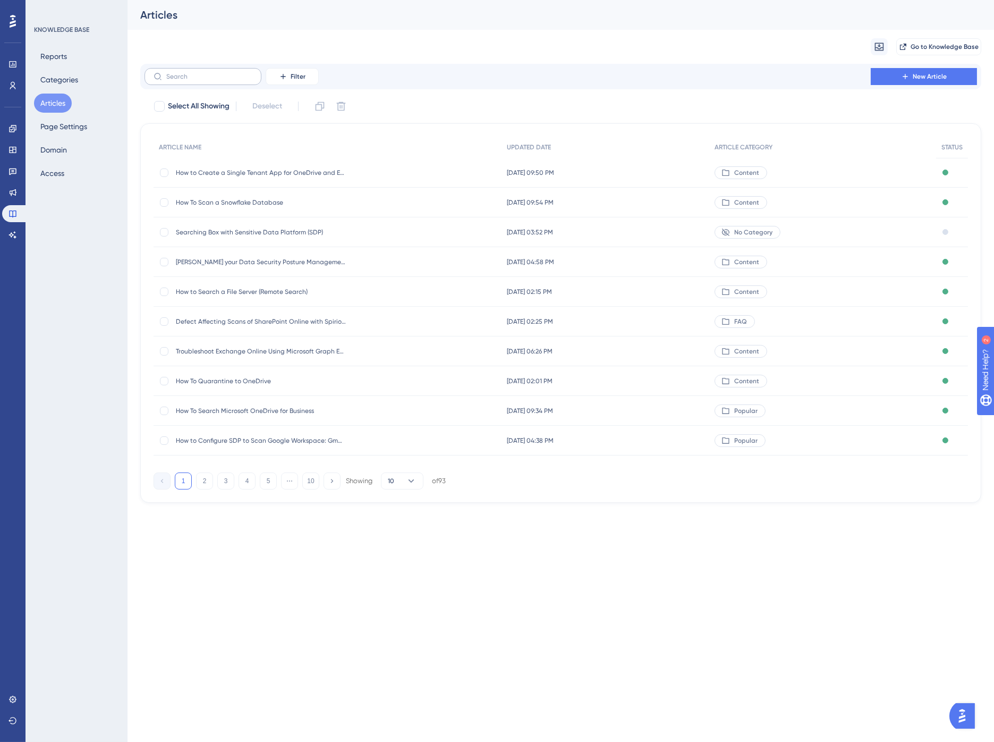
click at [238, 71] on label at bounding box center [203, 76] width 117 height 17
click at [238, 73] on input "text" at bounding box center [209, 76] width 86 height 7
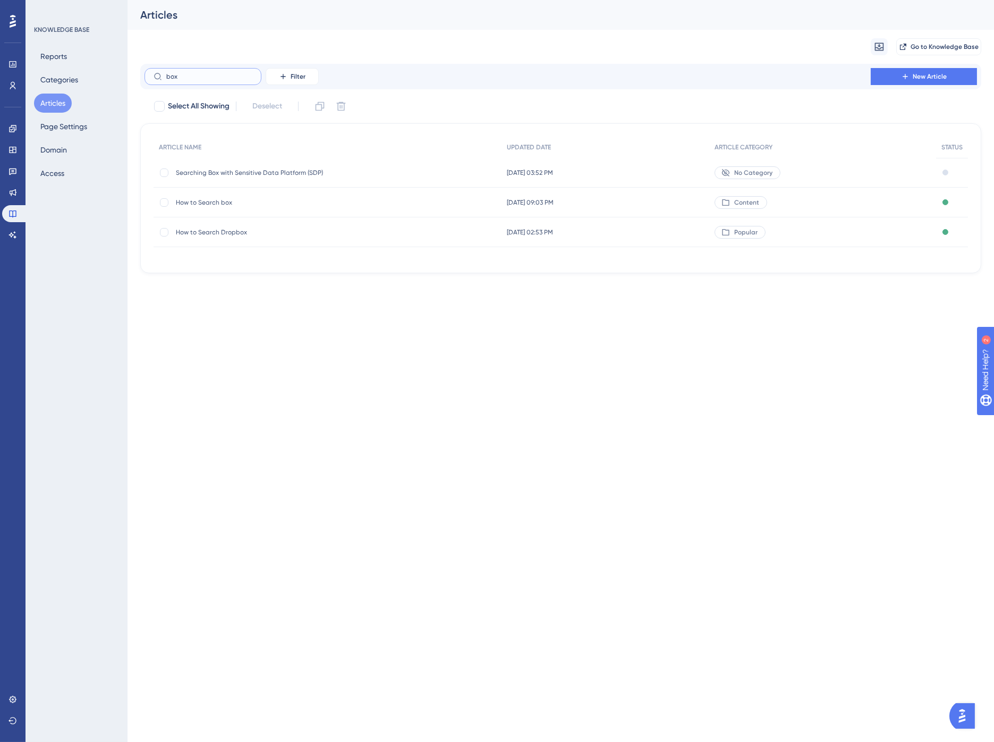
type input "box"
click at [202, 201] on span "How to Search box" at bounding box center [261, 202] width 170 height 9
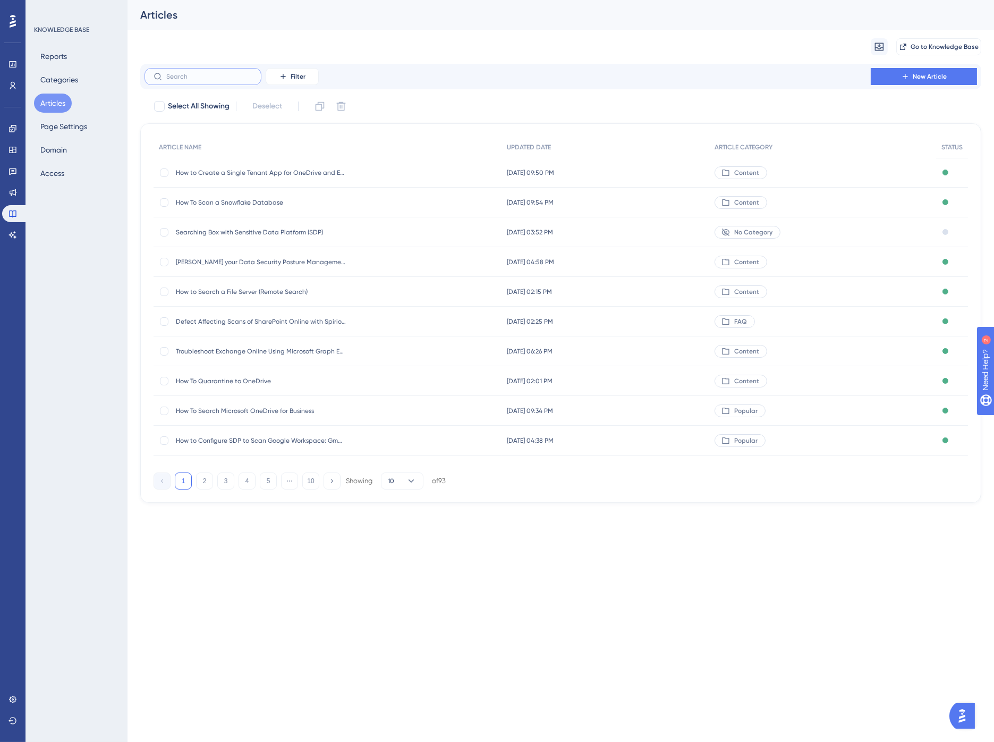
click at [197, 77] on input "text" at bounding box center [209, 76] width 86 height 7
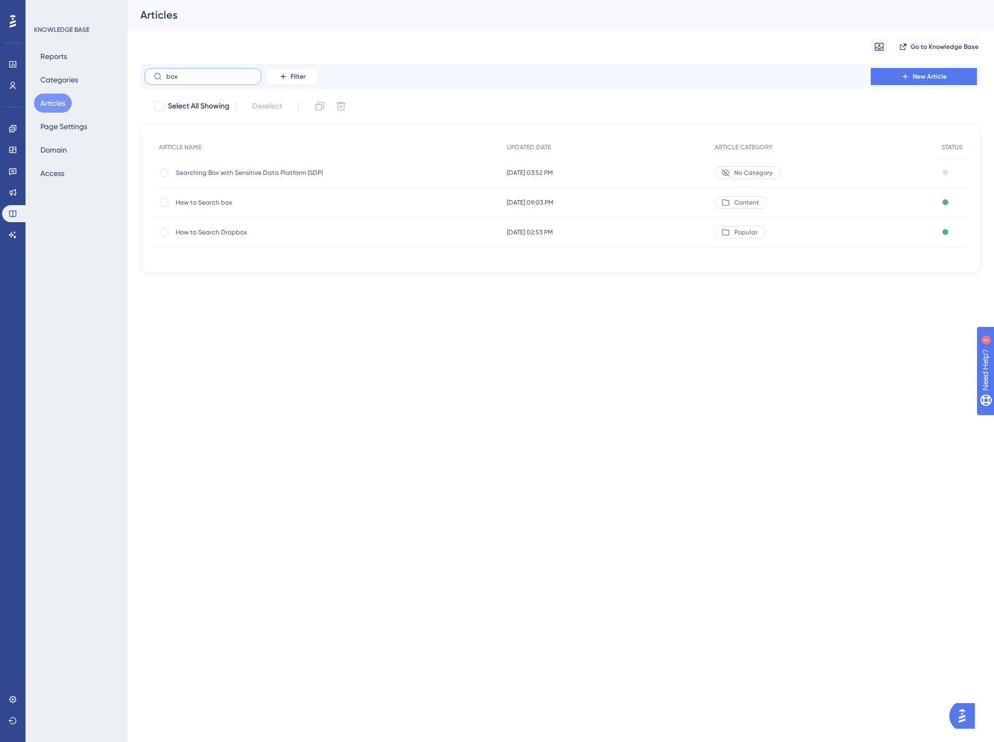
type input "box"
click at [209, 199] on span "How to Search box" at bounding box center [261, 202] width 170 height 9
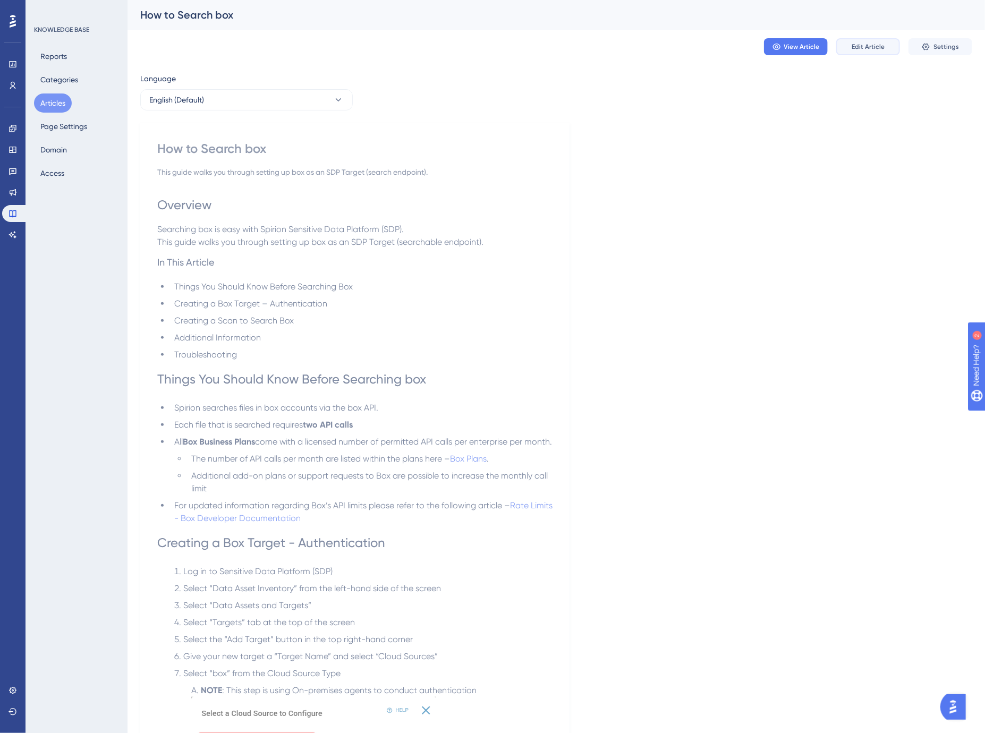
click at [864, 44] on span "Edit Article" at bounding box center [868, 47] width 33 height 9
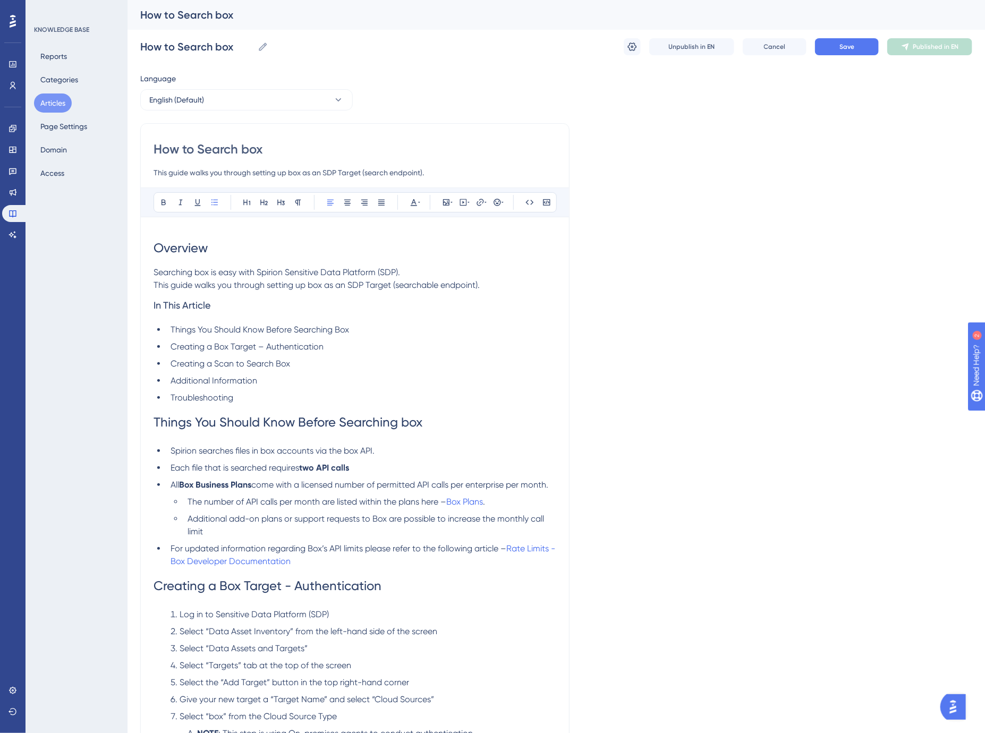
click at [416, 271] on p "Searching box is easy with Spirion Sensitive Data Platform (SDP)." at bounding box center [355, 272] width 403 height 13
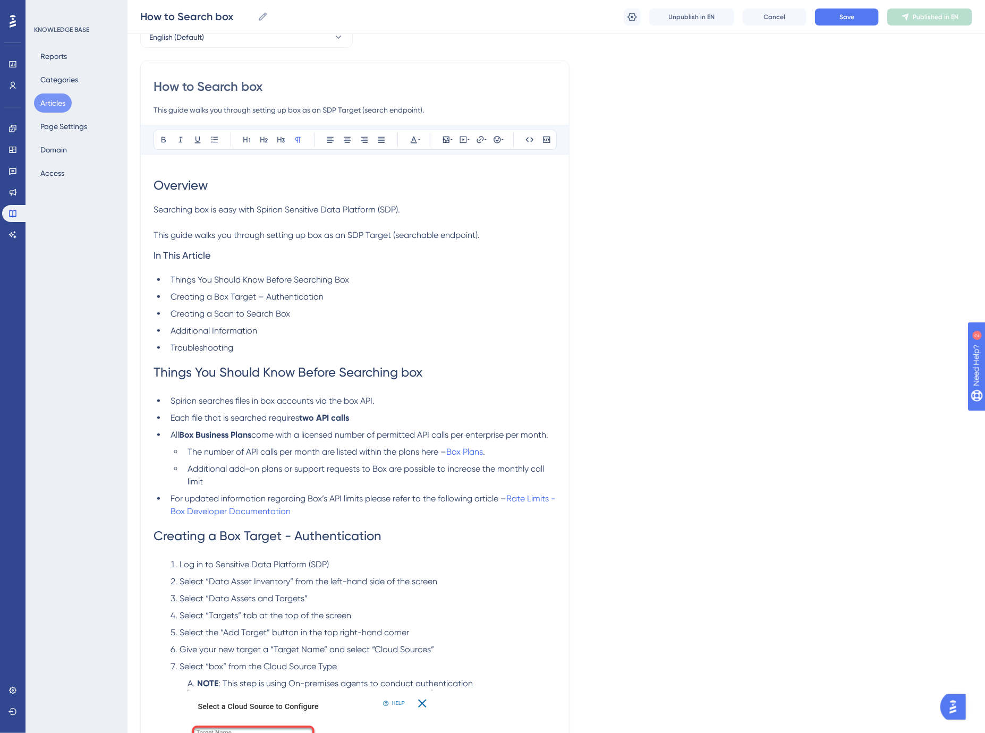
scroll to position [59, 0]
click at [217, 372] on span "Things You Should Know Before Searching box" at bounding box center [288, 371] width 269 height 15
click at [346, 400] on span "Spirion searches files in box accounts via the box API." at bounding box center [273, 400] width 204 height 10
click at [198, 499] on span "For updated information regarding Box’s API limits please refer to the followin…" at bounding box center [339, 498] width 336 height 10
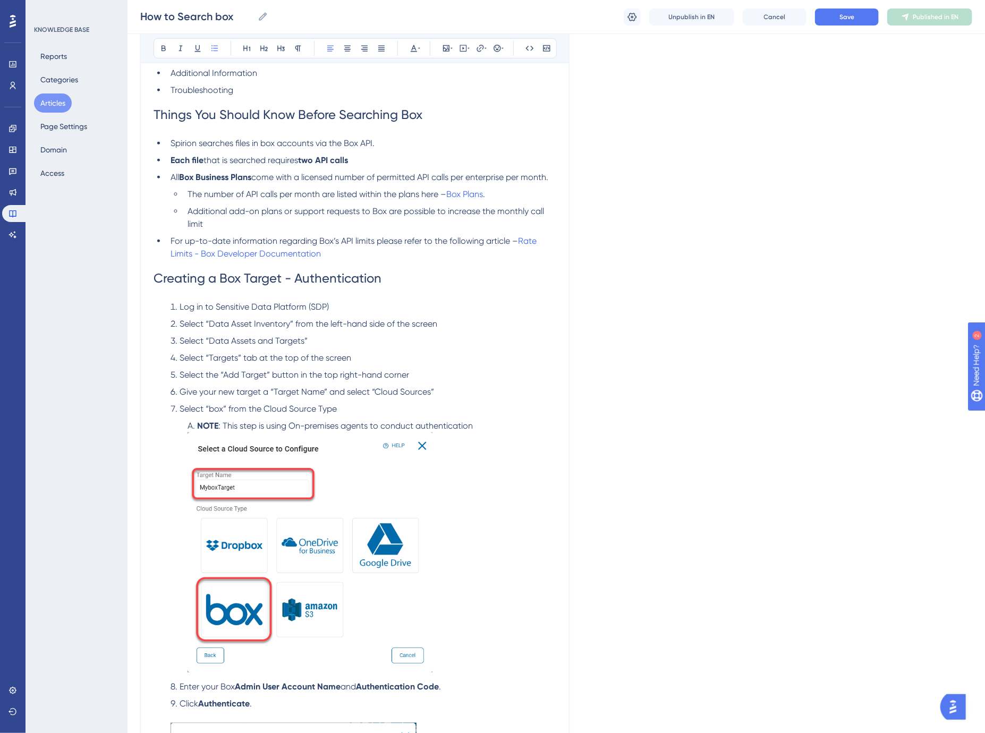
scroll to position [354, 0]
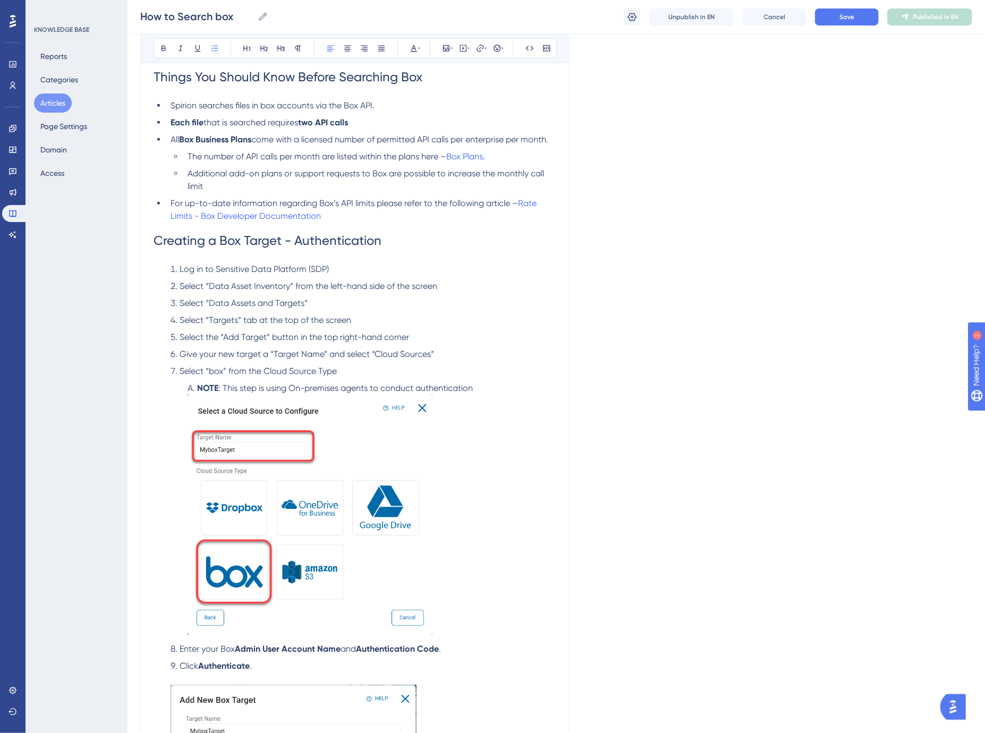
click at [362, 368] on li "Select “box” from the Cloud Source Type" at bounding box center [361, 371] width 390 height 13
drag, startPoint x: 322, startPoint y: 449, endPoint x: 291, endPoint y: 457, distance: 32.2
click at [291, 457] on img at bounding box center [310, 515] width 245 height 240
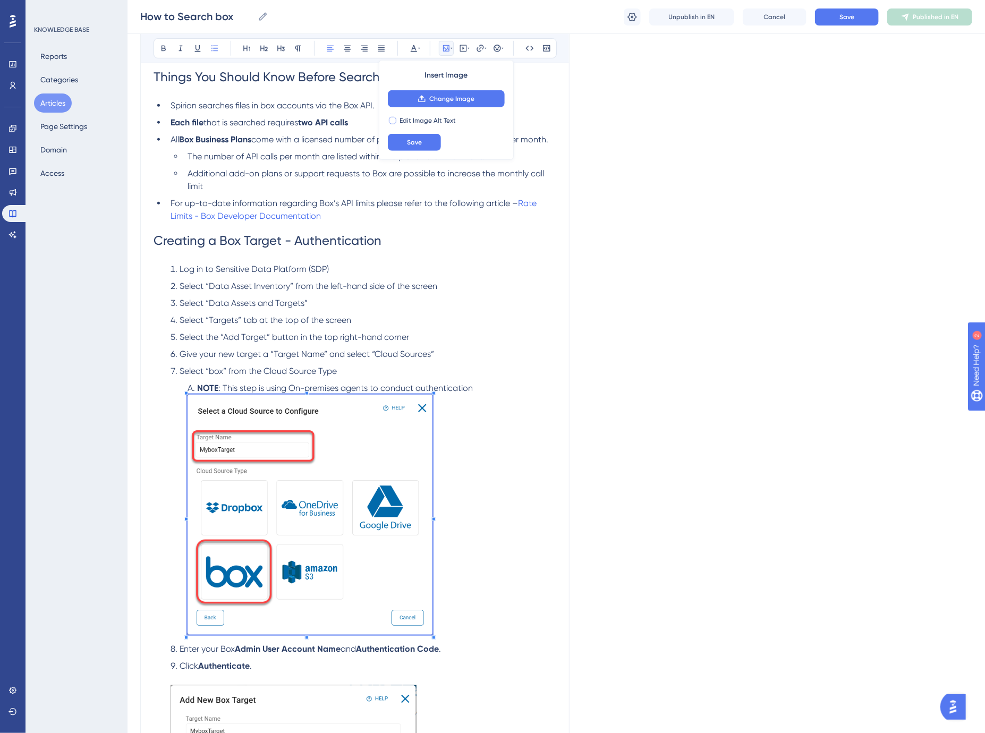
click at [437, 117] on span "Edit Image Alt Text" at bounding box center [428, 120] width 56 height 9
checkbox input "true"
click at [444, 145] on input "text" at bounding box center [446, 142] width 99 height 7
type input "Cloud Source Type - box"
click at [401, 166] on button "Save" at bounding box center [414, 167] width 53 height 17
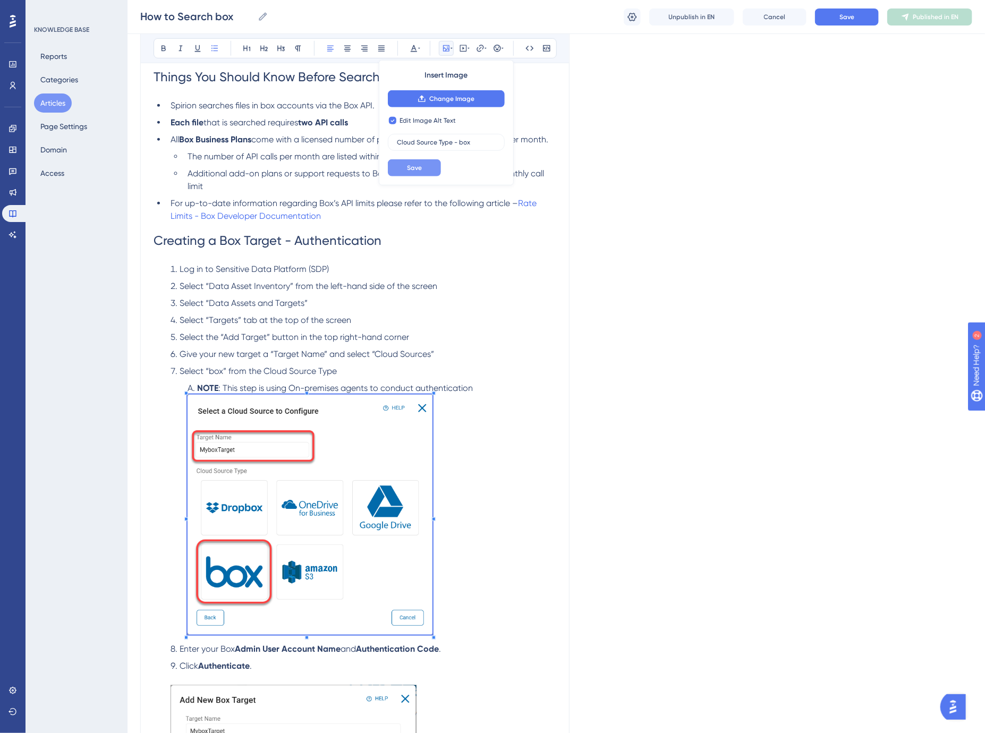
scroll to position [370, 0]
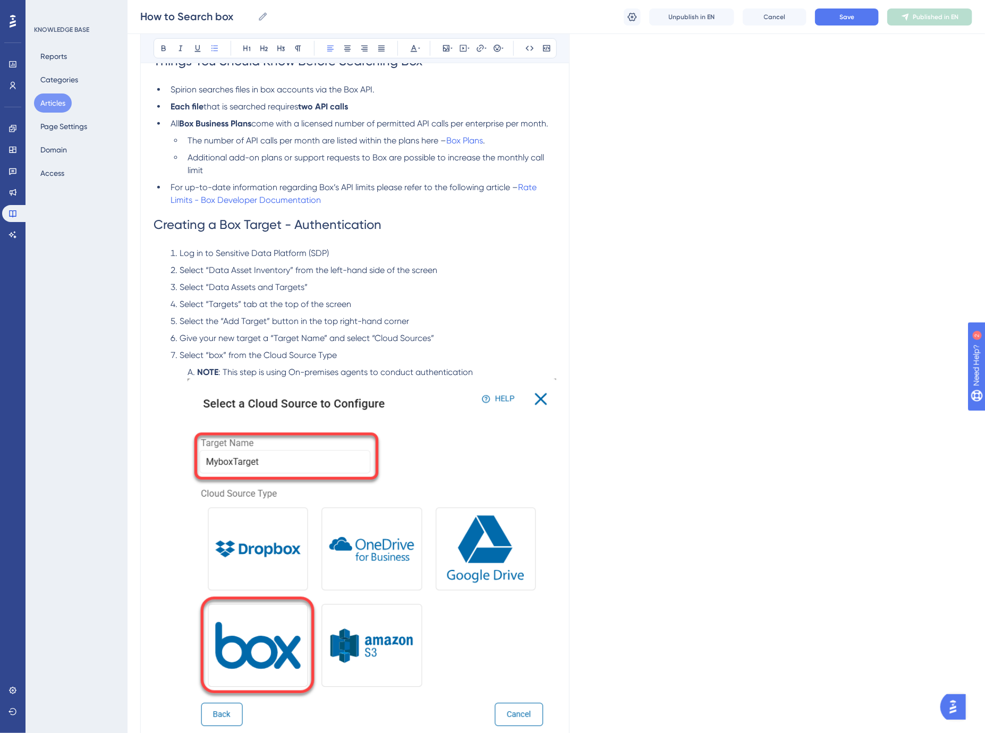
click at [389, 182] on span "For up-to-date information regarding Box’s API limits please refer to the follo…" at bounding box center [344, 187] width 347 height 10
click at [353, 415] on img at bounding box center [372, 559] width 369 height 361
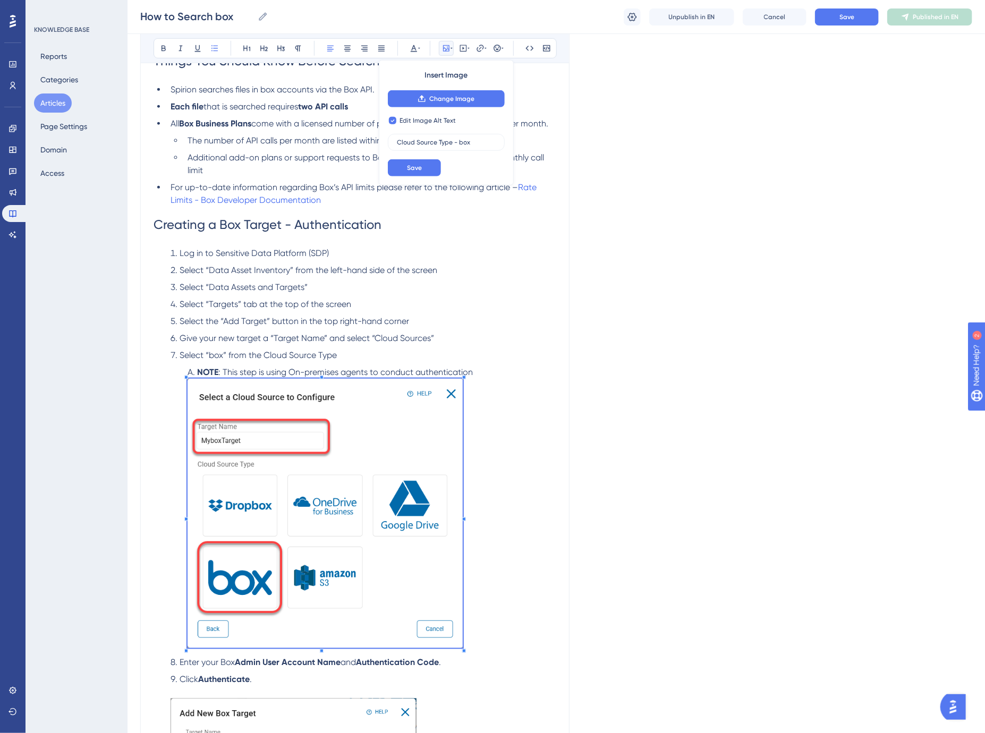
click at [278, 458] on span at bounding box center [325, 515] width 275 height 273
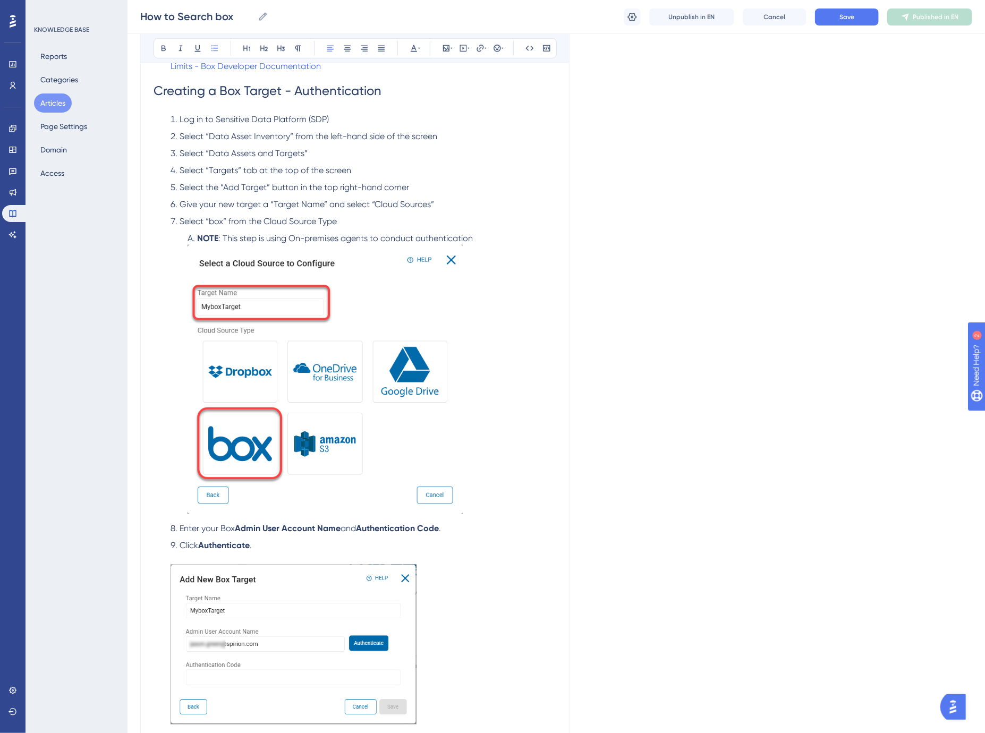
scroll to position [665, 0]
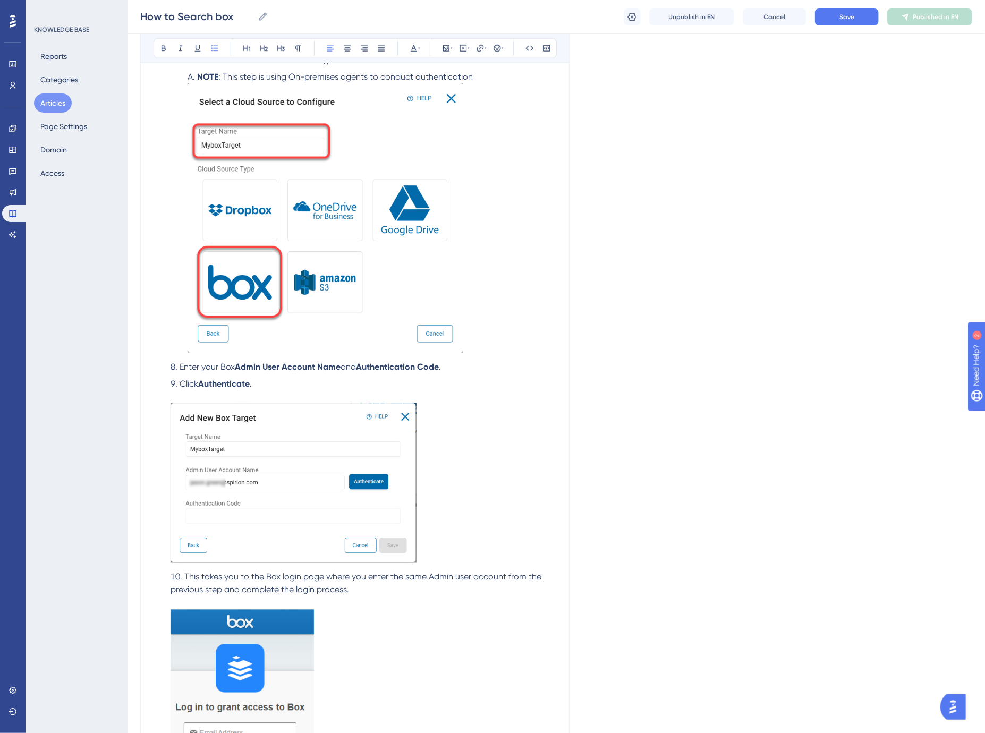
click at [277, 388] on li "Click Authenticate ." at bounding box center [361, 472] width 390 height 189
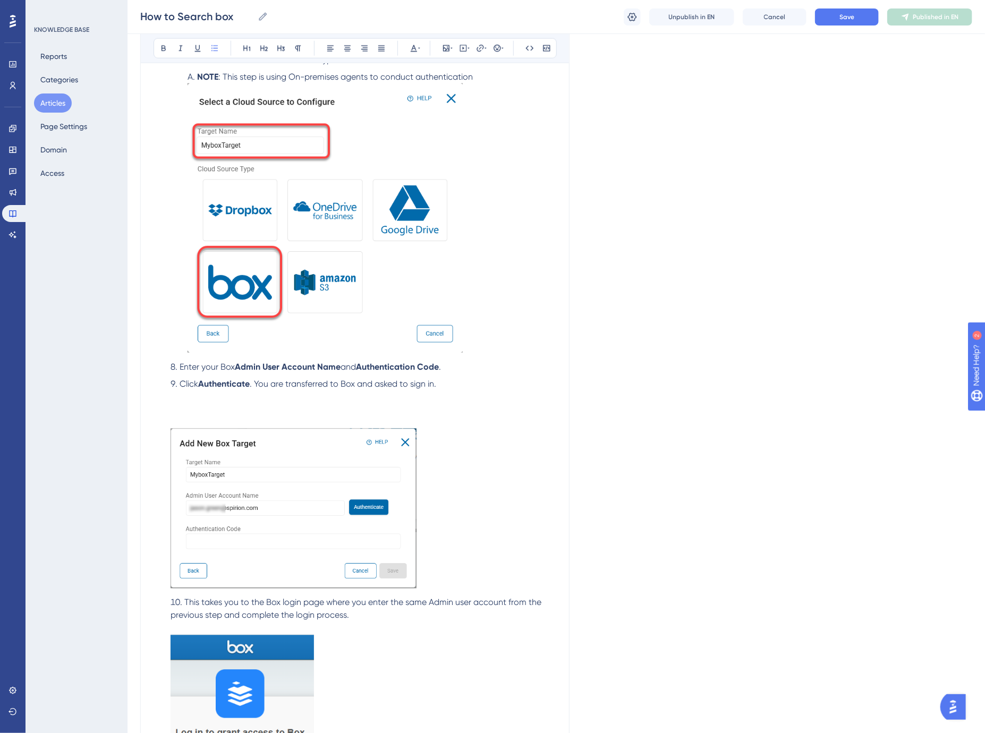
click at [240, 410] on li "Click Authenticate . You are transferred to Box and asked to sign in." at bounding box center [361, 485] width 390 height 214
click at [445, 45] on icon at bounding box center [446, 48] width 9 height 9
click at [447, 96] on span "Upload Image" at bounding box center [451, 99] width 43 height 9
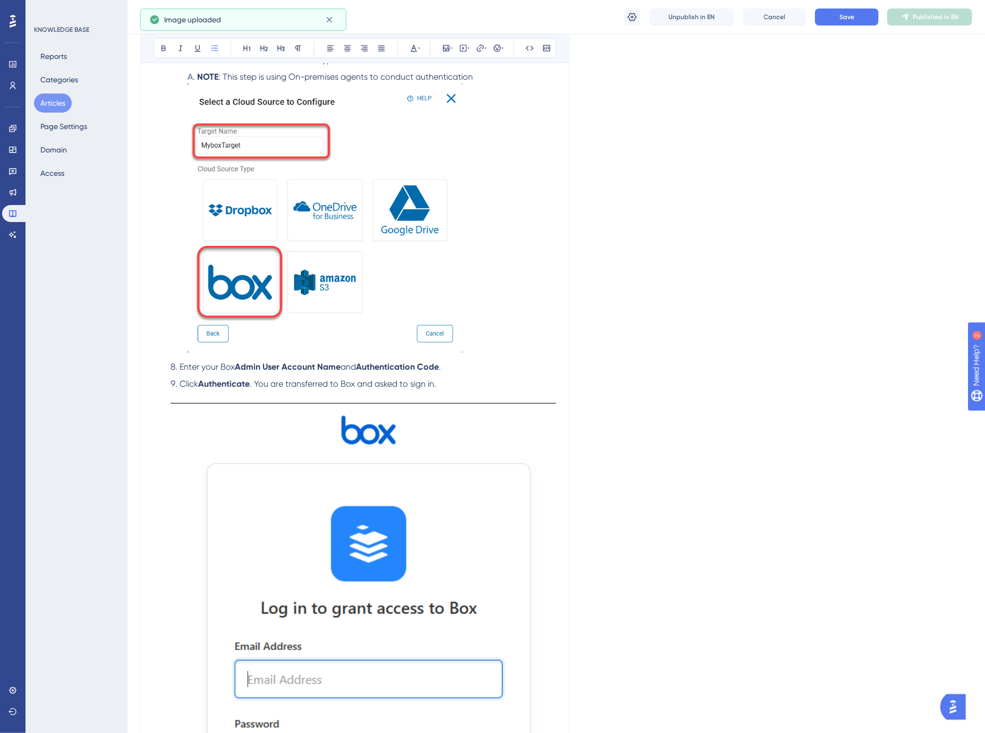
click at [381, 472] on img at bounding box center [364, 705] width 386 height 605
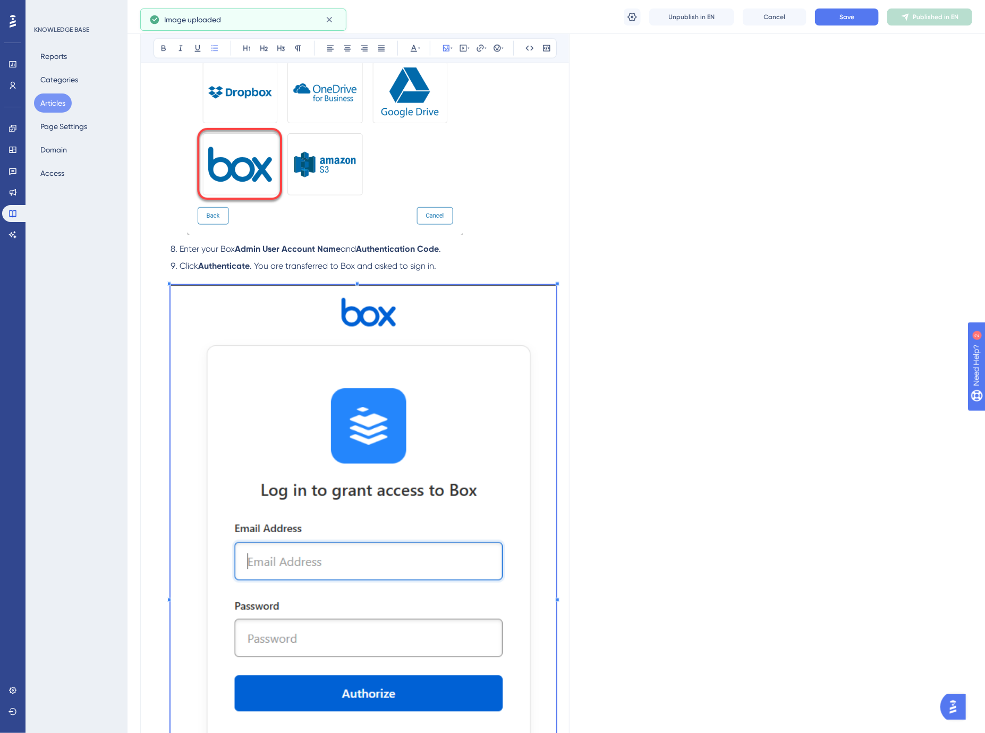
scroll to position [842, 0]
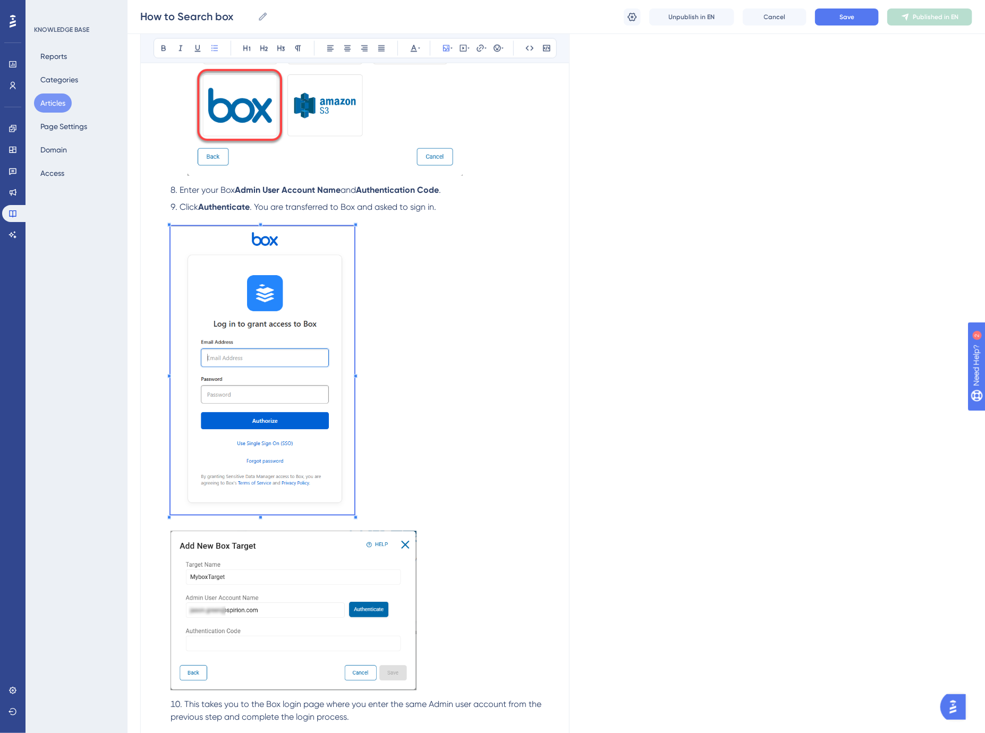
click at [370, 441] on li "Click Authenticate . You are transferred to Box and asked to sign in." at bounding box center [361, 448] width 390 height 494
click at [420, 423] on li "Click Authenticate . You are transferred to Box and asked to sign in." at bounding box center [361, 448] width 390 height 494
click at [251, 338] on img at bounding box center [263, 370] width 184 height 288
click at [438, 114] on div "Insert Image Change Image Edit Image Alt Text Save" at bounding box center [446, 110] width 135 height 100
click at [437, 118] on span "Edit Image Alt Text" at bounding box center [428, 120] width 56 height 9
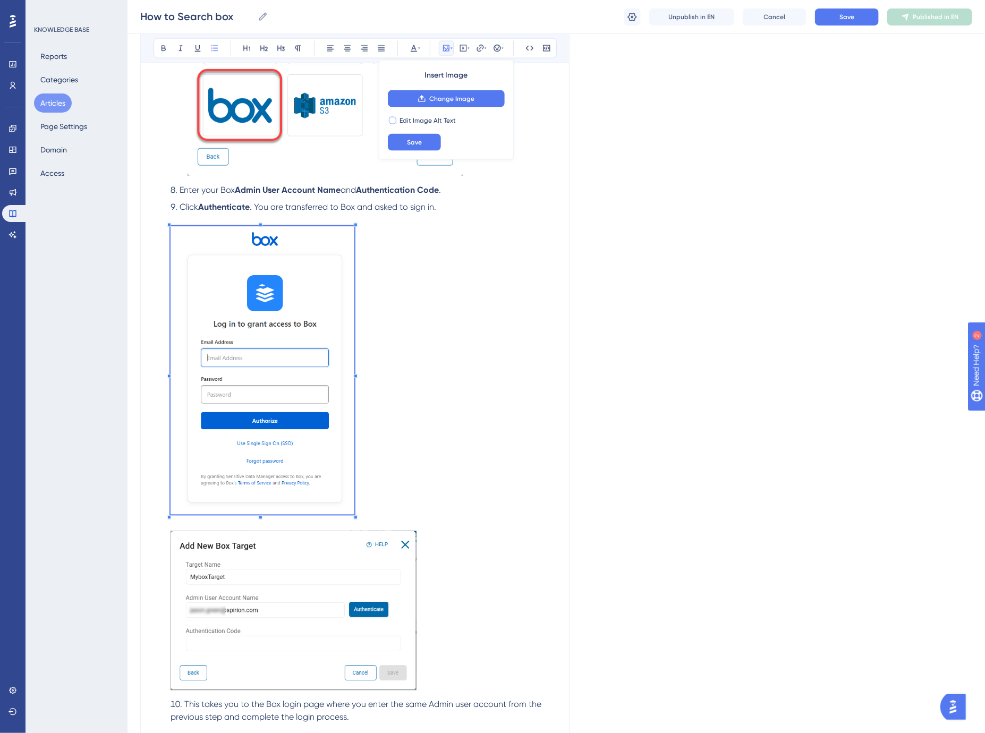
checkbox input "true"
click at [440, 145] on input "text" at bounding box center [446, 142] width 99 height 7
type input "Box Sign in dialogue"
click at [425, 167] on button "Save" at bounding box center [414, 167] width 53 height 17
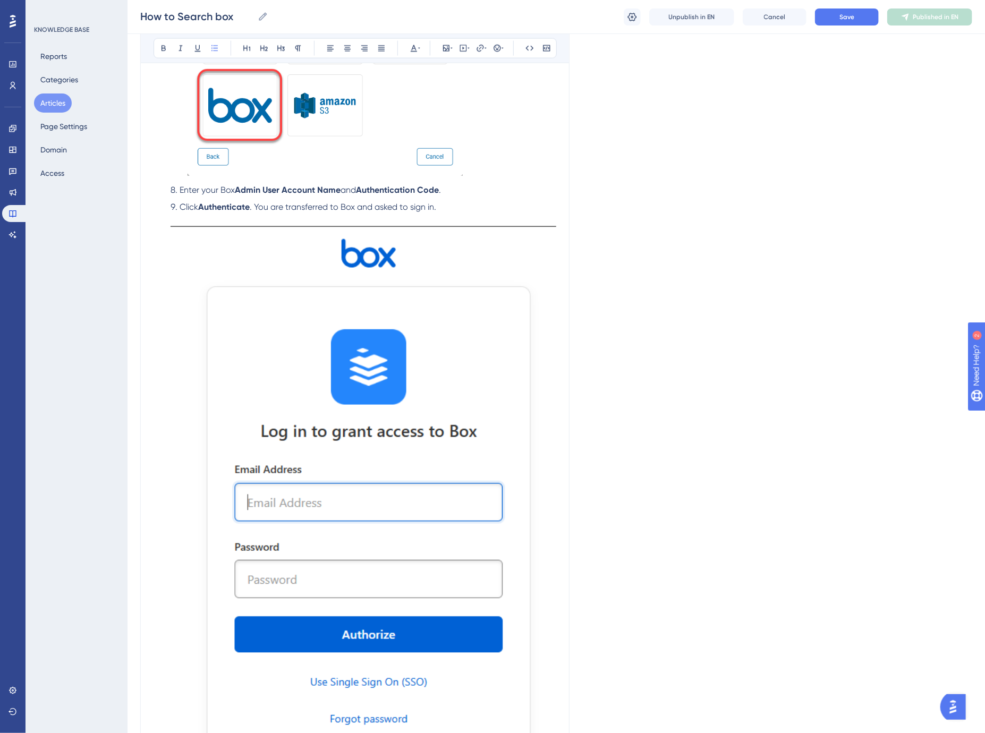
scroll to position [933, 0]
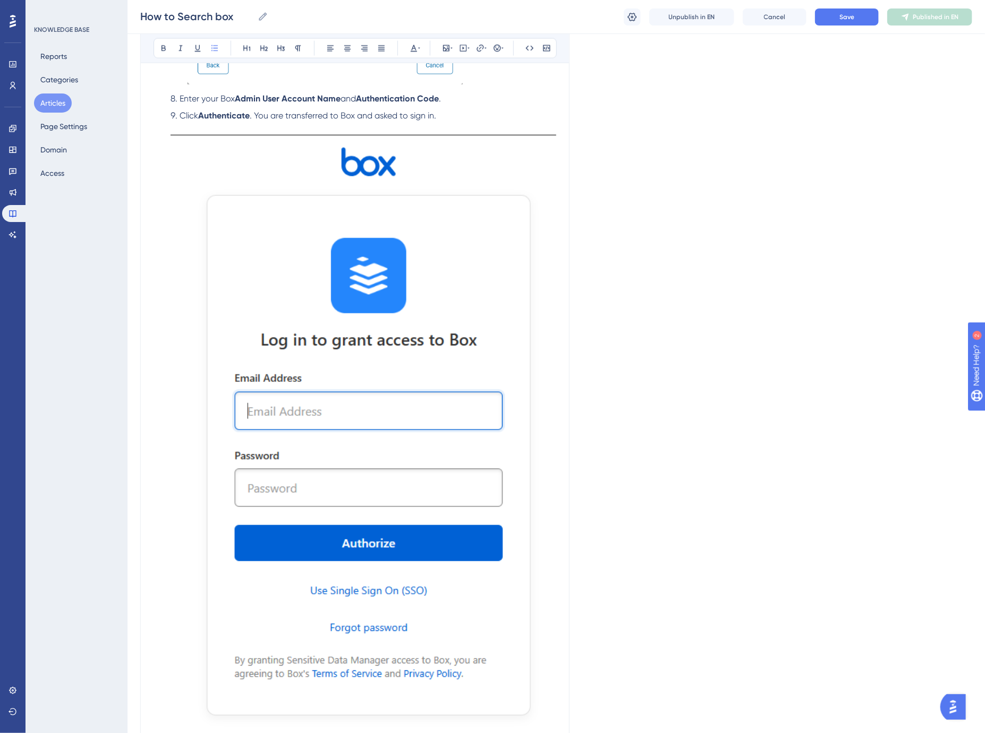
click at [341, 259] on img at bounding box center [364, 437] width 386 height 605
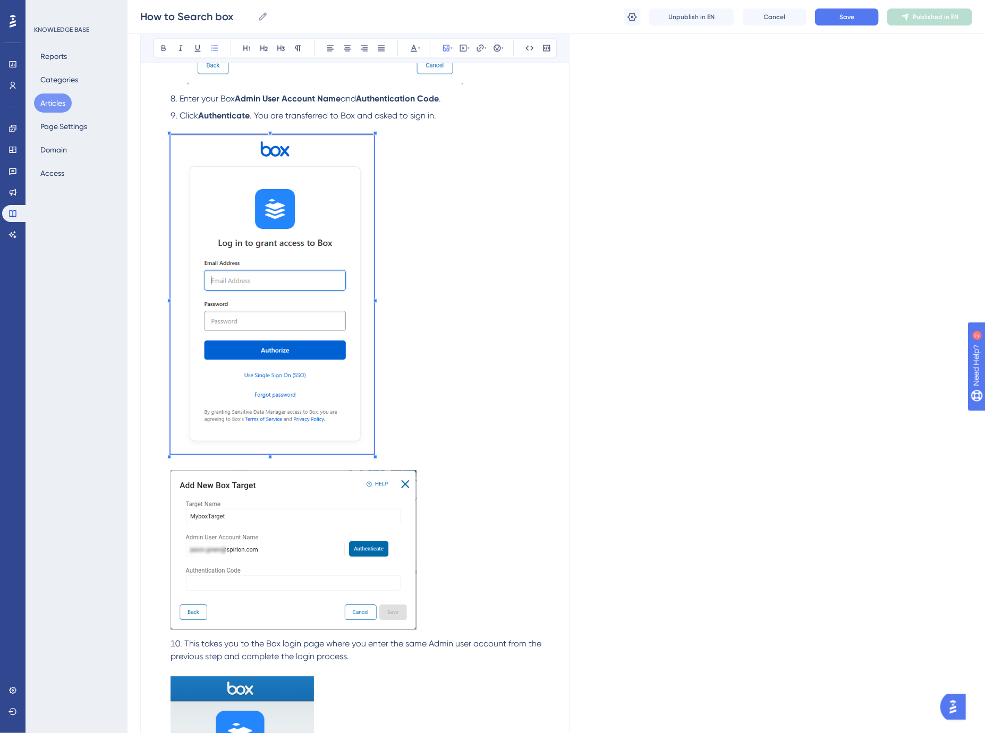
click at [349, 323] on span at bounding box center [272, 296] width 203 height 322
checkbox input "false"
click at [424, 305] on li "Click Authenticate . You are transferred to Box and asked to sign in." at bounding box center [361, 371] width 390 height 524
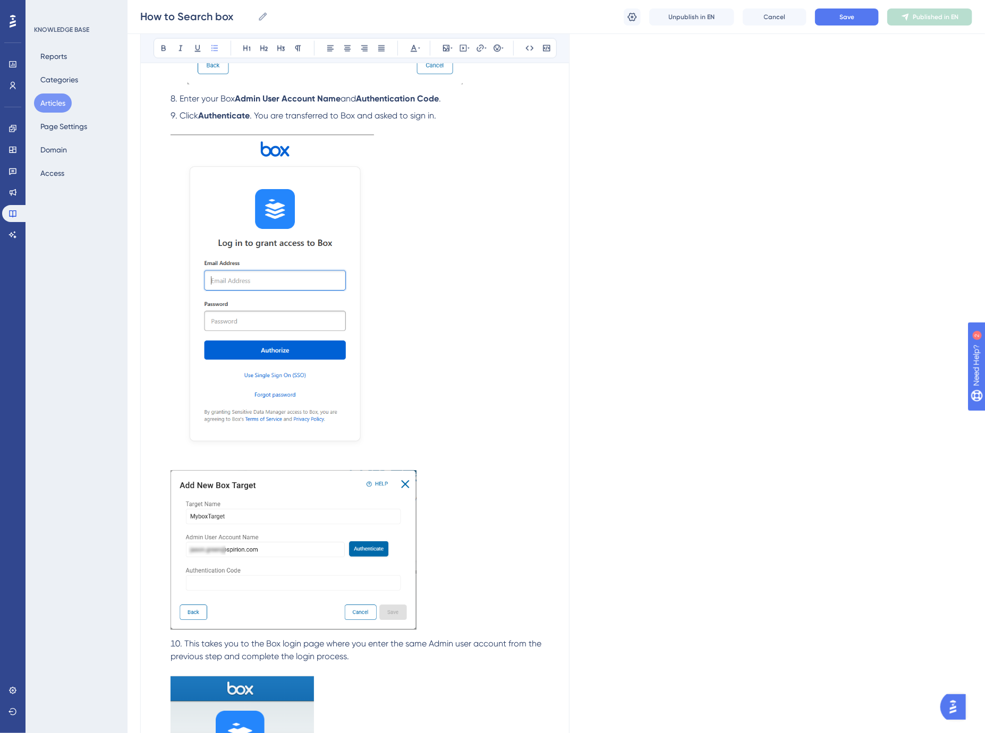
click at [288, 296] on img at bounding box center [272, 294] width 203 height 319
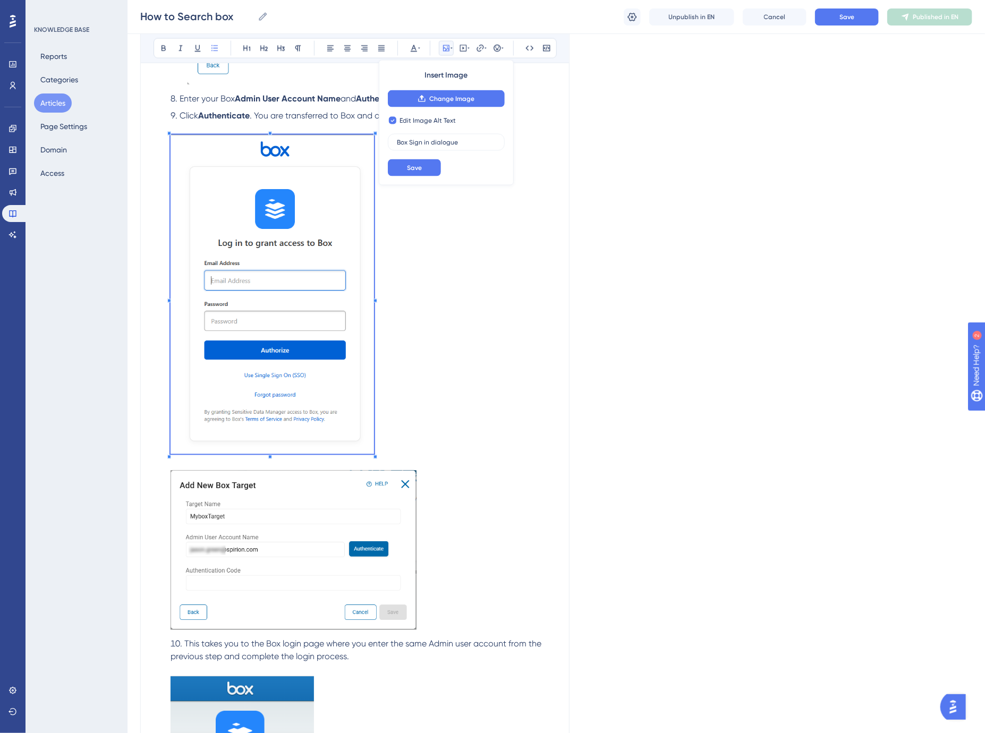
checkbox input "false"
click at [444, 288] on li "Click Authenticate . You are transferred to Box and asked to sign in." at bounding box center [361, 371] width 390 height 524
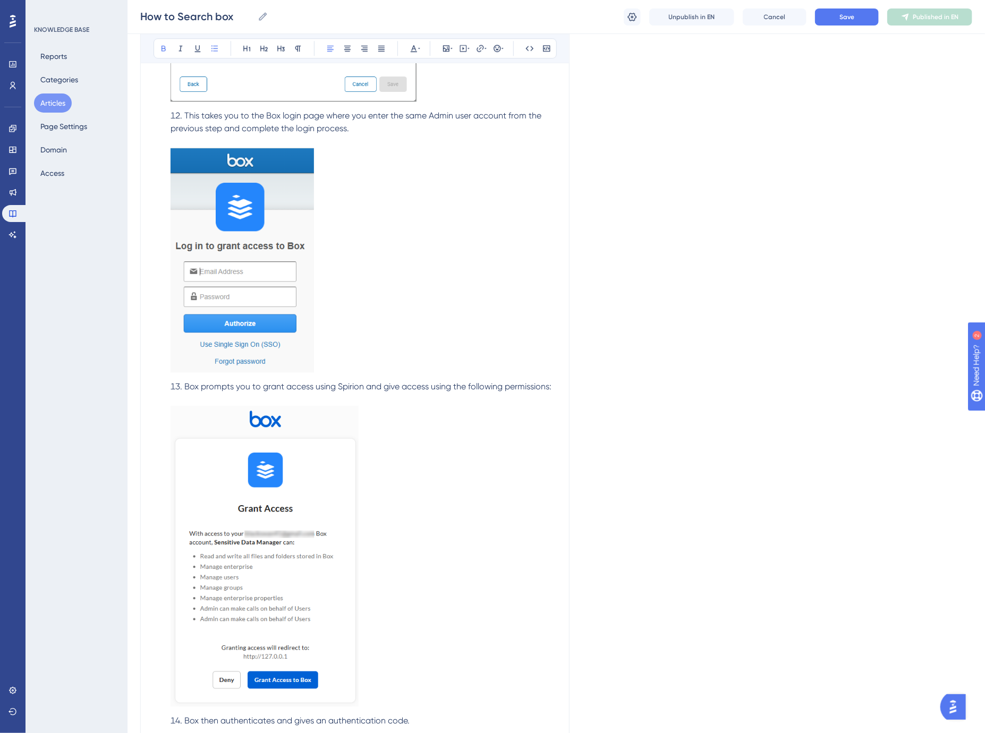
scroll to position [1524, 0]
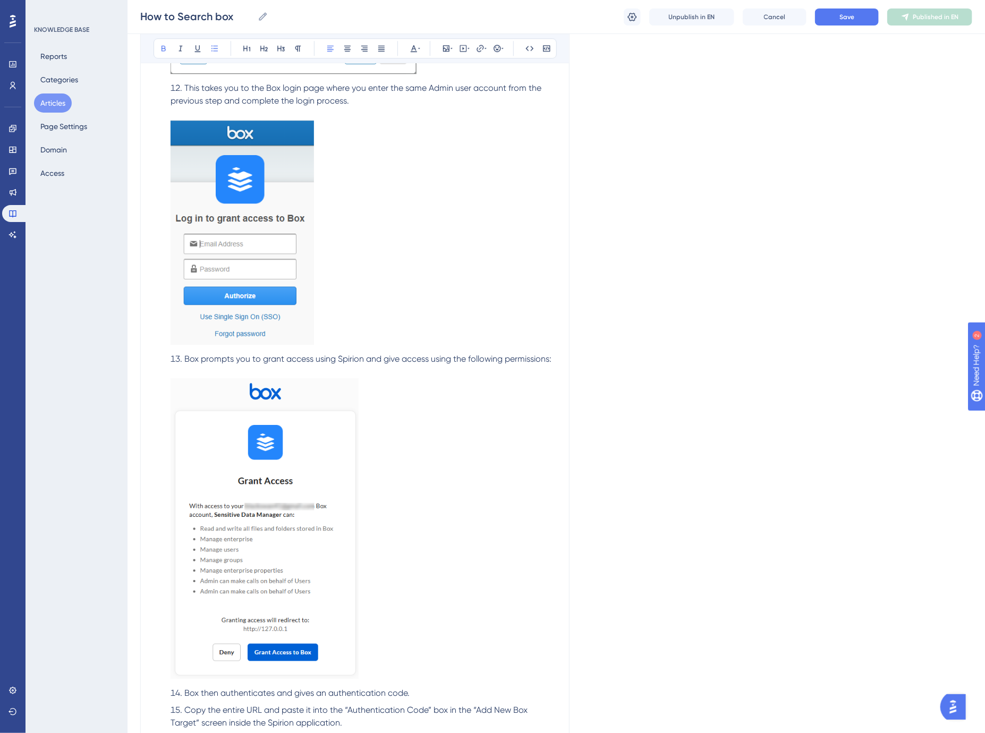
click at [262, 554] on img at bounding box center [265, 528] width 188 height 300
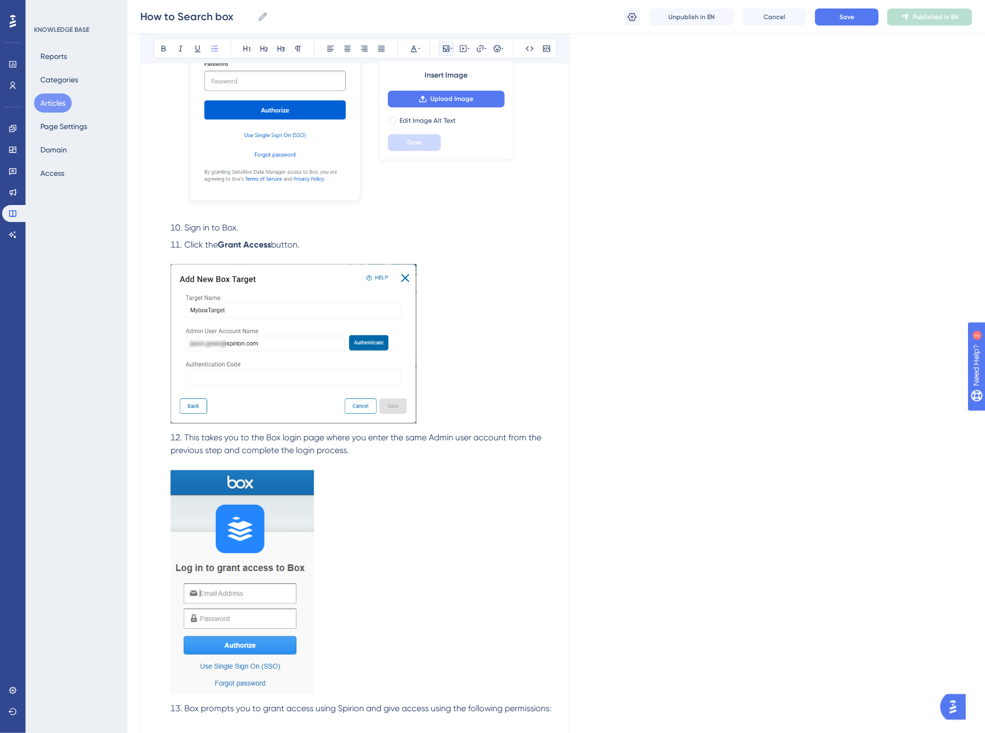
scroll to position [1170, 0]
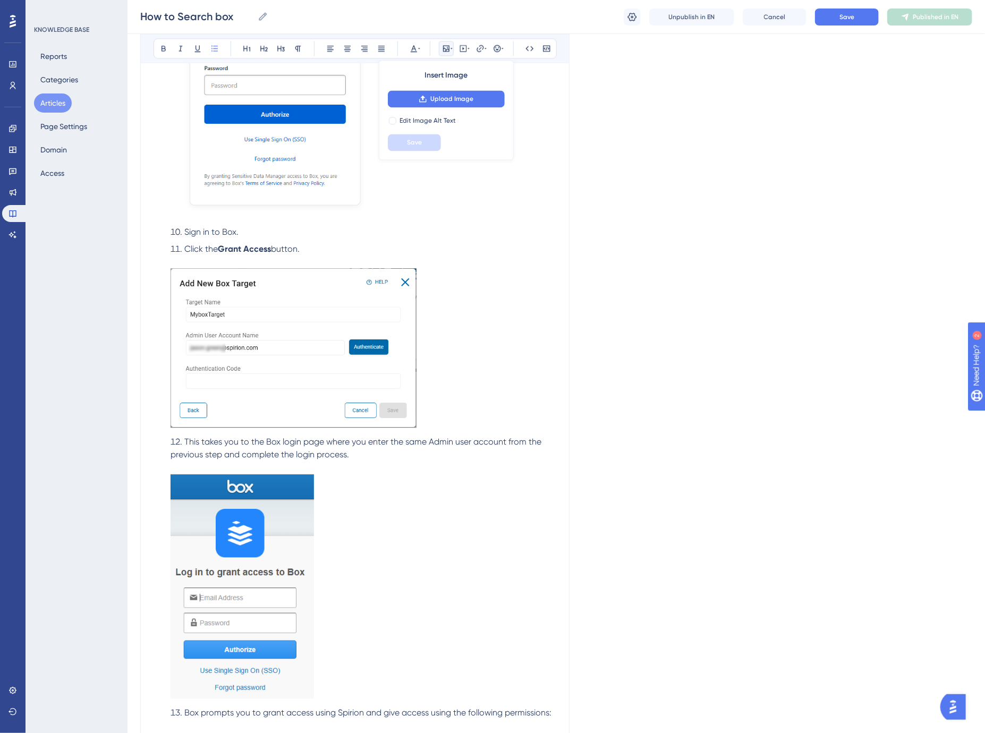
click at [327, 247] on li "Click the Grant Access button." at bounding box center [361, 337] width 390 height 189
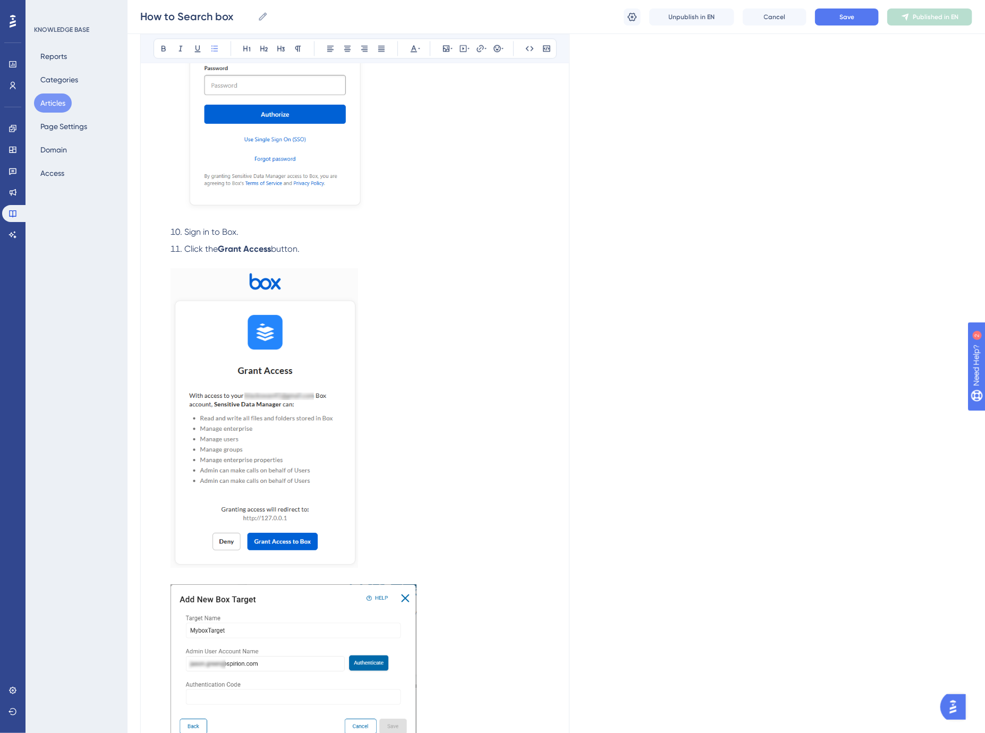
click at [285, 346] on img at bounding box center [265, 418] width 188 height 300
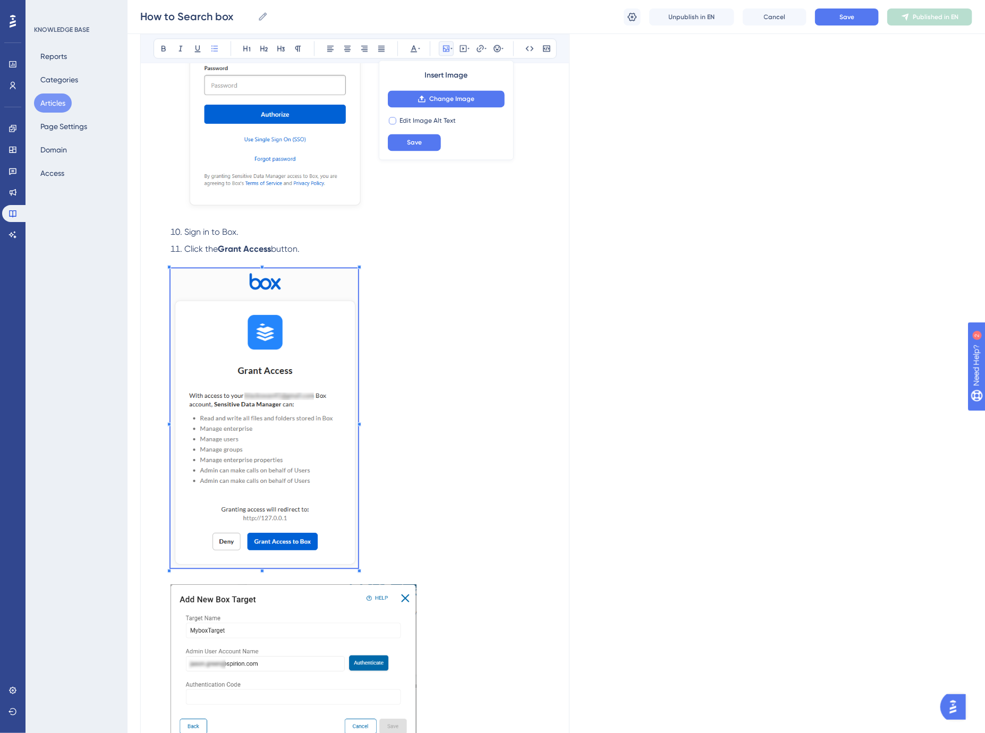
click at [435, 123] on span "Edit Image Alt Text" at bounding box center [428, 120] width 56 height 9
checkbox input "true"
click at [436, 144] on input "text" at bounding box center [446, 142] width 99 height 7
type input "Box Grant Access"
click at [413, 168] on span "Save" at bounding box center [414, 168] width 15 height 9
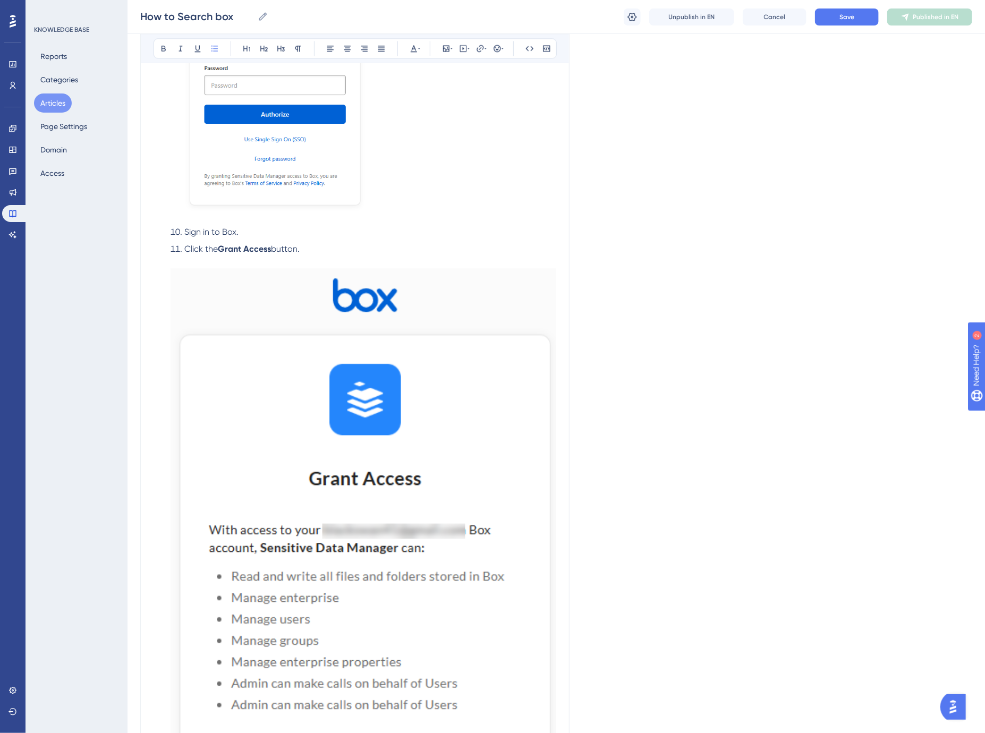
scroll to position [1314, 0]
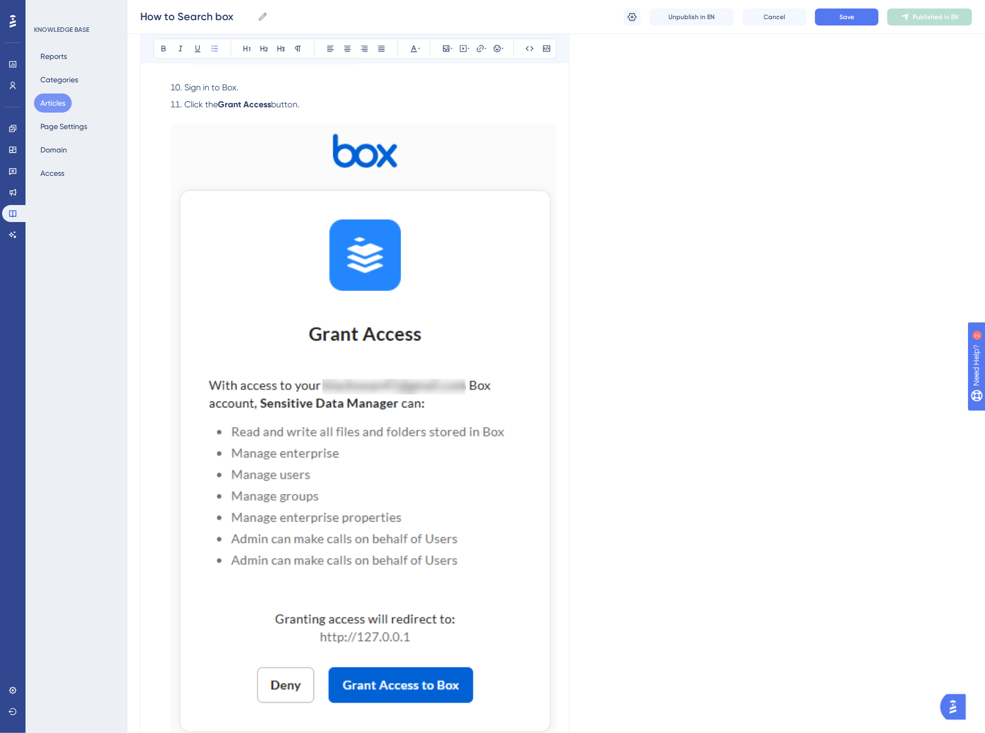
click at [365, 264] on img at bounding box center [364, 432] width 386 height 616
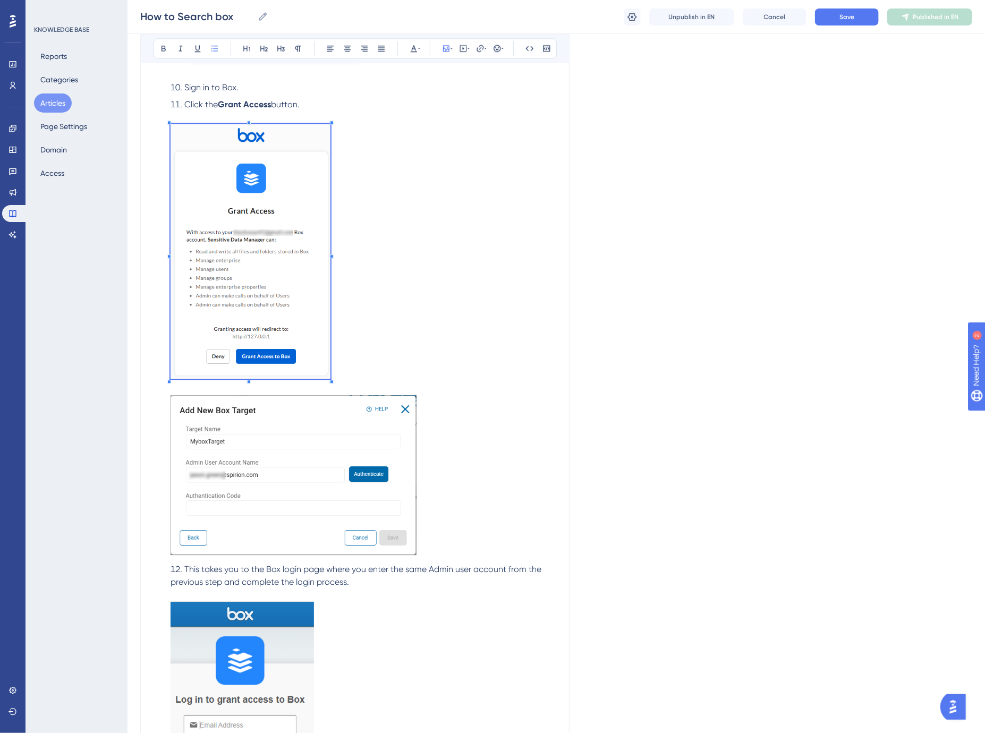
click at [394, 368] on li "Click the Grant Access button." at bounding box center [361, 328] width 390 height 461
checkbox input "false"
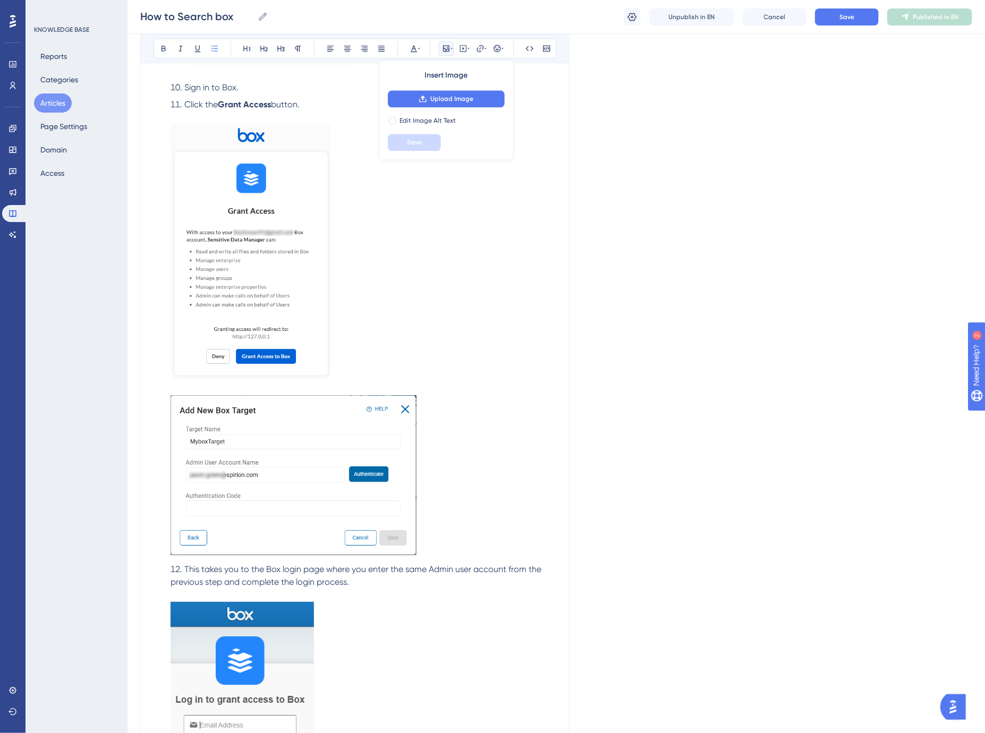
click at [392, 286] on li "Click the Grant Access button." at bounding box center [361, 328] width 390 height 461
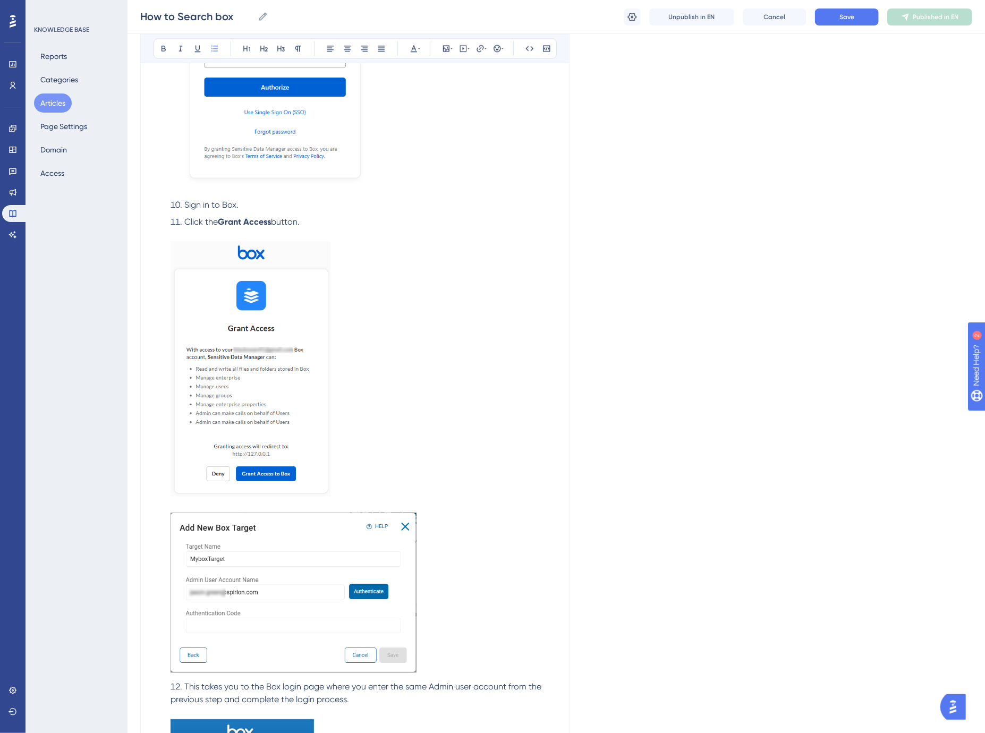
scroll to position [1196, 0]
click at [227, 301] on img at bounding box center [251, 369] width 160 height 255
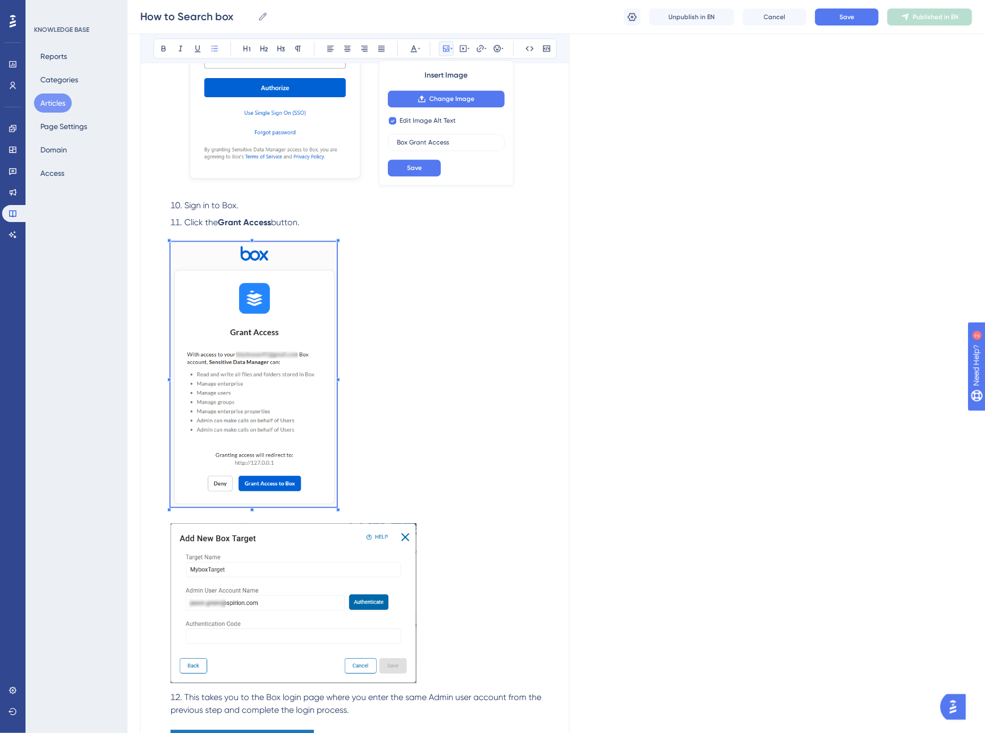
click at [162, 234] on ol "Log in to Sensitive Data Platform (SDP) Select “Data Asset Inventory” from the …" at bounding box center [355, 242] width 403 height 1644
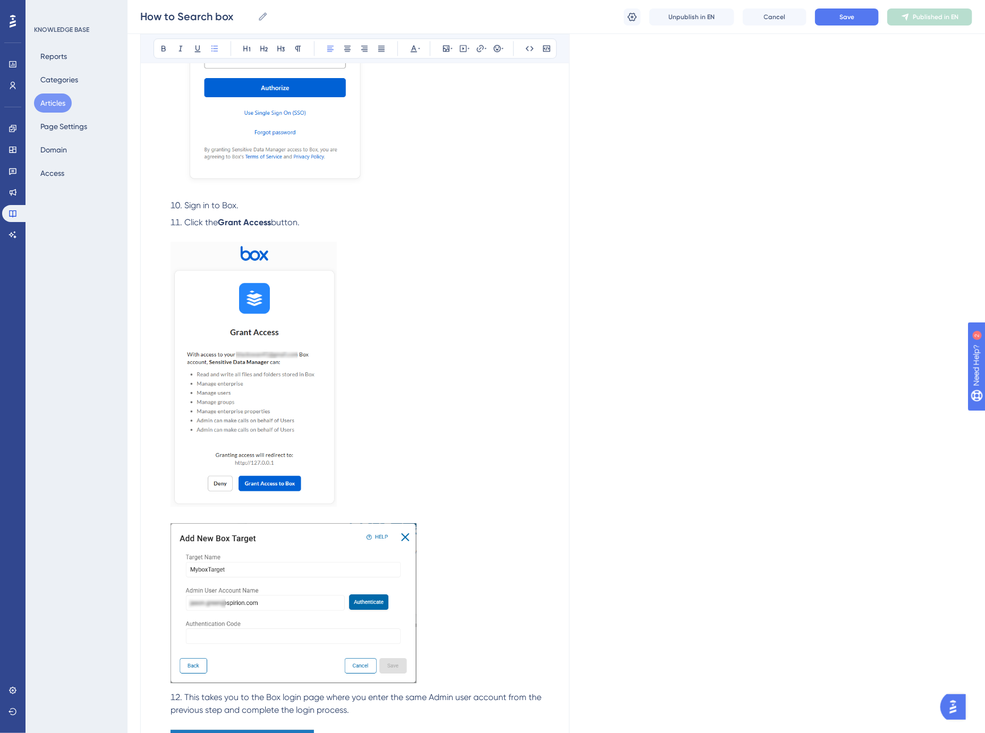
click at [293, 221] on span "button." at bounding box center [285, 222] width 29 height 10
click at [213, 253] on img at bounding box center [254, 375] width 166 height 266
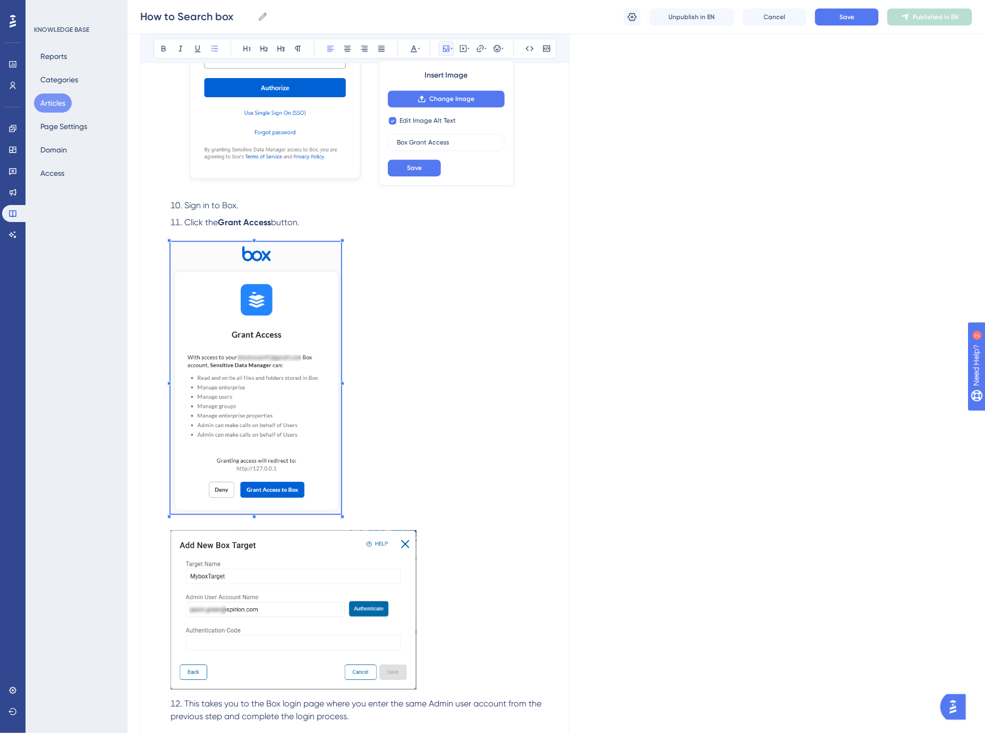
click at [162, 234] on ol "Log in to Sensitive Data Platform (SDP) Select “Data Asset Inventory” from the …" at bounding box center [355, 245] width 403 height 1651
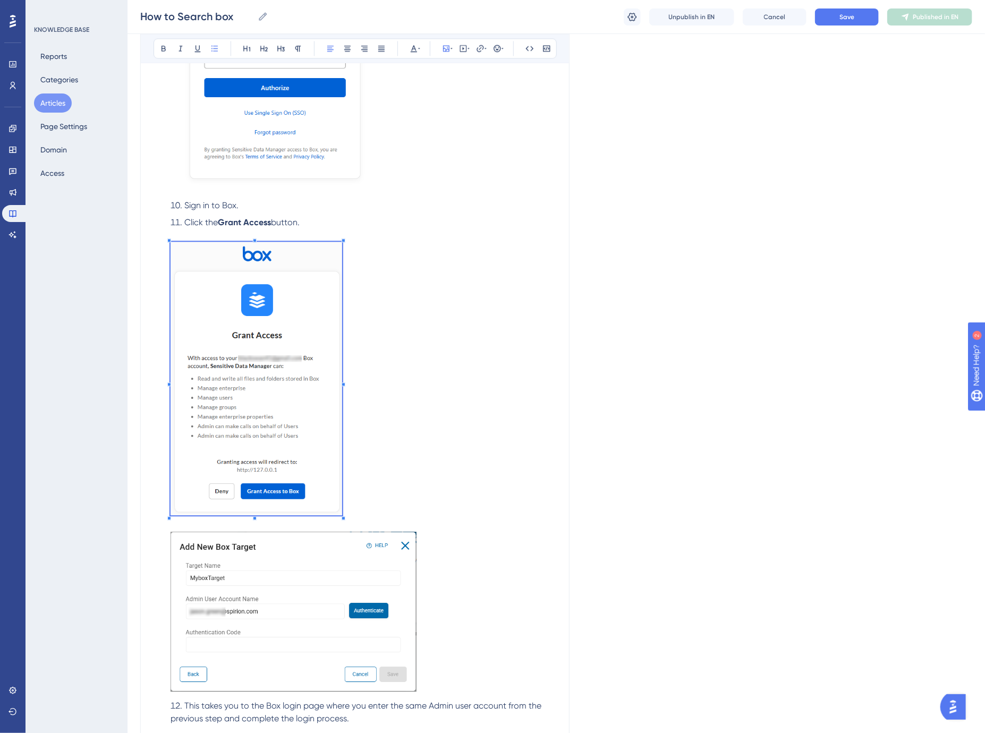
click at [238, 224] on strong "Grant Access" at bounding box center [244, 222] width 53 height 10
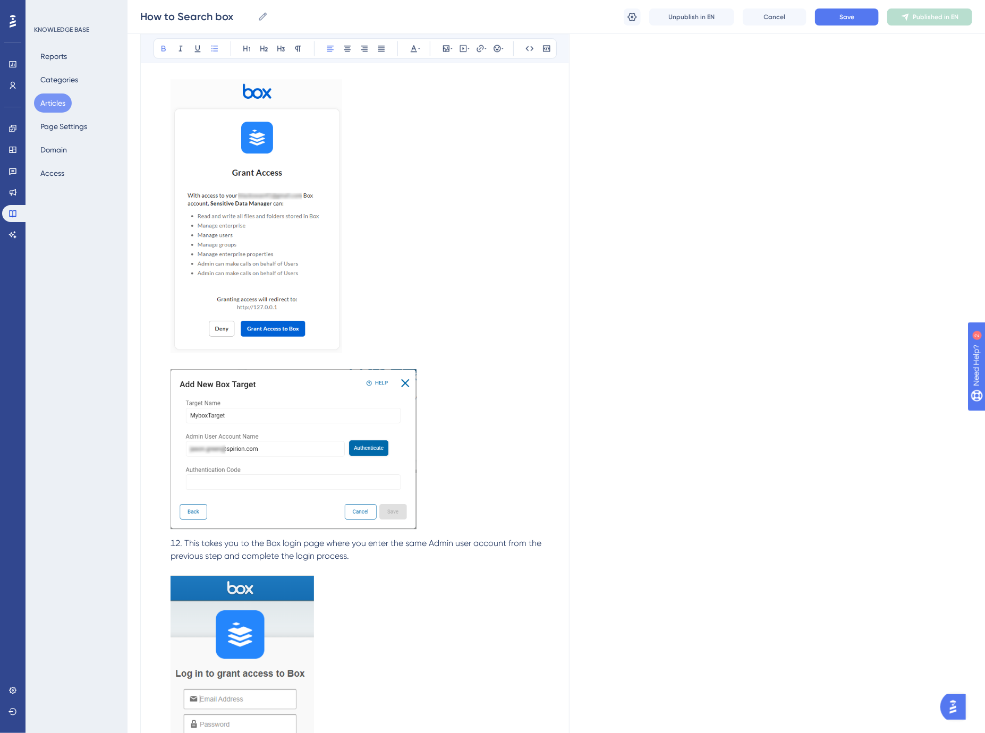
scroll to position [1491, 0]
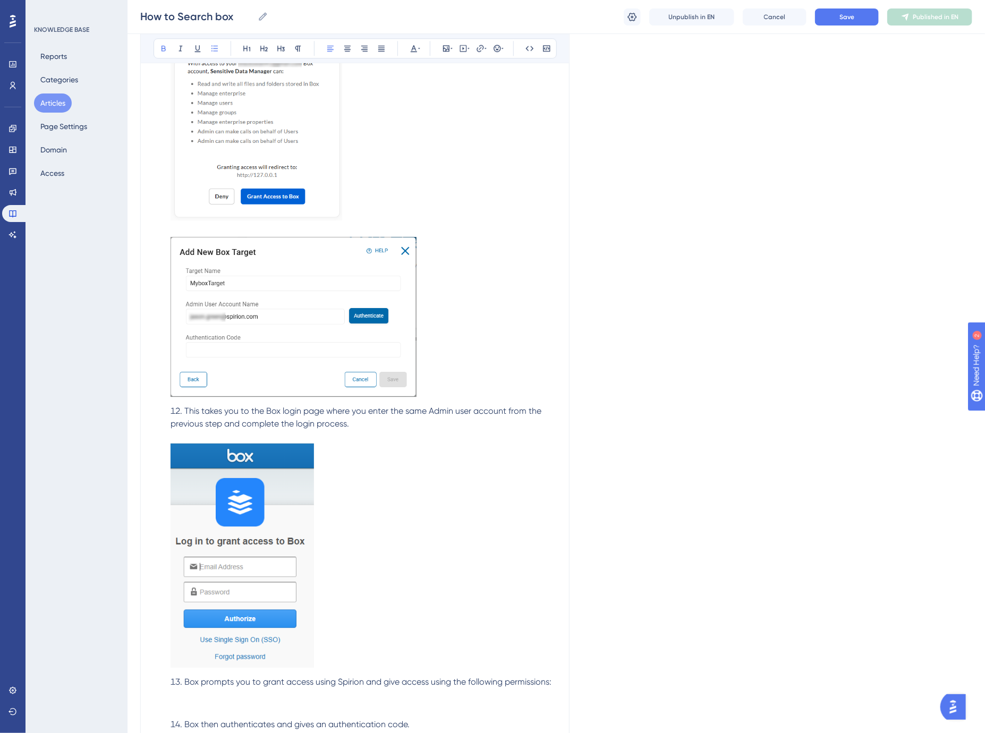
click at [268, 521] on img at bounding box center [242, 555] width 143 height 225
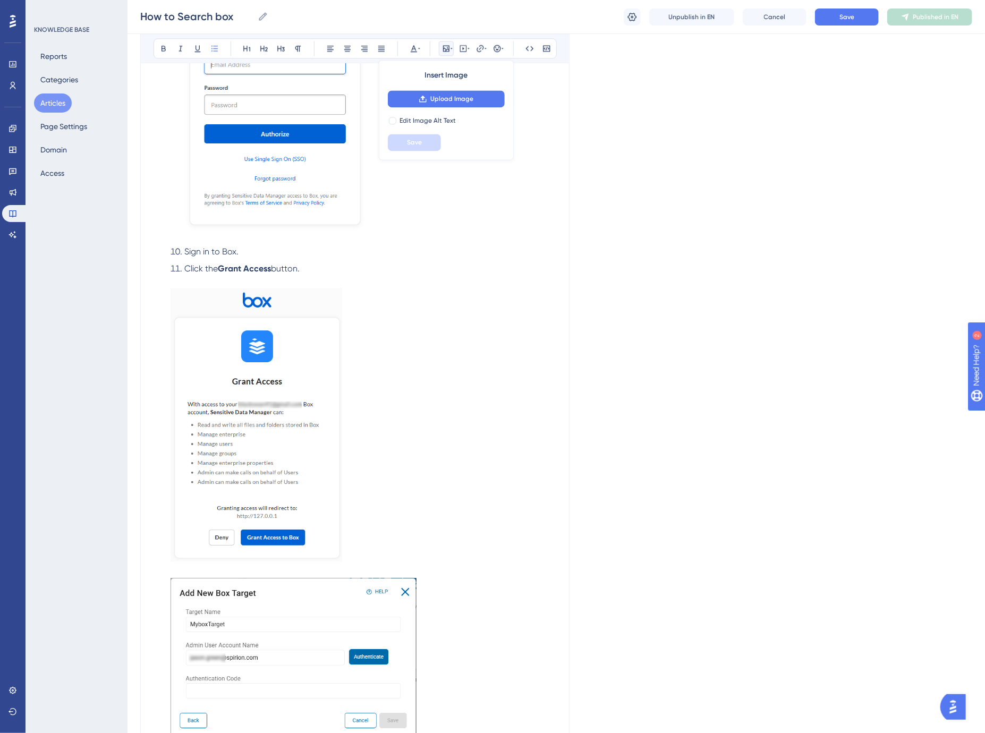
scroll to position [1314, 0]
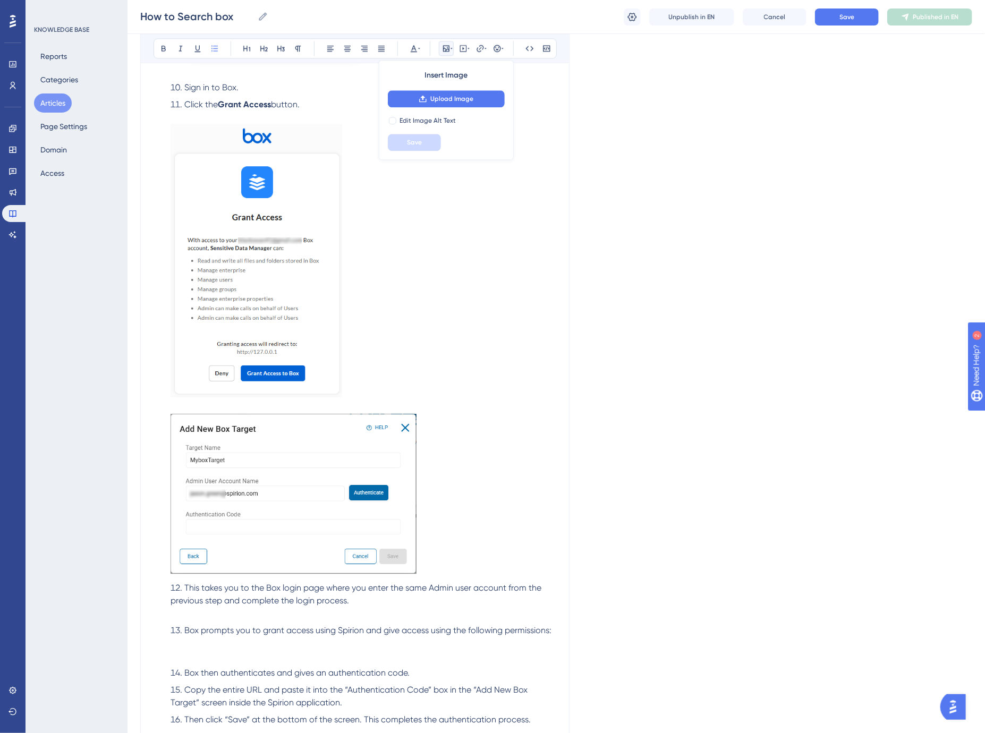
click at [302, 454] on img at bounding box center [294, 493] width 246 height 159
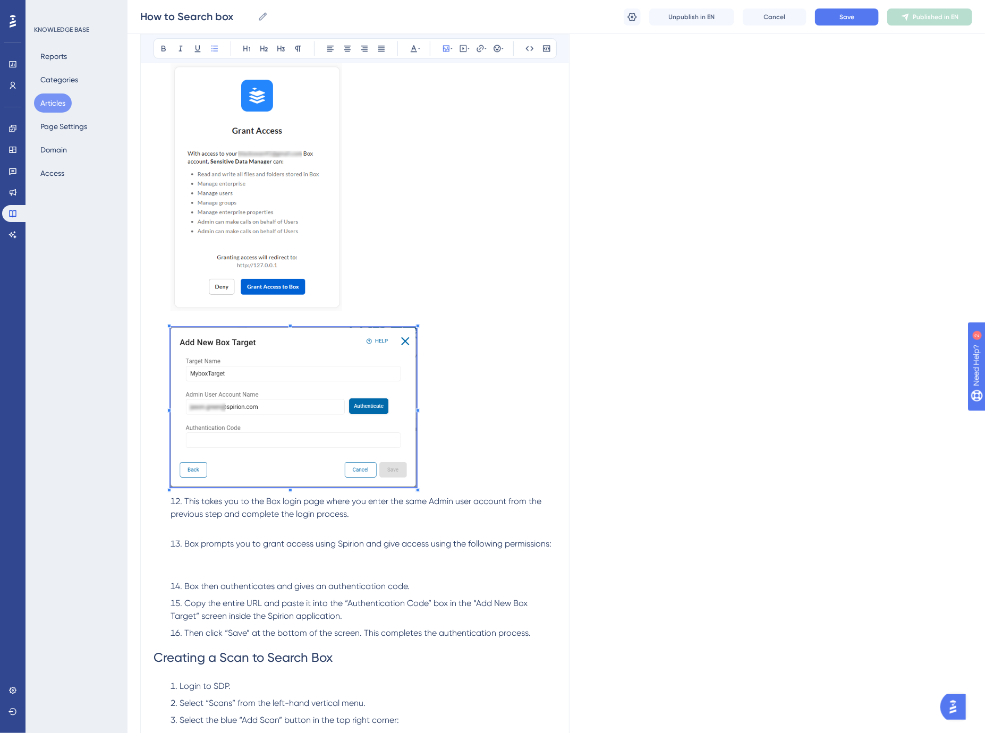
scroll to position [1550, 0]
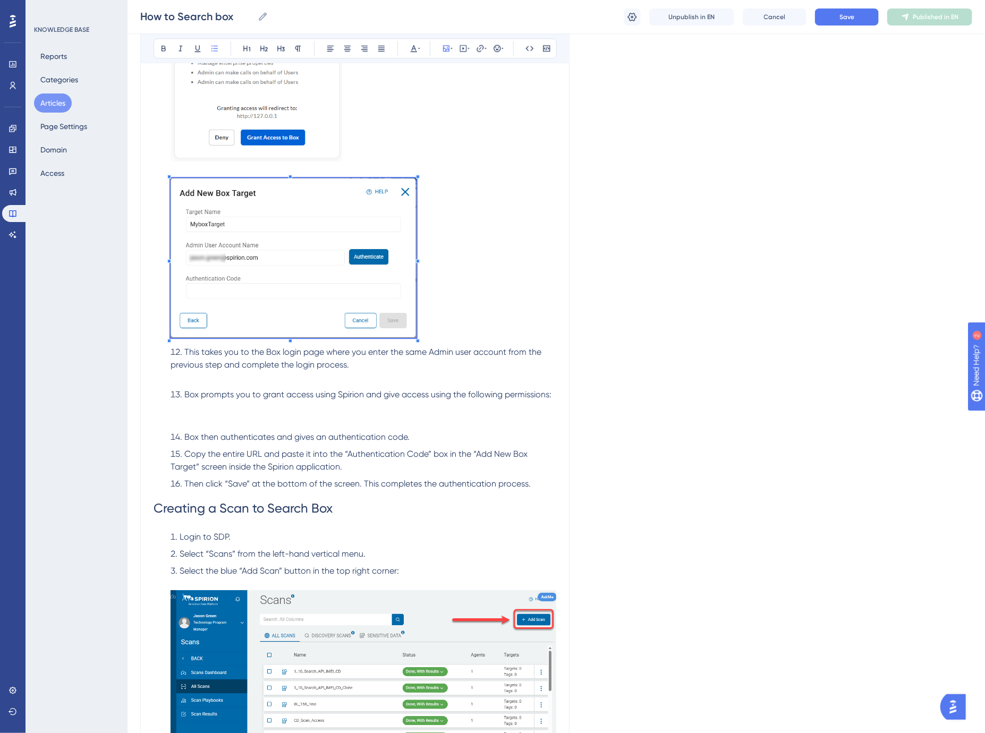
click at [329, 449] on span "Copy the entire URL and paste it into the “Authentication Code” box in the “Add…" at bounding box center [350, 460] width 359 height 23
click at [275, 304] on img at bounding box center [294, 257] width 246 height 159
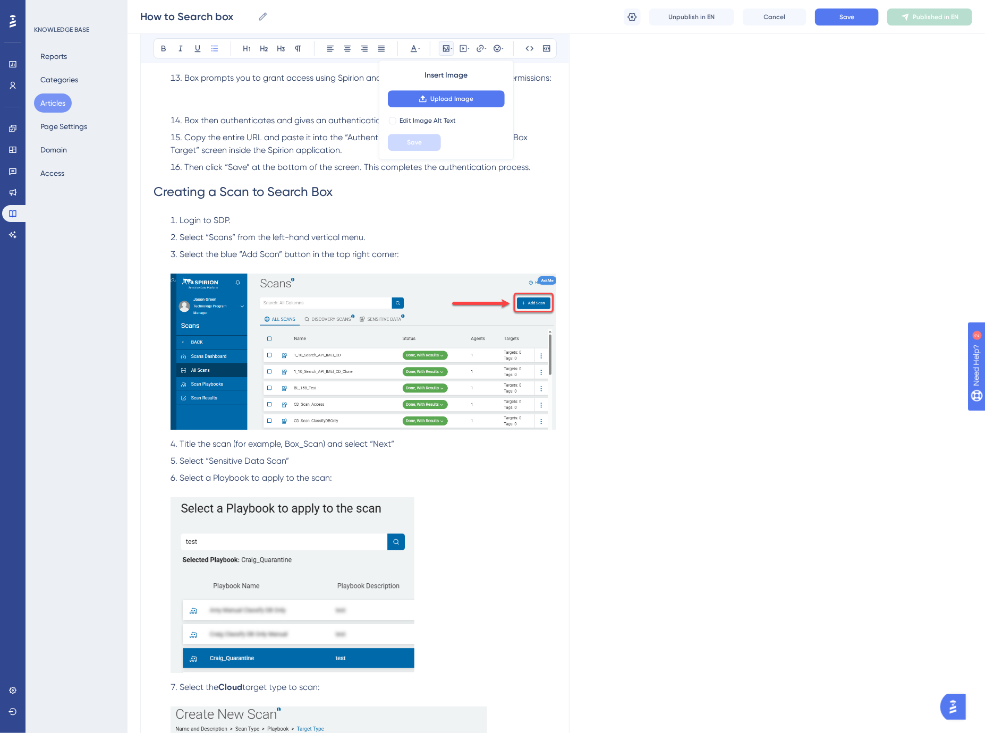
scroll to position [1669, 0]
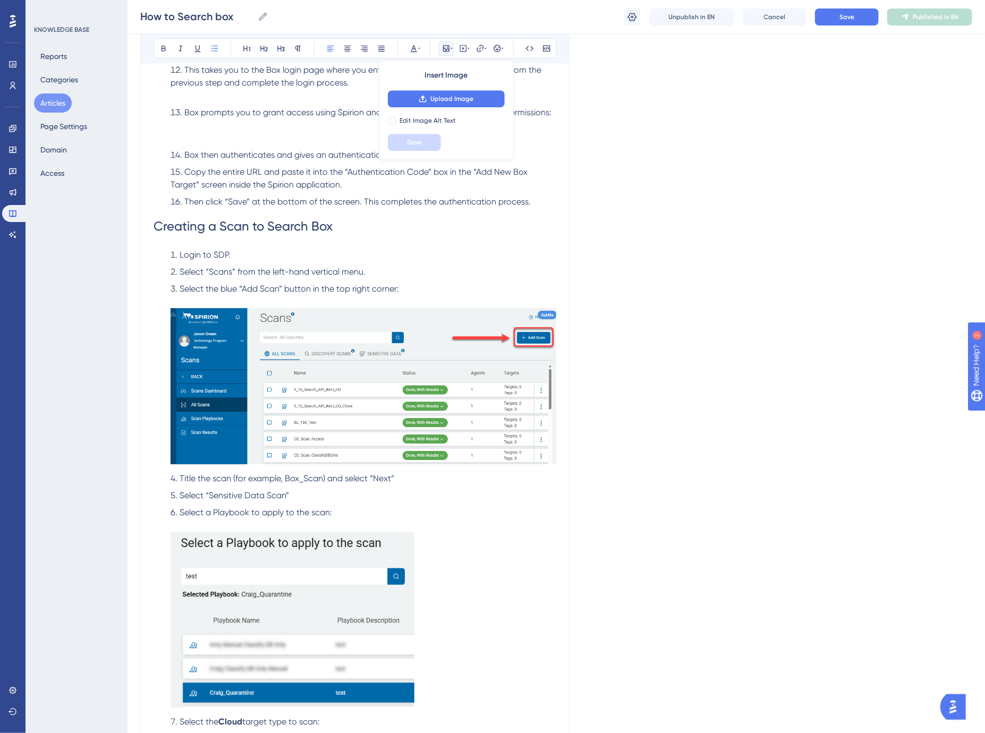
click at [429, 476] on li "Title the scan (for example, Box_Scan) and select “Next”" at bounding box center [361, 478] width 390 height 13
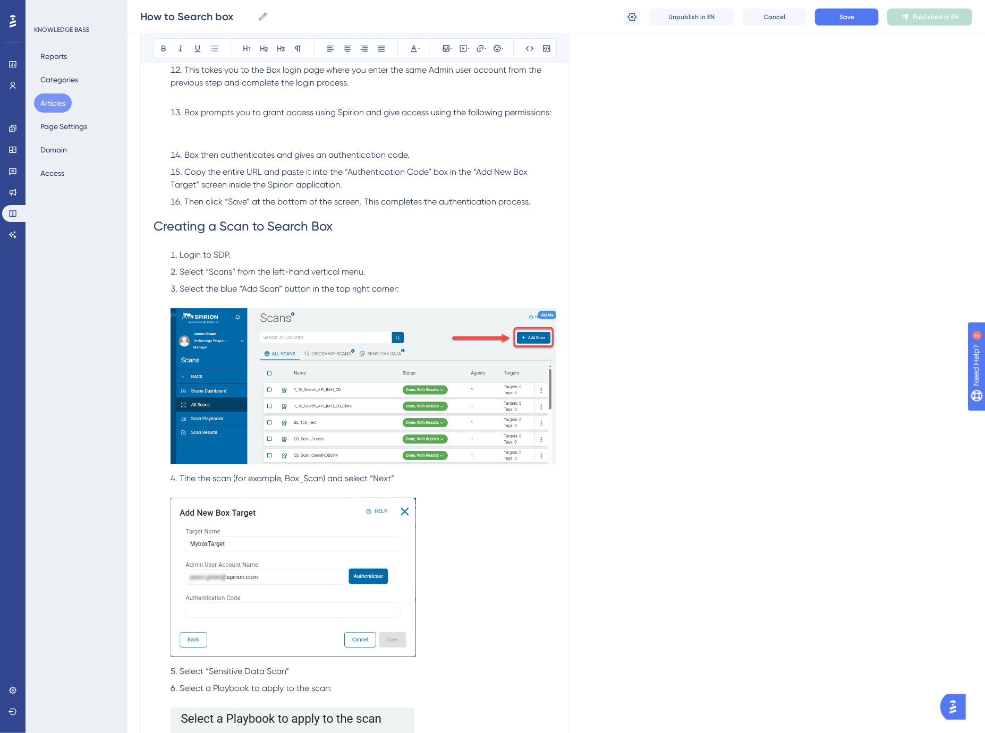
click at [363, 226] on h1 "Creating a Scan to Search Box" at bounding box center [355, 226] width 403 height 36
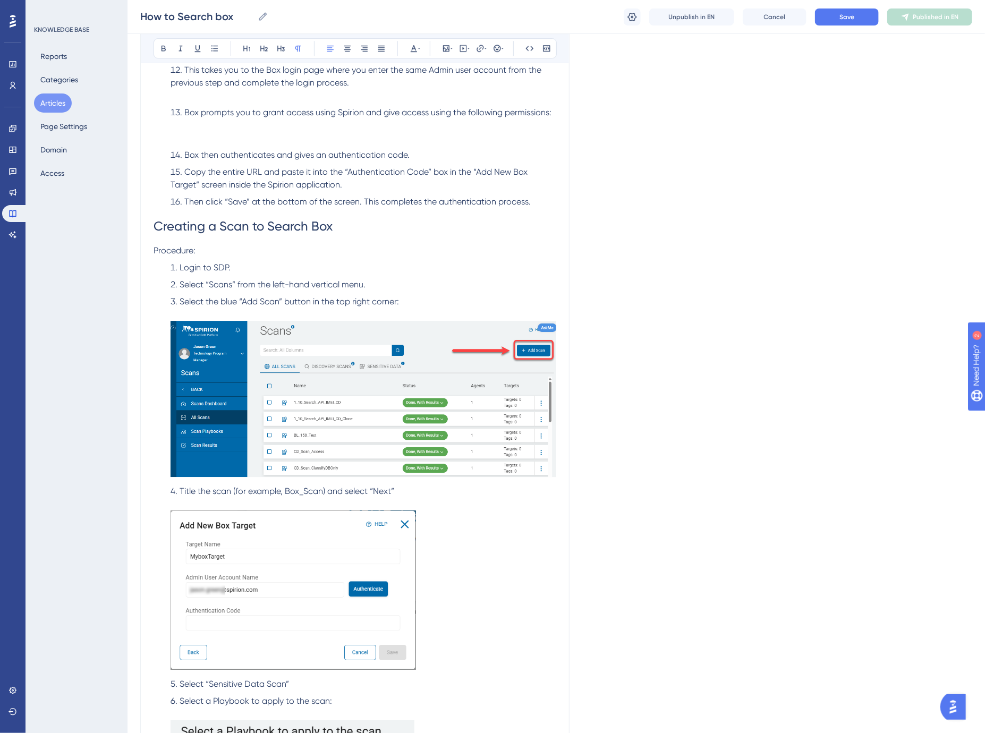
click at [216, 267] on span "Login to SDP." at bounding box center [205, 267] width 51 height 10
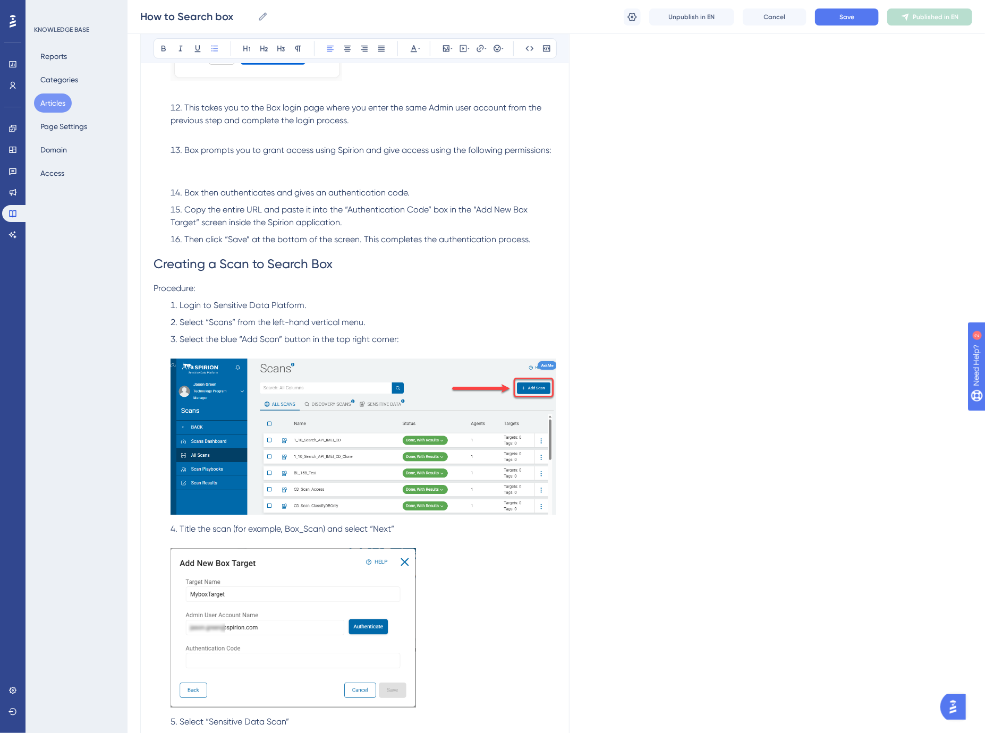
scroll to position [1610, 0]
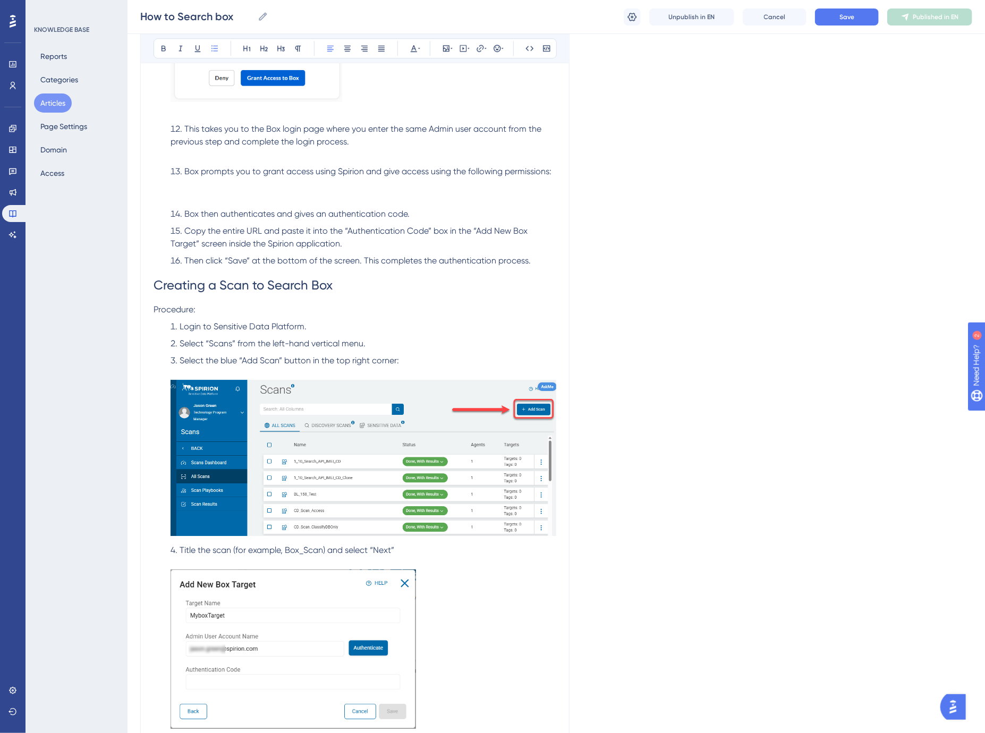
click at [312, 579] on img at bounding box center [293, 649] width 245 height 159
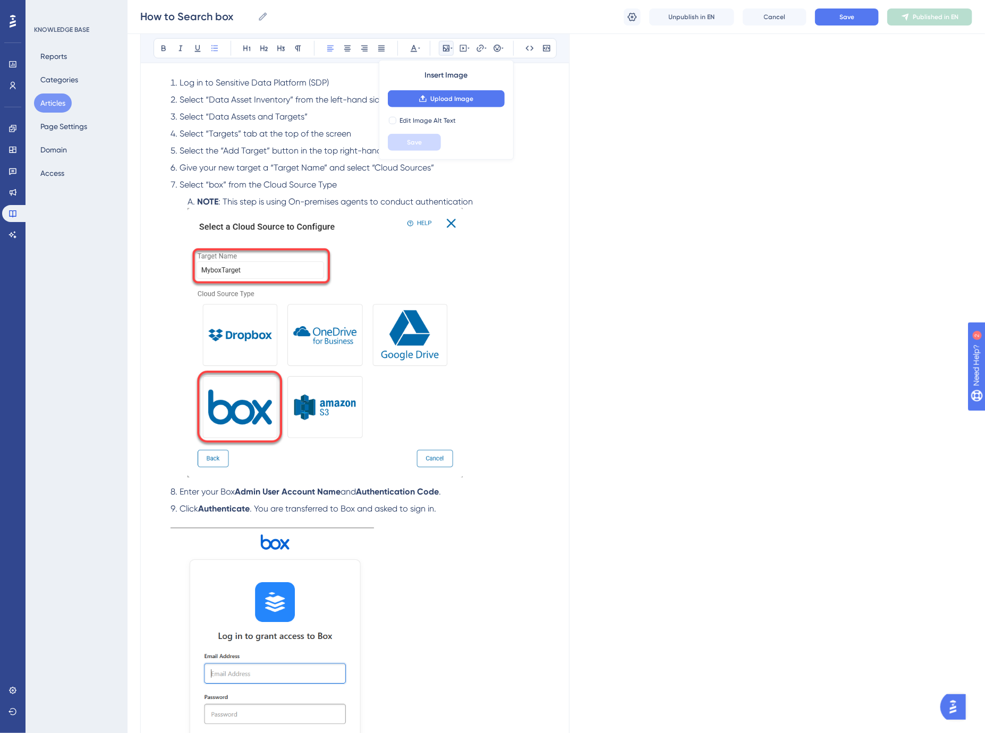
scroll to position [370, 0]
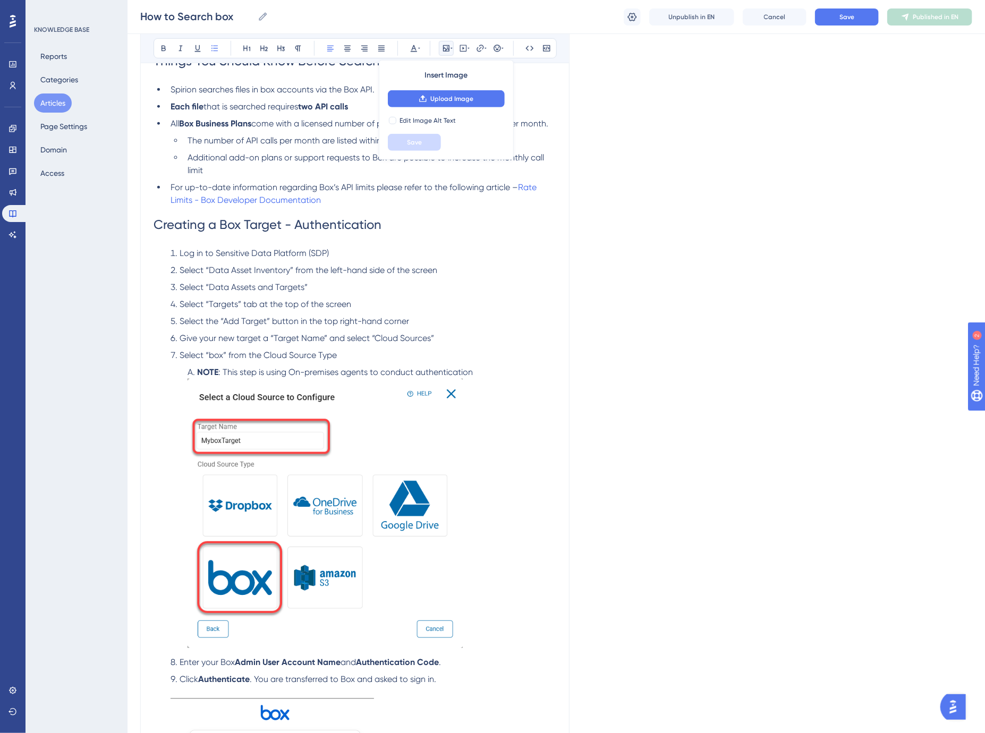
click at [435, 321] on li "Select the “Add Target” button in the top right-hand corner" at bounding box center [361, 321] width 390 height 13
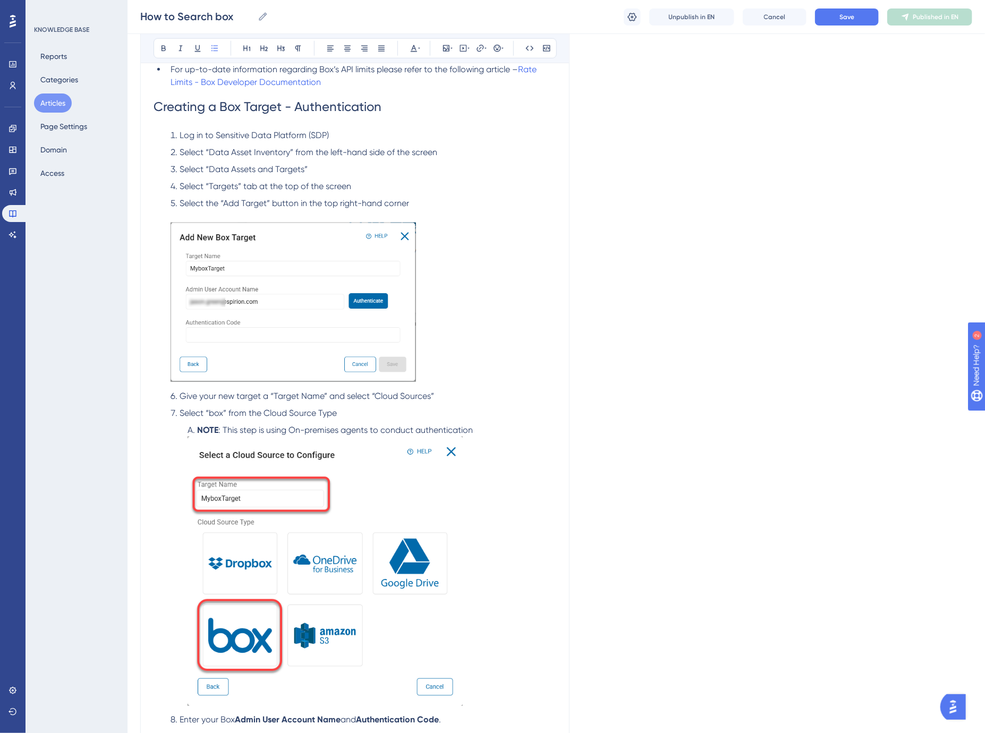
scroll to position [547, 0]
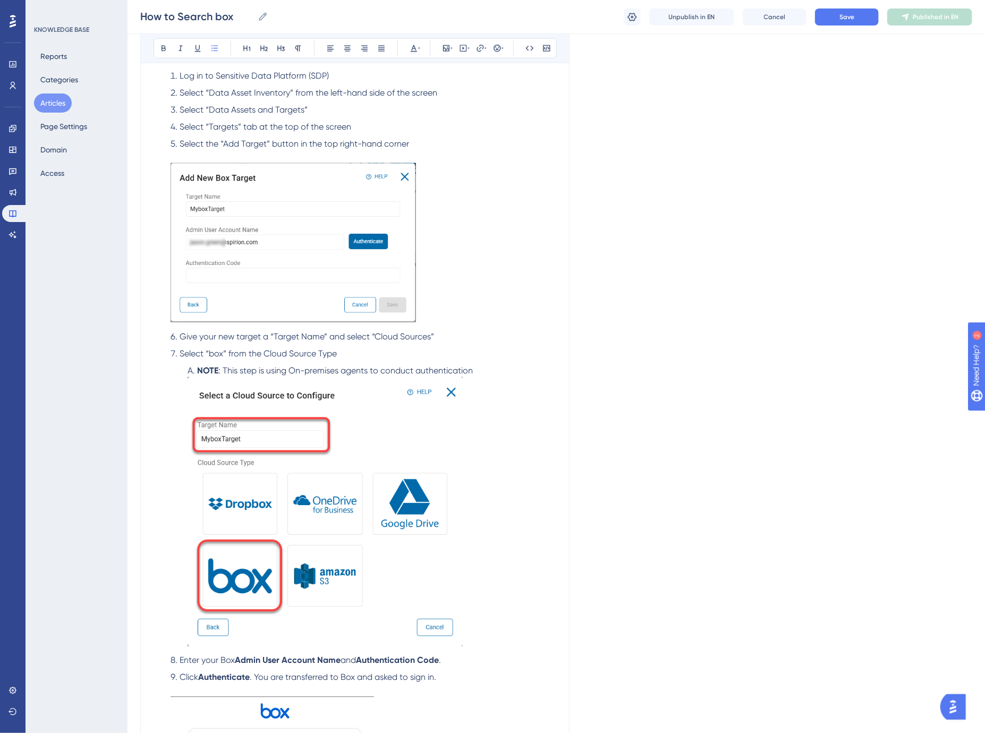
click at [295, 247] on img at bounding box center [293, 242] width 245 height 159
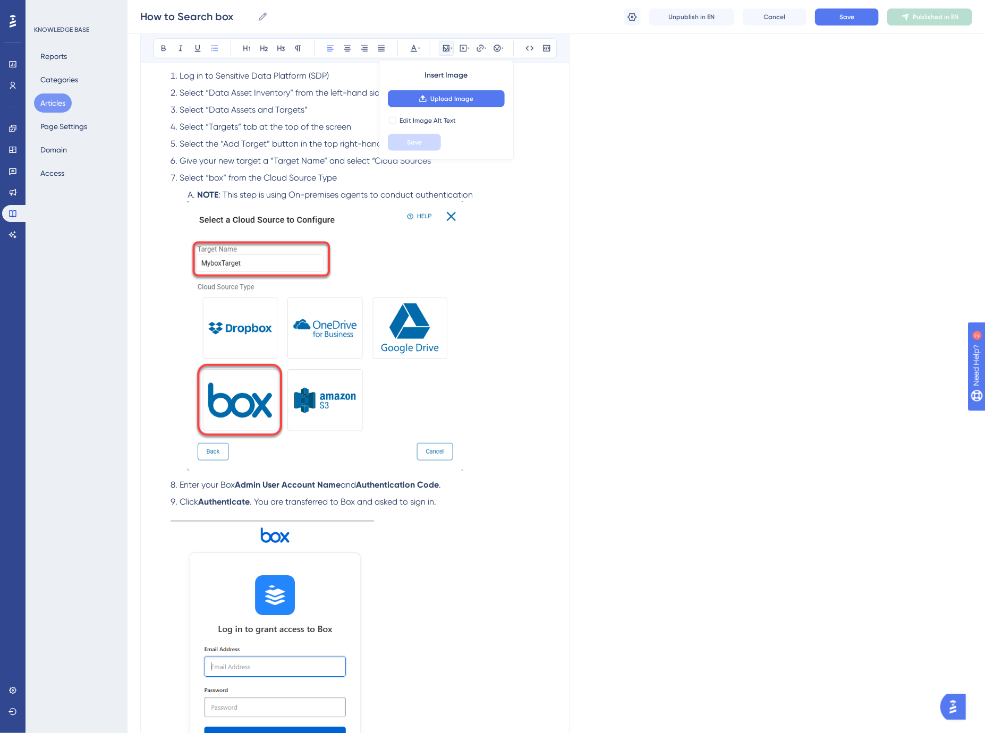
click at [461, 489] on li "Enter your Box Admin User Account Name and Authentication Code ." at bounding box center [361, 485] width 390 height 13
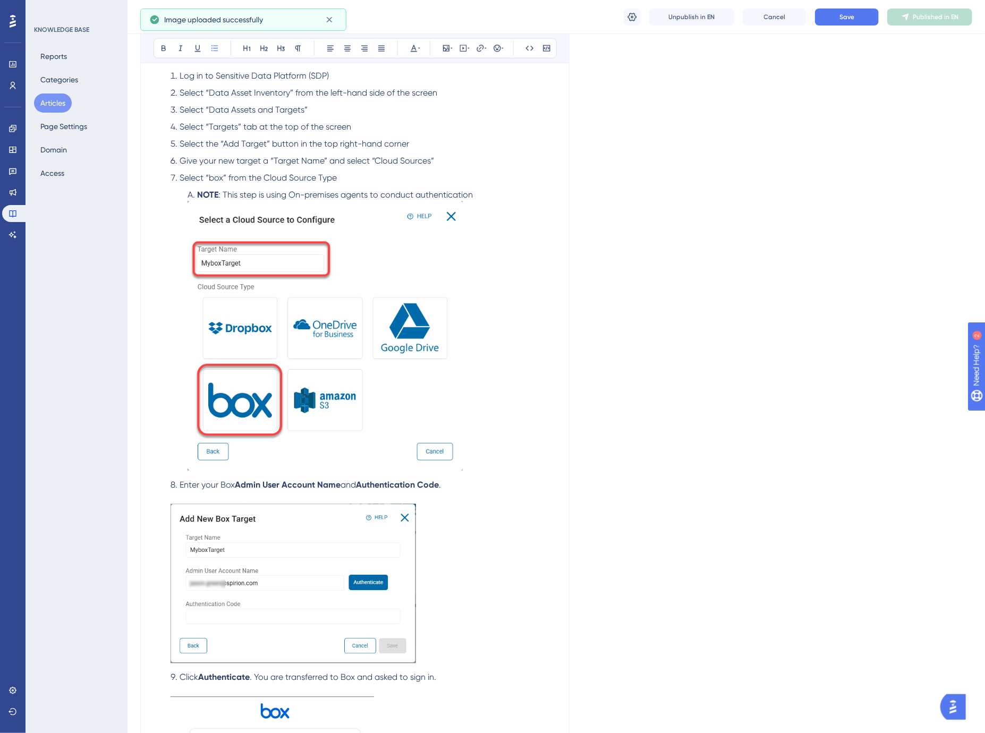
drag, startPoint x: 338, startPoint y: 544, endPoint x: 275, endPoint y: 562, distance: 66.3
click at [275, 562] on img at bounding box center [293, 583] width 245 height 159
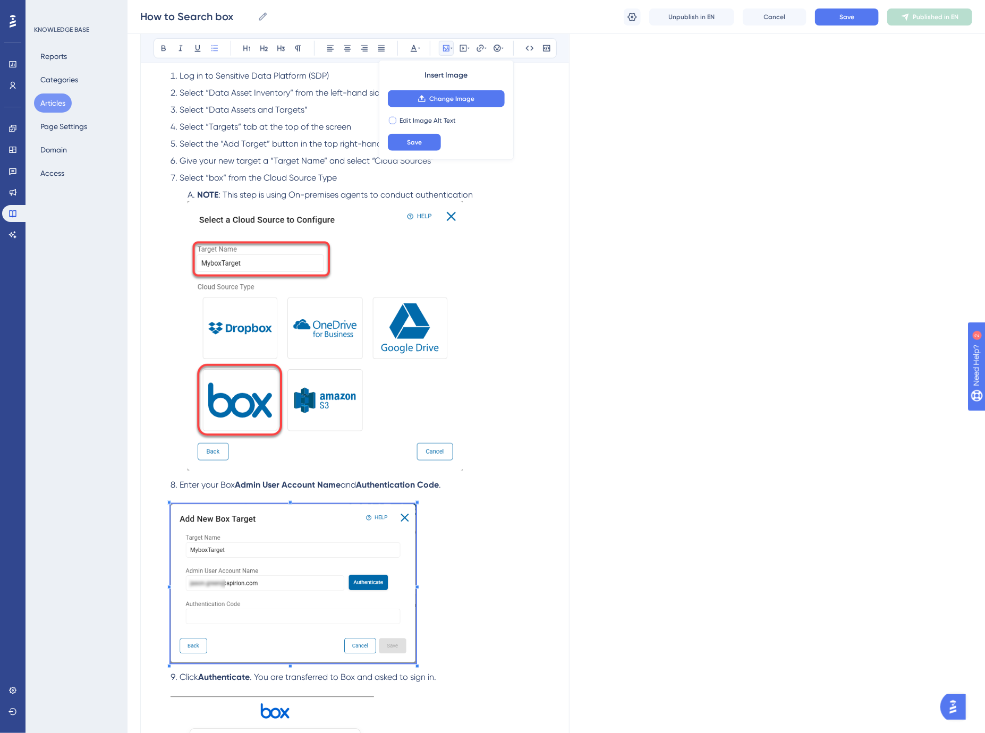
click at [432, 118] on span "Edit Image Alt Text" at bounding box center [428, 120] width 56 height 9
checkbox input "true"
click at [438, 139] on input "text" at bounding box center [446, 142] width 99 height 7
type input "Add New Box Target"
click at [405, 171] on button "Save" at bounding box center [414, 167] width 53 height 17
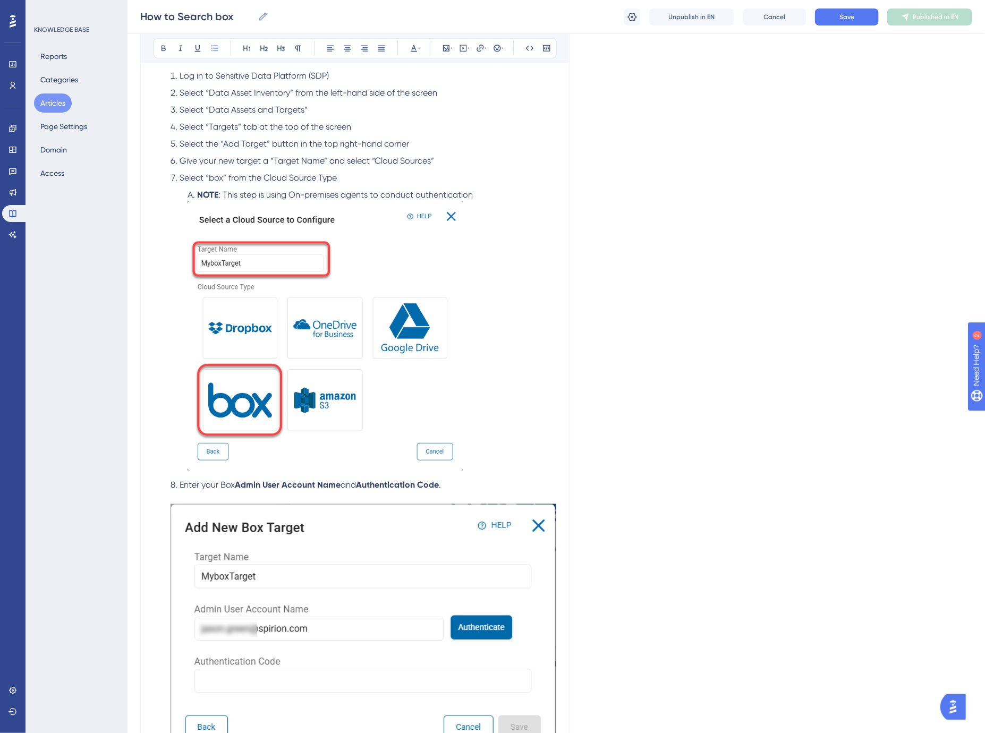
scroll to position [562, 0]
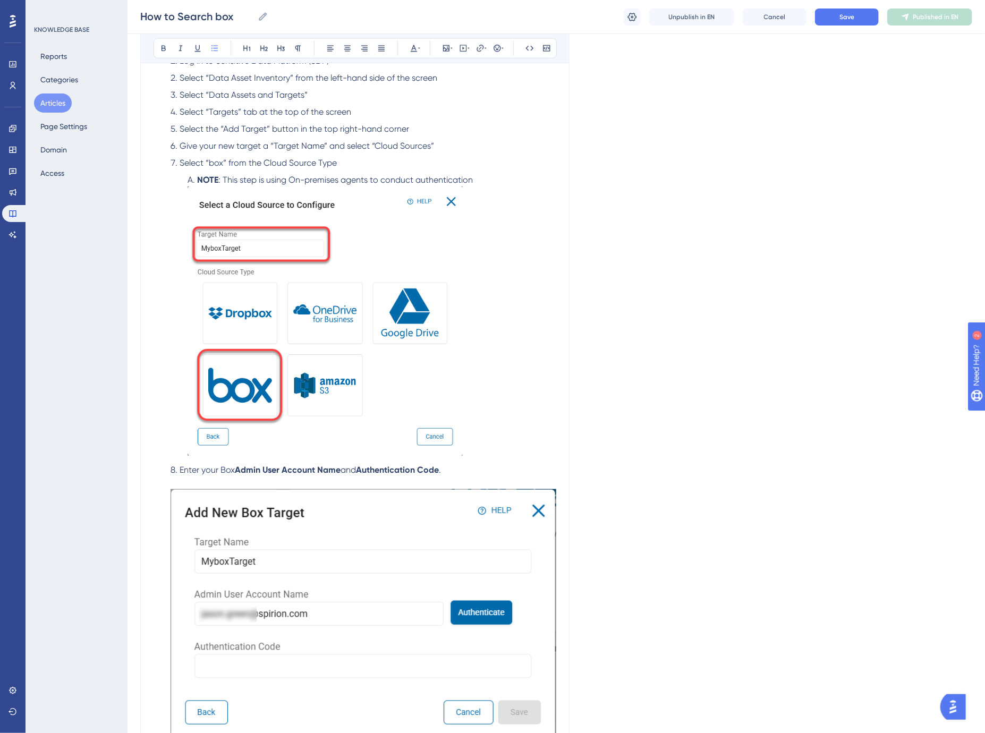
click at [204, 499] on img at bounding box center [364, 614] width 386 height 250
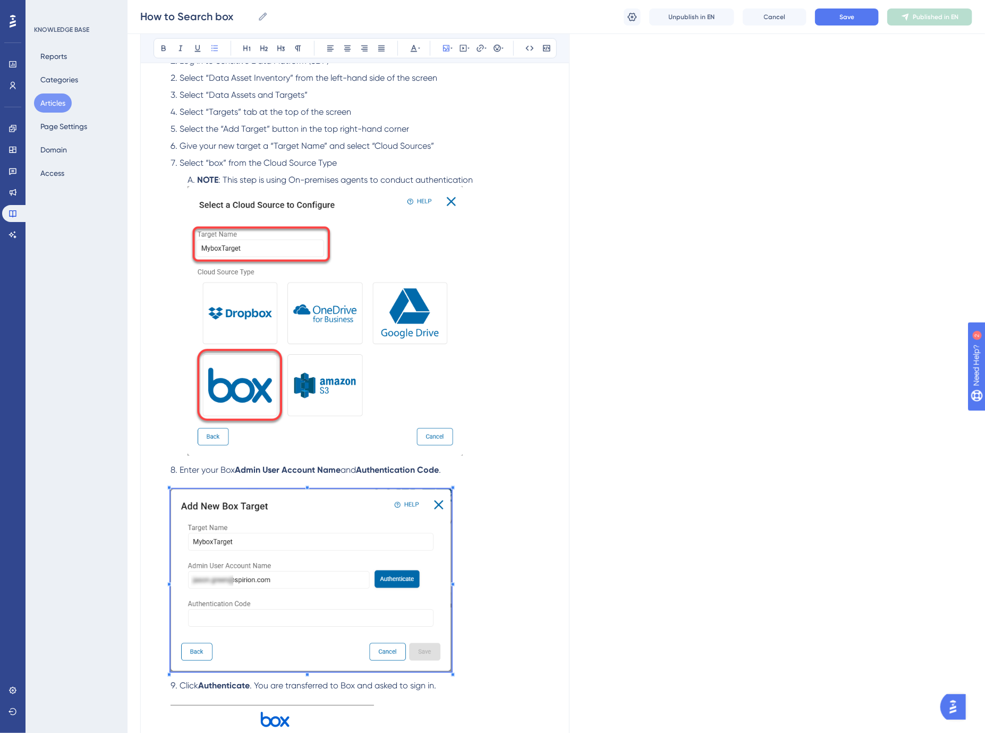
click at [274, 548] on span at bounding box center [311, 582] width 281 height 186
click at [414, 164] on span "Save" at bounding box center [414, 168] width 15 height 9
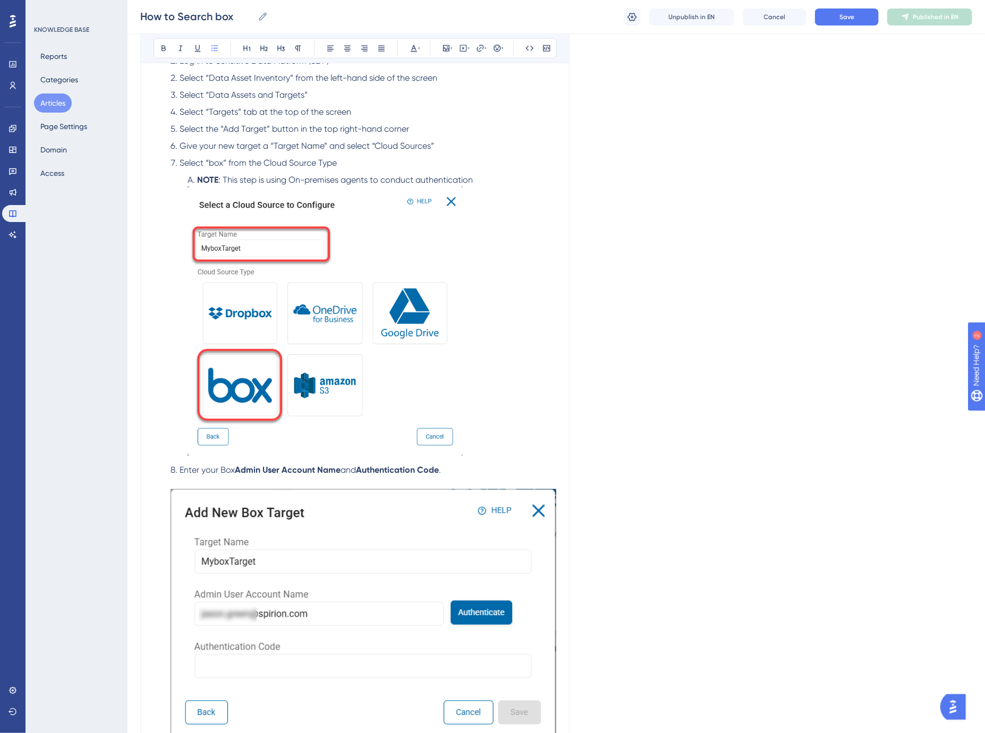
click at [184, 638] on img at bounding box center [364, 614] width 386 height 250
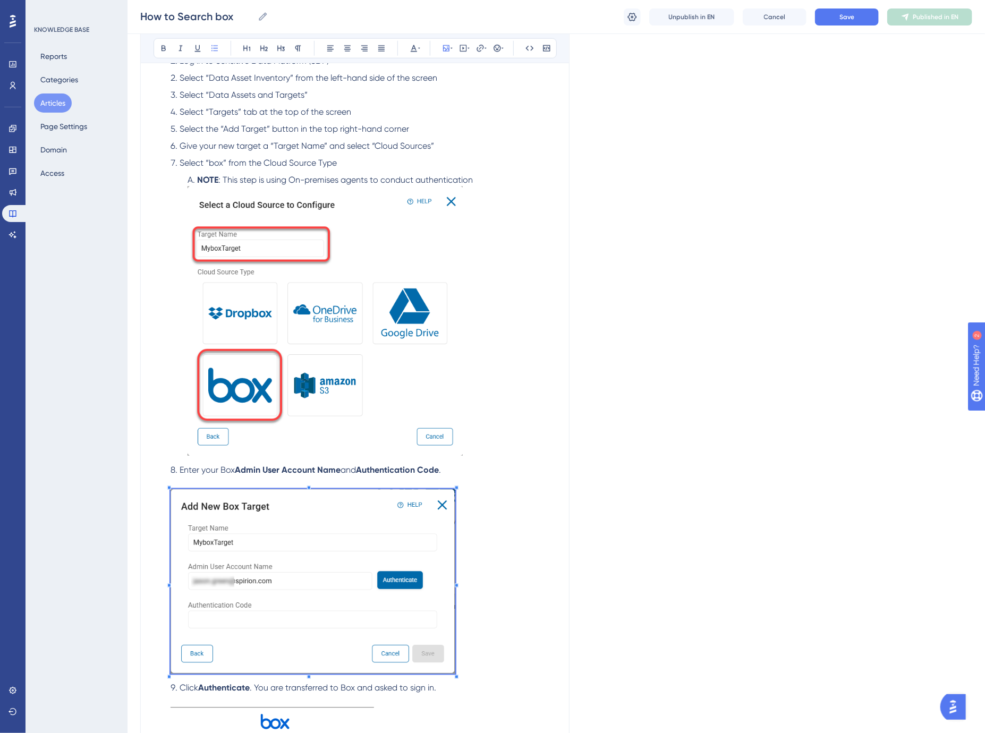
click at [273, 550] on span at bounding box center [313, 583] width 285 height 189
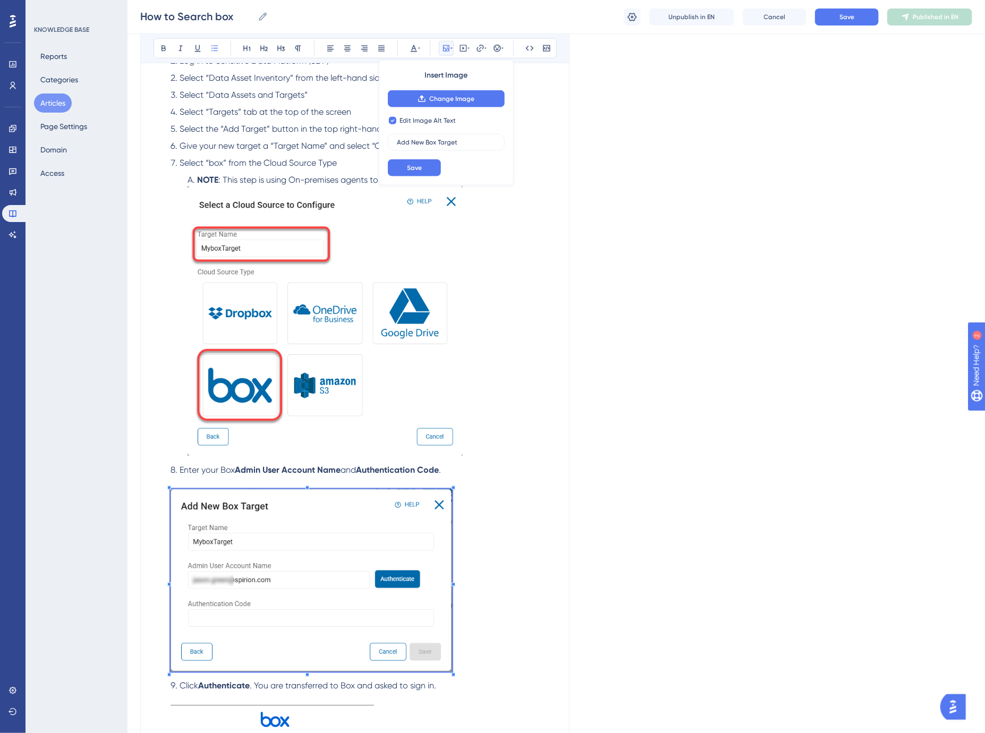
checkbox input "false"
click at [327, 471] on strong "Admin User Account Name" at bounding box center [288, 470] width 106 height 10
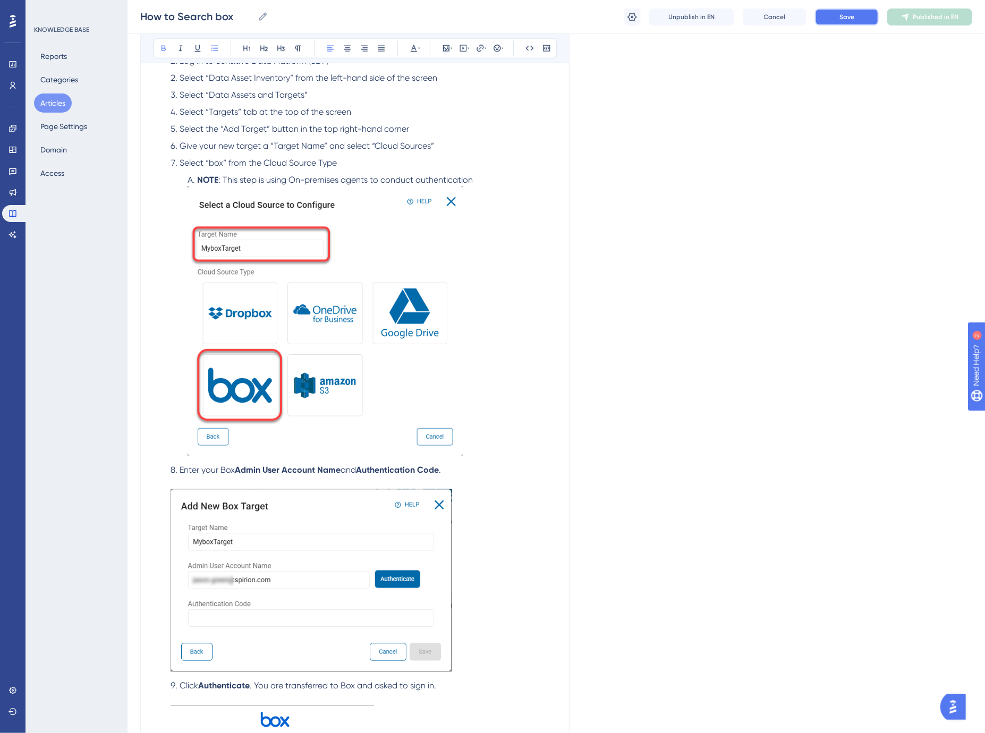
click at [855, 13] on button "Save" at bounding box center [847, 17] width 64 height 17
click at [411, 149] on span "Give your new target a “Target Name” and select “Cloud Sources”" at bounding box center [307, 146] width 254 height 10
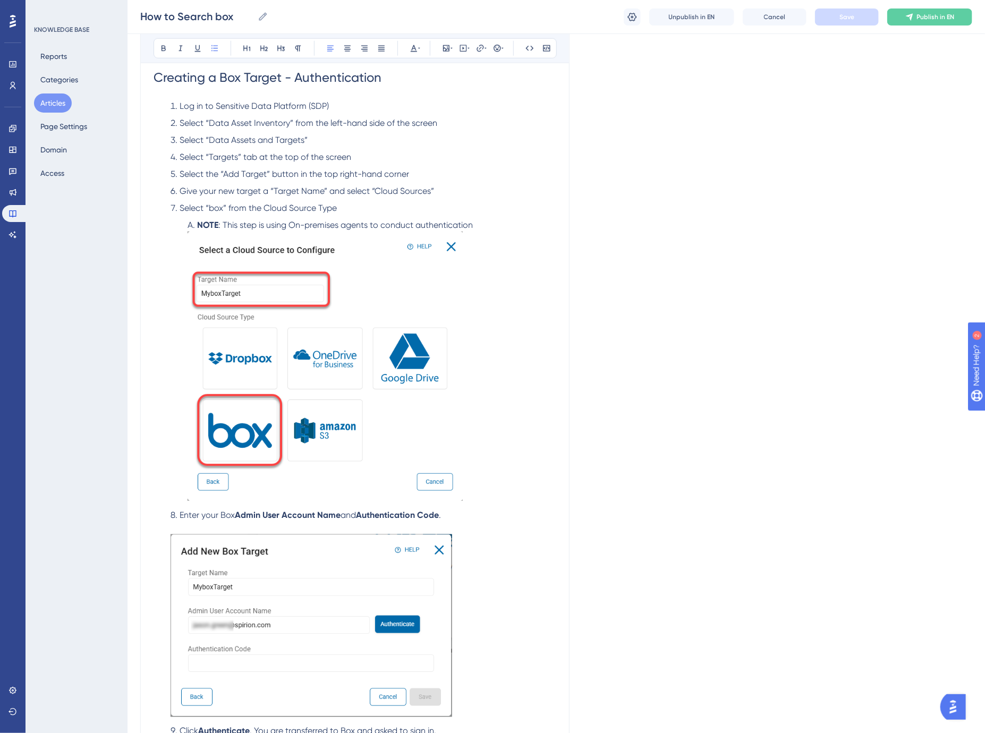
scroll to position [503, 0]
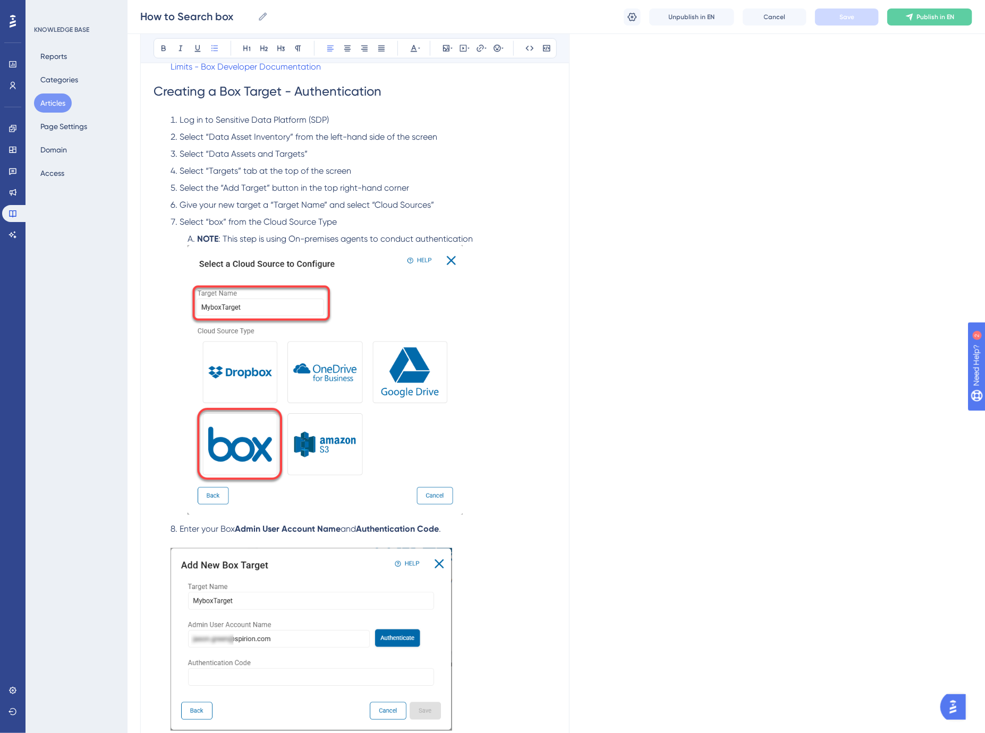
click at [443, 202] on li "Give your new target a “Target Name” and select “Cloud Sources”" at bounding box center [361, 205] width 390 height 13
drag, startPoint x: 473, startPoint y: 240, endPoint x: 199, endPoint y: 240, distance: 274.1
click at [199, 240] on li "NOTE : This step is using On-premises agents to conduct authentication" at bounding box center [369, 376] width 373 height 286
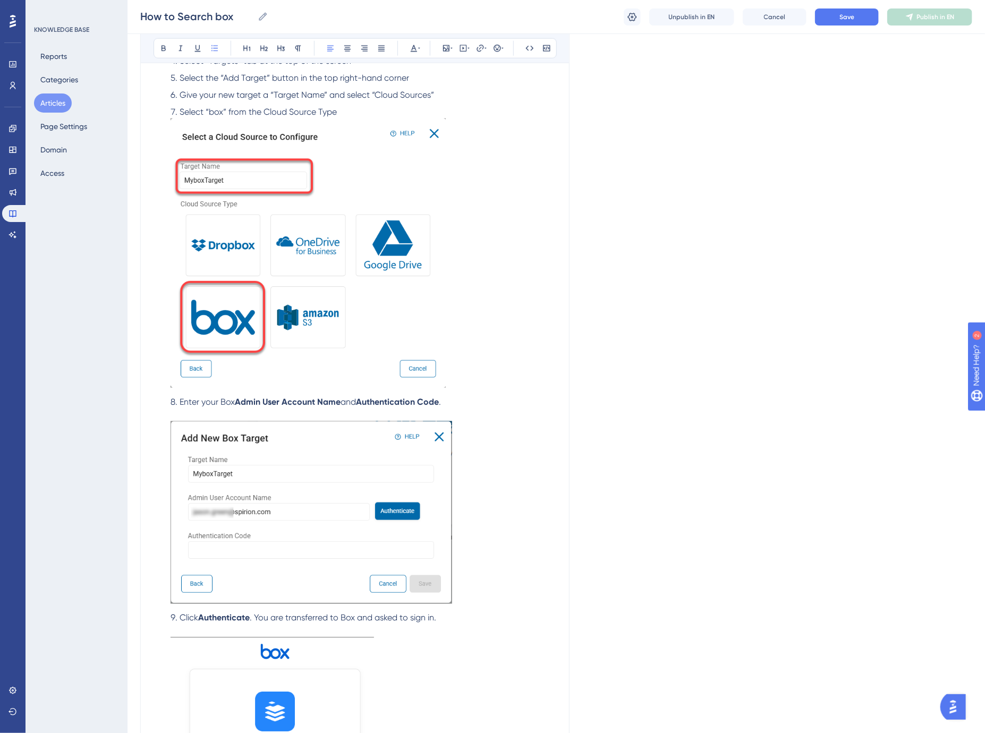
scroll to position [622, 0]
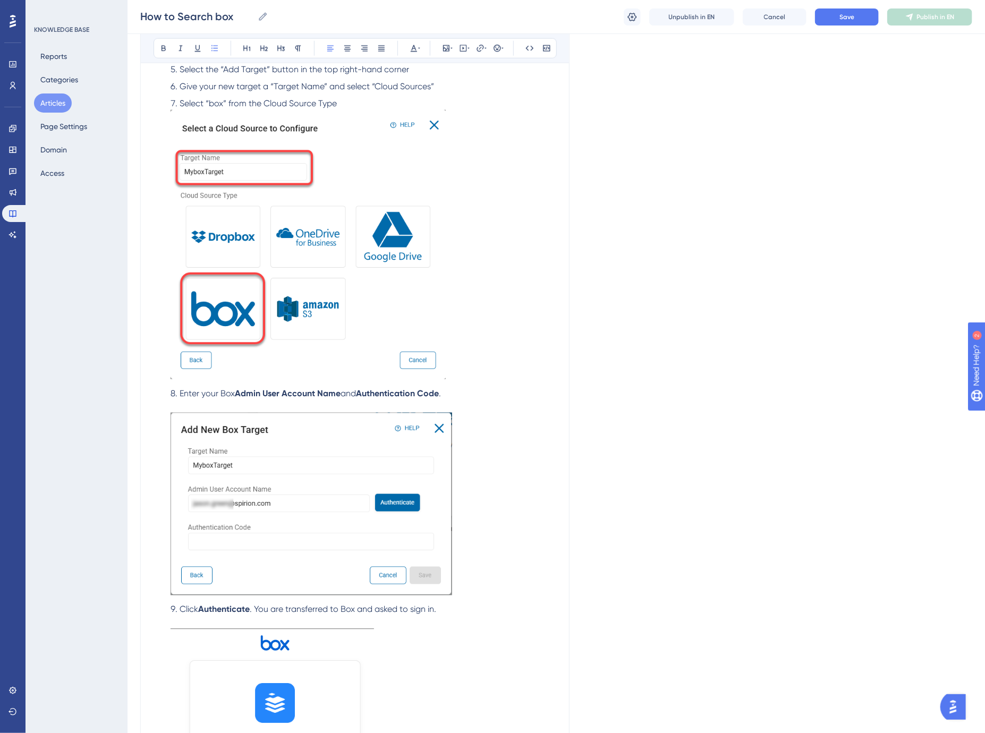
click at [471, 392] on li "Enter your Box Admin User Account Name and Authentication Code ." at bounding box center [361, 493] width 390 height 212
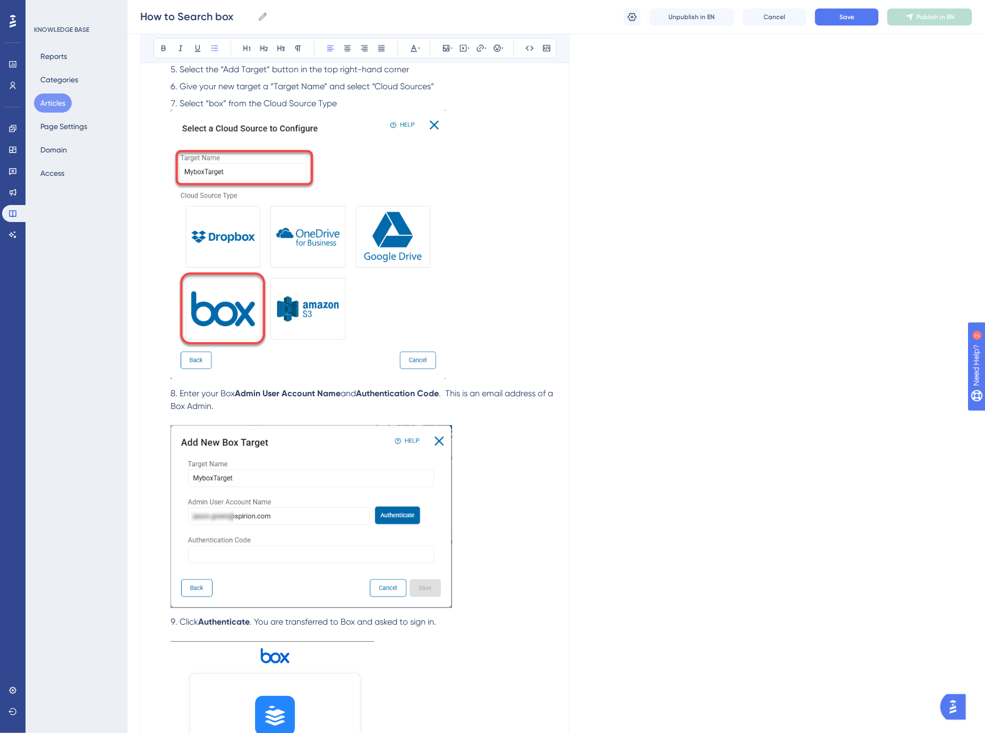
click at [476, 396] on span ". This is an email address of a Box Admin." at bounding box center [363, 399] width 385 height 23
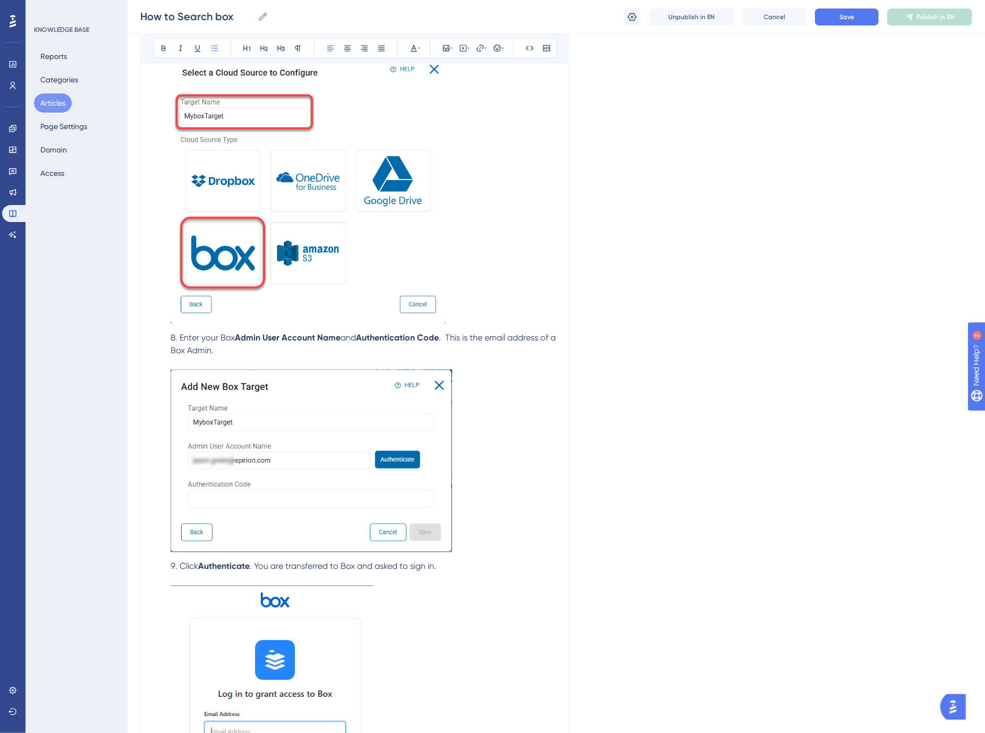
scroll to position [740, 0]
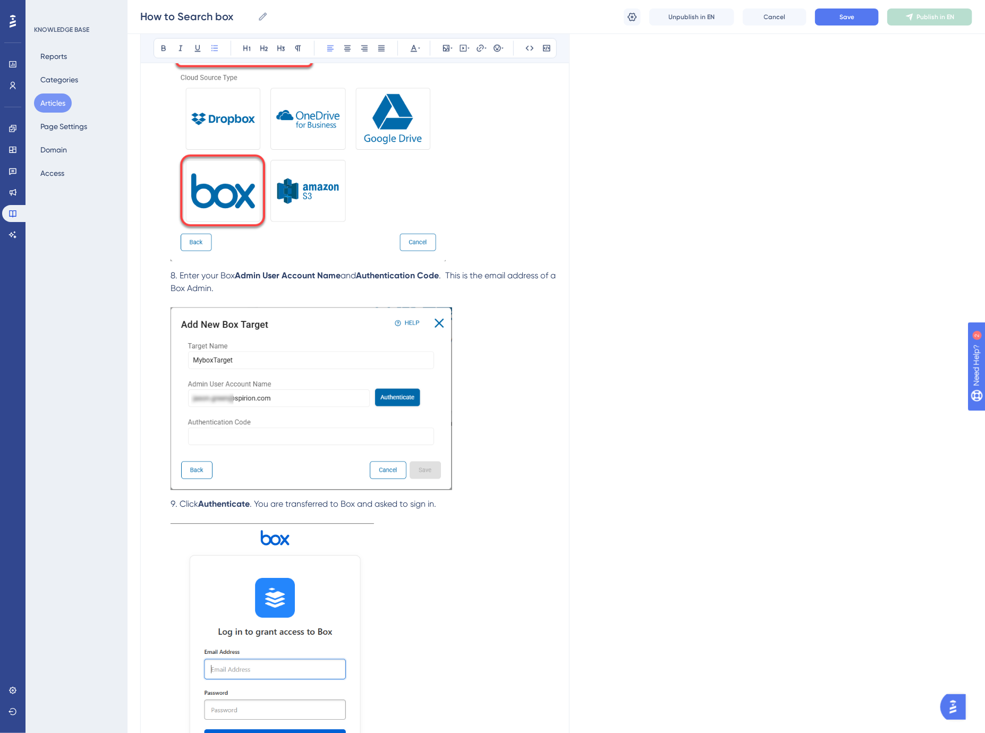
click at [196, 502] on span "Click" at bounding box center [189, 504] width 19 height 10
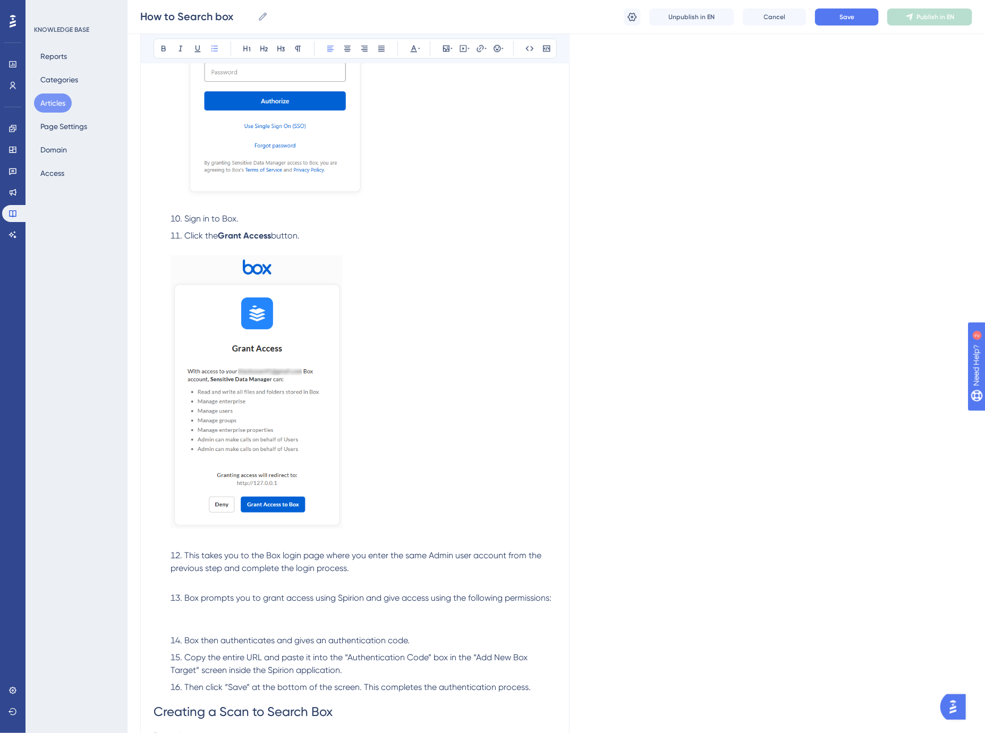
scroll to position [1448, 0]
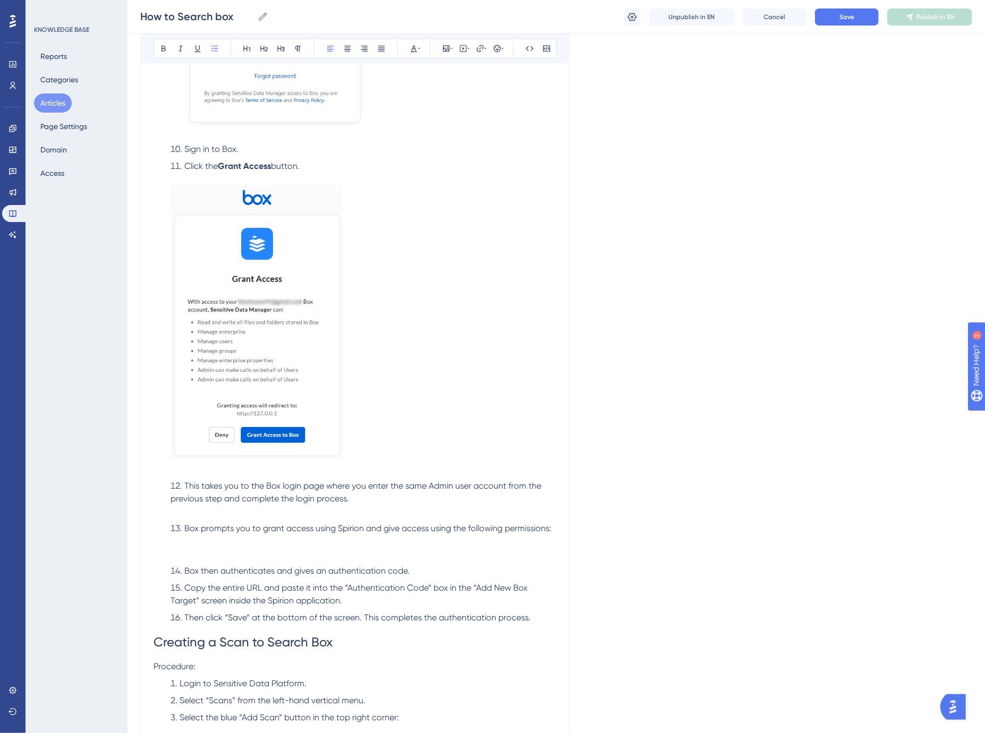
drag, startPoint x: 197, startPoint y: 547, endPoint x: 211, endPoint y: 544, distance: 15.2
click at [197, 547] on li "Box prompts you to grant access using Spirion and give access using the followi…" at bounding box center [361, 541] width 390 height 38
click at [253, 508] on li "This takes you to the Box login page where you enter the same Admin user accoun…" at bounding box center [361, 499] width 390 height 38
drag, startPoint x: 426, startPoint y: 571, endPoint x: 182, endPoint y: 489, distance: 257.2
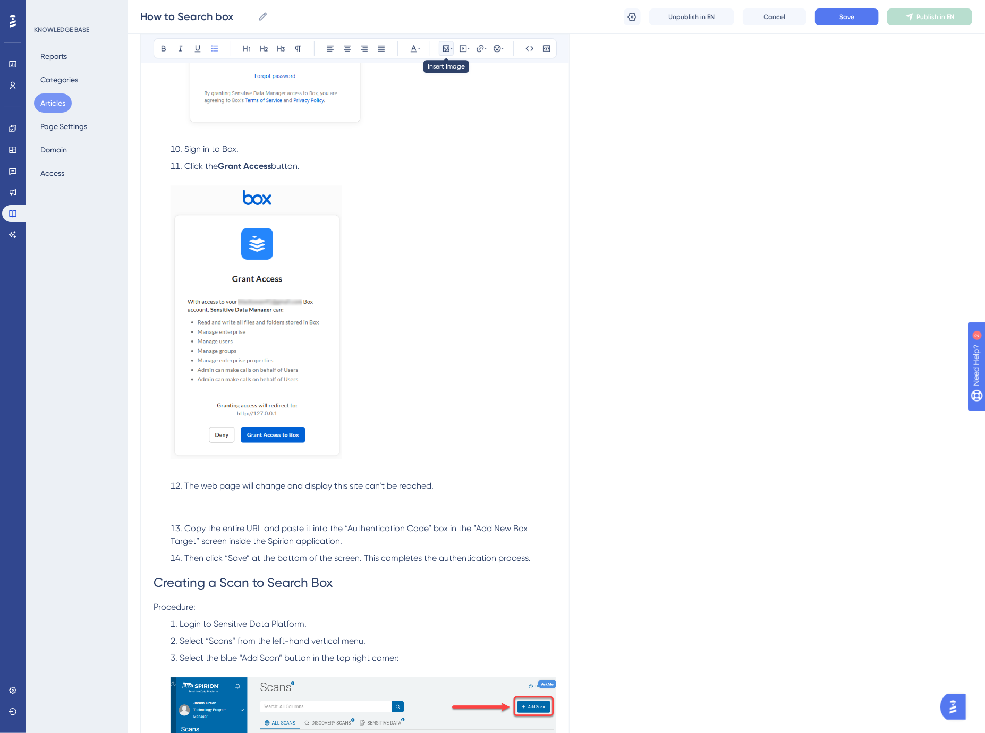
click at [448, 49] on icon at bounding box center [446, 48] width 9 height 9
click at [445, 97] on span "Upload Image" at bounding box center [451, 99] width 43 height 9
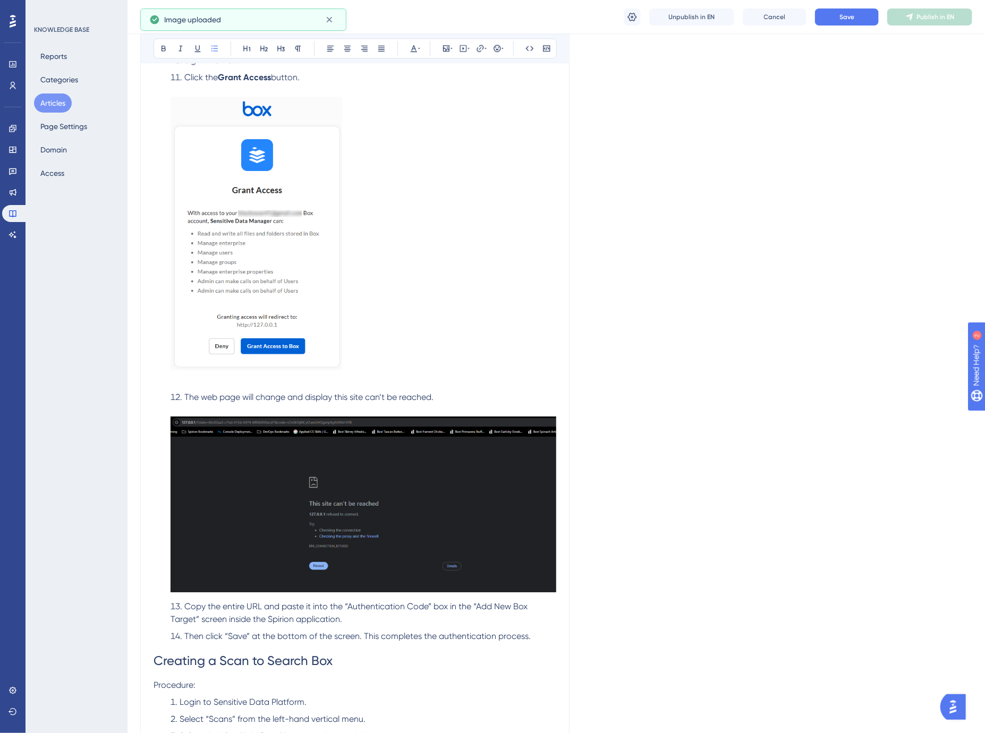
scroll to position [1566, 0]
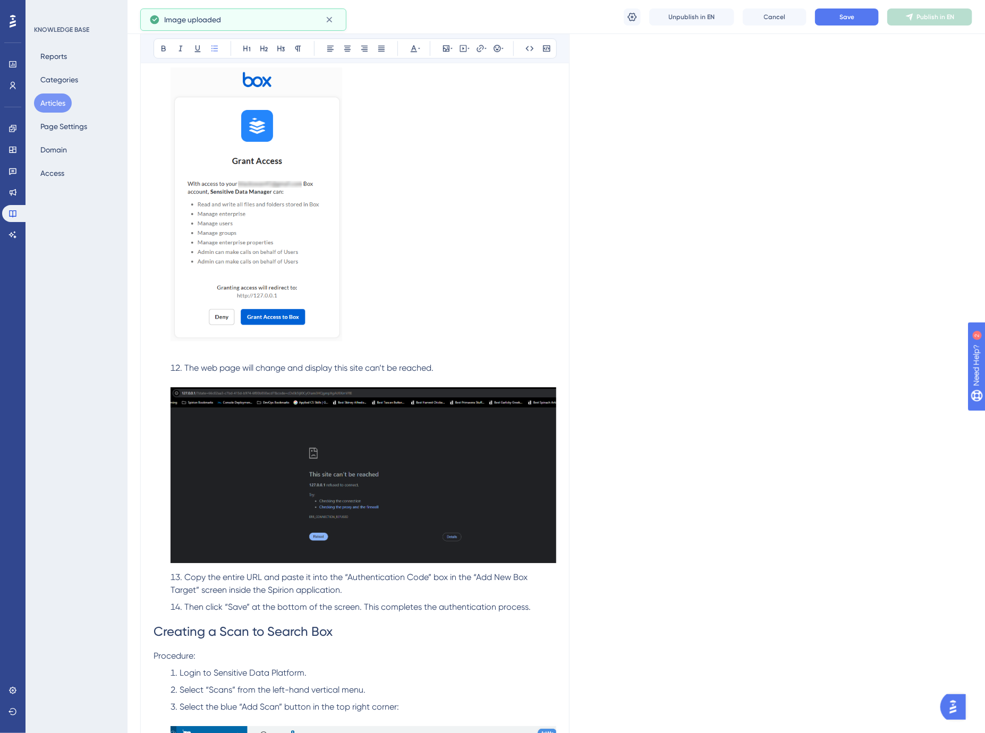
click at [320, 496] on img at bounding box center [364, 475] width 386 height 176
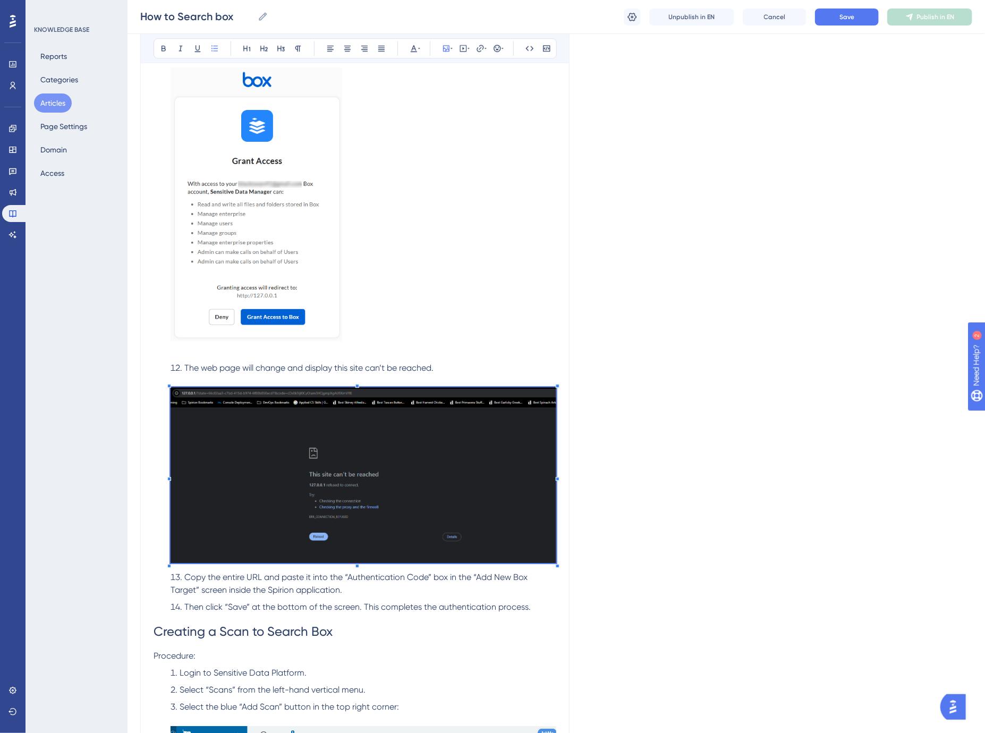
click at [377, 429] on img at bounding box center [364, 475] width 386 height 176
click at [413, 121] on span "Edit Image Alt Text" at bounding box center [428, 120] width 56 height 9
checkbox input "true"
click at [419, 147] on label at bounding box center [446, 142] width 117 height 17
click at [419, 146] on input "text" at bounding box center [446, 142] width 99 height 7
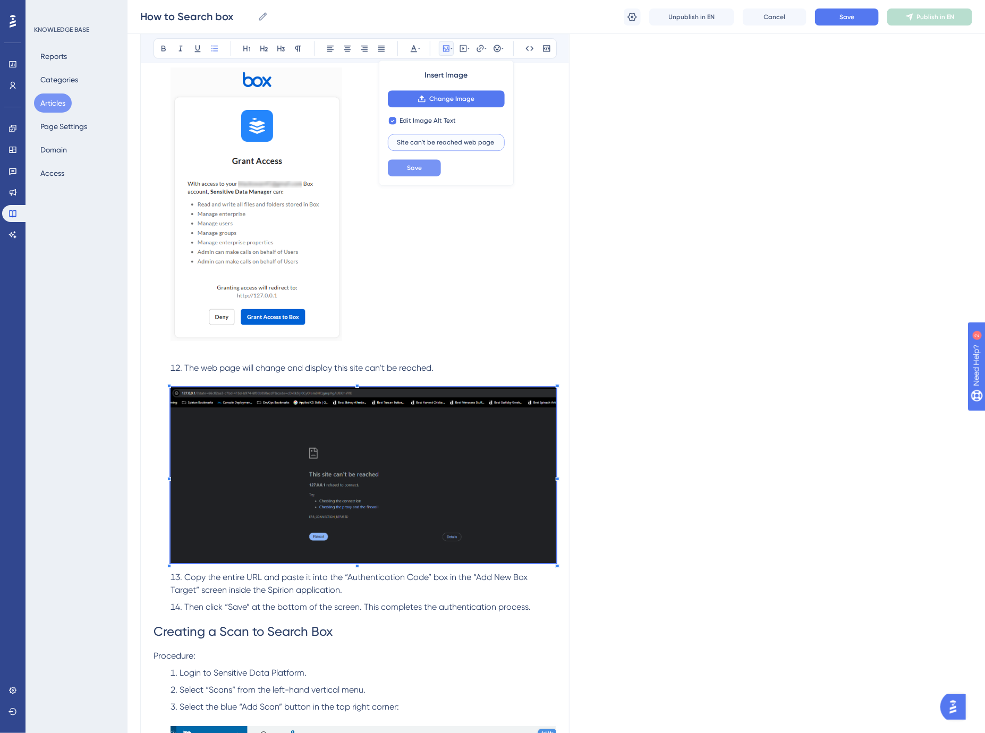
type input "Site can't be reached web page"
click at [408, 162] on button "Save" at bounding box center [414, 167] width 53 height 17
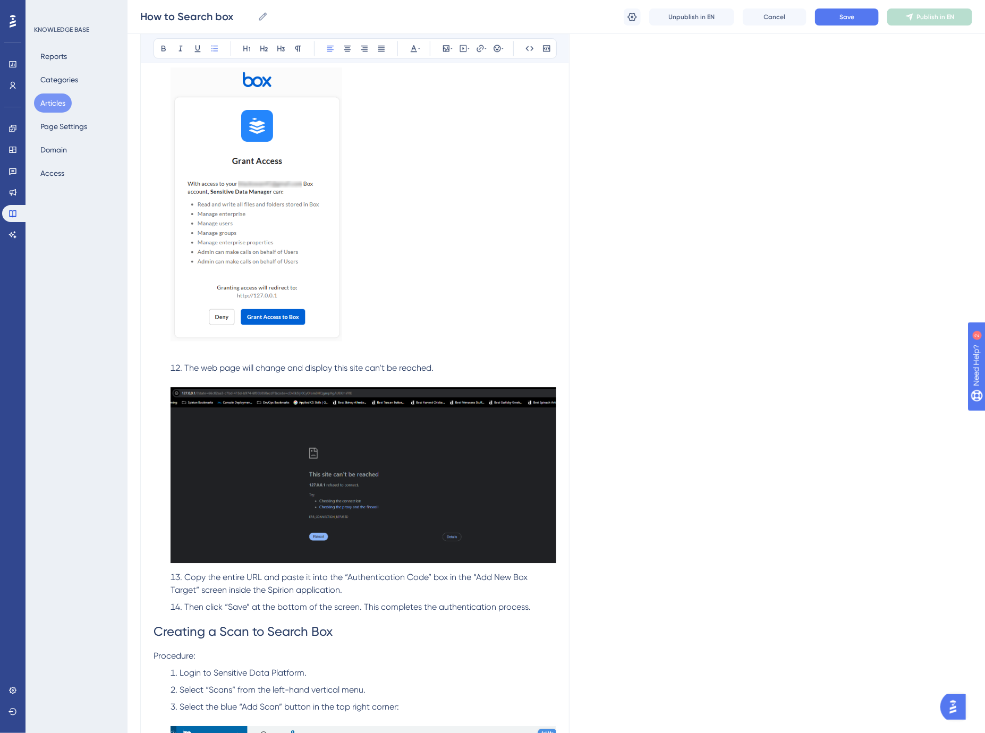
click at [254, 366] on span "The web page will change and display this site can’t be reached." at bounding box center [308, 368] width 249 height 10
click at [359, 368] on span "The web page changes and displays this site can’t be reached." at bounding box center [305, 368] width 243 height 10
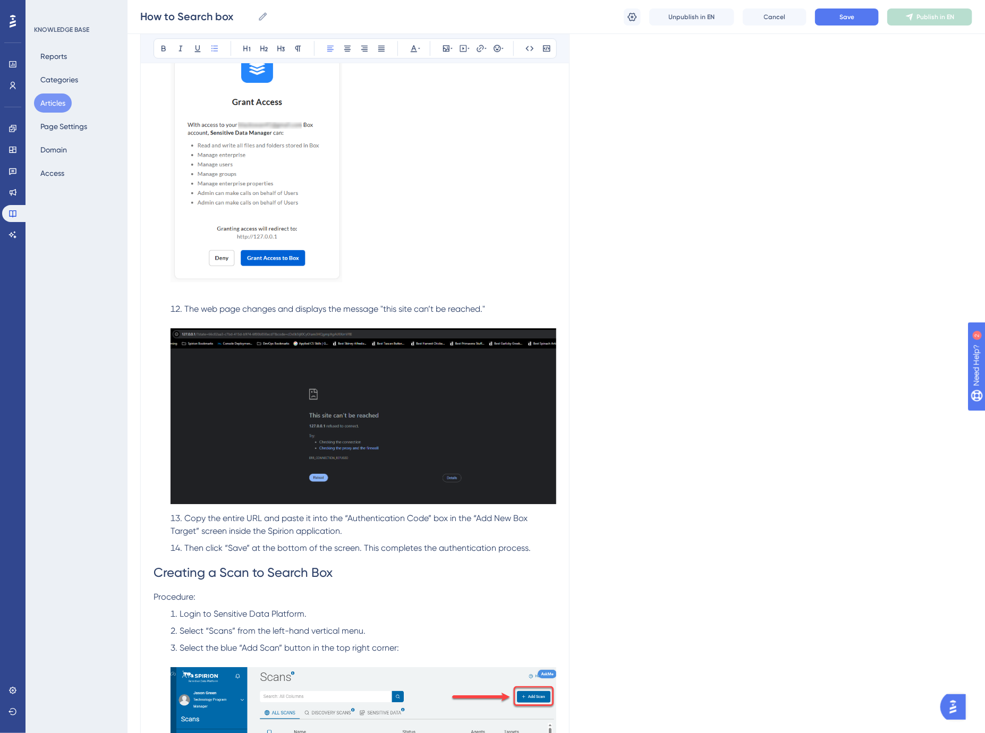
click at [264, 519] on span "Copy the entire URL and paste it into the “Authentication Code” box in the “Add…" at bounding box center [350, 524] width 359 height 23
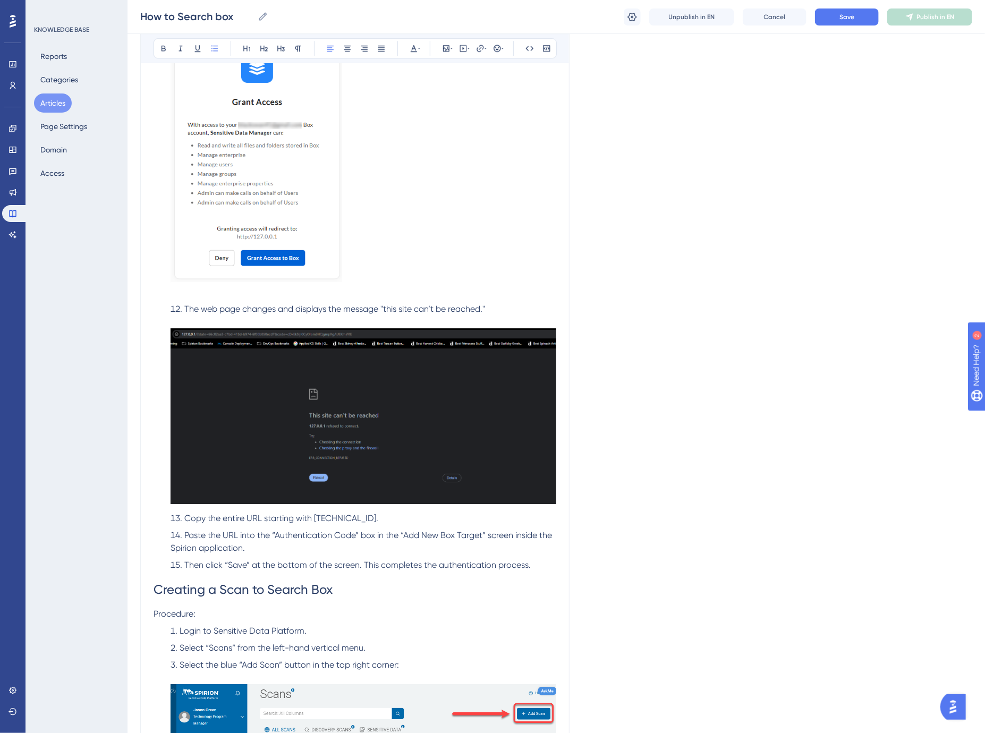
click at [193, 569] on span "Then click “Save” at the bottom of the screen. This completes the authenticatio…" at bounding box center [357, 565] width 346 height 10
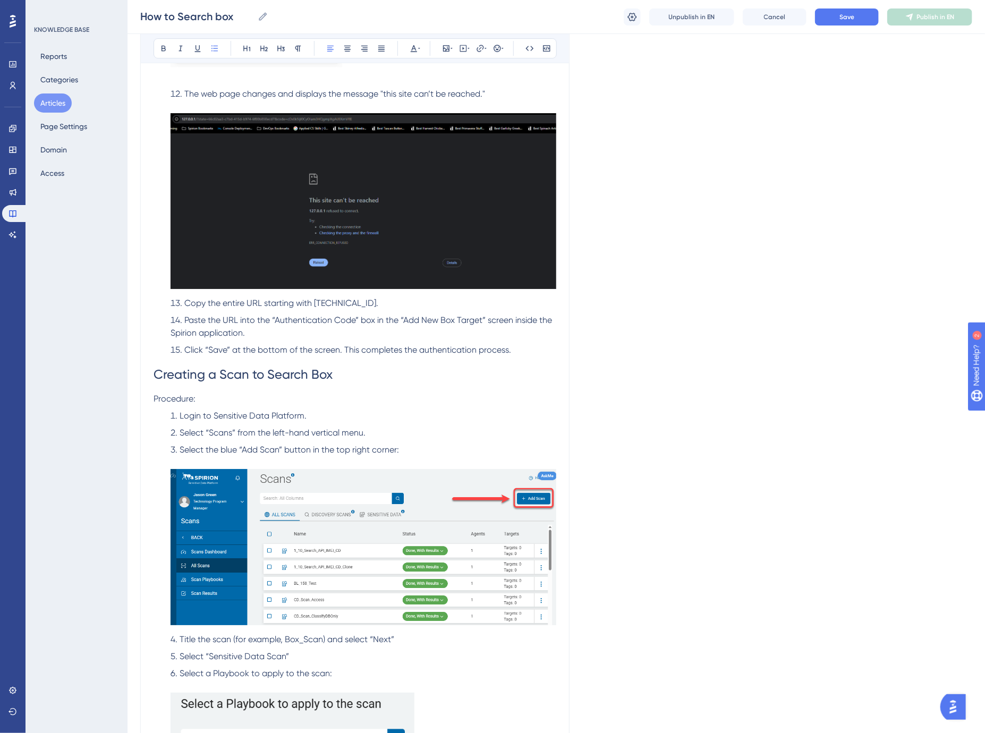
scroll to position [1861, 0]
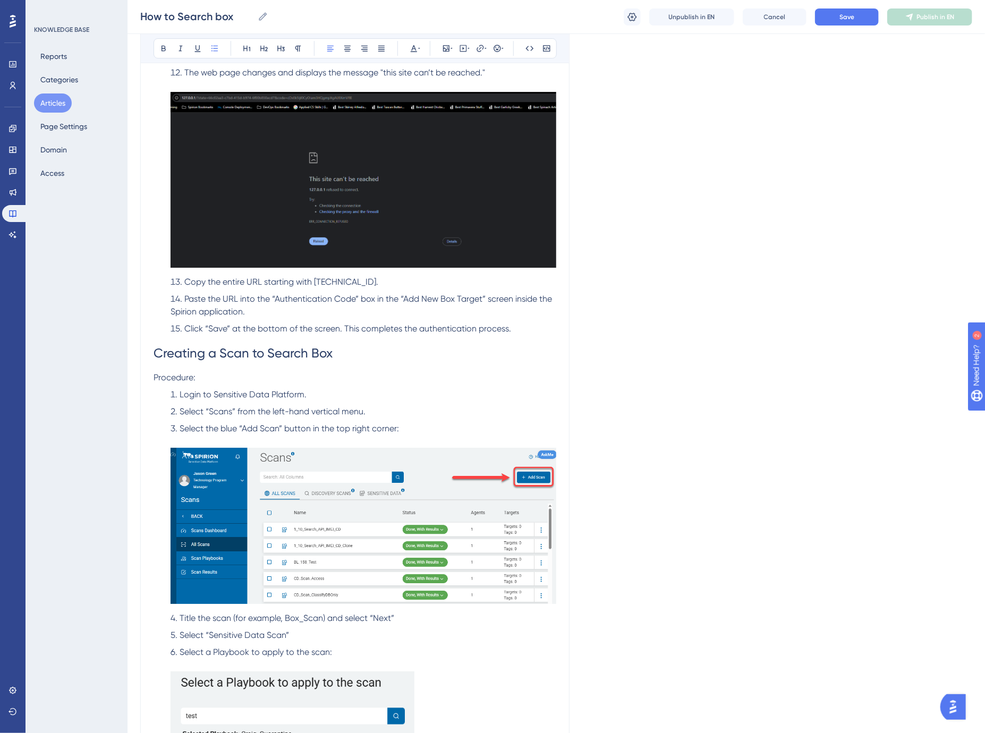
click at [194, 399] on span "Login to Sensitive Data Platform." at bounding box center [243, 394] width 127 height 10
click at [224, 413] on span "Select “Scans” from the left-hand vertical menu." at bounding box center [273, 411] width 186 height 10
click at [407, 429] on li "Select the blue Add Scan button in the top right corner:" at bounding box center [361, 514] width 390 height 185
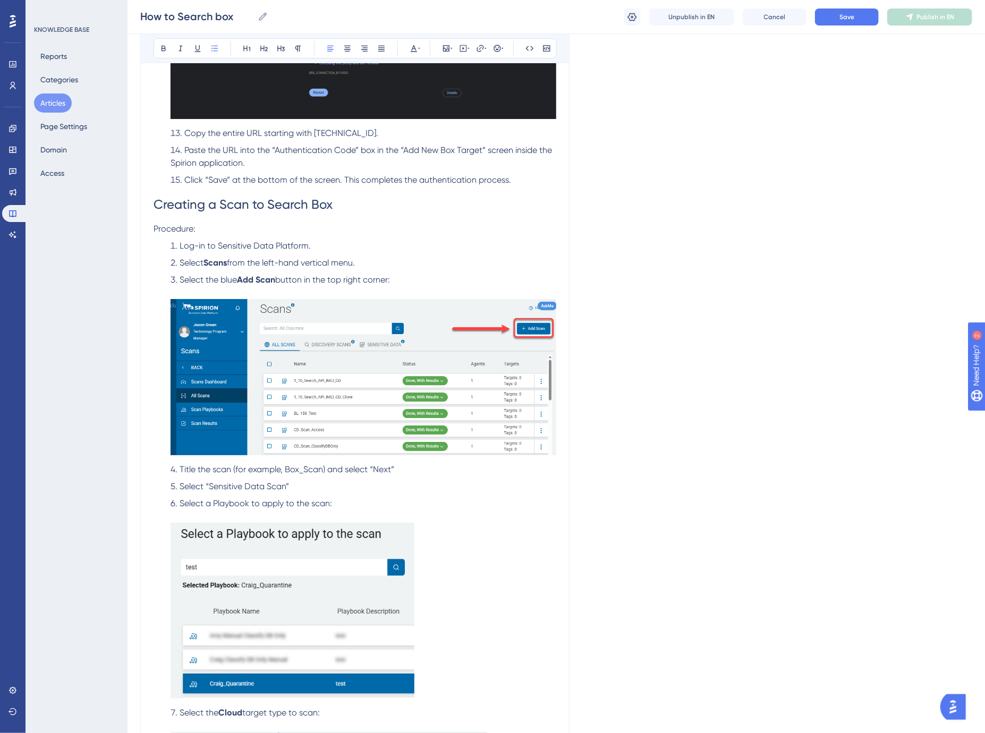
scroll to position [2038, 0]
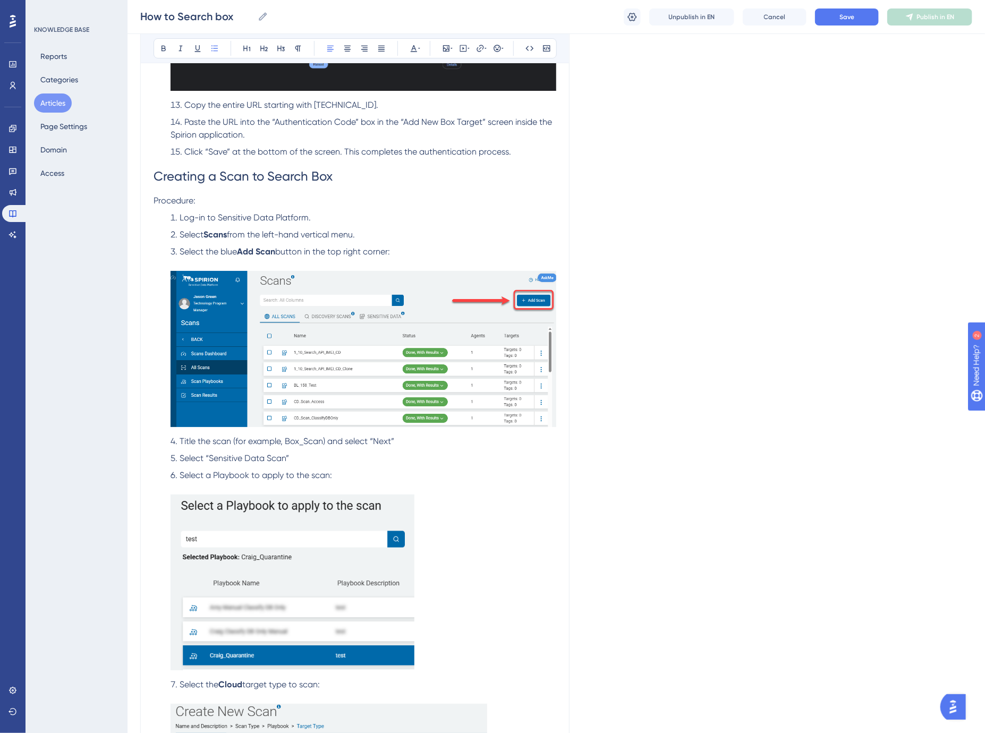
click at [384, 442] on span "Title the scan (for example, Box_Scan) and select “Next”" at bounding box center [287, 441] width 215 height 10
click at [211, 458] on span "Select “Sensitive Data Scan”" at bounding box center [234, 458] width 109 height 10
click at [269, 477] on span "Select a Playbook to apply to the scan:" at bounding box center [256, 475] width 152 height 10
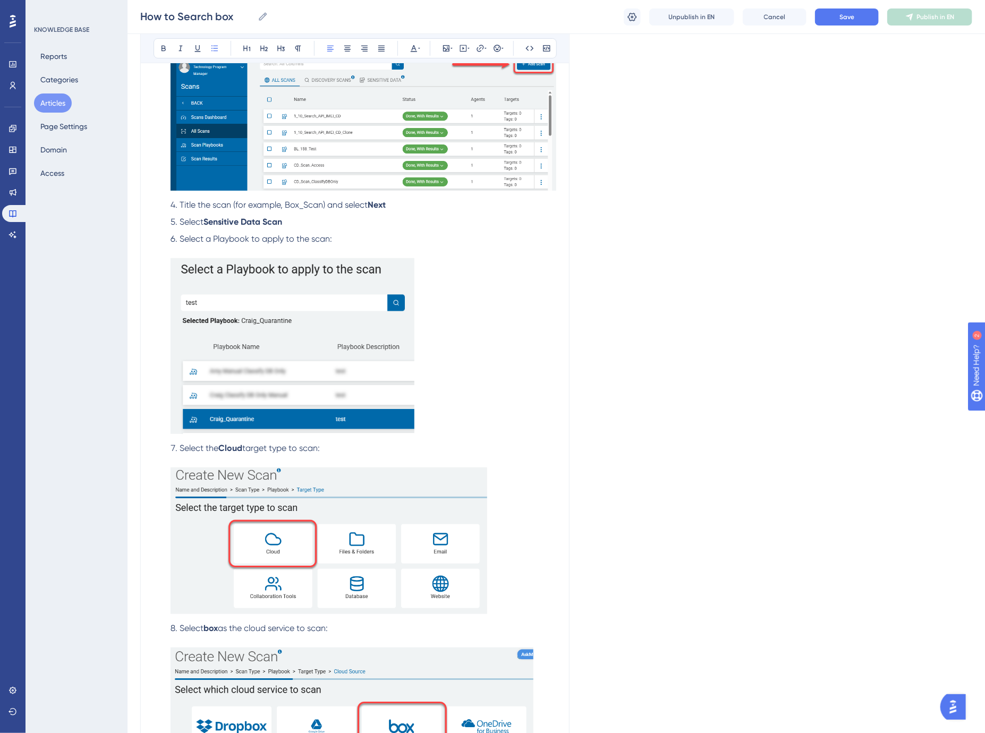
scroll to position [2333, 0]
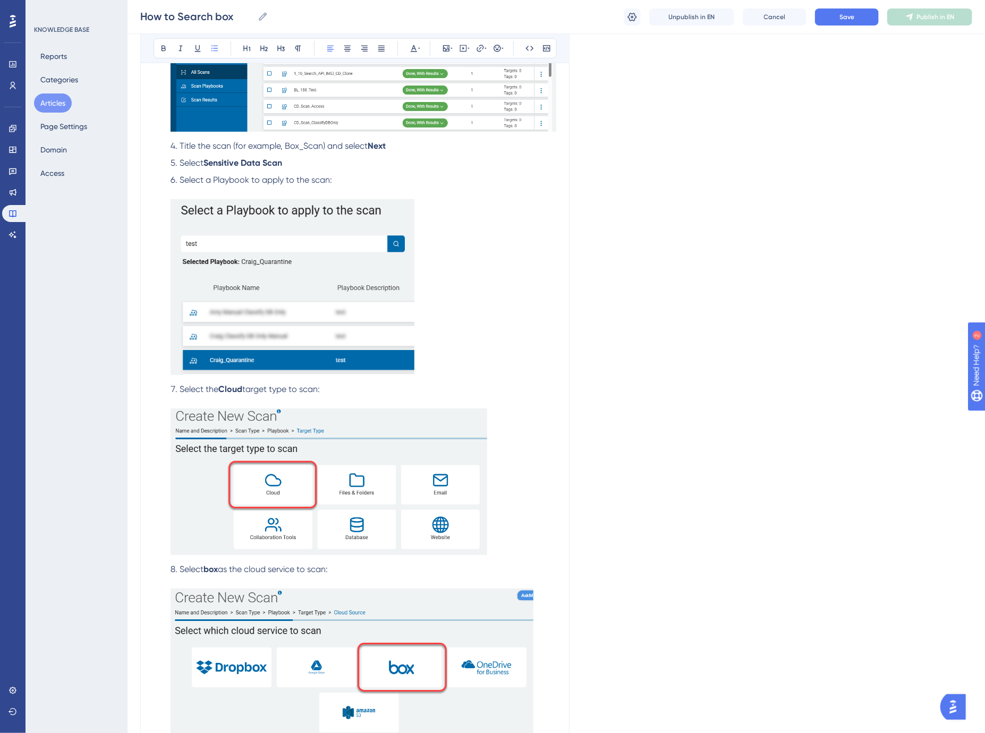
click at [258, 389] on span "target type to scan:" at bounding box center [281, 389] width 78 height 10
click at [331, 392] on li "Select the Cloud target type to scan:" at bounding box center [361, 471] width 390 height 176
click at [354, 473] on img at bounding box center [329, 482] width 317 height 147
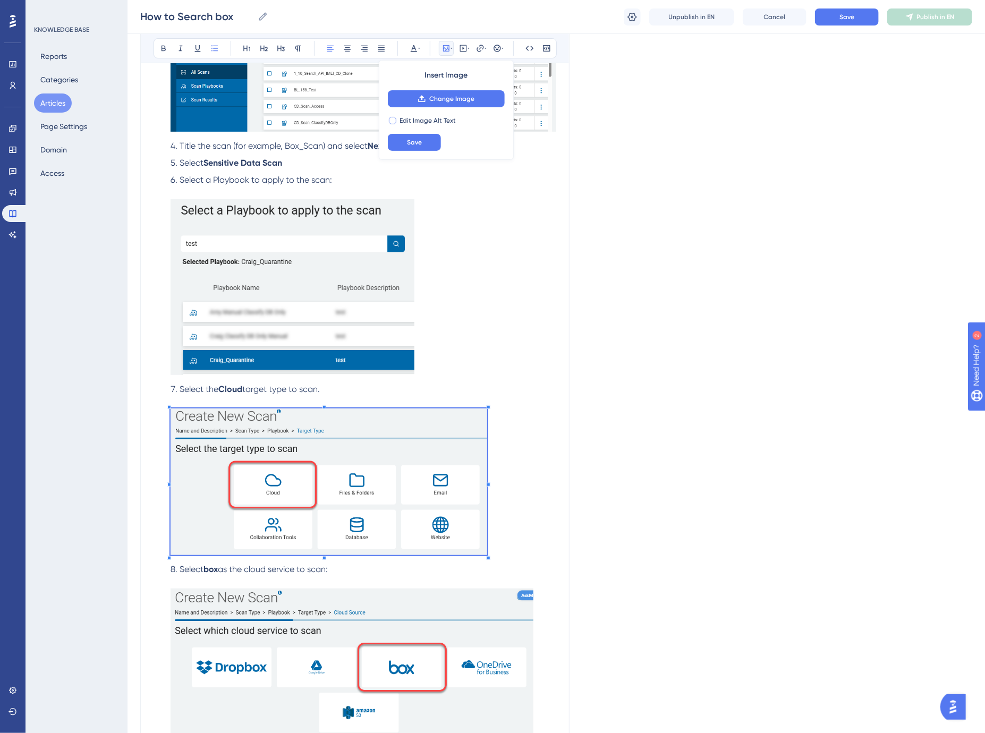
click at [421, 117] on span "Edit Image Alt Text" at bounding box center [428, 120] width 56 height 9
checkbox input "true"
click at [428, 147] on label at bounding box center [446, 142] width 117 height 17
click at [428, 146] on input "text" at bounding box center [446, 142] width 99 height 7
type input "cloud target type scan"
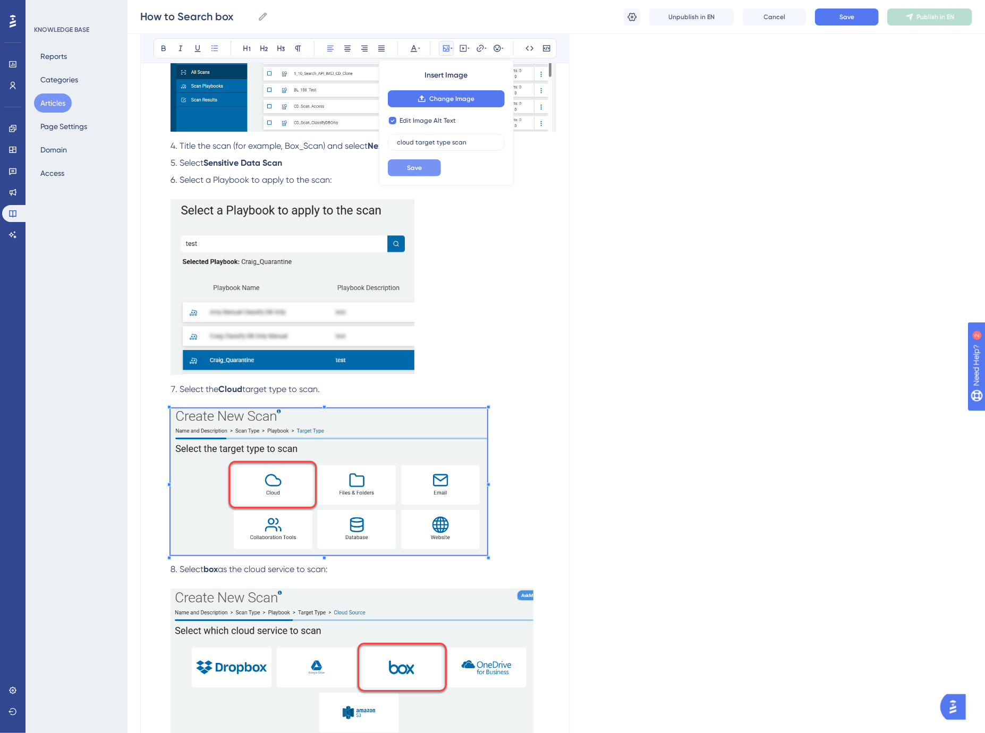
click at [415, 166] on span "Save" at bounding box center [414, 168] width 15 height 9
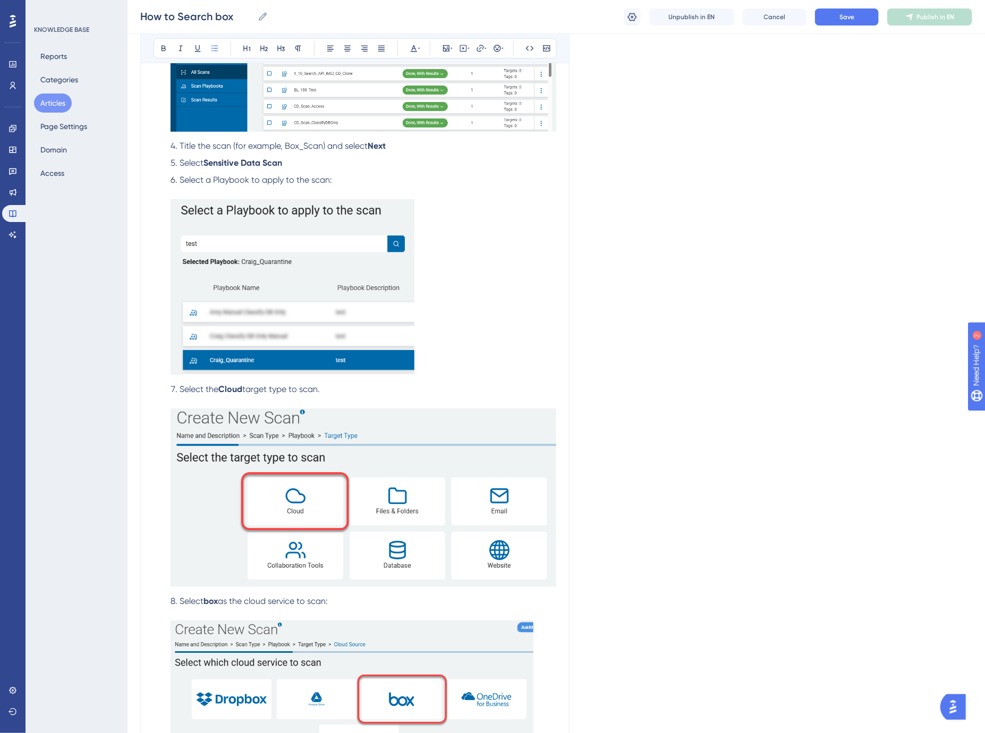
click at [210, 448] on img at bounding box center [364, 498] width 386 height 179
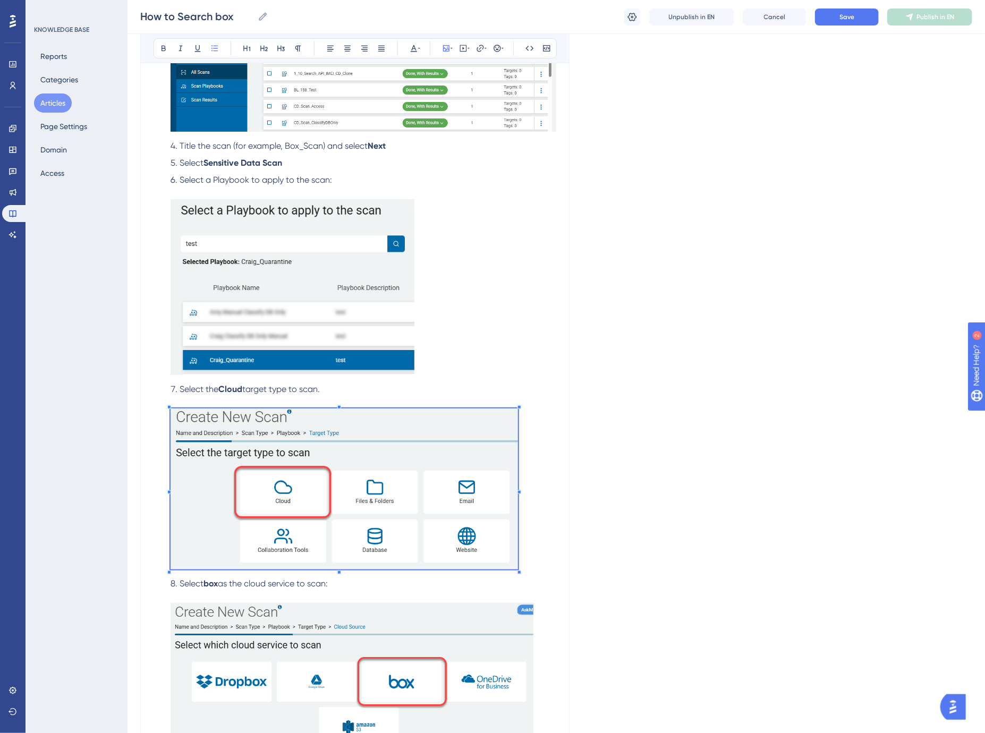
click at [216, 447] on span at bounding box center [344, 491] width 347 height 165
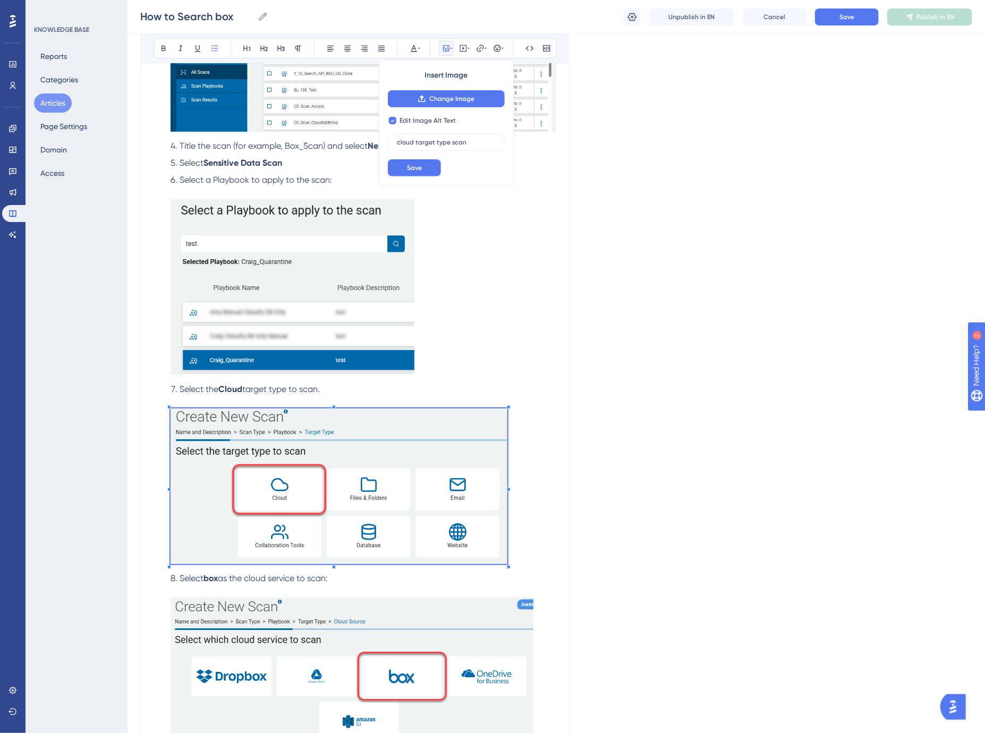
checkbox input "false"
click at [352, 394] on li "Select the Cloud target type to scan." at bounding box center [361, 475] width 390 height 185
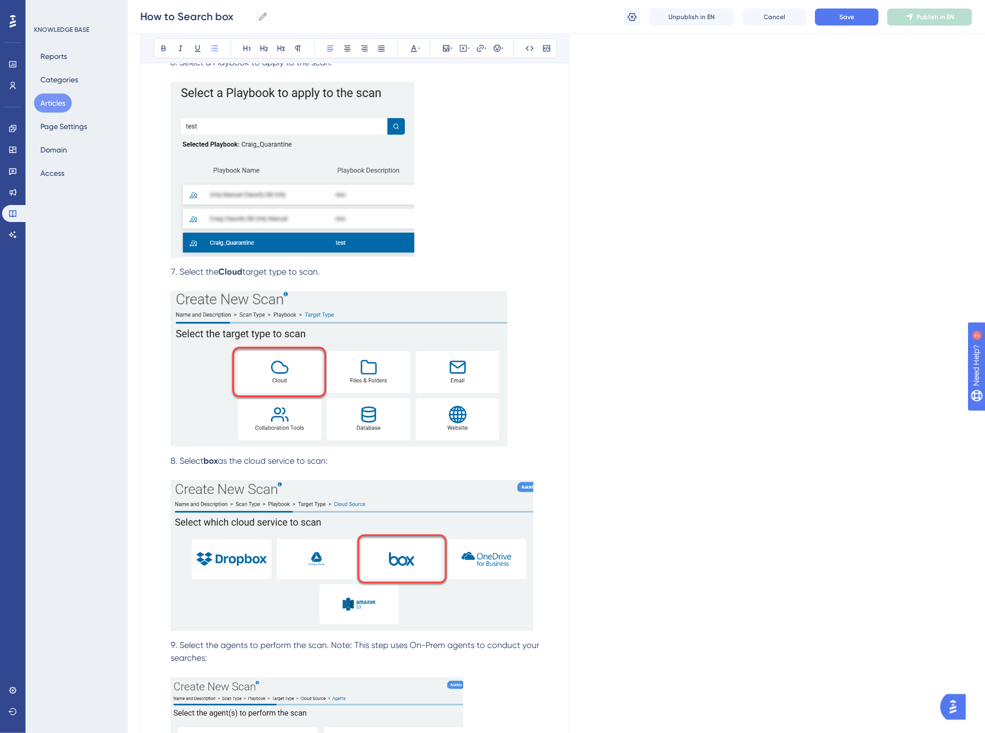
scroll to position [2451, 0]
click at [226, 461] on span "as the cloud service to scan:" at bounding box center [273, 460] width 110 height 10
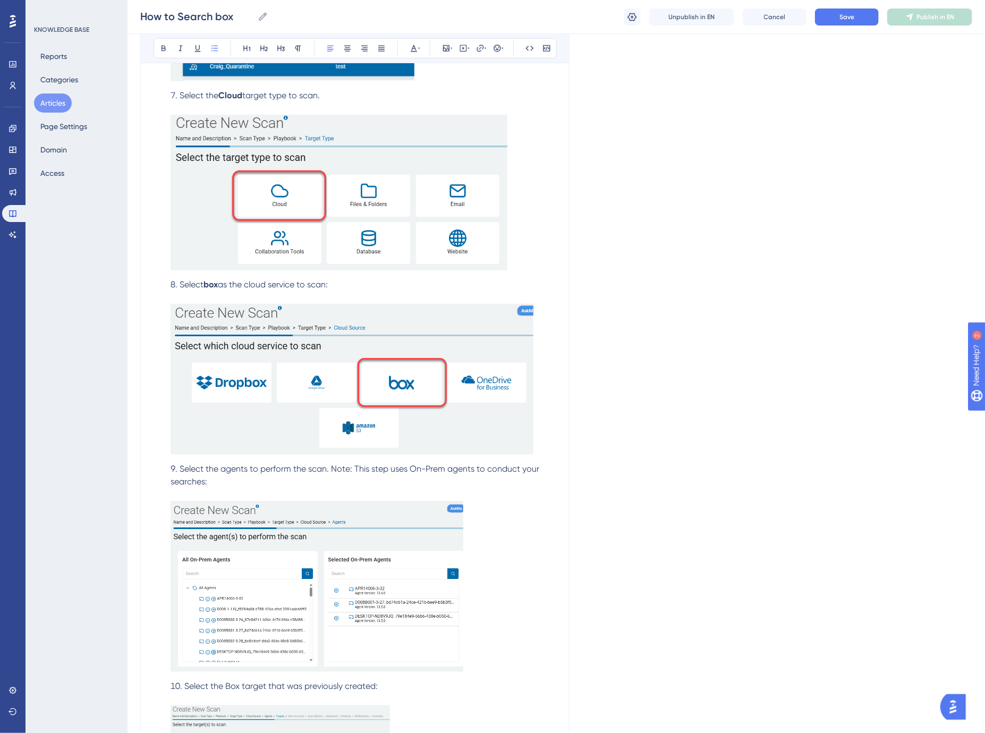
scroll to position [2628, 0]
click at [187, 470] on span "Select the agents to perform the scan. Note: This step uses On-Prem agents to c…" at bounding box center [356, 474] width 371 height 23
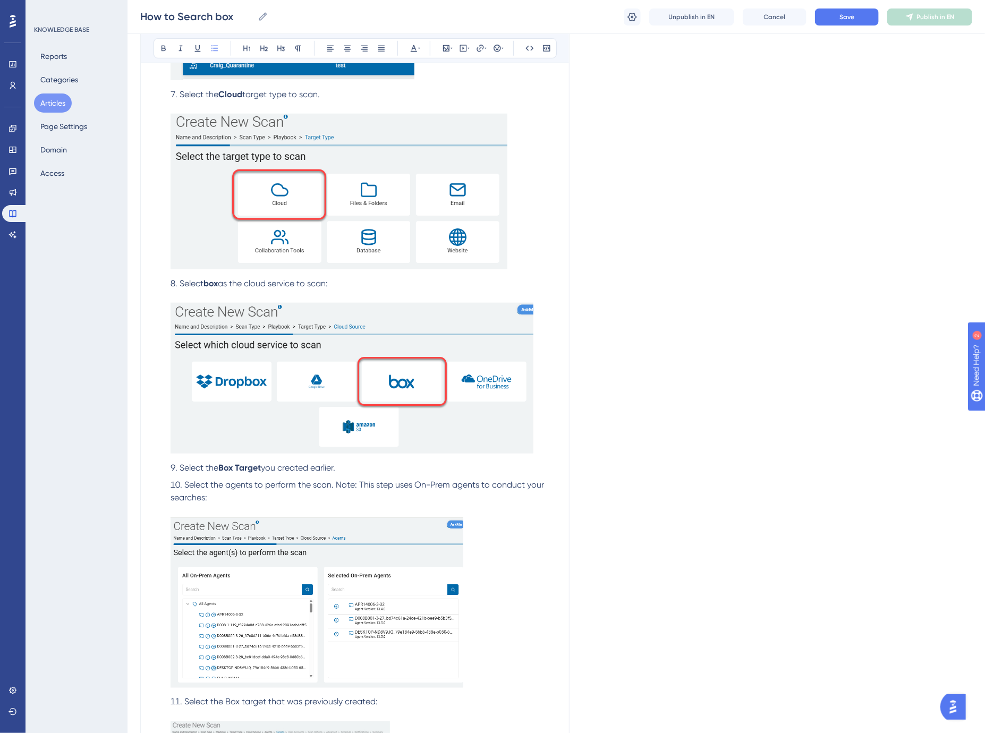
click at [245, 537] on img at bounding box center [317, 602] width 293 height 171
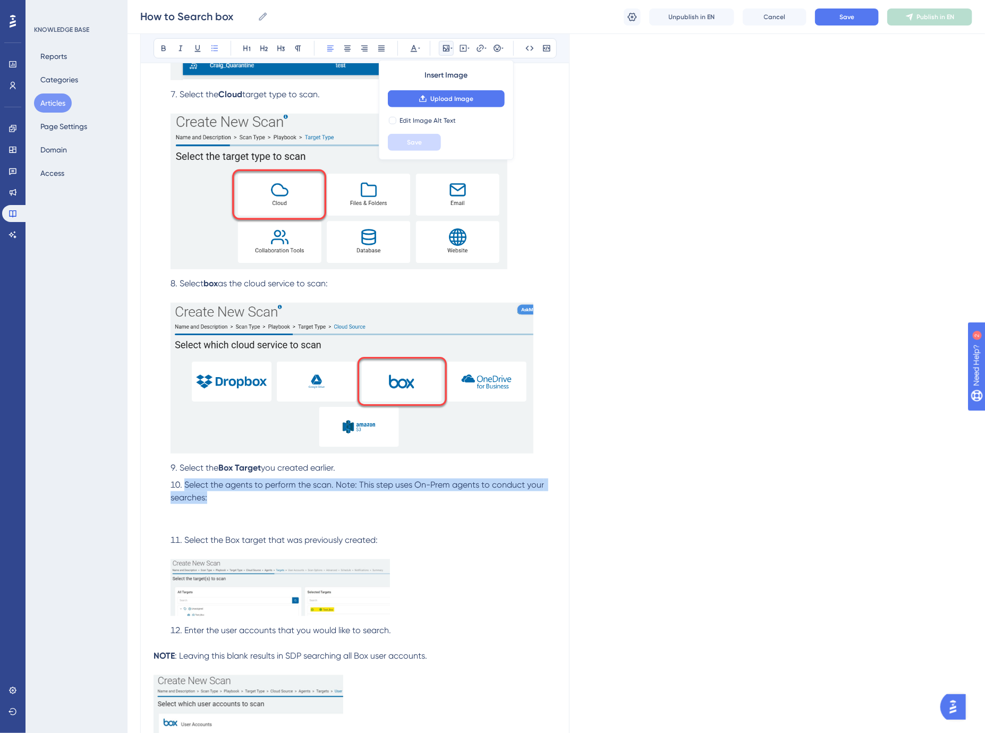
drag, startPoint x: 213, startPoint y: 501, endPoint x: 182, endPoint y: 489, distance: 33.1
click at [182, 489] on li "Select the agents to perform the scan. Note: This step uses On-Prem agents to c…" at bounding box center [361, 504] width 390 height 51
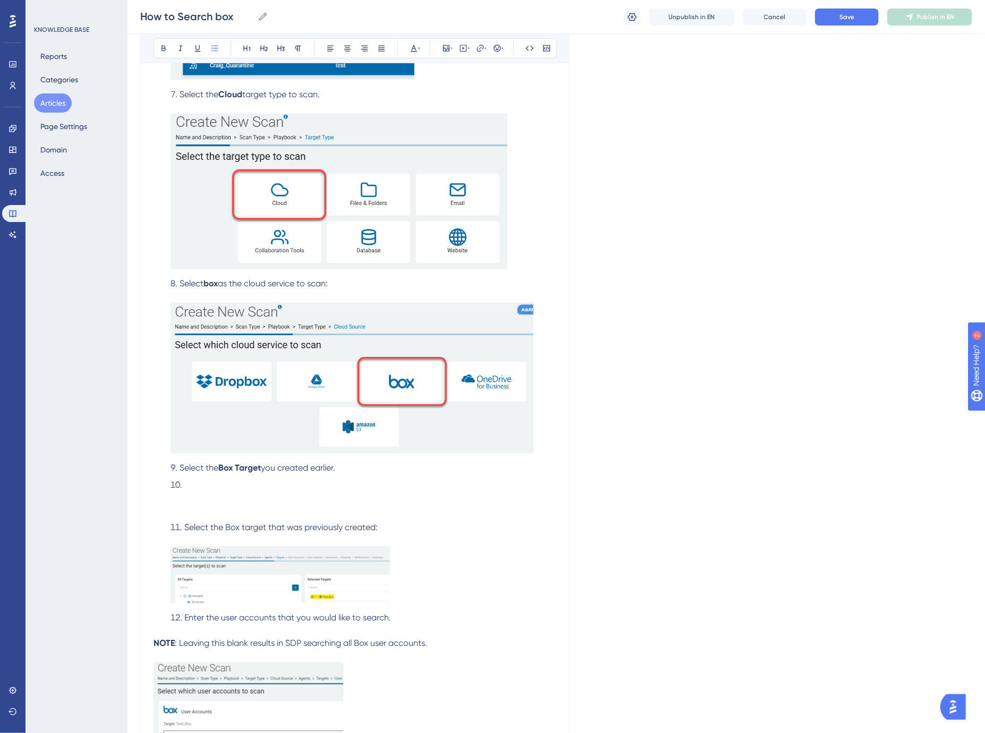
drag, startPoint x: 192, startPoint y: 487, endPoint x: 166, endPoint y: 486, distance: 25.5
click at [166, 486] on li at bounding box center [361, 498] width 390 height 38
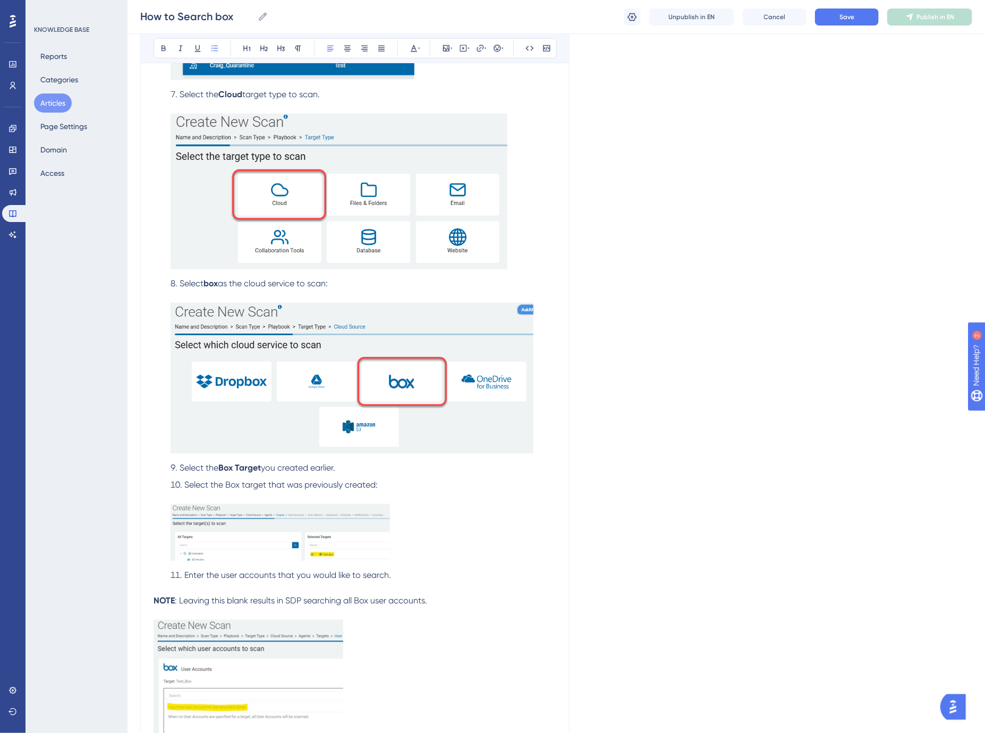
click at [249, 489] on span "Select the Box target that was previously created:" at bounding box center [280, 485] width 193 height 10
click at [226, 484] on span "Select the Box Target that you previously created:" at bounding box center [280, 485] width 193 height 10
click at [230, 576] on span "Enter the user accounts that you would like to search." at bounding box center [287, 575] width 207 height 10
click at [273, 580] on span "Enter the user accounts that you would like to search." at bounding box center [287, 575] width 207 height 10
drag, startPoint x: 394, startPoint y: 575, endPoint x: 186, endPoint y: 574, distance: 208.3
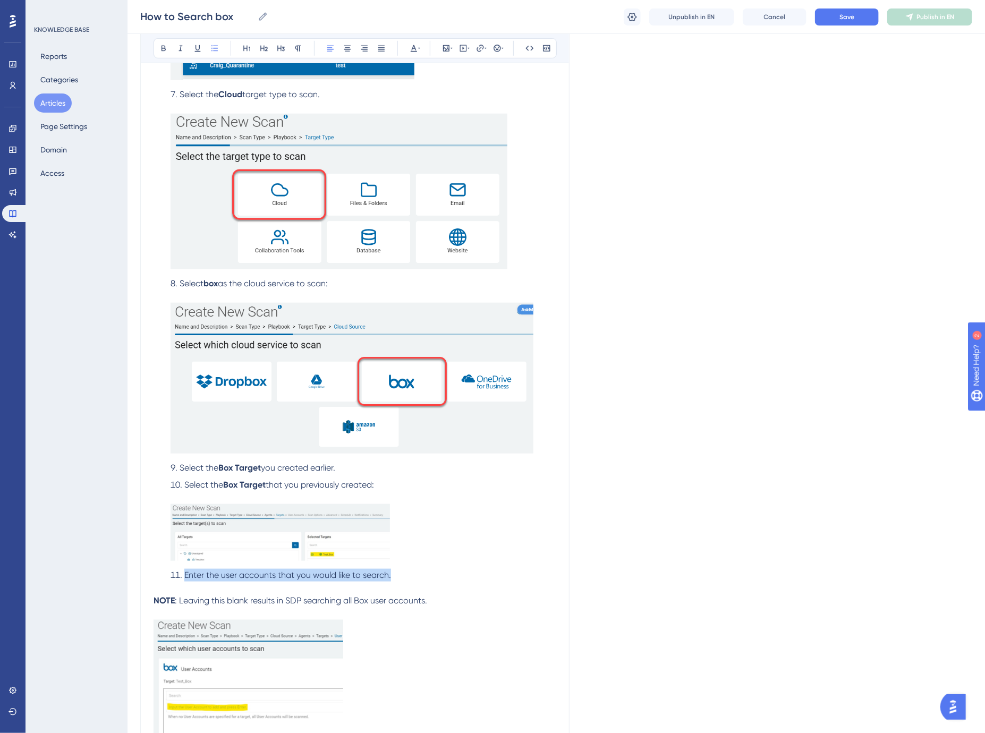
click at [186, 574] on li "Enter the user accounts that you would like to search." at bounding box center [361, 582] width 390 height 26
click at [360, 594] on li "Enter specific Box user accounts to search (leave blank to search all accounts)." at bounding box center [361, 582] width 390 height 26
click at [506, 576] on li "Enter specific Box user accounts to search (leave blank to search all accounts)." at bounding box center [361, 582] width 390 height 26
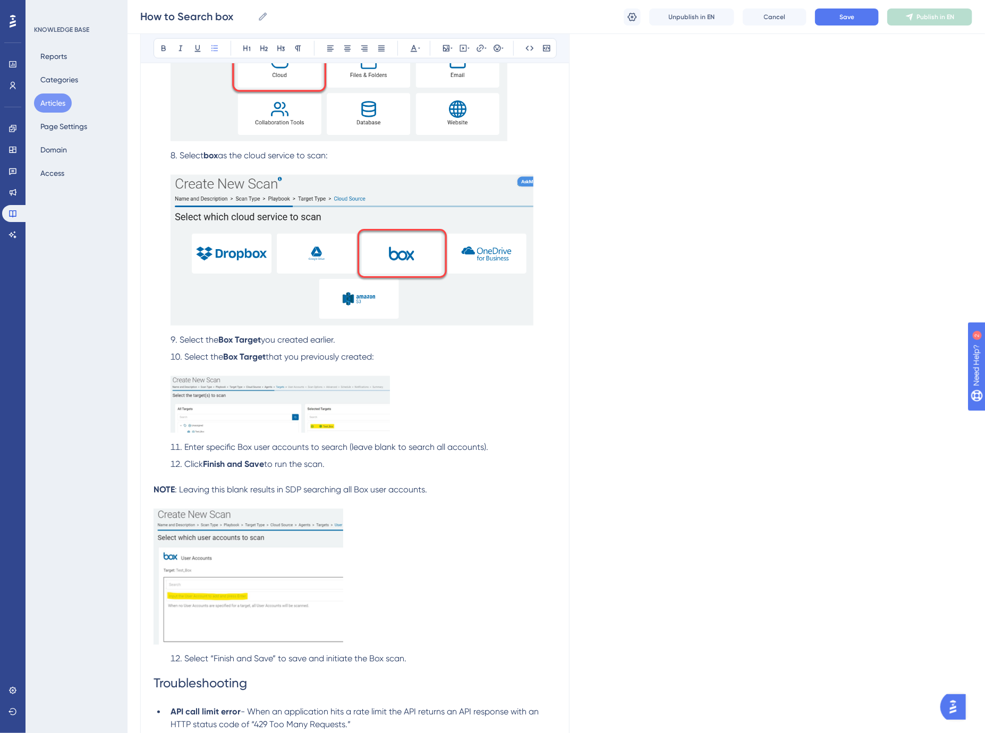
scroll to position [2868, 0]
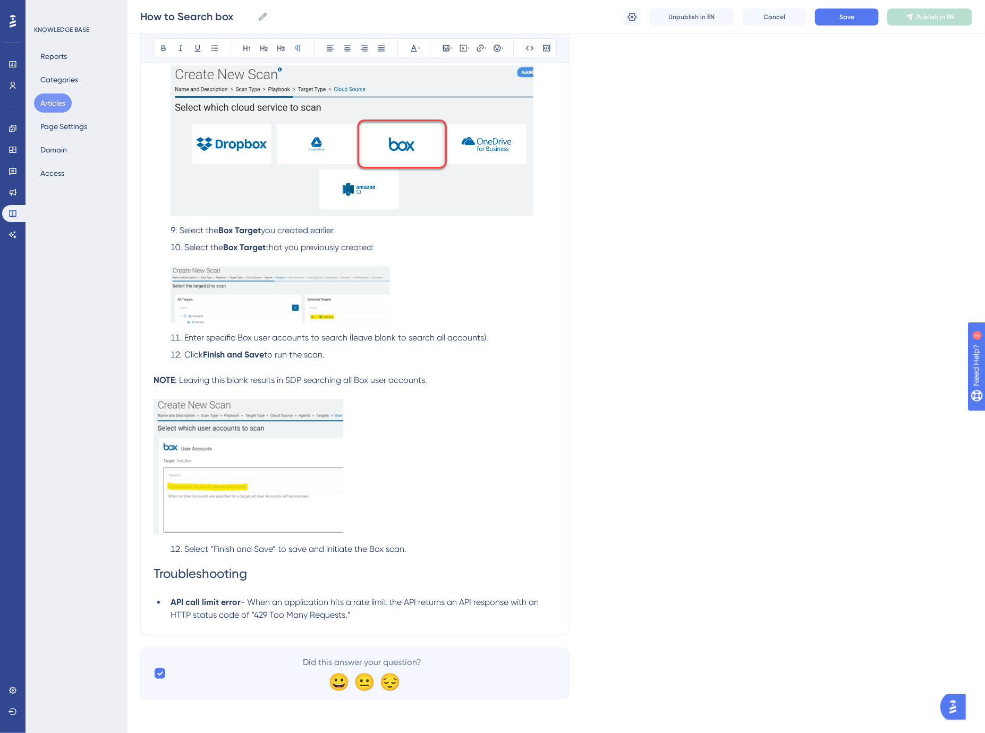
click at [392, 376] on span ": Leaving this blank results in SDP searching all Box user accounts." at bounding box center [301, 380] width 252 height 10
drag, startPoint x: 430, startPoint y: 378, endPoint x: 136, endPoint y: 380, distance: 294.3
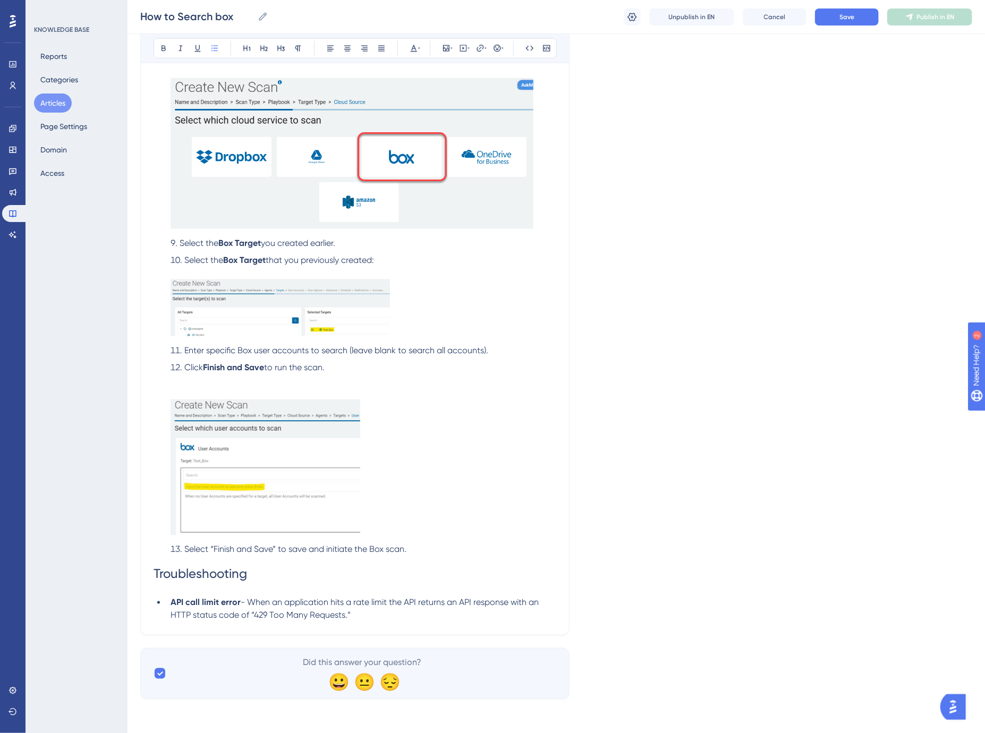
scroll to position [2855, 0]
click at [215, 546] on span "Select “Finish and Save” to save and initiate the Box scan." at bounding box center [295, 550] width 222 height 10
click at [384, 506] on li "Click Finish and Save to run the scan." at bounding box center [361, 450] width 390 height 179
drag, startPoint x: 339, startPoint y: 367, endPoint x: 187, endPoint y: 368, distance: 151.9
click at [187, 368] on li "Click Finish and Save to run the scan." at bounding box center [361, 450] width 390 height 179
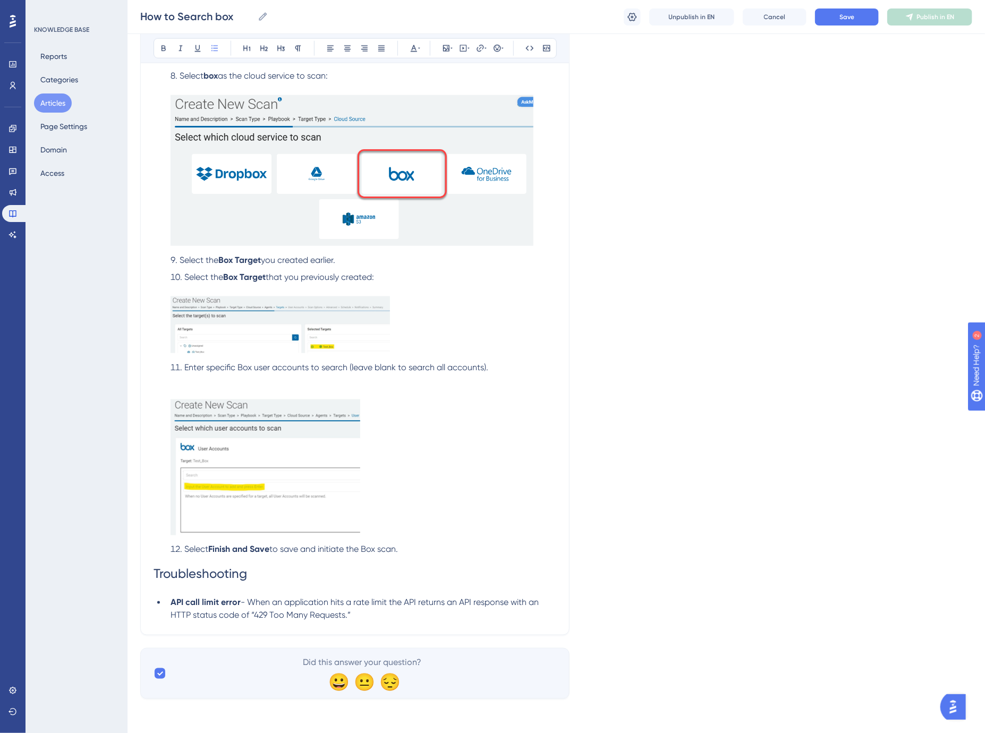
click at [221, 380] on li "Enter specific Box user accounts to search (leave blank to search all accounts)." at bounding box center [361, 450] width 390 height 179
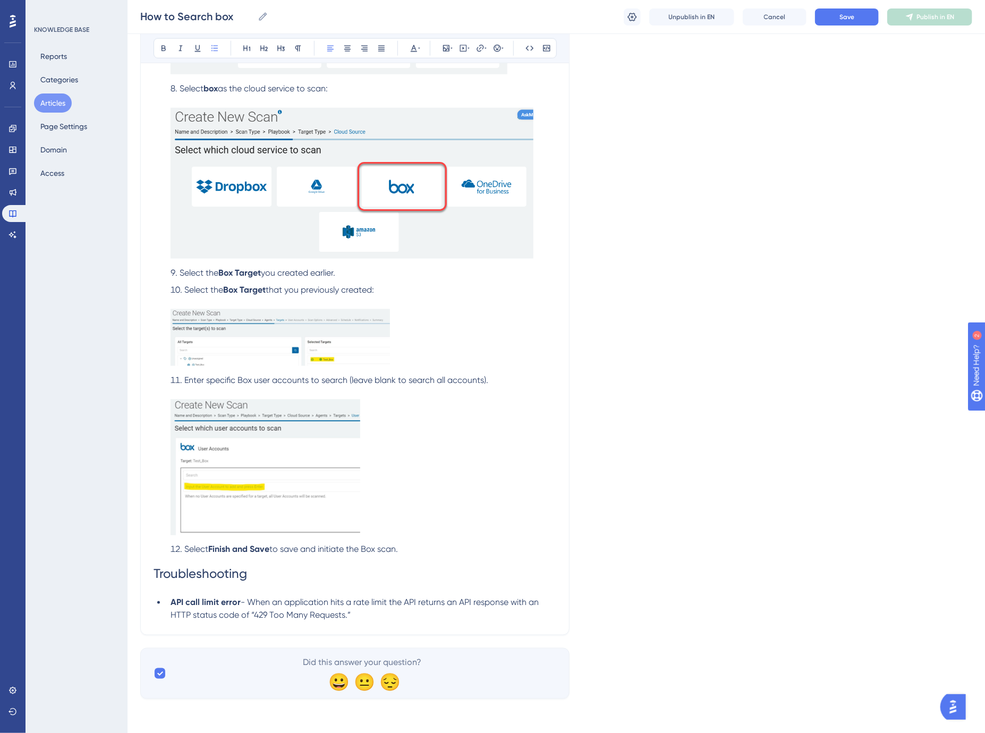
click at [344, 607] on span "- When an application hits a rate limit the API returns an API response with an…" at bounding box center [356, 609] width 370 height 23
click at [243, 600] on span "- When an application hits a rate limit the API returns an API response with an…" at bounding box center [356, 609] width 370 height 23
click at [214, 49] on icon at bounding box center [214, 48] width 9 height 9
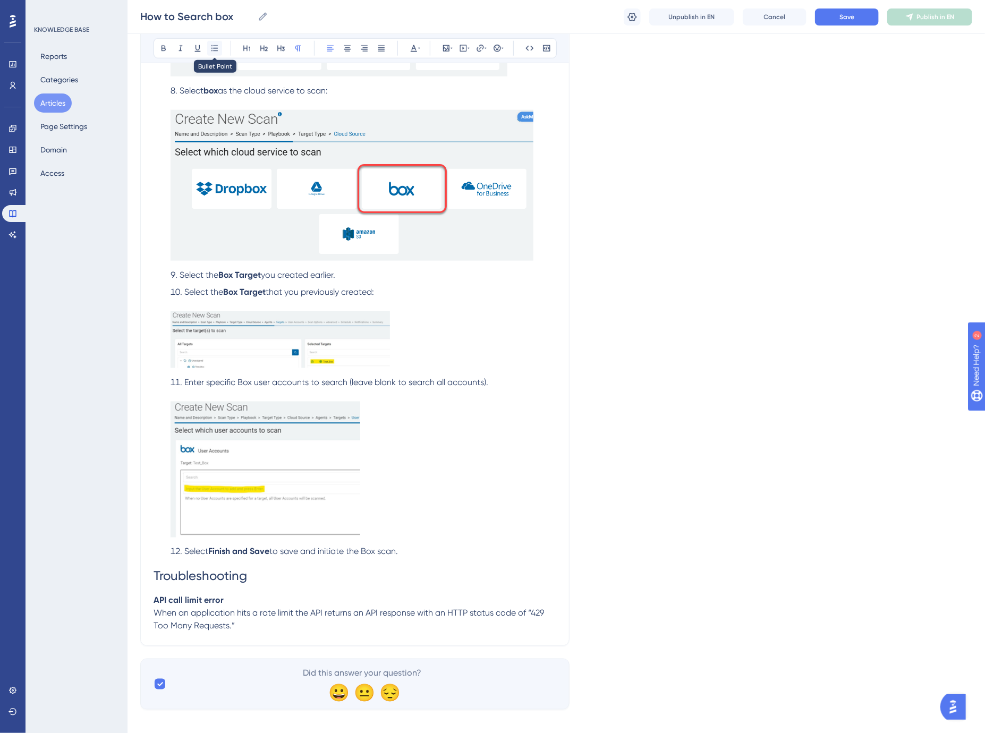
click at [216, 47] on icon at bounding box center [214, 48] width 9 height 9
click at [550, 617] on li "When an application hits a rate limit the API returns an API response with an H…" at bounding box center [361, 624] width 390 height 26
drag, startPoint x: 539, startPoint y: 621, endPoint x: 546, endPoint y: 630, distance: 11.4
click at [546, 630] on li "When an application hits a rate limit the API returns an API response with an H…" at bounding box center [361, 624] width 390 height 26
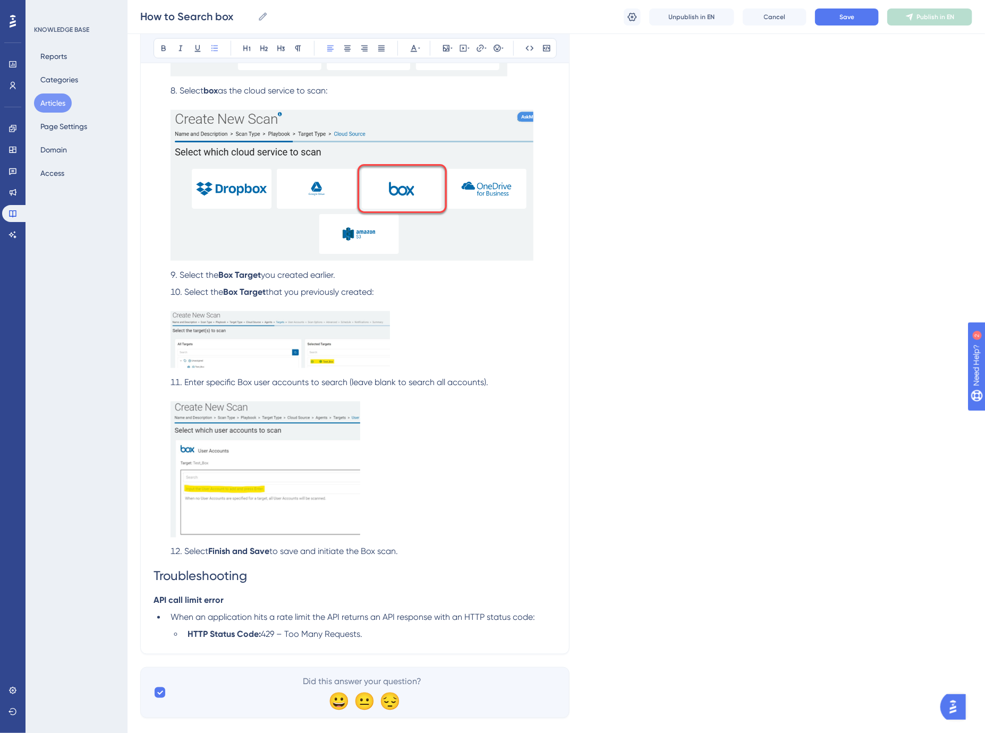
click at [386, 641] on li "HTTP Status Code: 429 – Too Many Requests." at bounding box center [369, 634] width 373 height 13
click at [855, 17] on button "Save" at bounding box center [847, 17] width 64 height 17
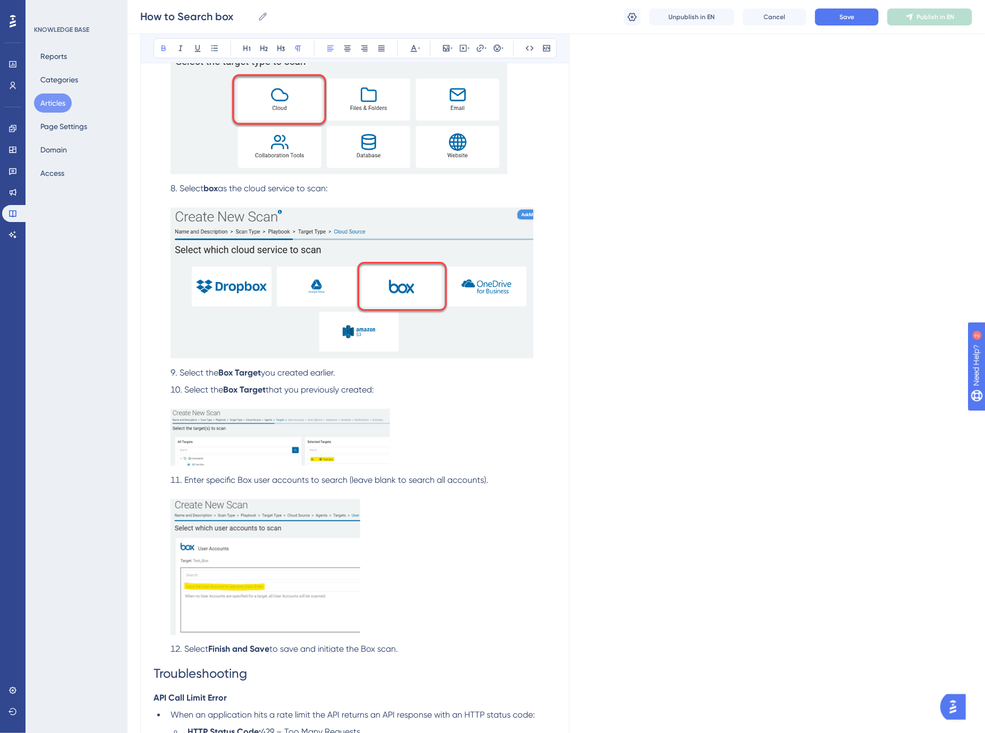
scroll to position [2703, 0]
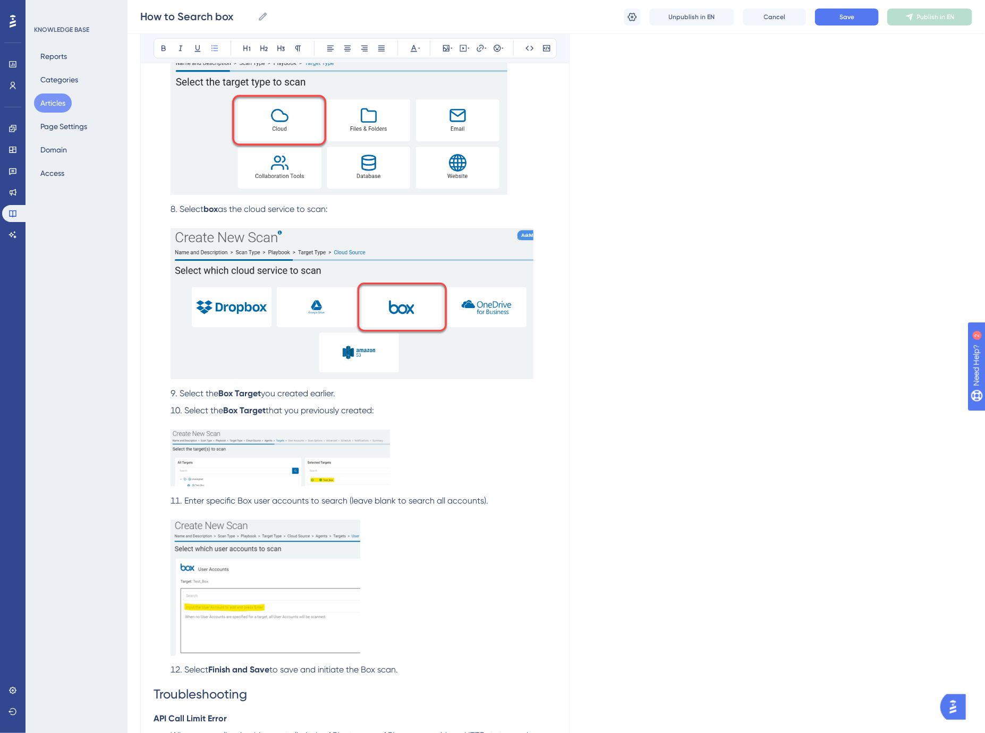
drag, startPoint x: 351, startPoint y: 394, endPoint x: 172, endPoint y: 401, distance: 179.2
click at [172, 400] on li "Select the Box Target you created earlier." at bounding box center [361, 393] width 390 height 13
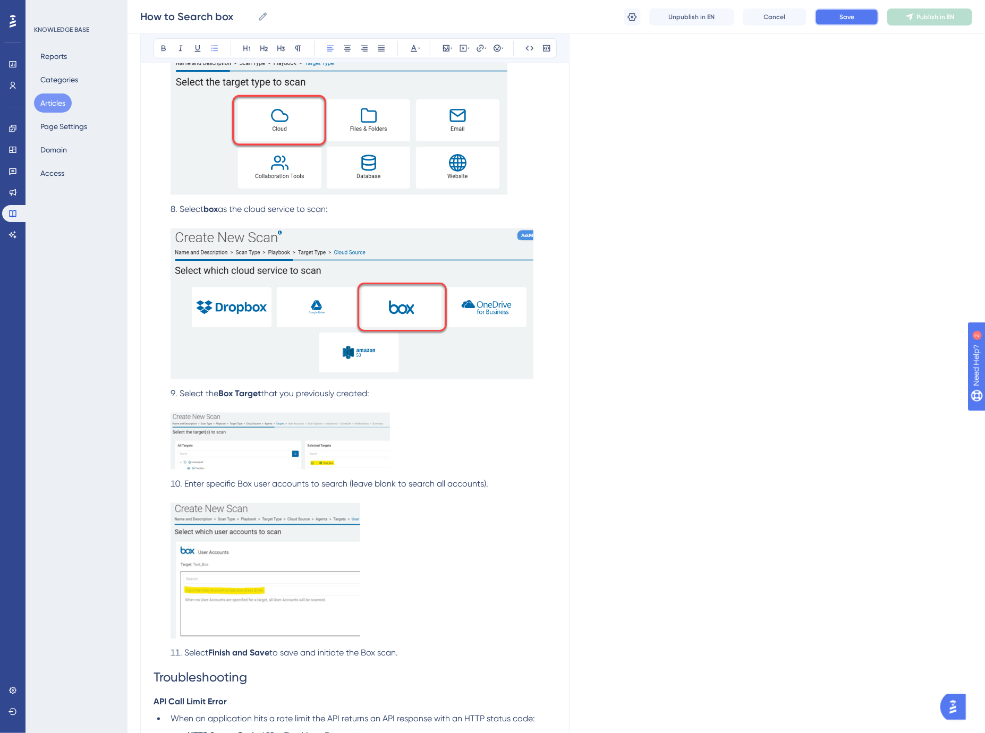
click at [838, 22] on button "Save" at bounding box center [847, 17] width 64 height 17
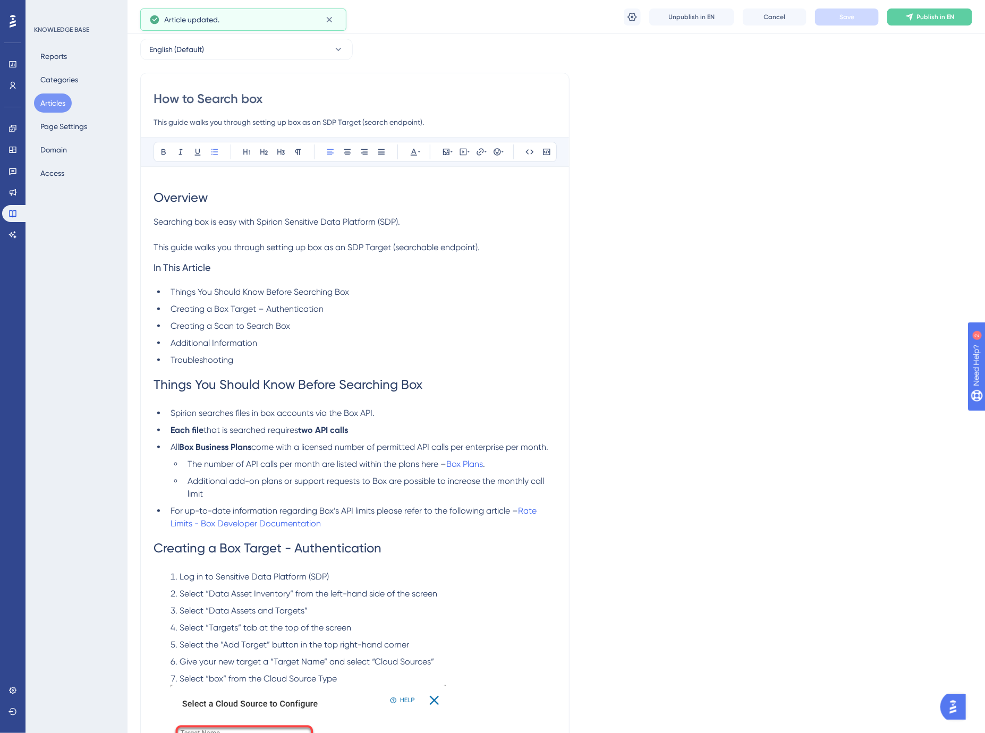
scroll to position [0, 0]
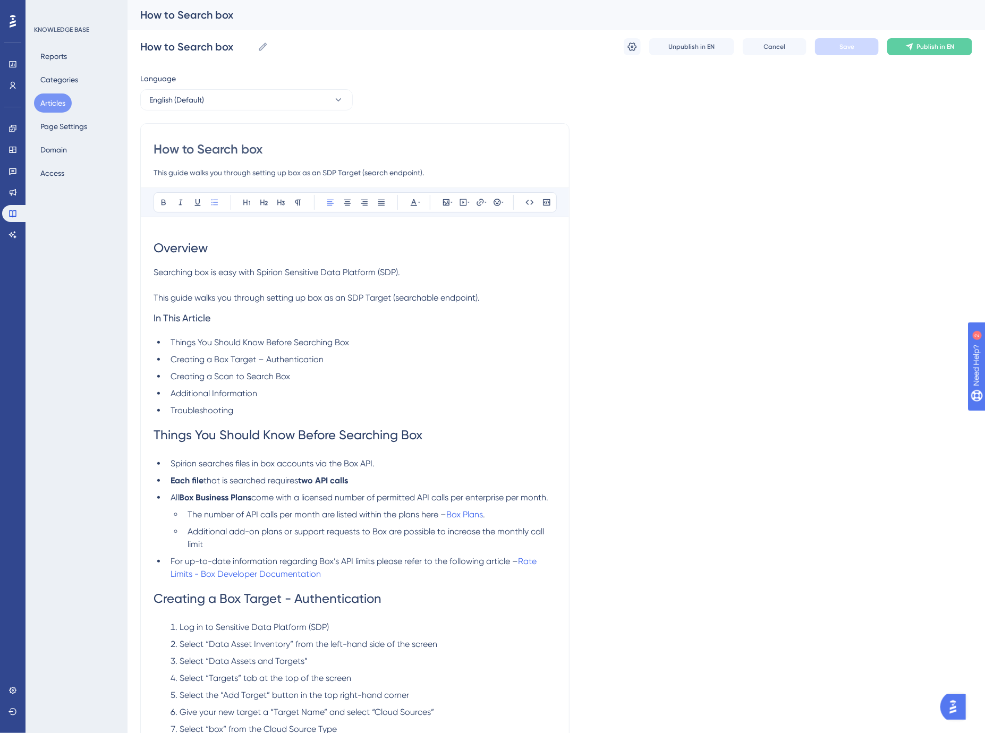
click at [205, 606] on span "Creating a Box Target - Authentication" at bounding box center [268, 598] width 228 height 15
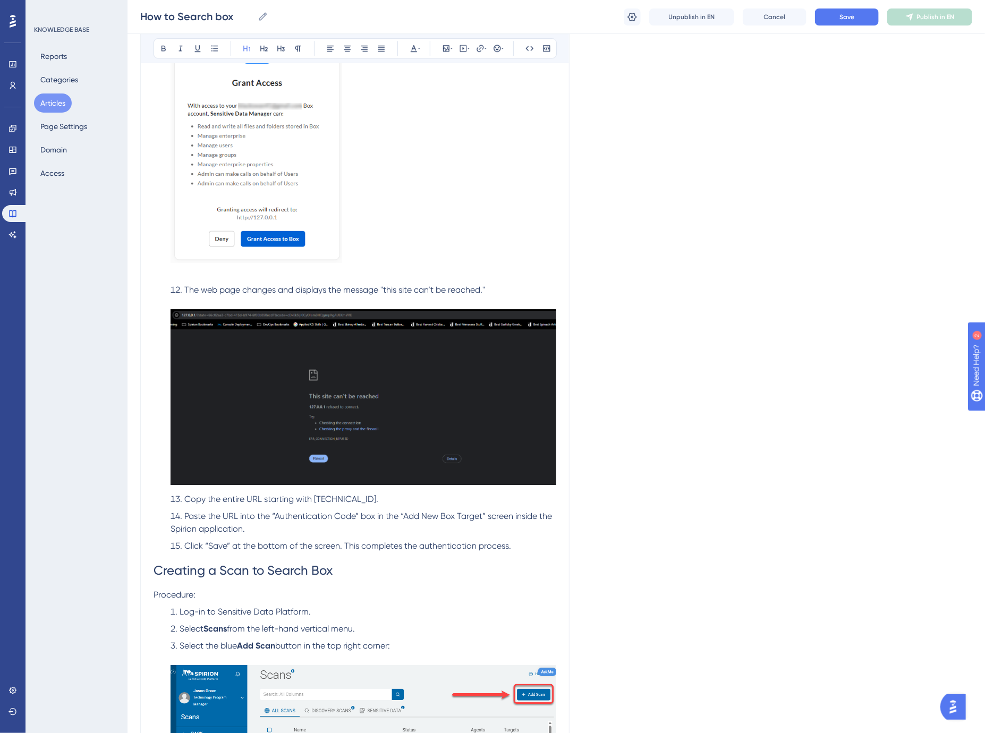
scroll to position [1889, 0]
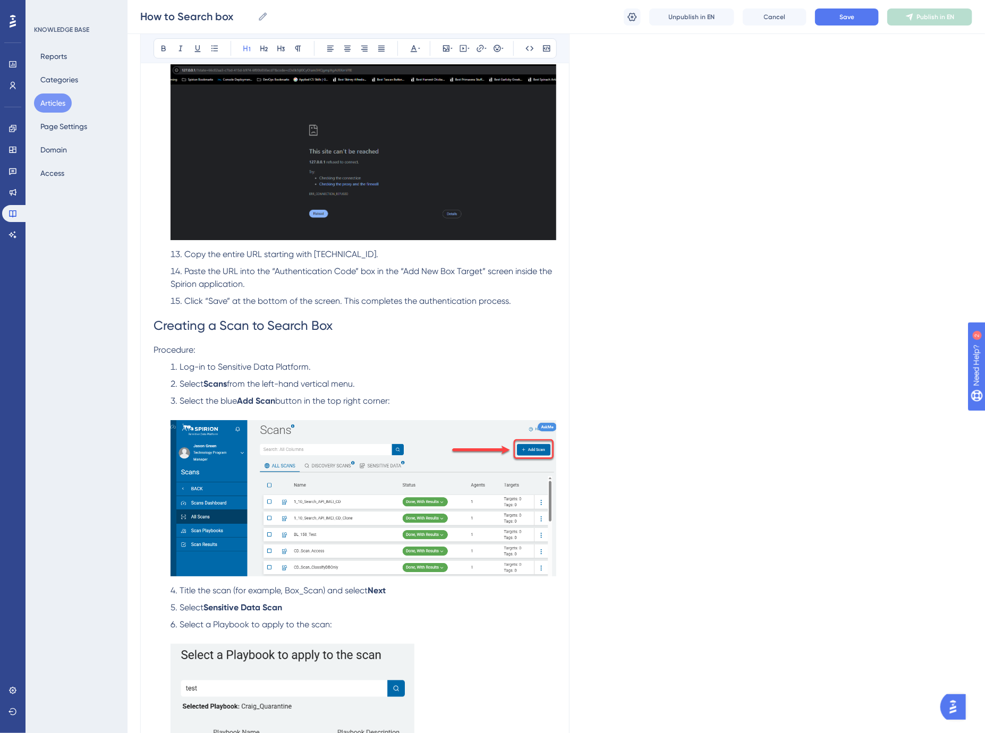
click at [199, 326] on span "Creating a Scan to Search Box" at bounding box center [243, 325] width 179 height 15
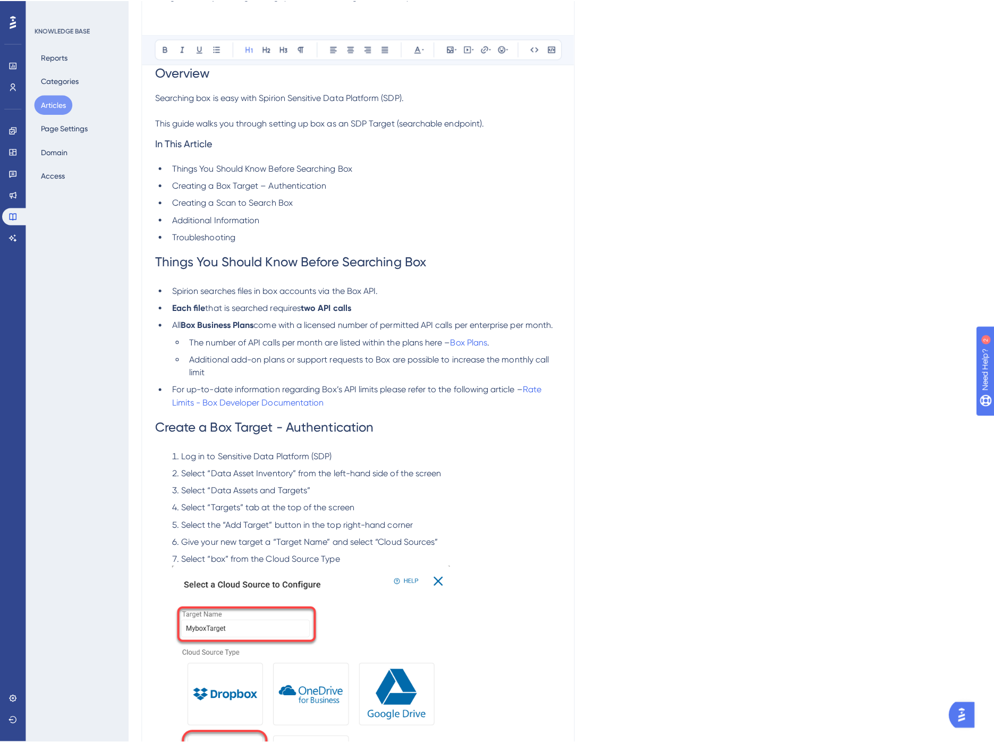
scroll to position [0, 0]
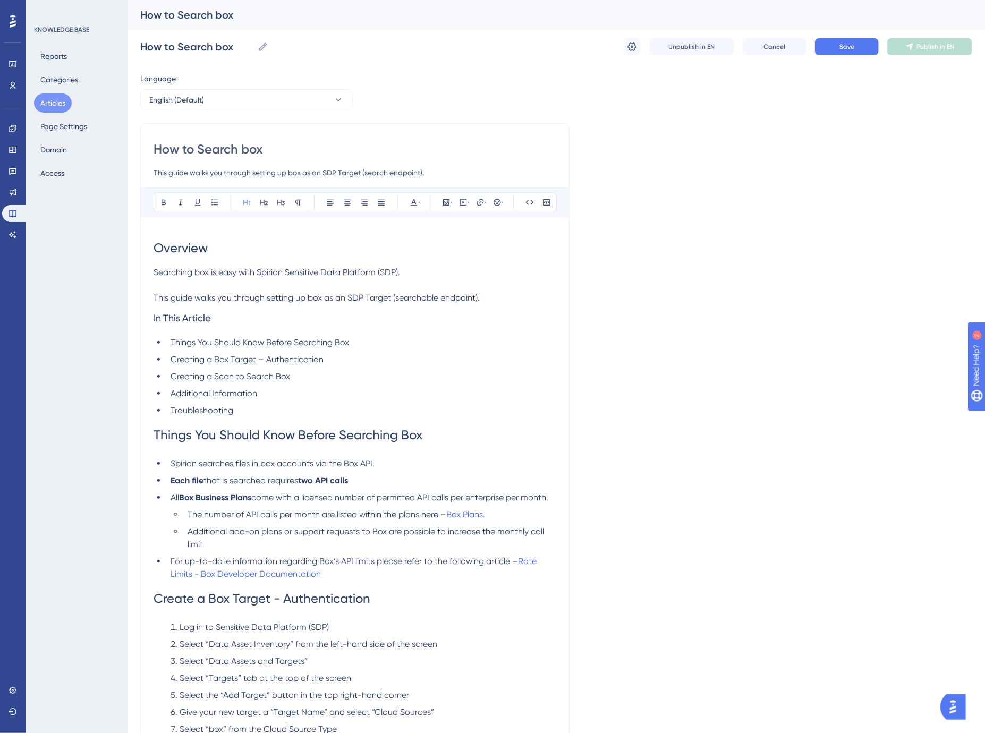
click at [189, 373] on span "Creating a Scan to Search Box" at bounding box center [231, 376] width 120 height 10
click at [849, 50] on span "Save" at bounding box center [846, 47] width 15 height 9
click at [929, 46] on span "Publish in EN" at bounding box center [936, 47] width 38 height 9
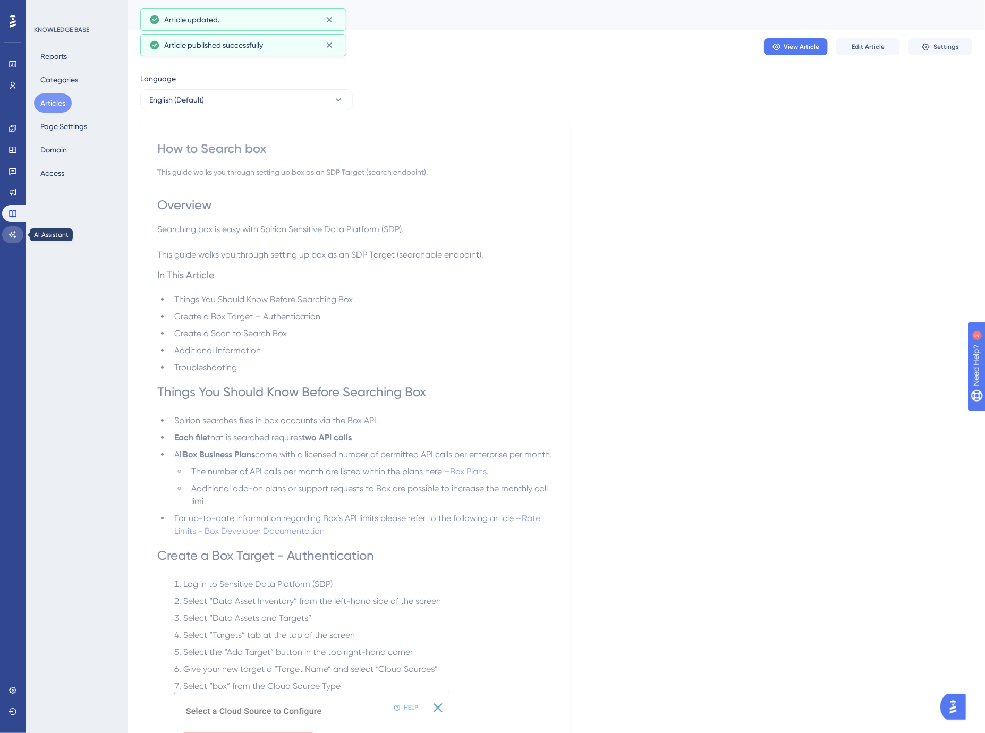
click at [12, 232] on icon at bounding box center [13, 235] width 9 height 9
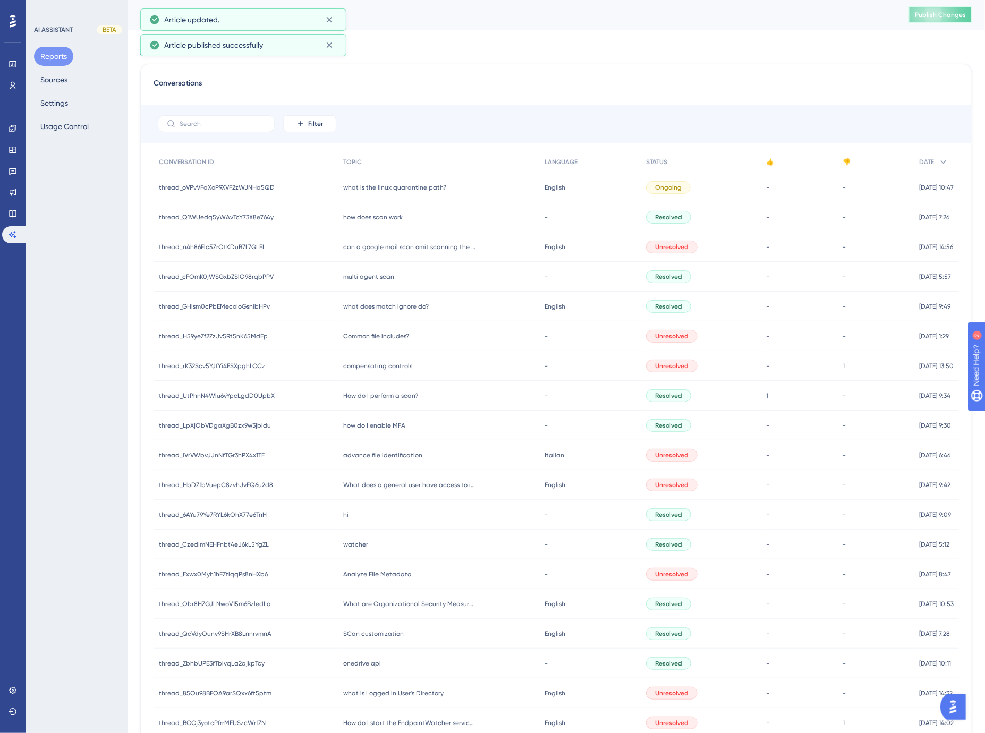
click at [956, 15] on span "Publish Changes" at bounding box center [940, 15] width 51 height 9
click at [14, 213] on icon at bounding box center [13, 213] width 9 height 9
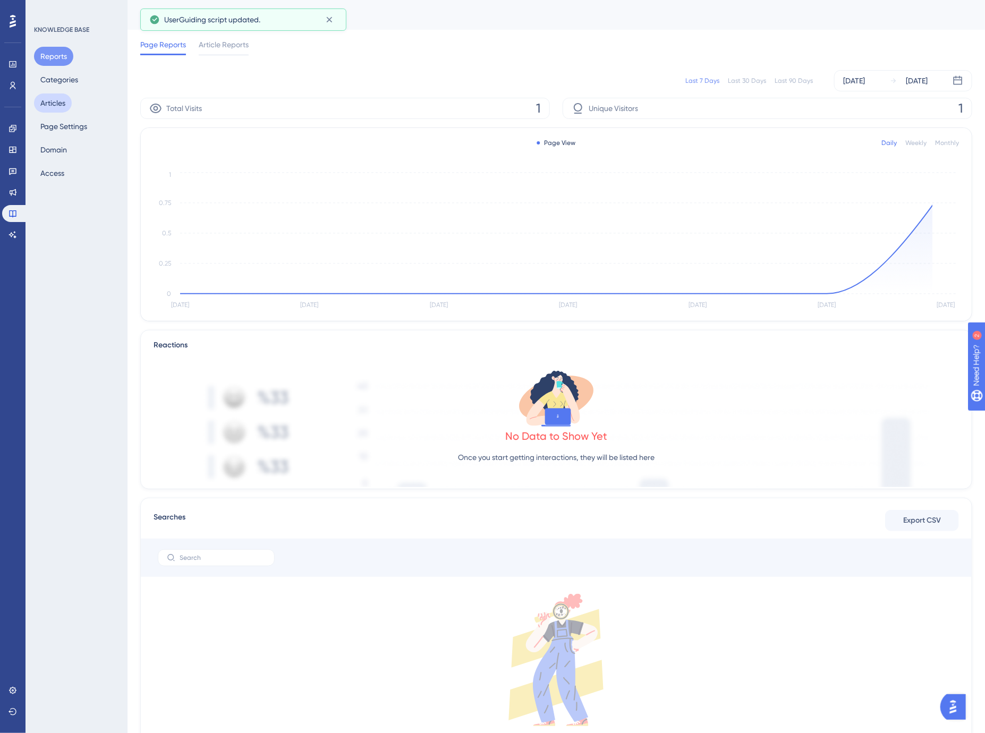
click at [49, 97] on button "Articles" at bounding box center [53, 103] width 38 height 19
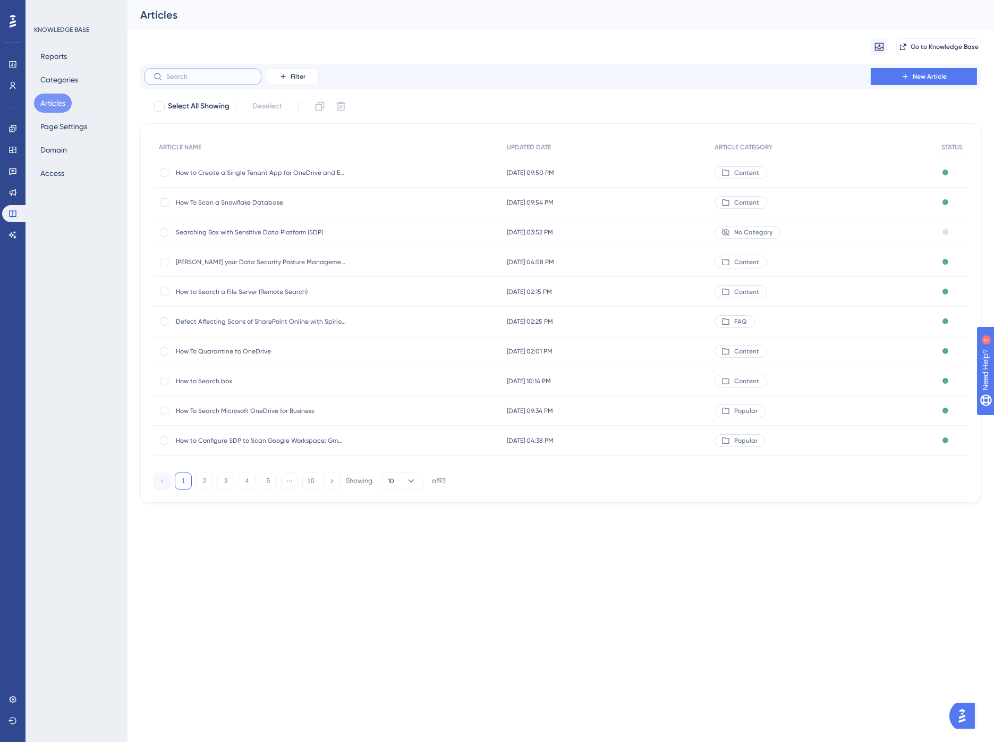
click at [195, 73] on input "text" at bounding box center [209, 76] width 86 height 7
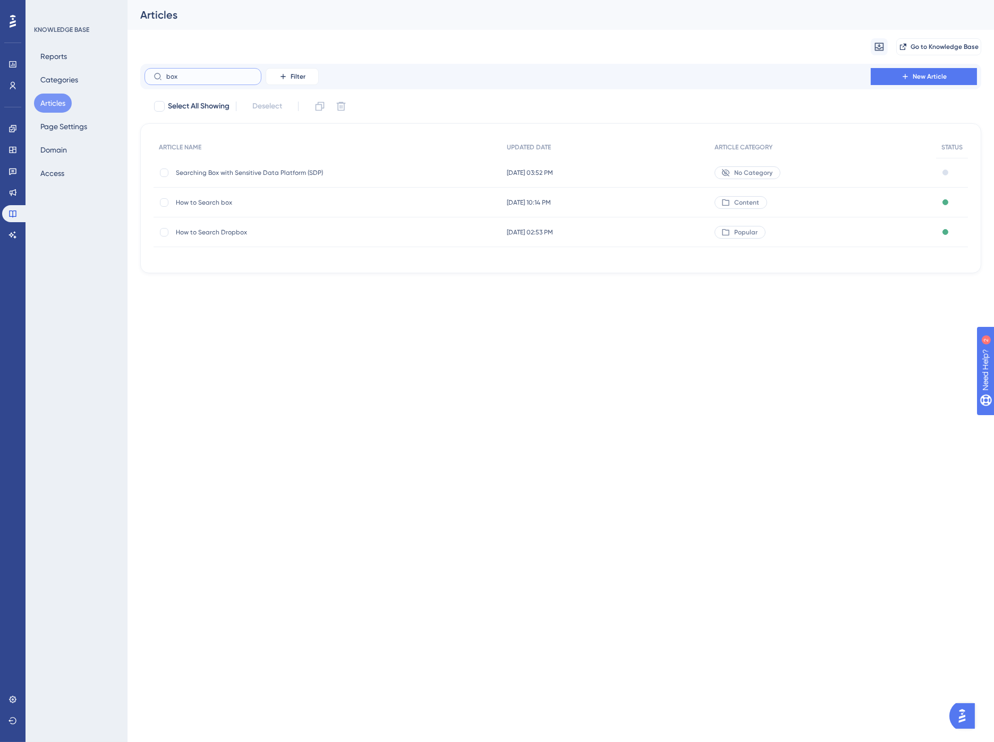
type input "box"
click at [227, 173] on span "Searching Box with Sensitive Data Platform (SDP)" at bounding box center [261, 172] width 170 height 9
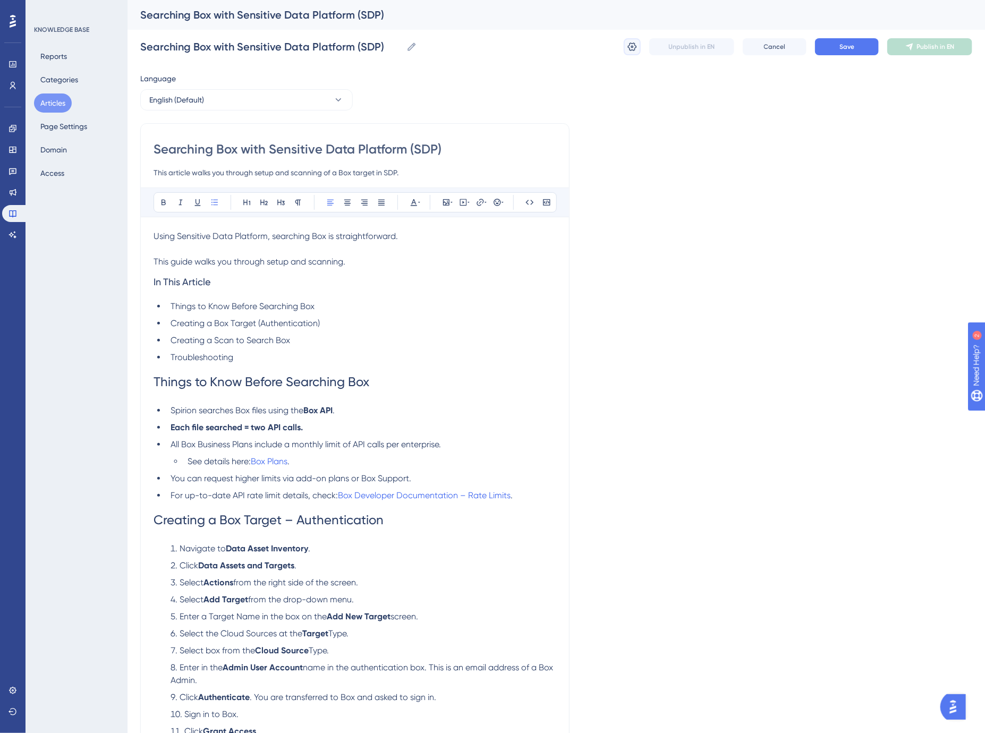
click at [635, 49] on icon at bounding box center [632, 47] width 9 height 9
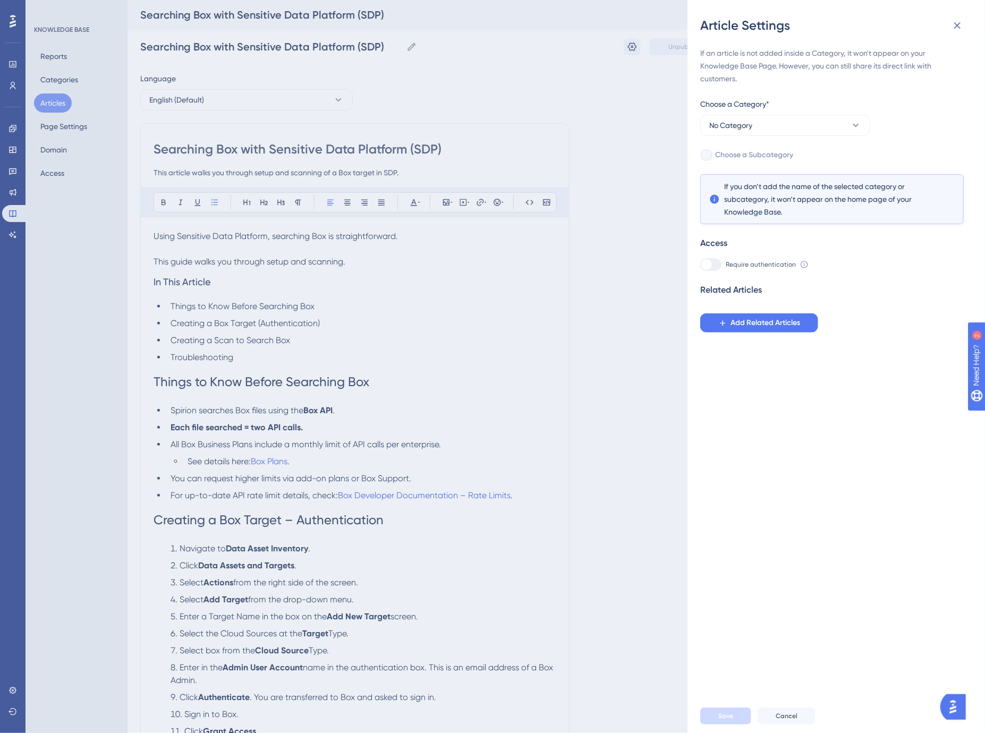
click at [633, 99] on div "Article Settings If an article is not added inside a Category, it won't appear …" at bounding box center [492, 366] width 985 height 733
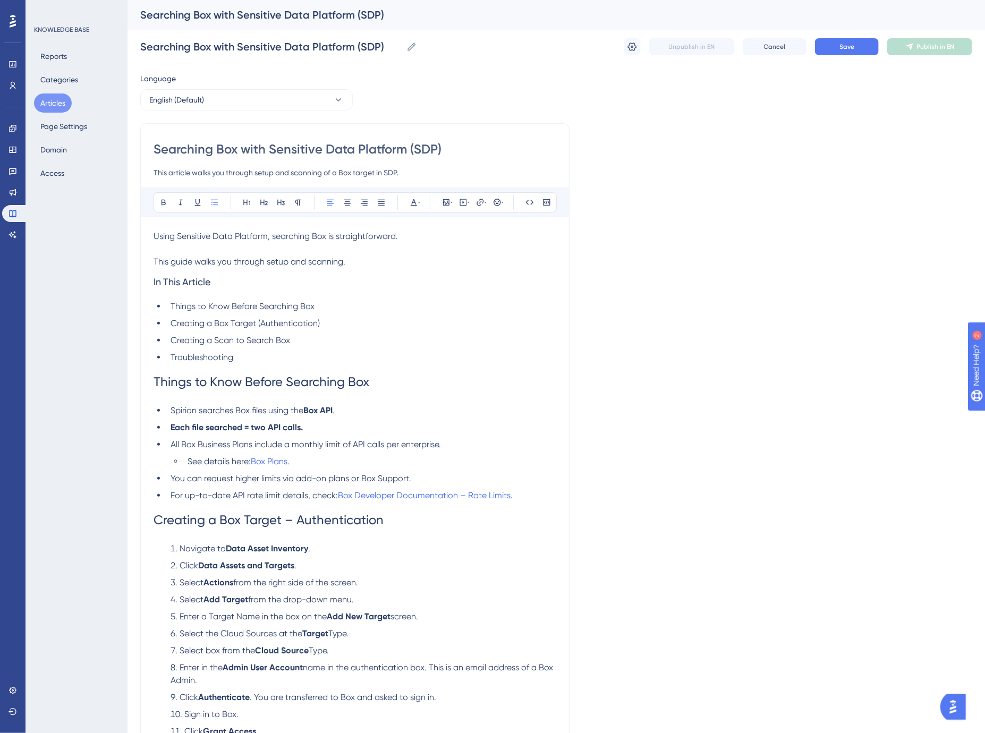
click at [50, 100] on button "Articles" at bounding box center [53, 103] width 38 height 19
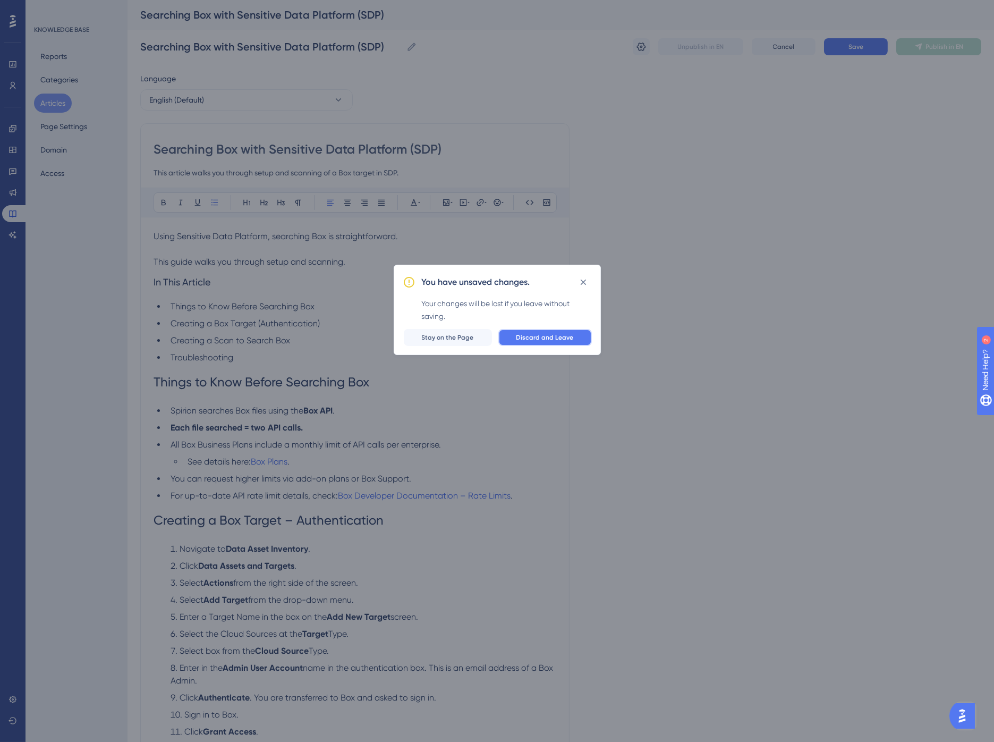
click at [554, 336] on span "Discard and Leave" at bounding box center [544, 337] width 57 height 9
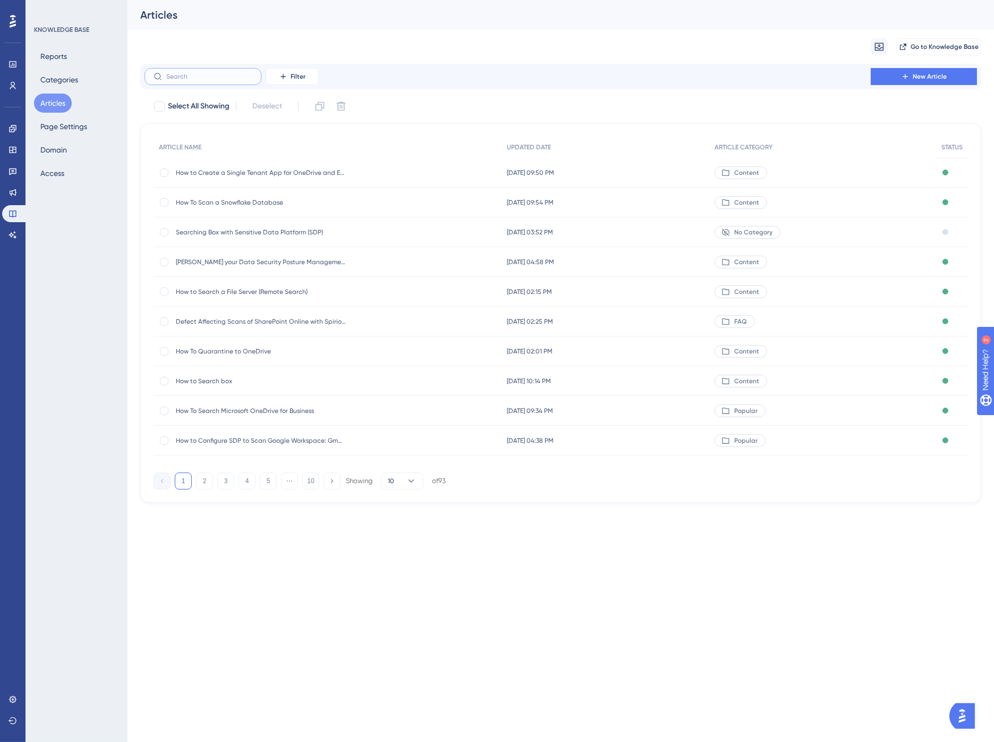
click at [208, 75] on input "text" at bounding box center [209, 76] width 86 height 7
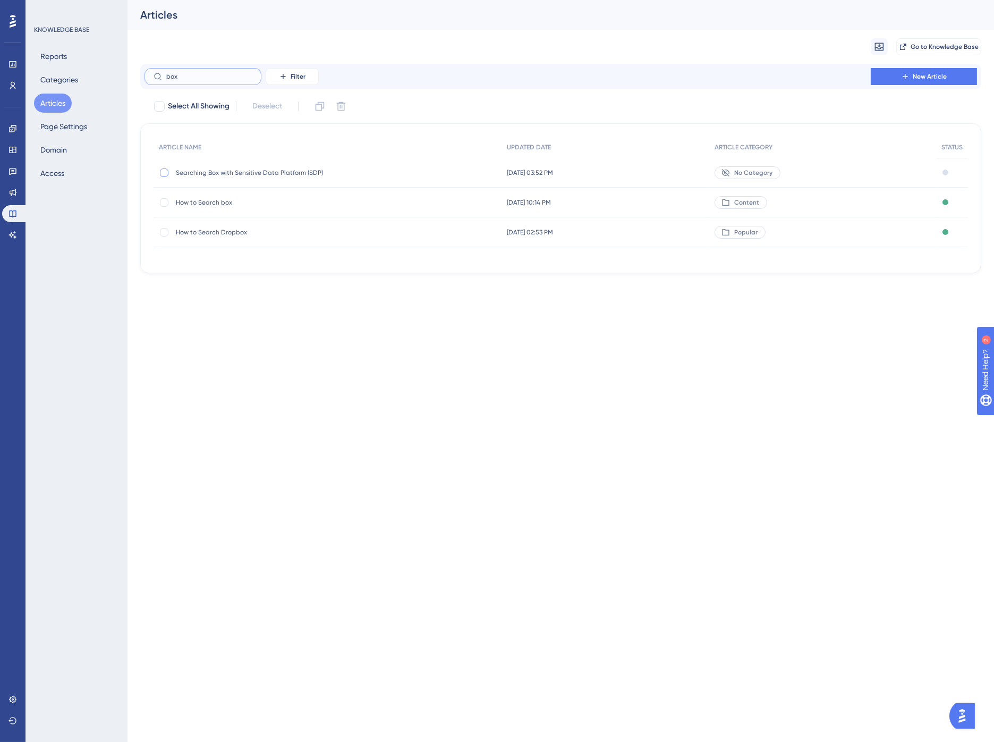
type input "box"
click at [164, 173] on div at bounding box center [164, 172] width 9 height 9
click at [344, 106] on icon at bounding box center [341, 106] width 11 height 11
checkbox input "false"
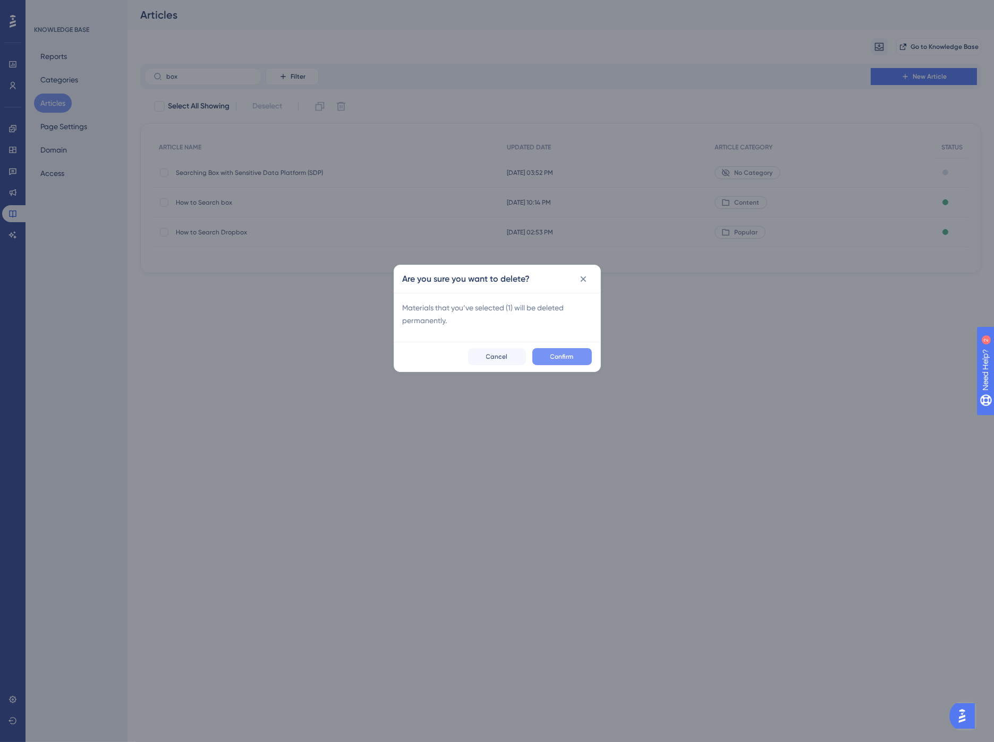
click at [570, 351] on button "Confirm" at bounding box center [562, 356] width 60 height 17
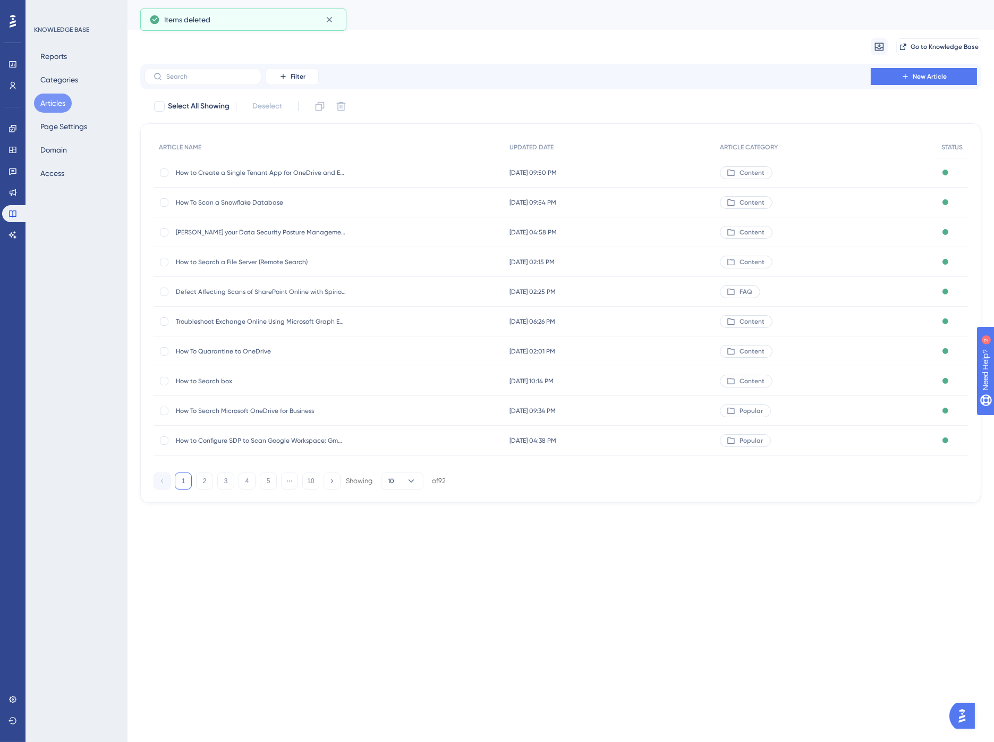
click at [54, 99] on button "Articles" at bounding box center [53, 103] width 38 height 19
click at [11, 231] on icon at bounding box center [13, 235] width 9 height 9
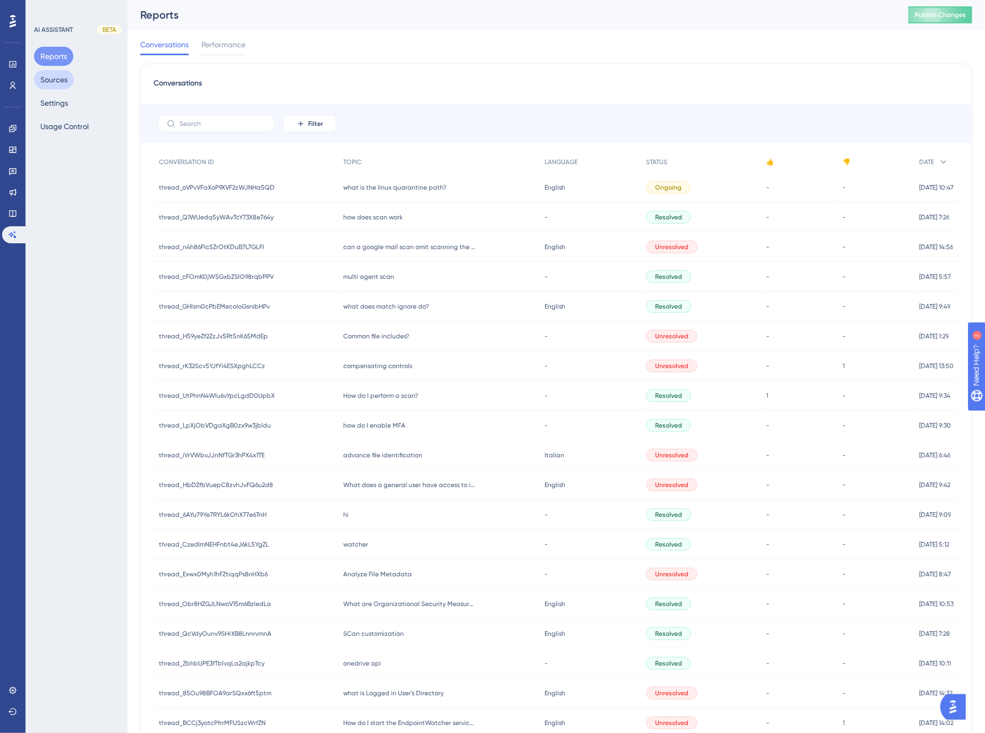
click at [46, 76] on button "Sources" at bounding box center [54, 79] width 40 height 19
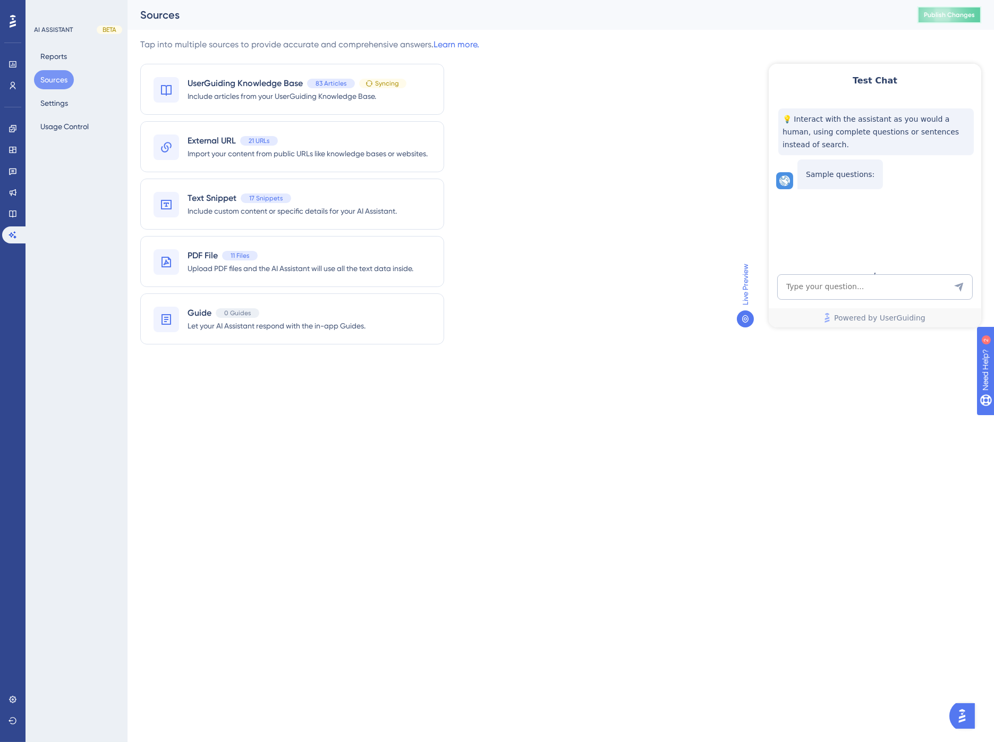
click at [951, 10] on button "Publish Changes" at bounding box center [949, 14] width 64 height 17
click at [245, 96] on span "Include articles from your UserGuiding Knowledge Base." at bounding box center [297, 96] width 219 height 13
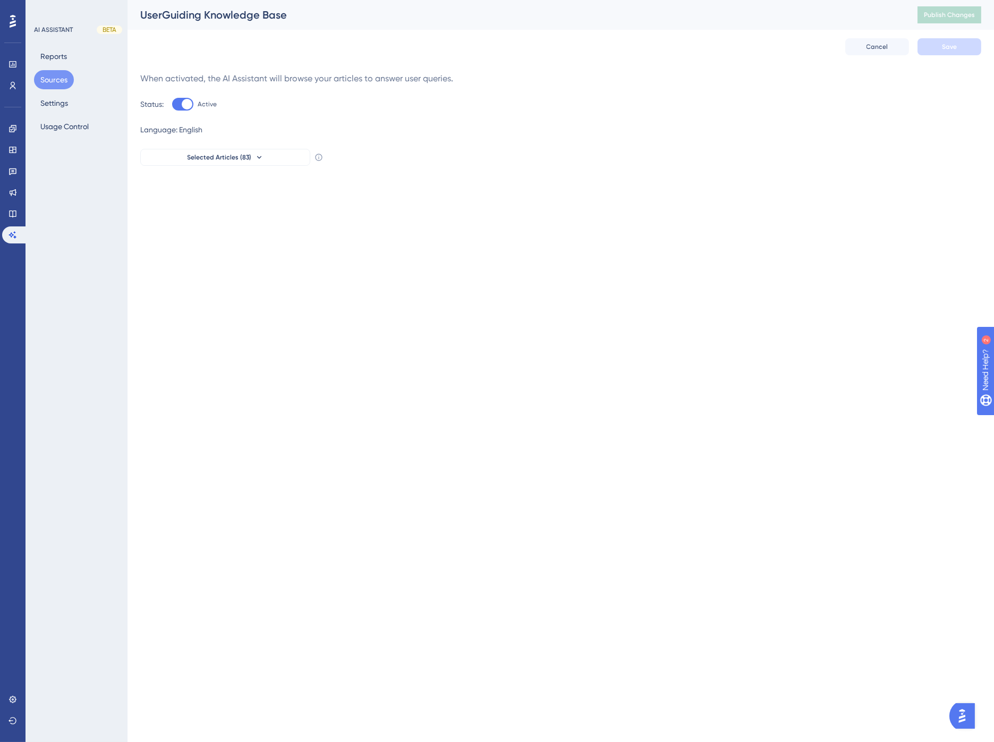
click at [51, 72] on button "Sources" at bounding box center [54, 79] width 40 height 19
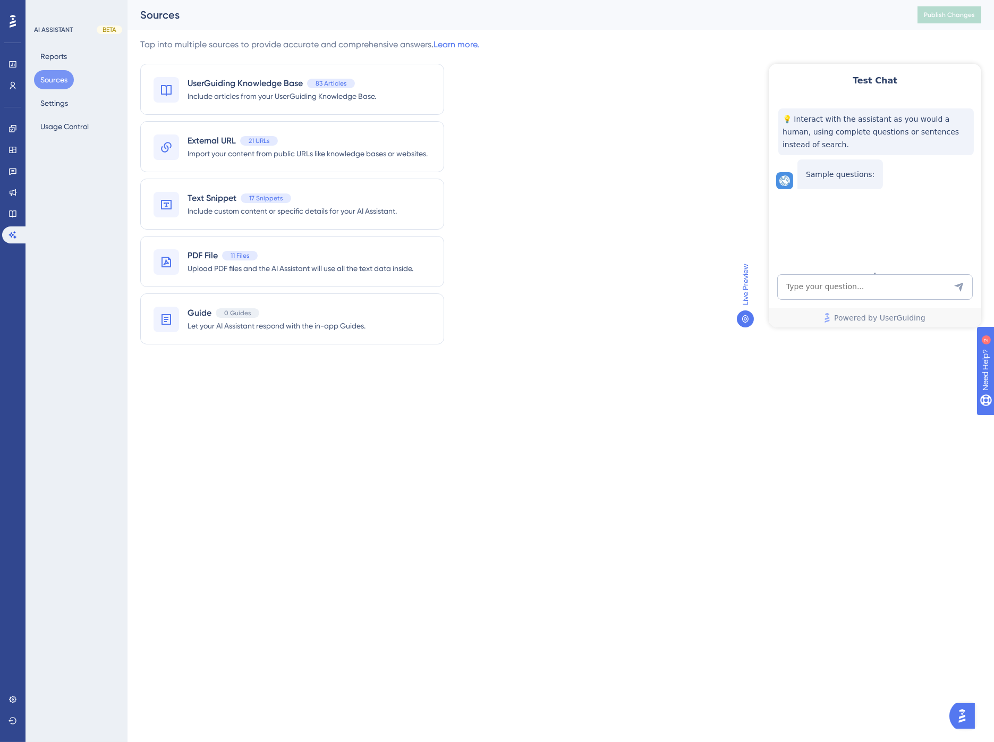
click at [546, 114] on div "Tap into multiple sources to provide accurate and comprehensive answers. Learn …" at bounding box center [560, 197] width 841 height 319
click at [360, 254] on div "PDF File 11 Files" at bounding box center [301, 255] width 226 height 13
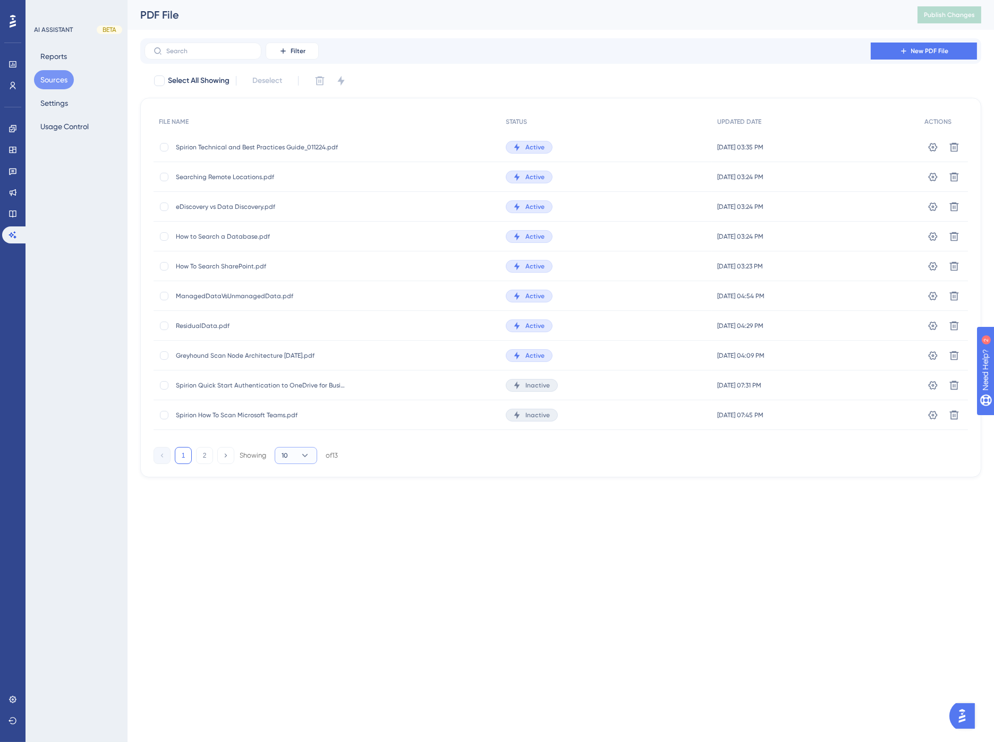
click at [301, 451] on icon at bounding box center [305, 455] width 11 height 11
click at [298, 506] on div "20 20" at bounding box center [296, 506] width 20 height 21
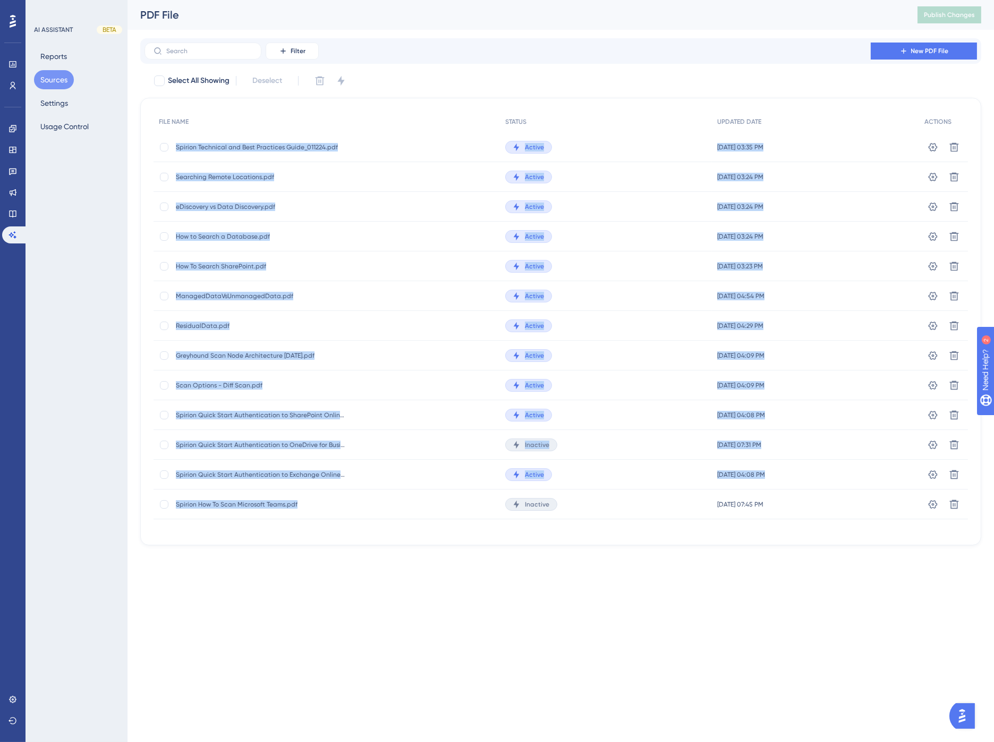
drag, startPoint x: 332, startPoint y: 506, endPoint x: 148, endPoint y: 135, distance: 413.9
click at [148, 135] on div "FILE NAME STATUS UPDATED DATE ACTIONS Spirion Technical and Best Practices Guid…" at bounding box center [560, 321] width 841 height 447
copy div "Spirion Technical and Best Practices Guide_011224.pdf Spirion Technical and Bes…"
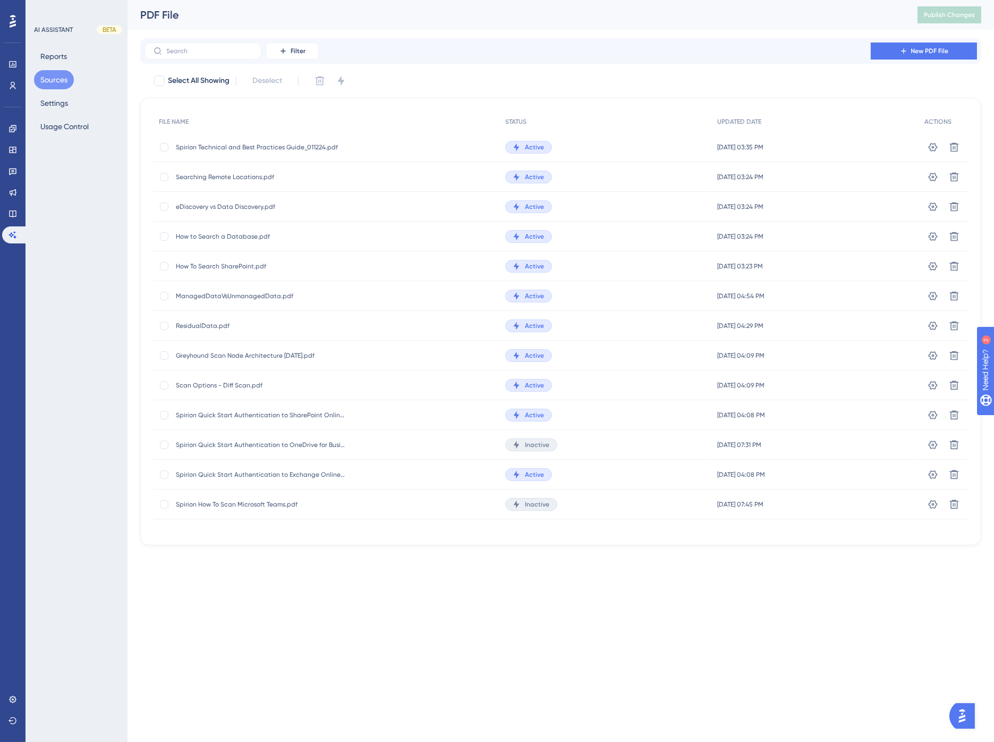
click at [428, 74] on div "Select All Showing Deselect" at bounding box center [567, 80] width 828 height 17
click at [275, 17] on div "PDF File" at bounding box center [515, 14] width 751 height 15
